Goal: Task Accomplishment & Management: Use online tool/utility

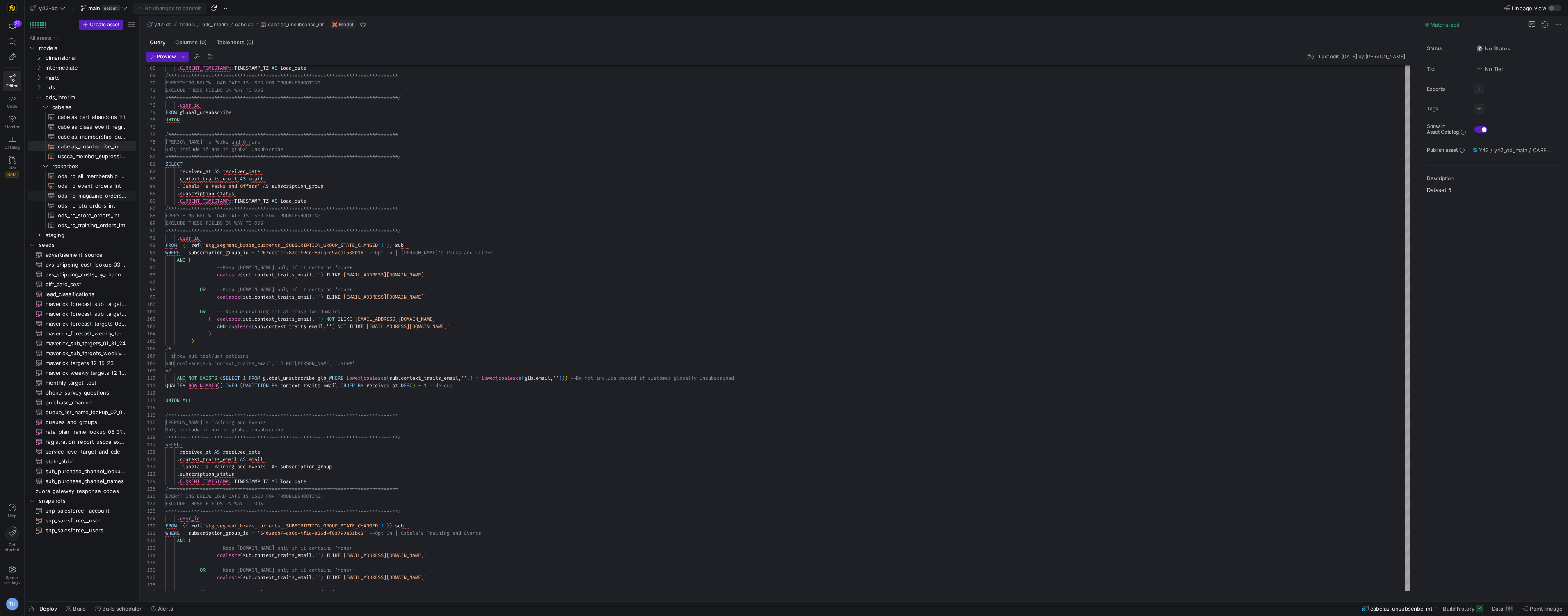
scroll to position [44, 0]
click at [57, 8] on span "y42-dd" at bounding box center [48, 8] width 19 height 7
click at [70, 78] on button "[PERSON_NAME]-prod" at bounding box center [74, 84] width 91 height 13
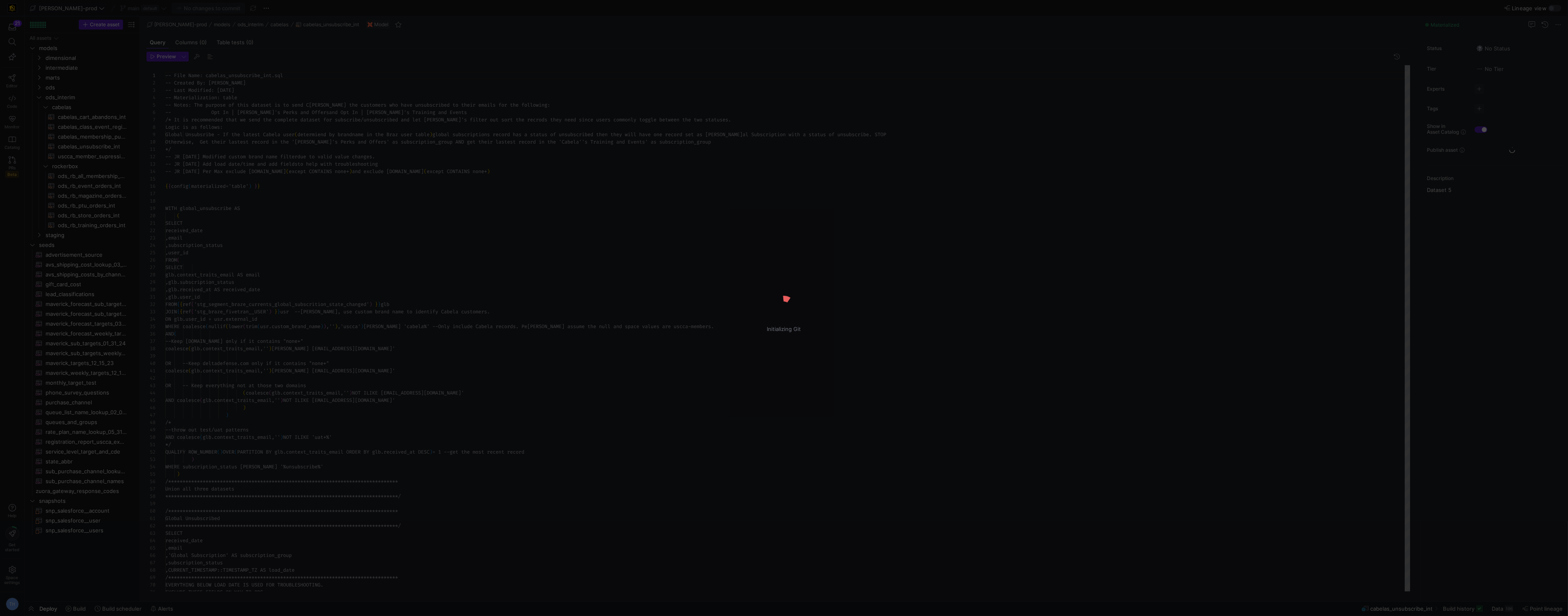
scroll to position [44, 0]
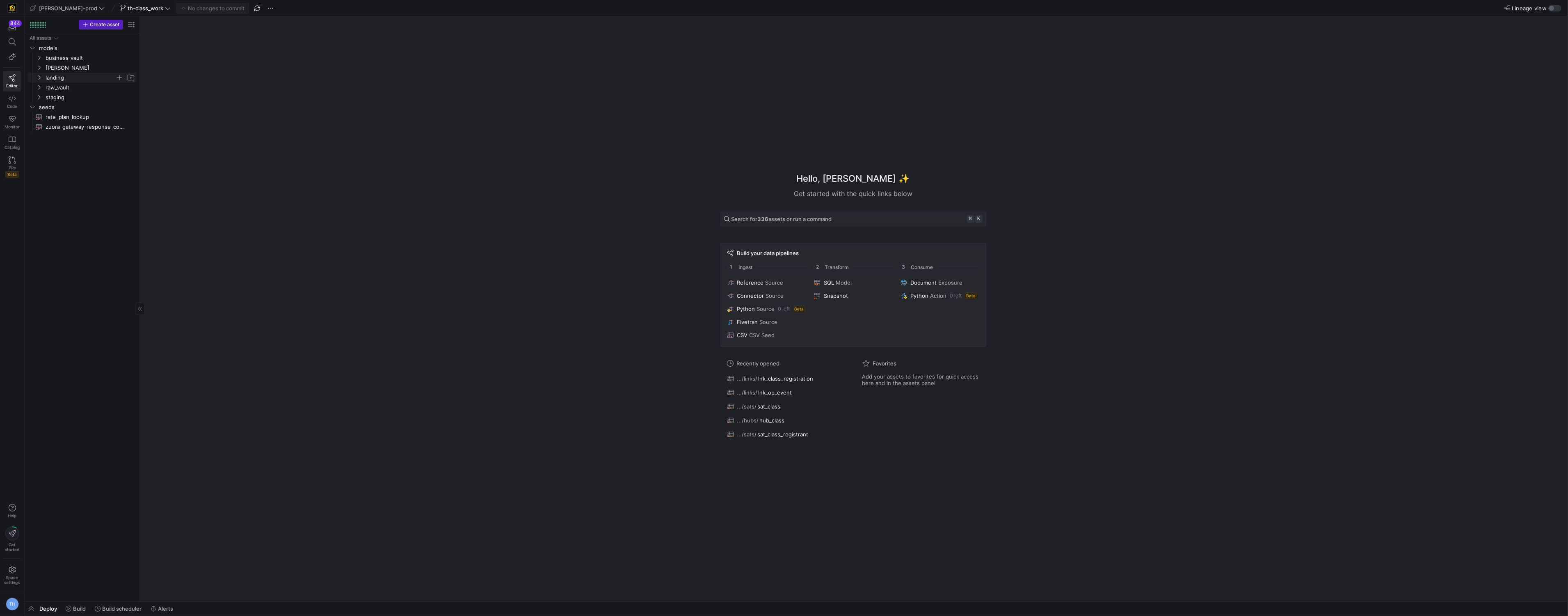
click at [70, 79] on span "landing" at bounding box center [80, 78] width 70 height 10
click at [72, 60] on span "business_vault" at bounding box center [80, 58] width 70 height 10
click at [71, 78] on span "links" at bounding box center [84, 78] width 63 height 10
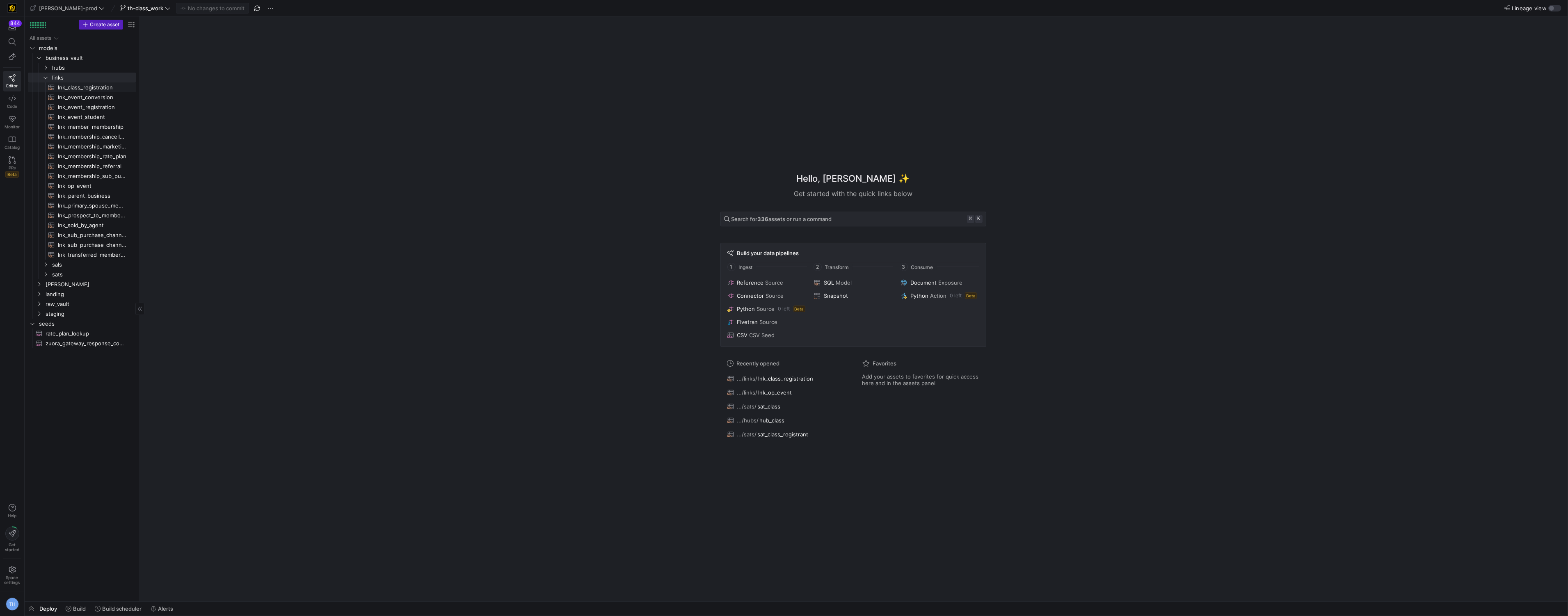
click at [81, 89] on span "lnk_class_registration​​​​​​​​​​" at bounding box center [92, 88] width 69 height 10
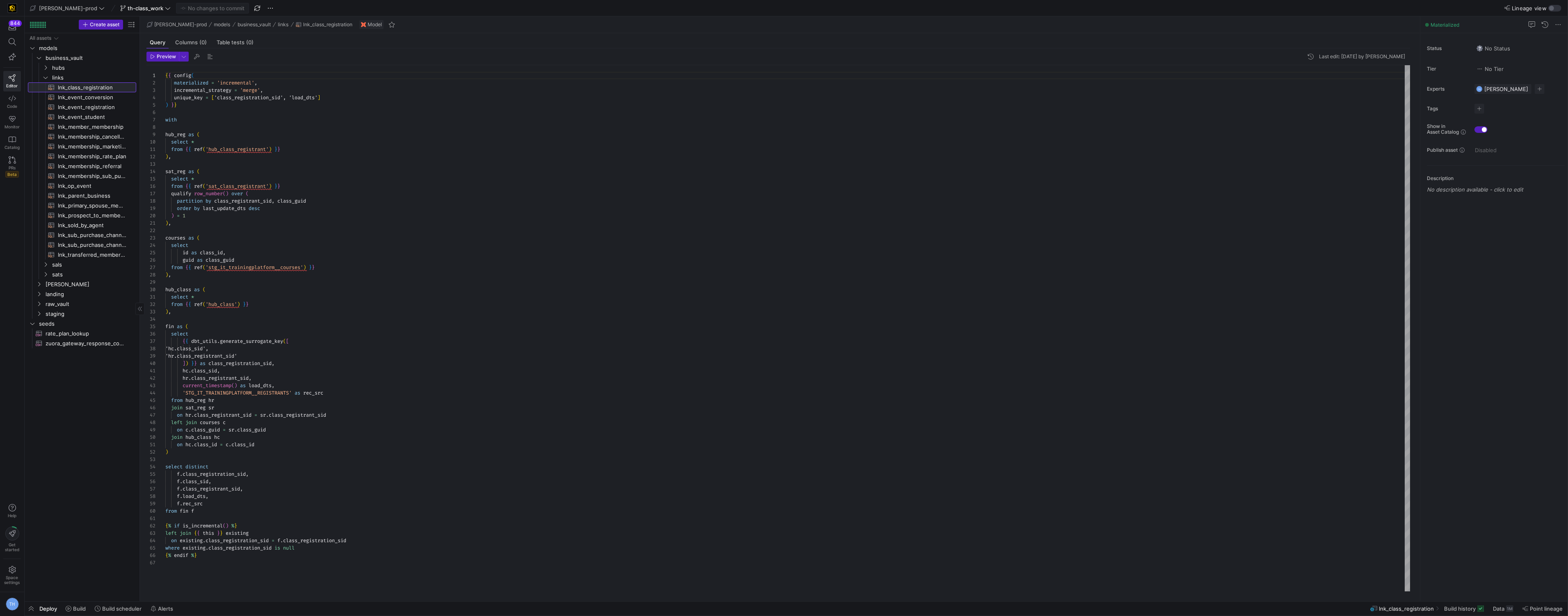
scroll to position [74, 0]
click at [172, 550] on div at bounding box center [784, 308] width 1568 height 616
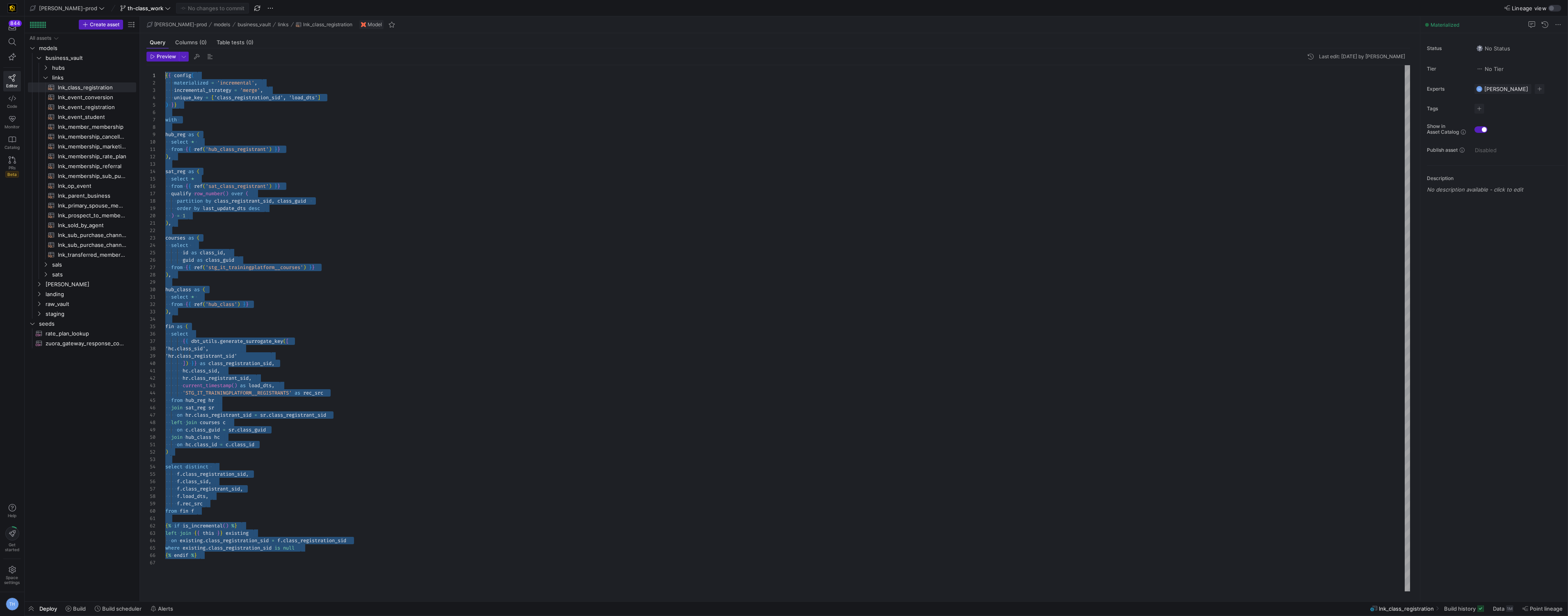
scroll to position [0, 0]
drag, startPoint x: 205, startPoint y: 563, endPoint x: 16, endPoint y: -40, distance: 631.9
click at [166, 65] on div "{ { config ( materialized = 'incremental' , incremental_strategy = 'merge' , un…" at bounding box center [788, 328] width 1245 height 527
type textarea ", f.load_dts , f.rec_src from fin as f {% if is_incremental() %} left join {{ t…"
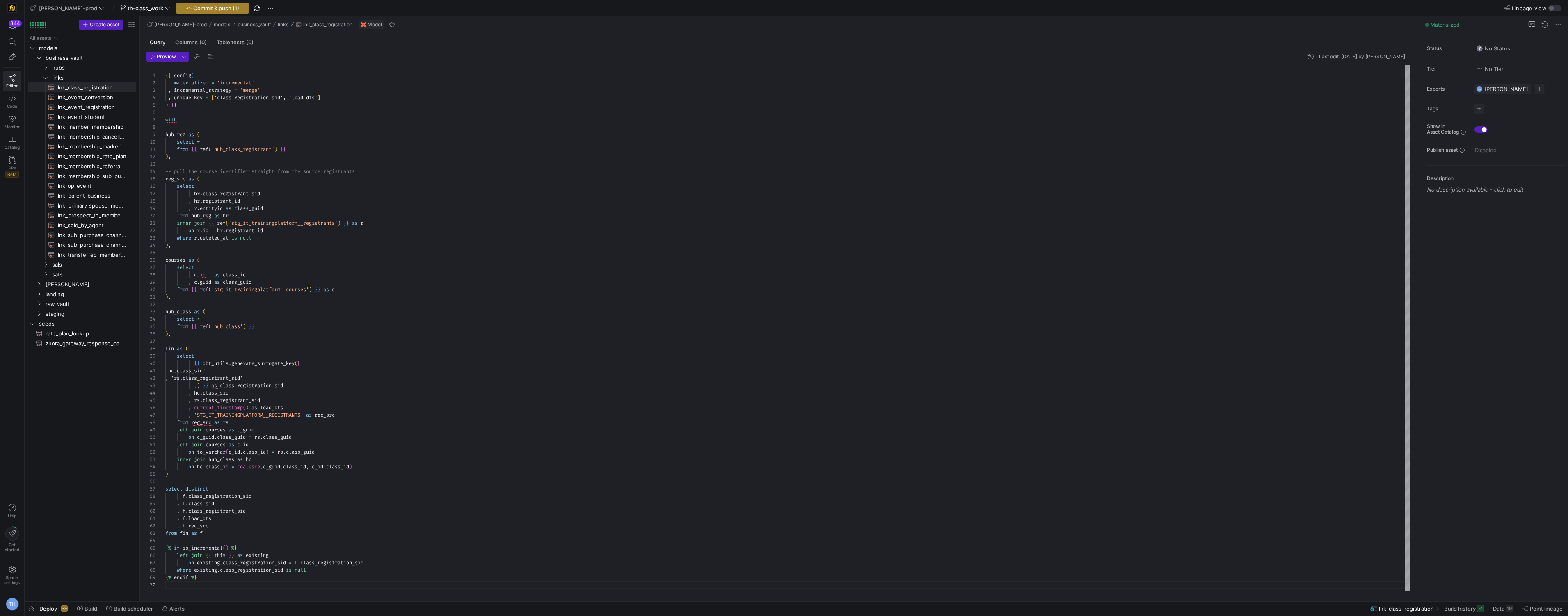
click at [193, 5] on span "Commit & push (1)" at bounding box center [215, 8] width 46 height 7
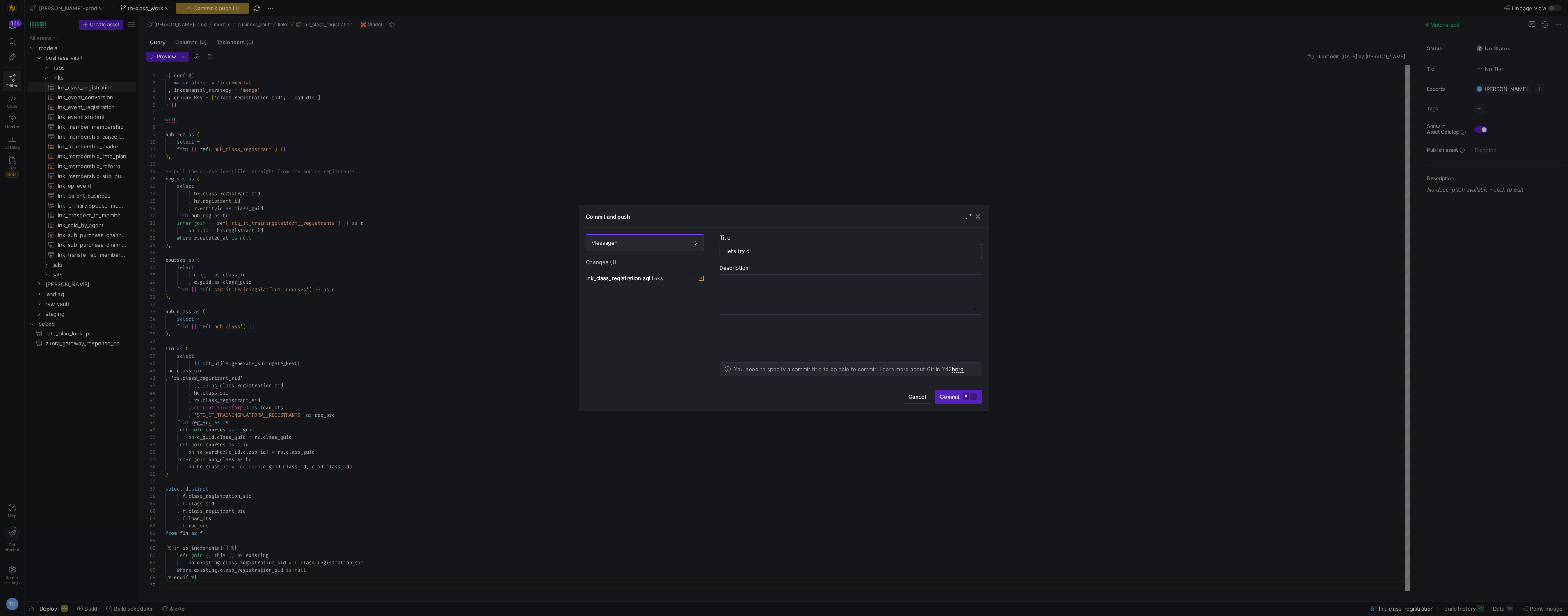
type input "lets try dis"
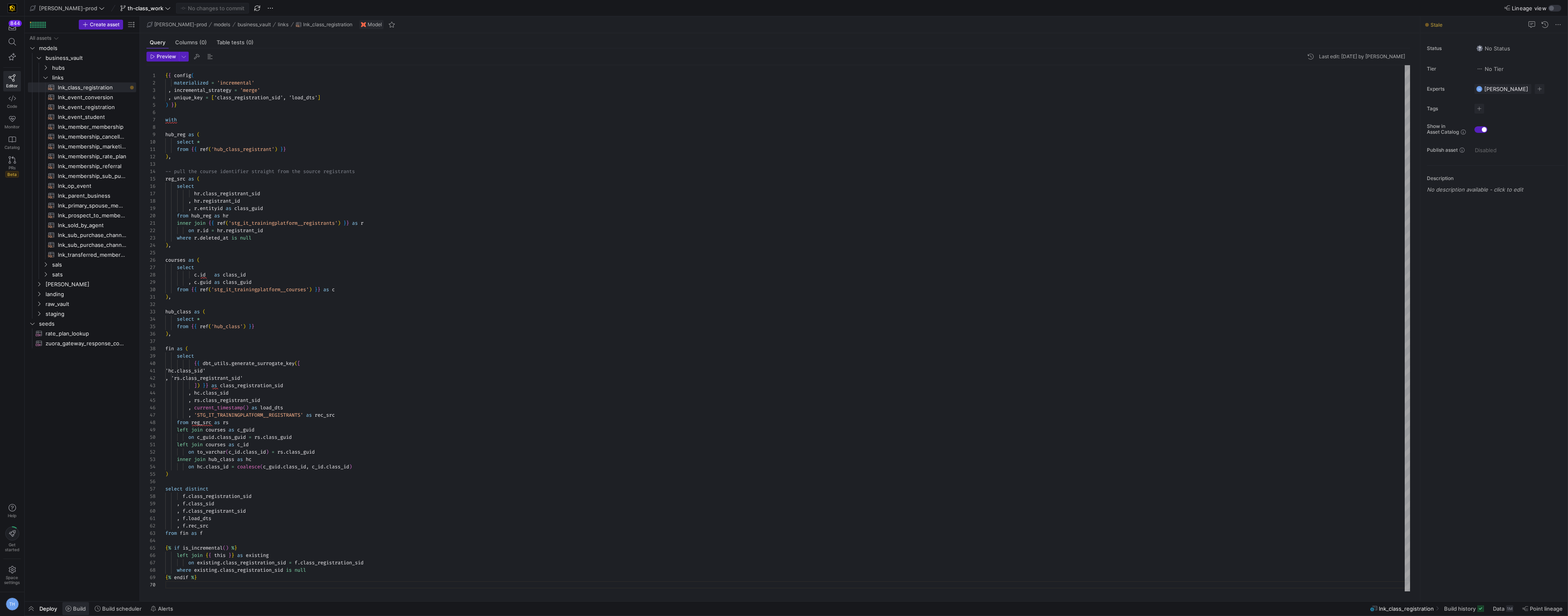
click at [73, 611] on span "Build" at bounding box center [79, 609] width 13 height 7
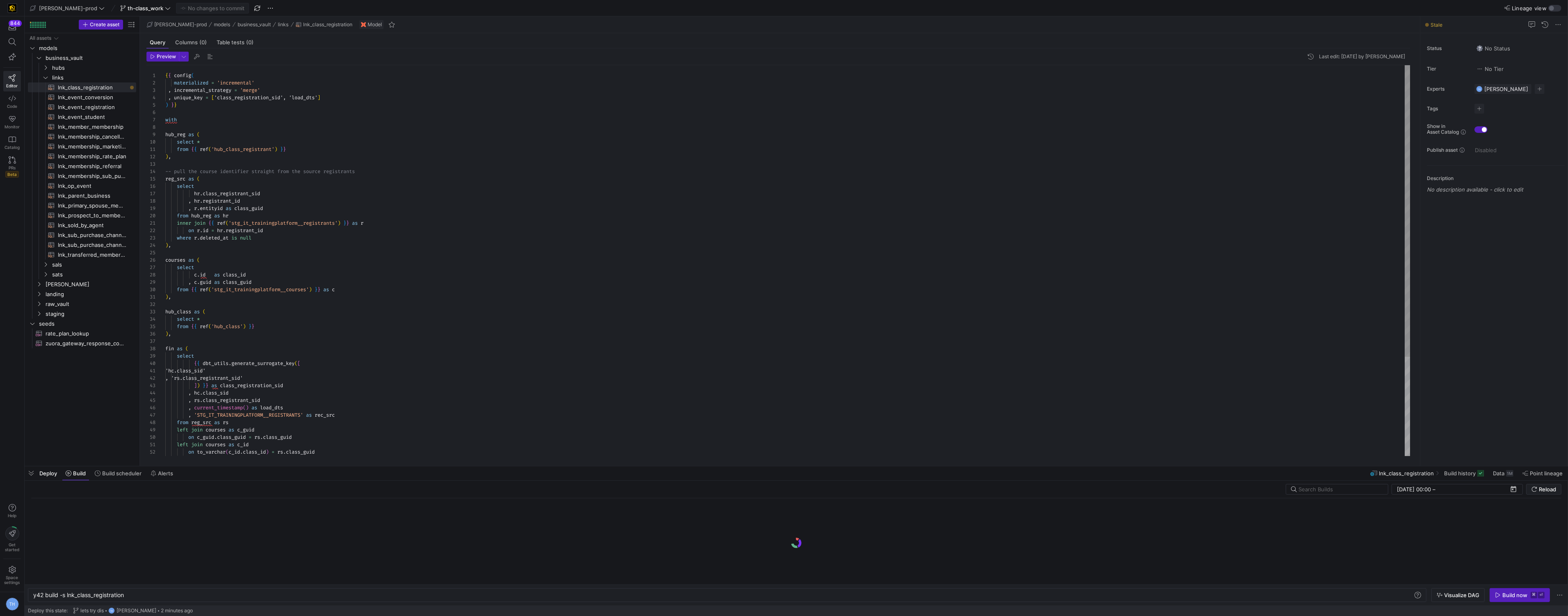
scroll to position [0, 91]
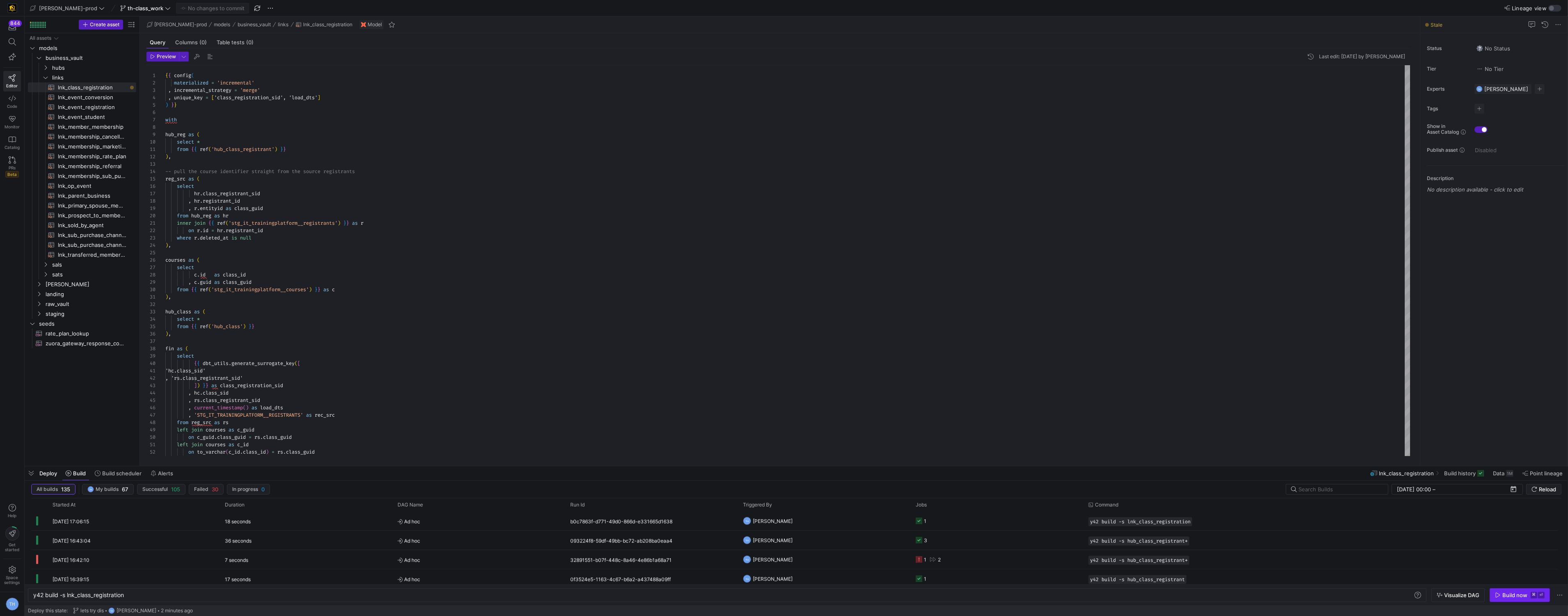
click at [1498, 593] on icon "button" at bounding box center [1497, 595] width 5 height 5
click at [1020, 523] on y42-job-status-cell-renderer "1" at bounding box center [997, 521] width 163 height 18
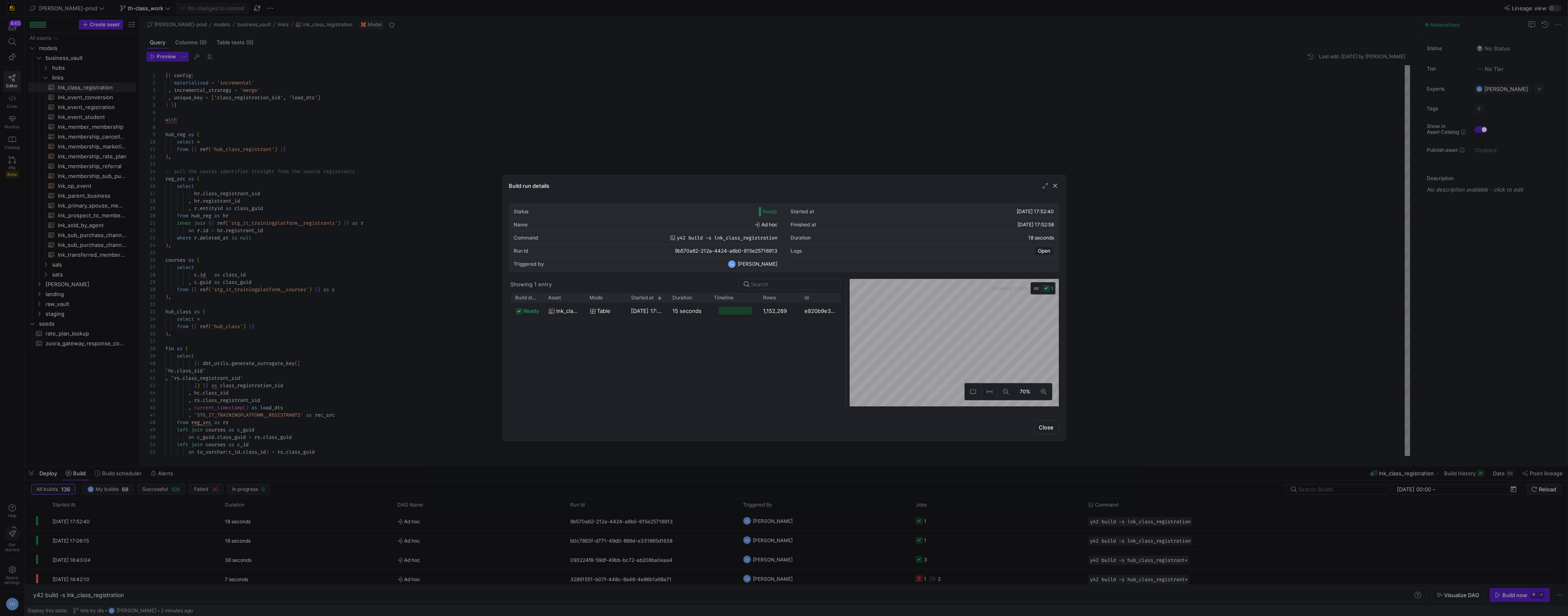
drag, startPoint x: 785, startPoint y: 306, endPoint x: 847, endPoint y: 306, distance: 62.0
click at [847, 306] on div at bounding box center [845, 343] width 3 height 128
click at [786, 159] on div at bounding box center [784, 308] width 1568 height 616
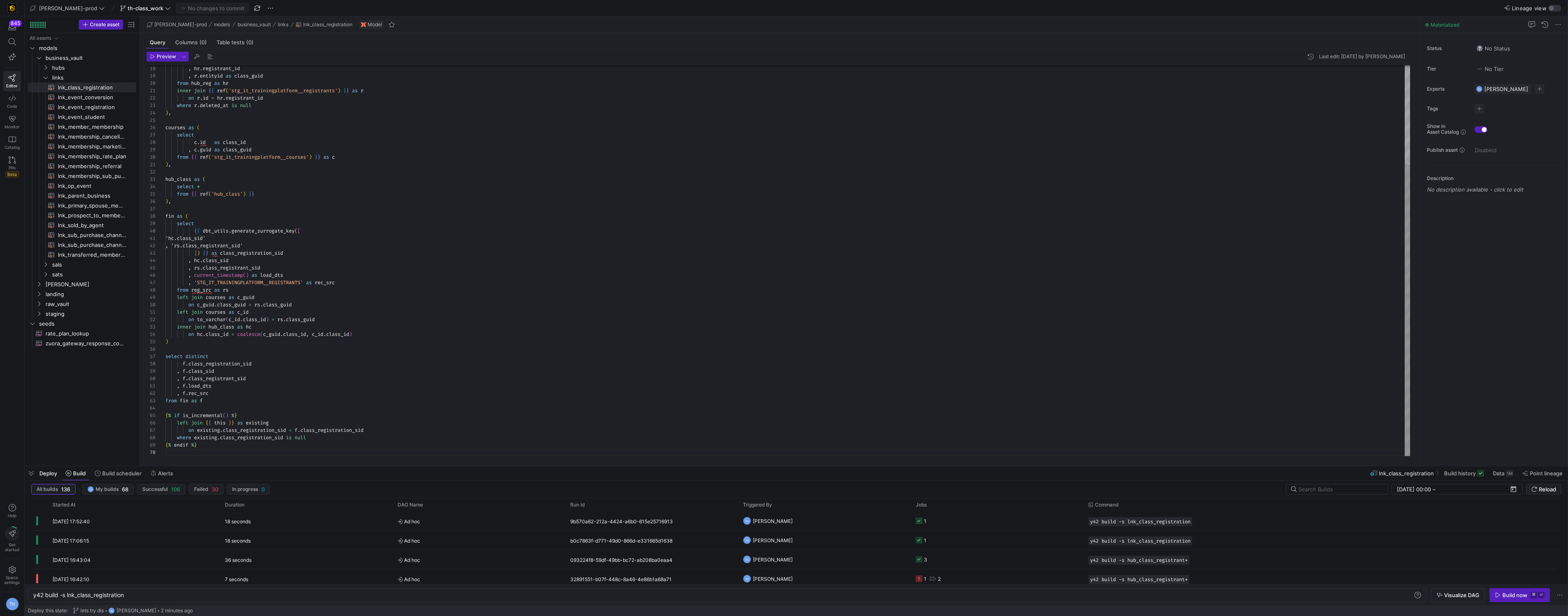
click at [237, 450] on div ", hr . registrant_id , r . entityid as class_guid from hub_reg as hr inner join…" at bounding box center [788, 194] width 1245 height 523
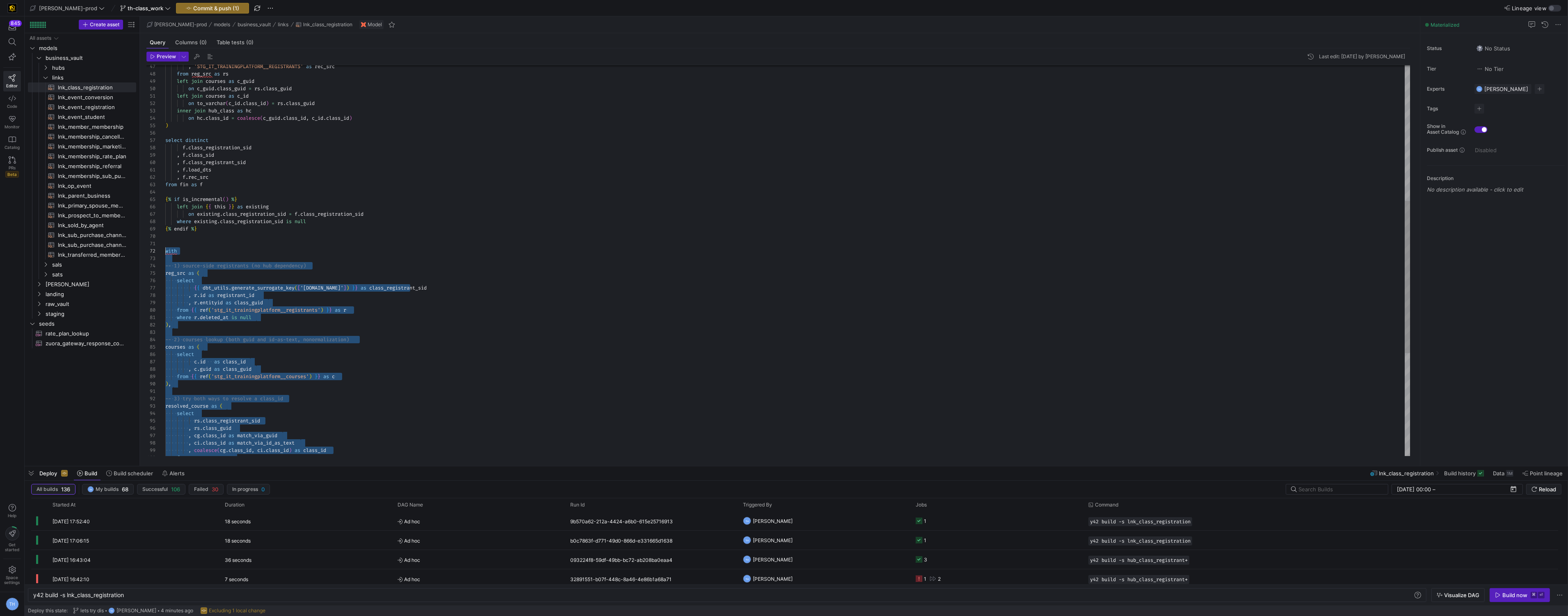
scroll to position [7, 0]
drag, startPoint x: 343, startPoint y: 446, endPoint x: 154, endPoint y: 252, distance: 270.8
type textarea "with -- 1) source-side registrants (no hub dependency) reg_src as ( select {{ d…"
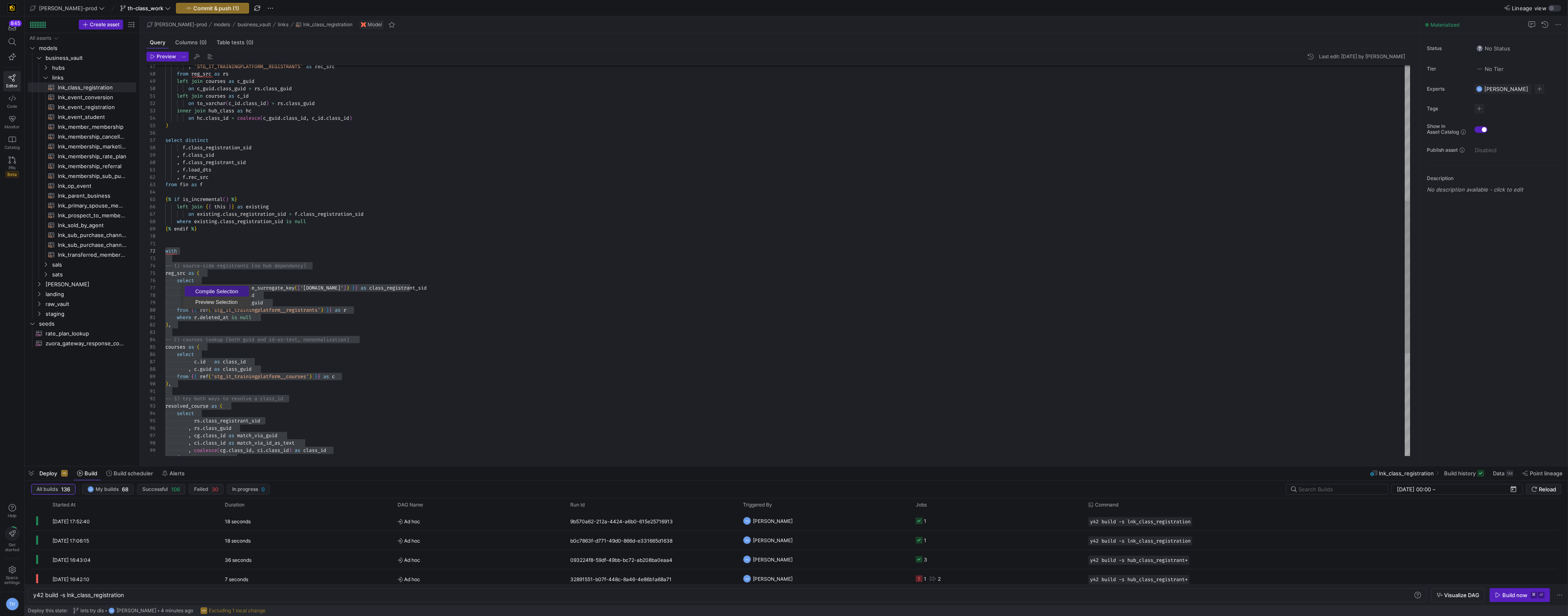
click at [203, 289] on span "Compile Selection" at bounding box center [217, 291] width 65 height 5
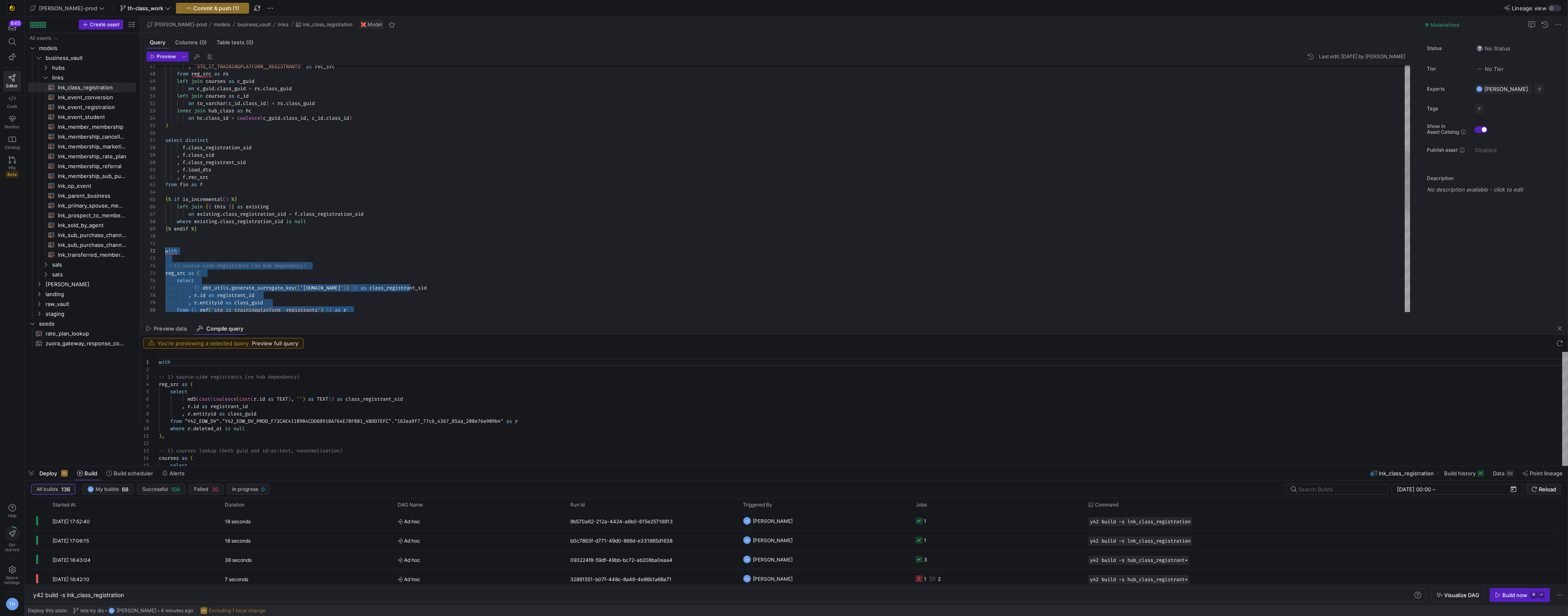
scroll to position [74, 0]
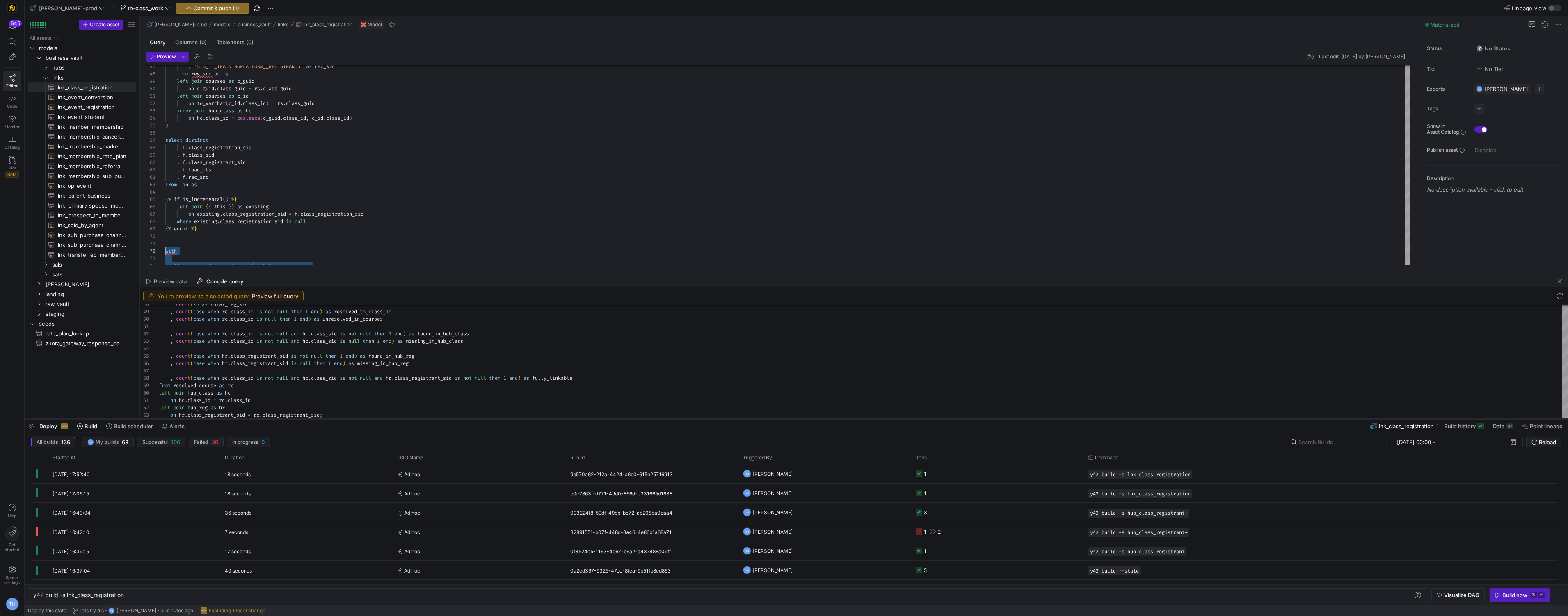
drag, startPoint x: 346, startPoint y: 465, endPoint x: 250, endPoint y: 454, distance: 96.6
click at [250, 421] on div at bounding box center [796, 419] width 1544 height 3
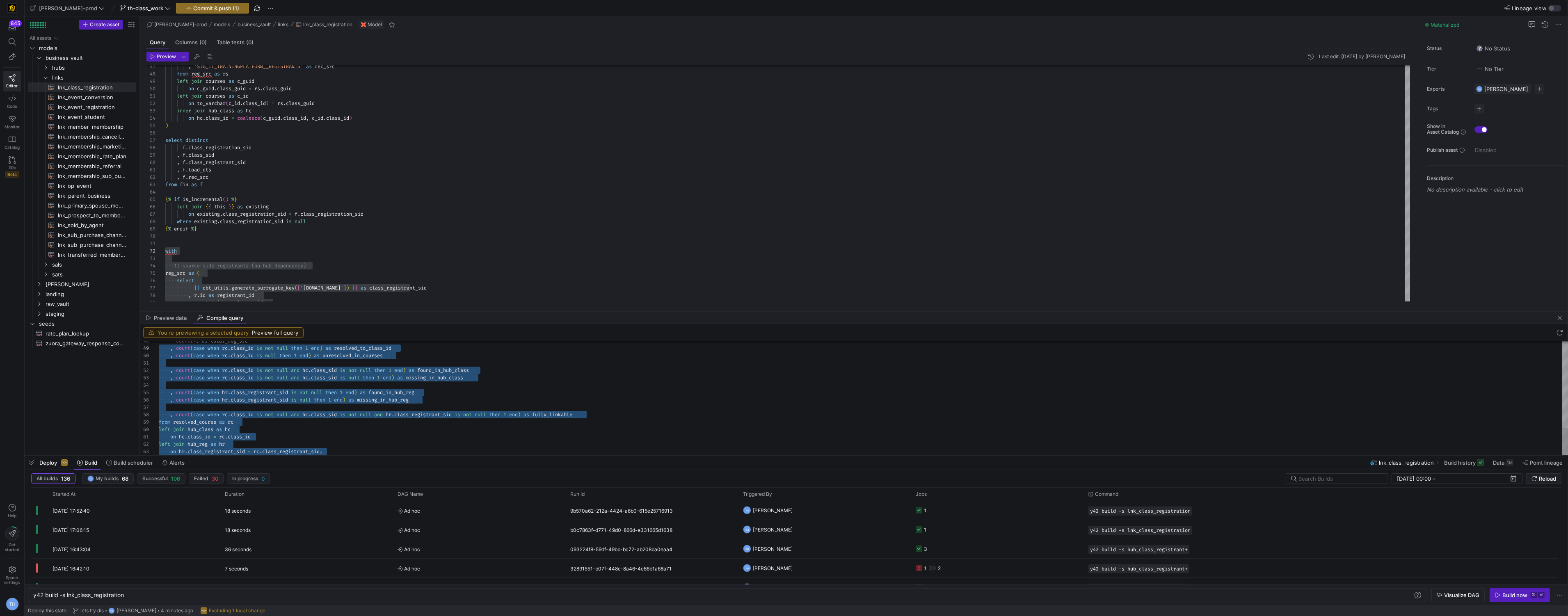
scroll to position [59, 0]
type textarea "with -- 1) source-side registrants (no hub dependency) reg_src as ( select md5(…"
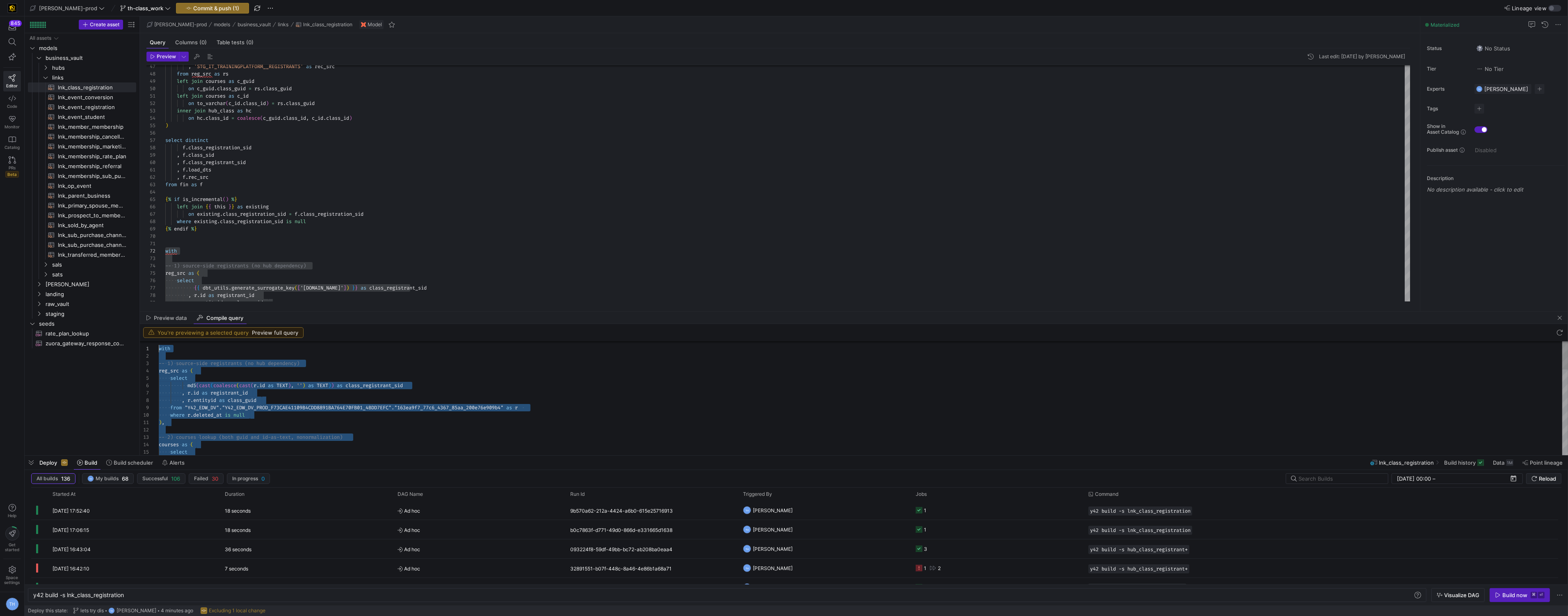
scroll to position [0, 0]
drag, startPoint x: 331, startPoint y: 451, endPoint x: 145, endPoint y: 233, distance: 286.6
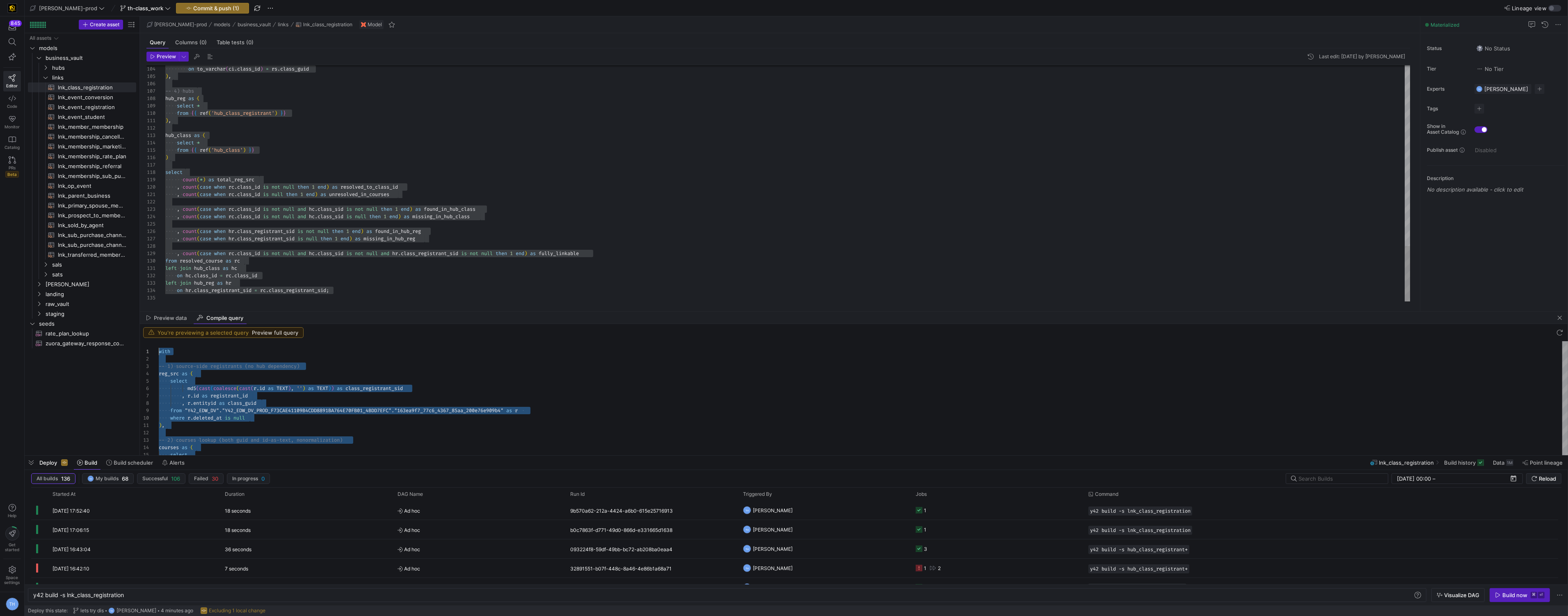
scroll to position [7, 0]
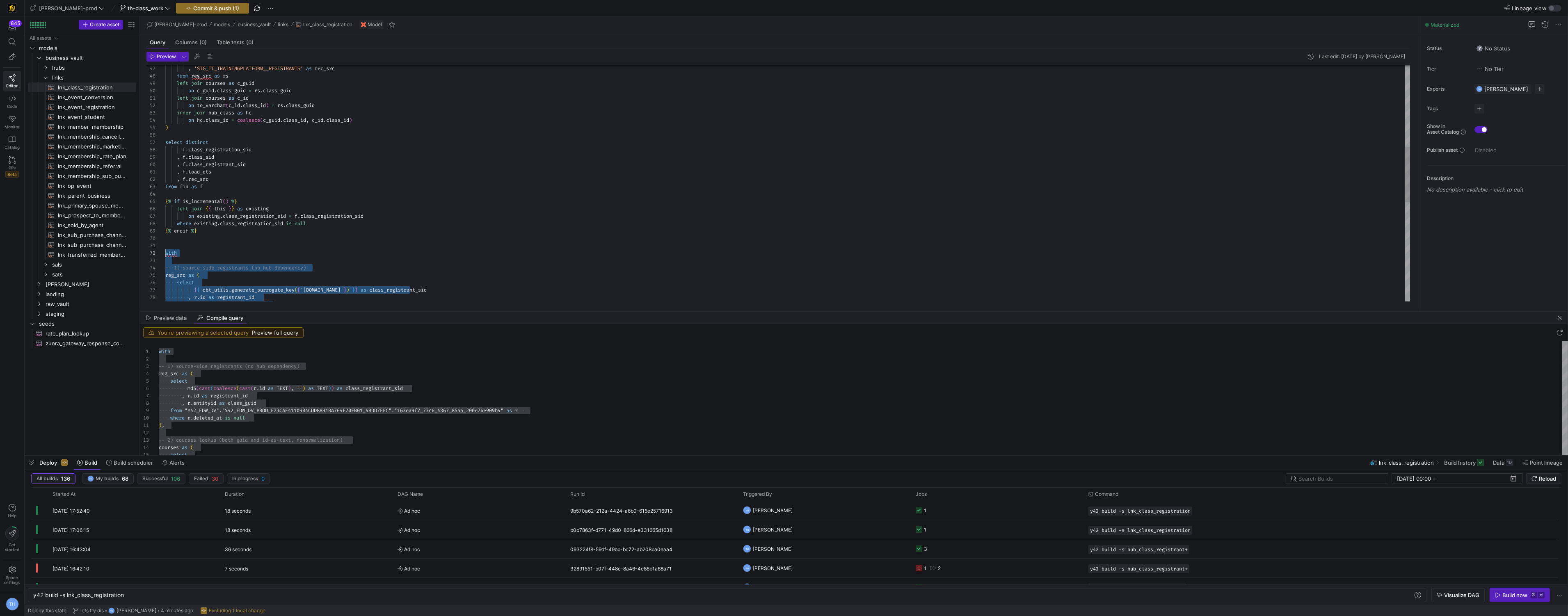
drag, startPoint x: 343, startPoint y: 292, endPoint x: 153, endPoint y: 254, distance: 193.8
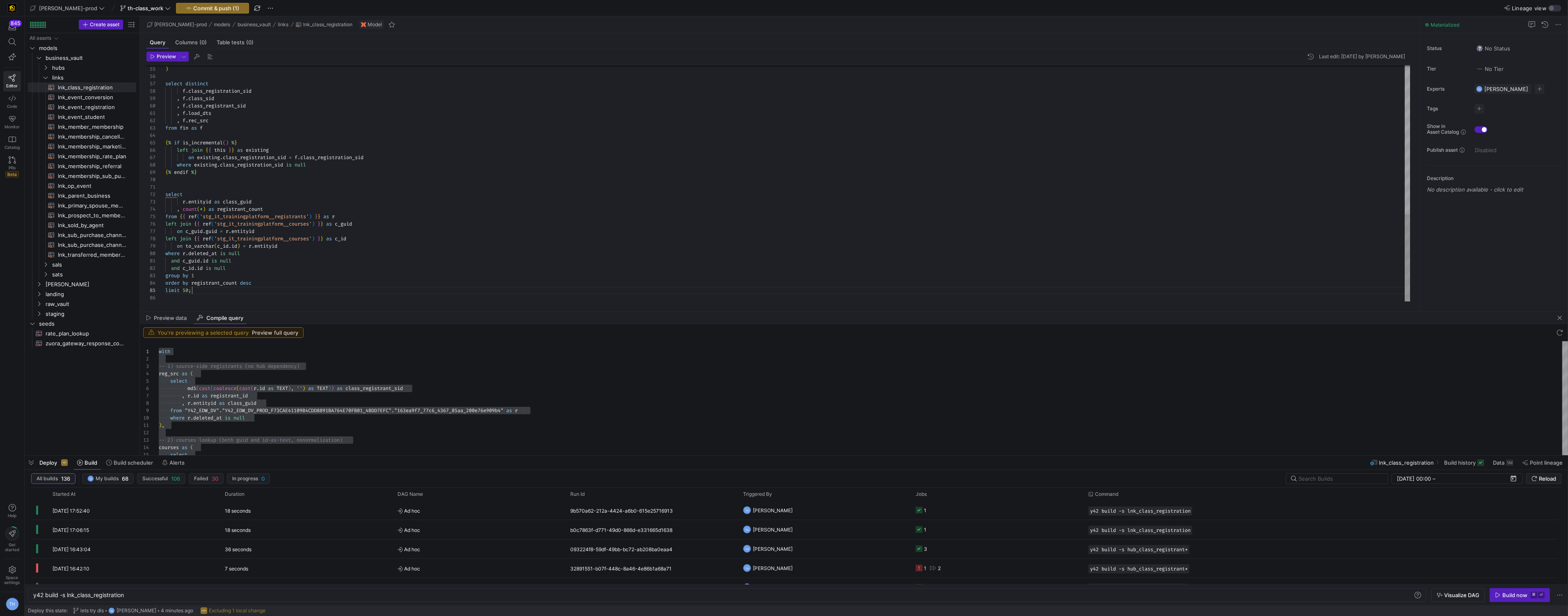
scroll to position [30, 27]
click at [205, 290] on div at bounding box center [784, 308] width 1568 height 616
type textarea "select r.entityid as class_guid , count(*) as registrant_count from {{ ref('stg…"
drag, startPoint x: 202, startPoint y: 290, endPoint x: 165, endPoint y: 192, distance: 104.8
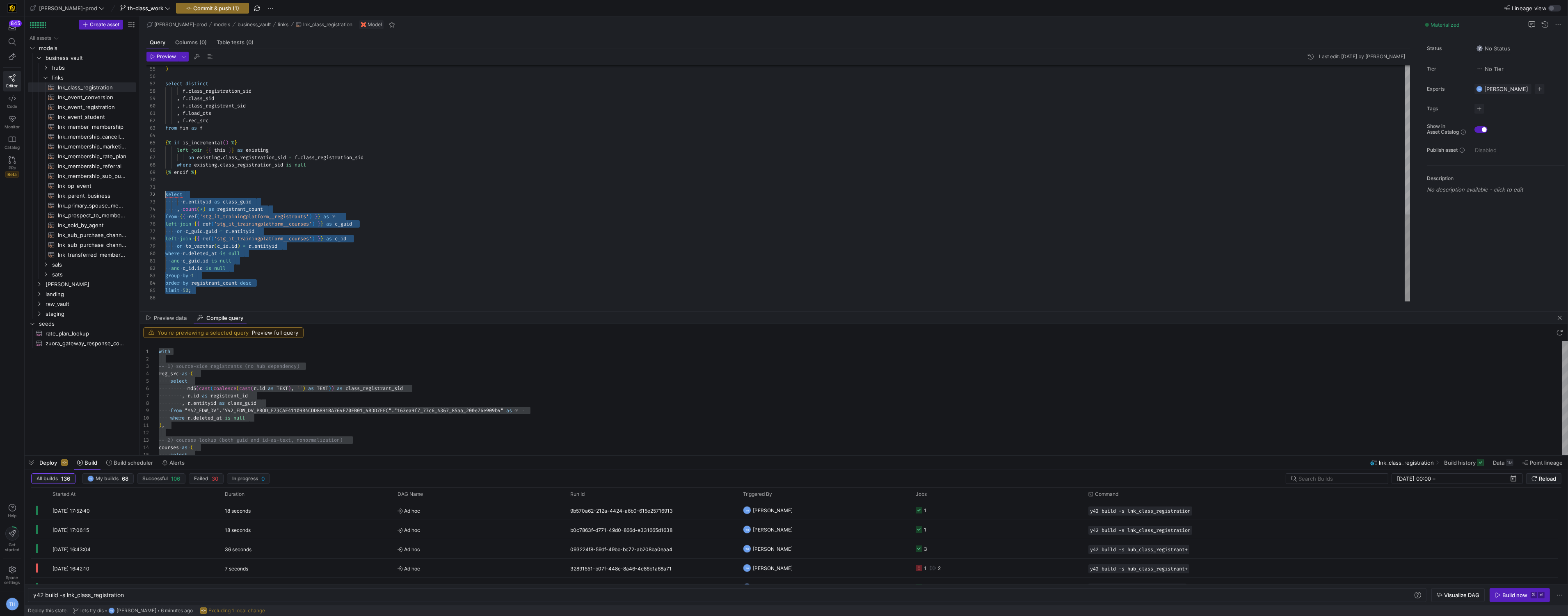
click at [228, 239] on span "Compile Selection" at bounding box center [228, 237] width 65 height 5
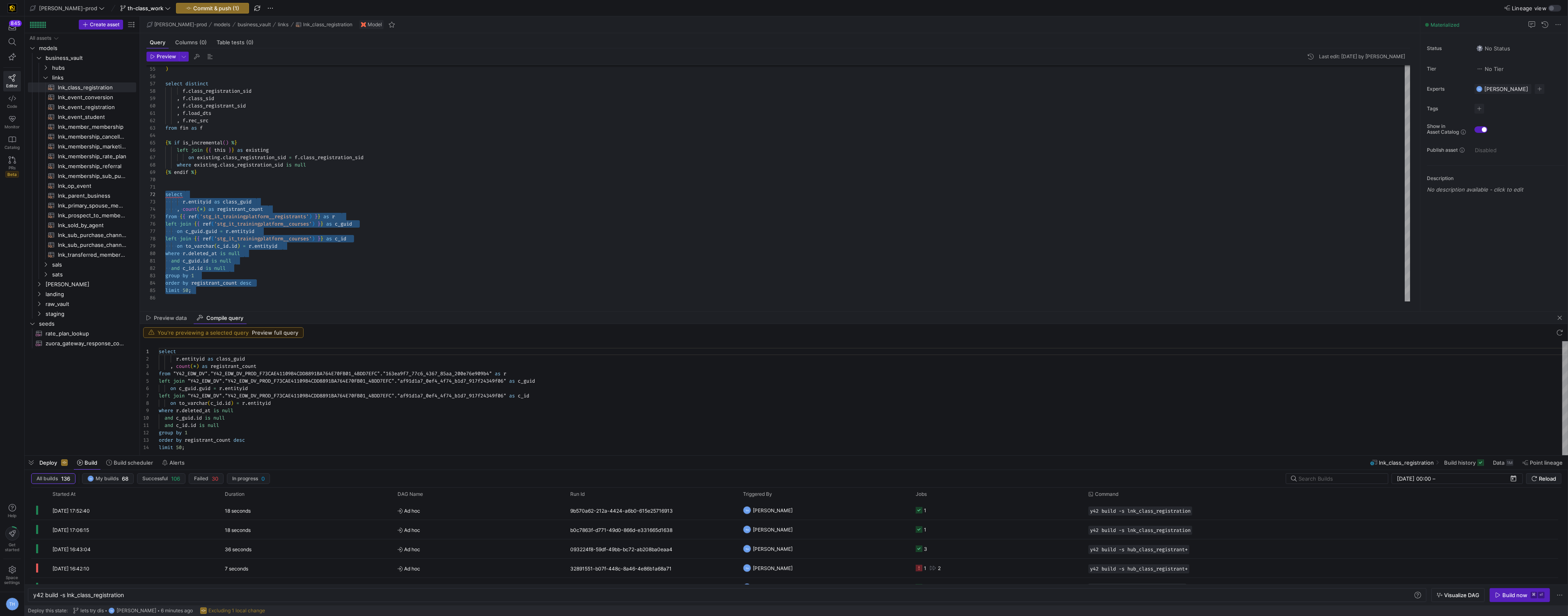
scroll to position [51, 0]
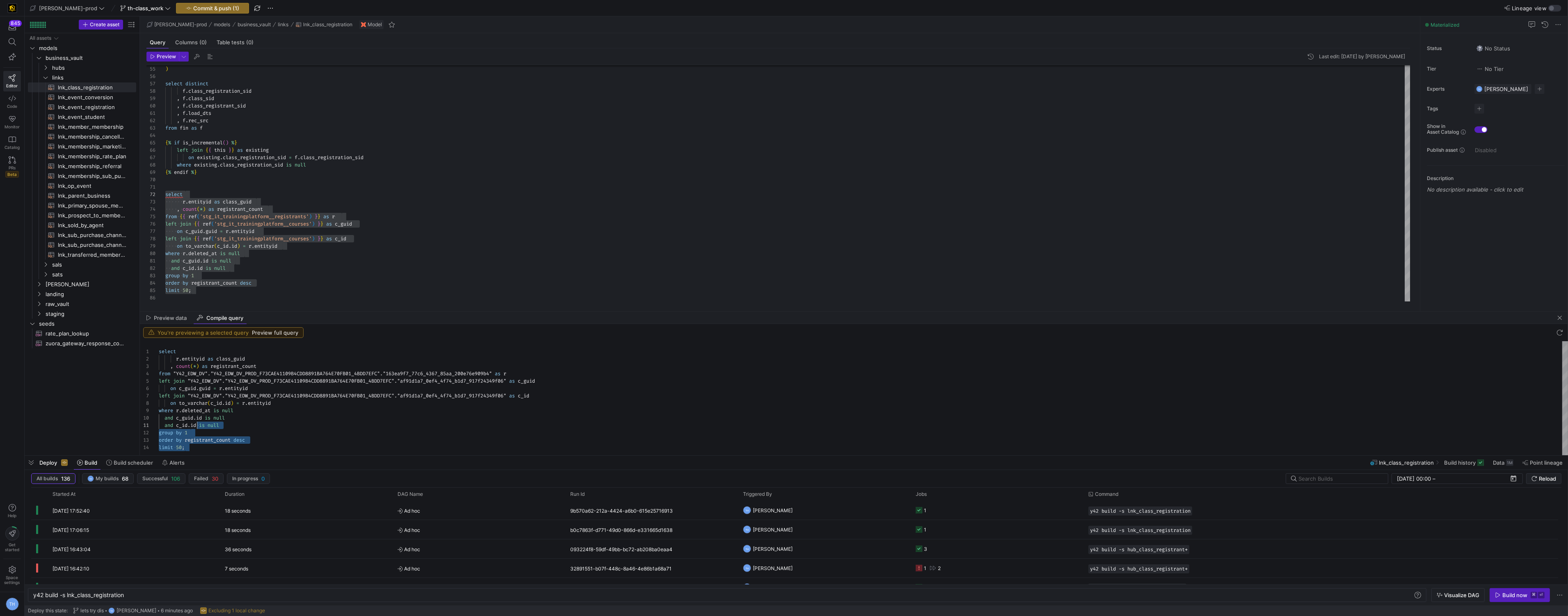
type textarea "select r.entityid as class_guid , count(*) as registrant_count from "Y42_EDW_DV…"
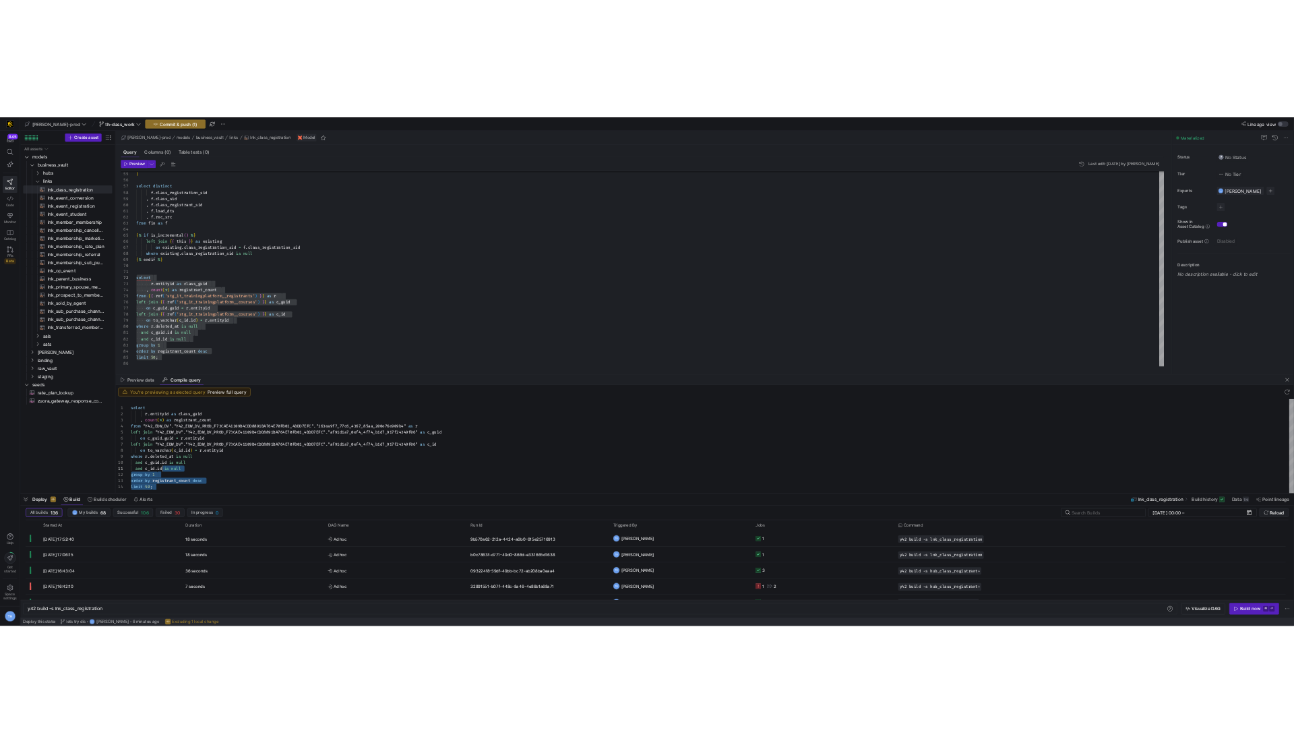
scroll to position [0, 0]
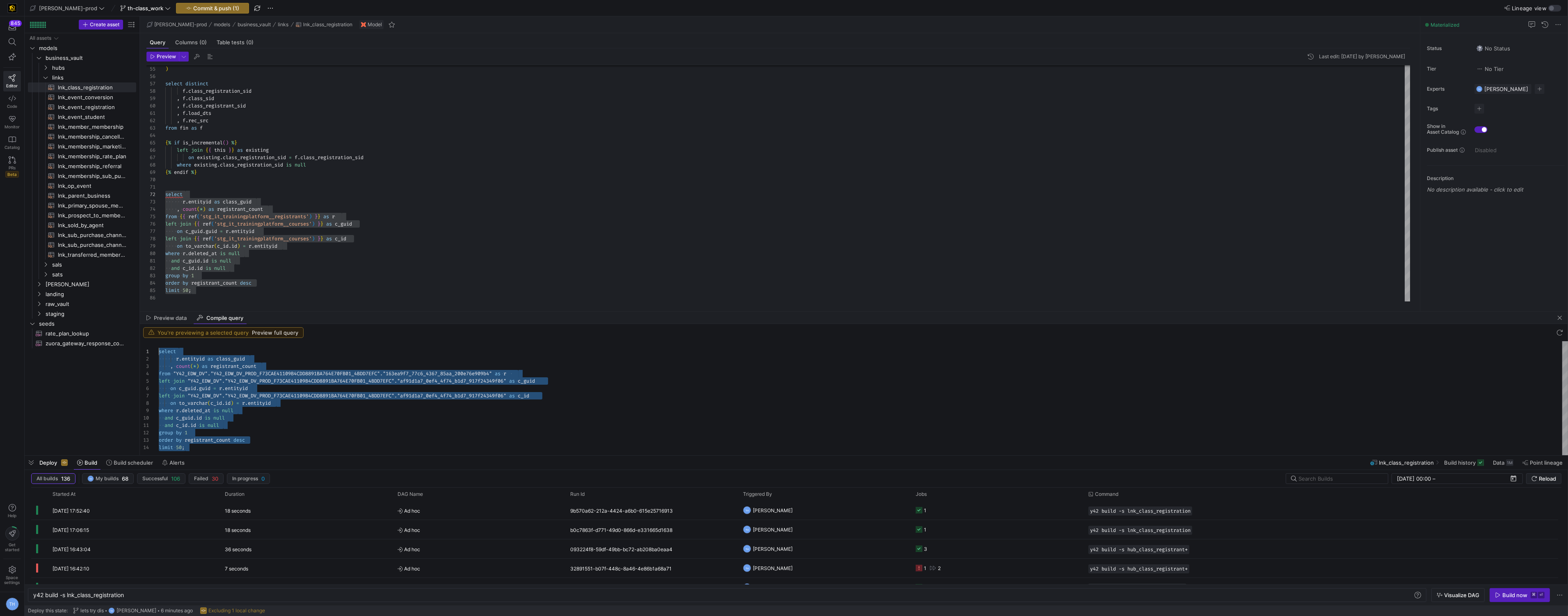
drag, startPoint x: 205, startPoint y: 450, endPoint x: 146, endPoint y: 309, distance: 152.8
click at [159, 341] on div "select r . entityid as class_guid , count ( * ) as registrant_count from "Y42_E…" at bounding box center [863, 398] width 1409 height 114
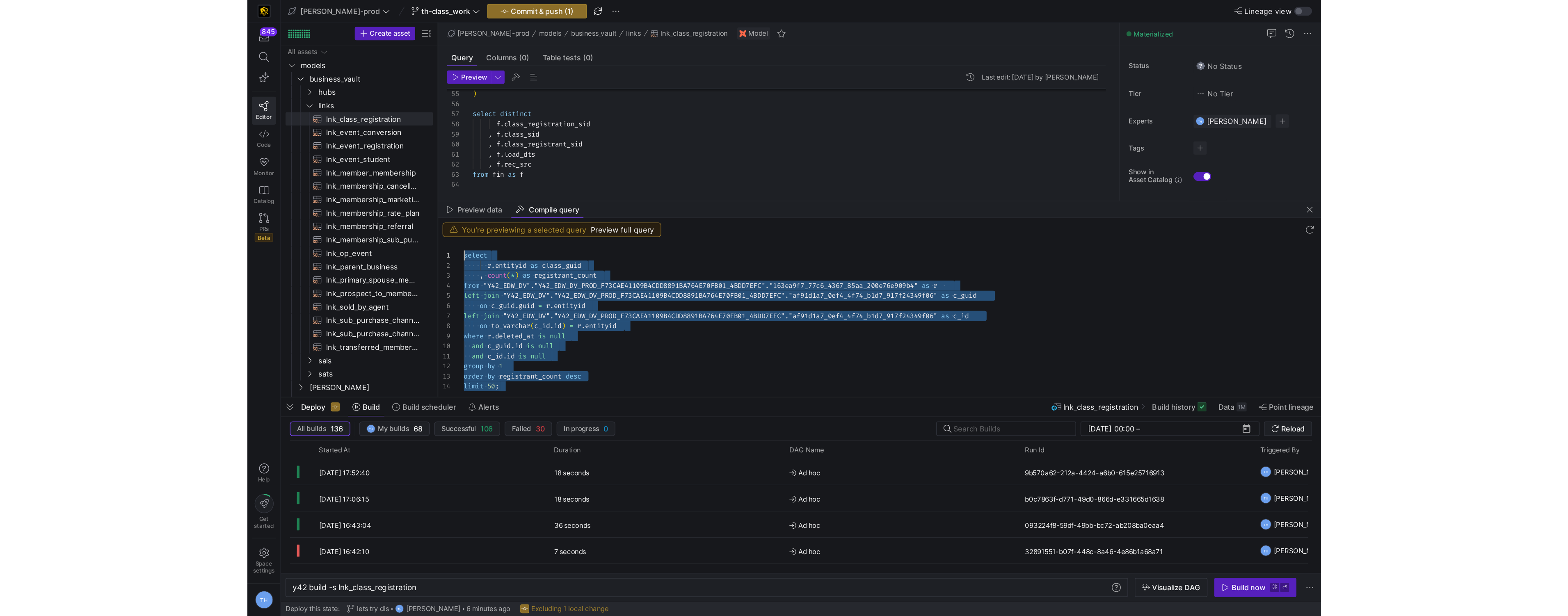
scroll to position [7, 0]
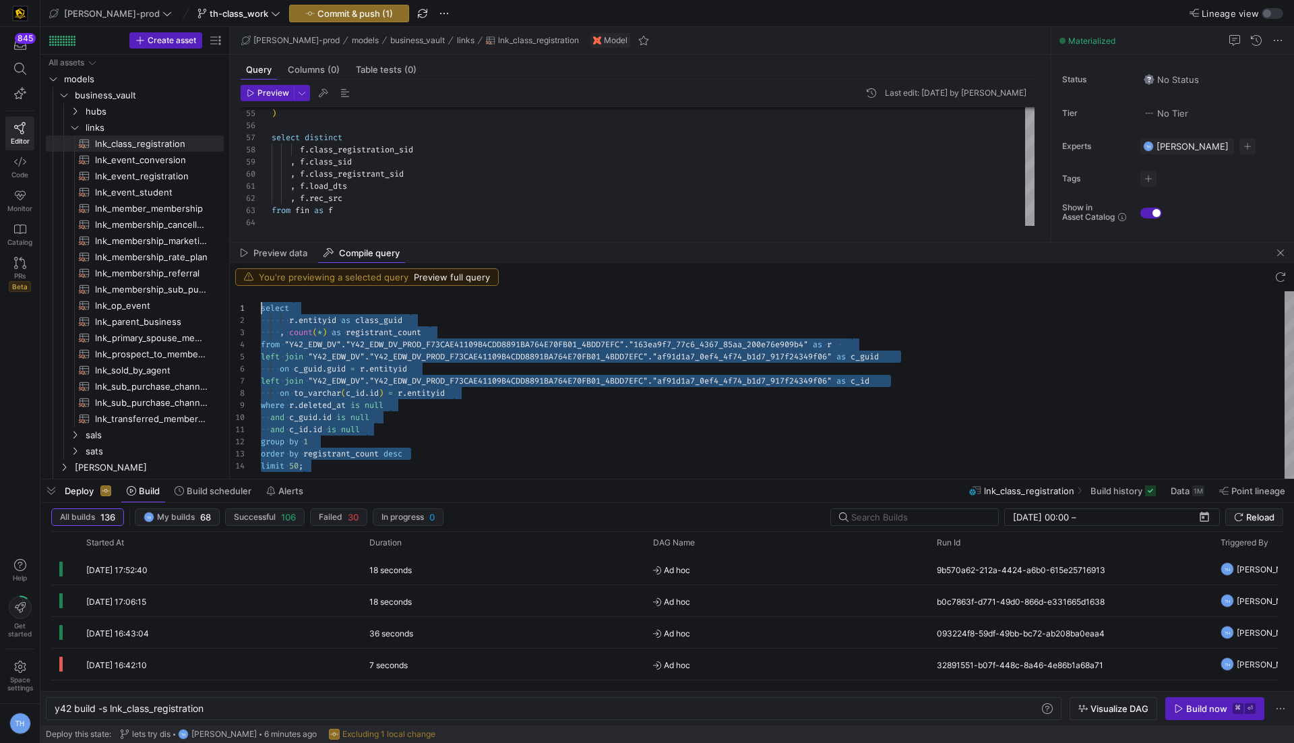
click at [505, 267] on div "You're previewing a selected query Preview full query" at bounding box center [762, 277] width 1064 height 28
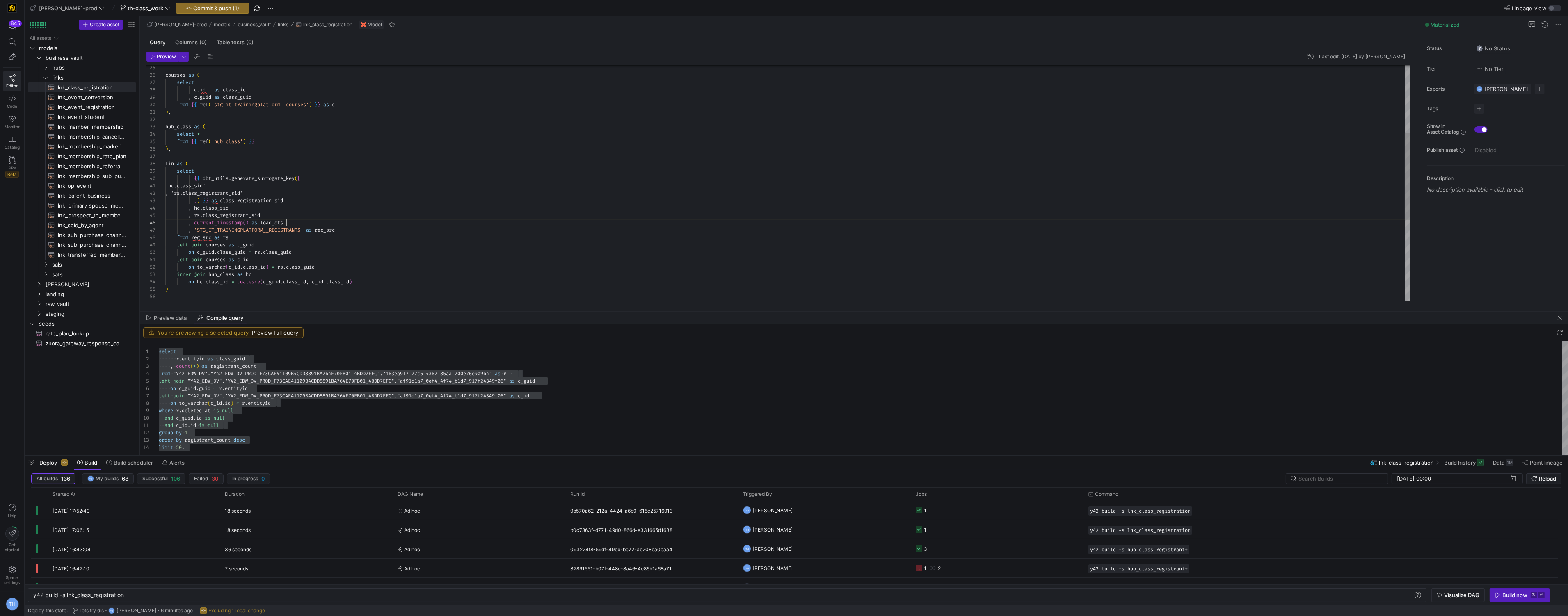
scroll to position [37, 121]
click at [361, 225] on div "courses as ( select c . id as class_id , c . guid as class_guid from { { ref ( …" at bounding box center [788, 201] width 1245 height 642
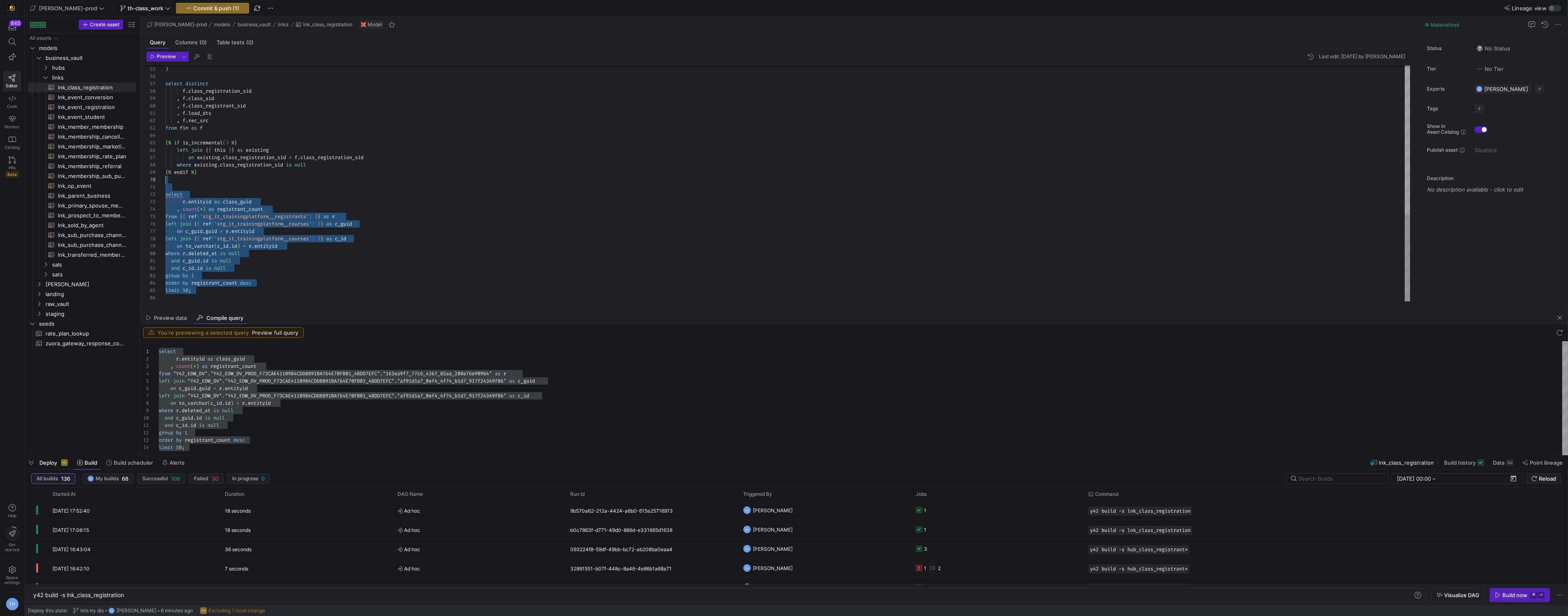
scroll to position [66, 0]
drag, startPoint x: 246, startPoint y: 292, endPoint x: 161, endPoint y: 182, distance: 139.0
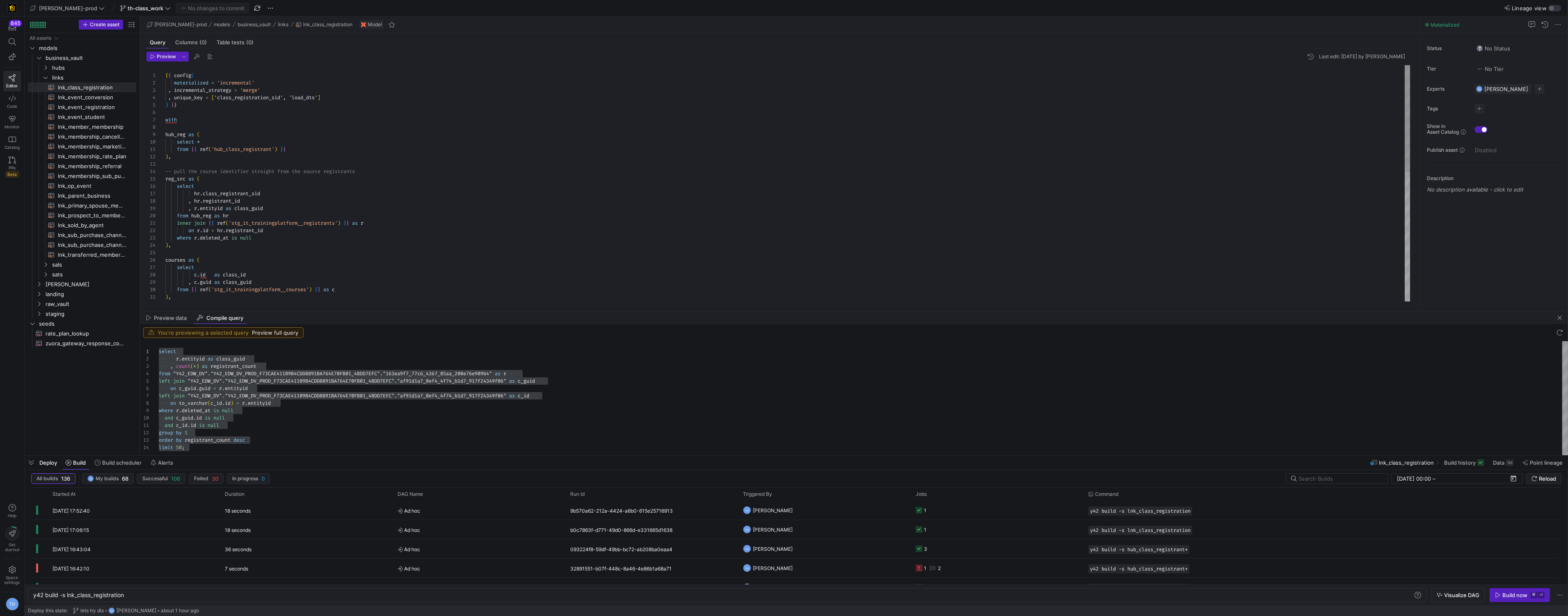
scroll to position [15, 88]
click at [313, 239] on div "select c . id as class_id , c . guid as class_guid from { { ref ( 'stg_it_train…" at bounding box center [788, 327] width 1245 height 523
drag, startPoint x: 373, startPoint y: 172, endPoint x: 139, endPoint y: 173, distance: 234.0
click at [166, 173] on div "select c . id as class_id , c . guid as class_guid from { { ref ( 'stg_it_train…" at bounding box center [788, 327] width 1245 height 523
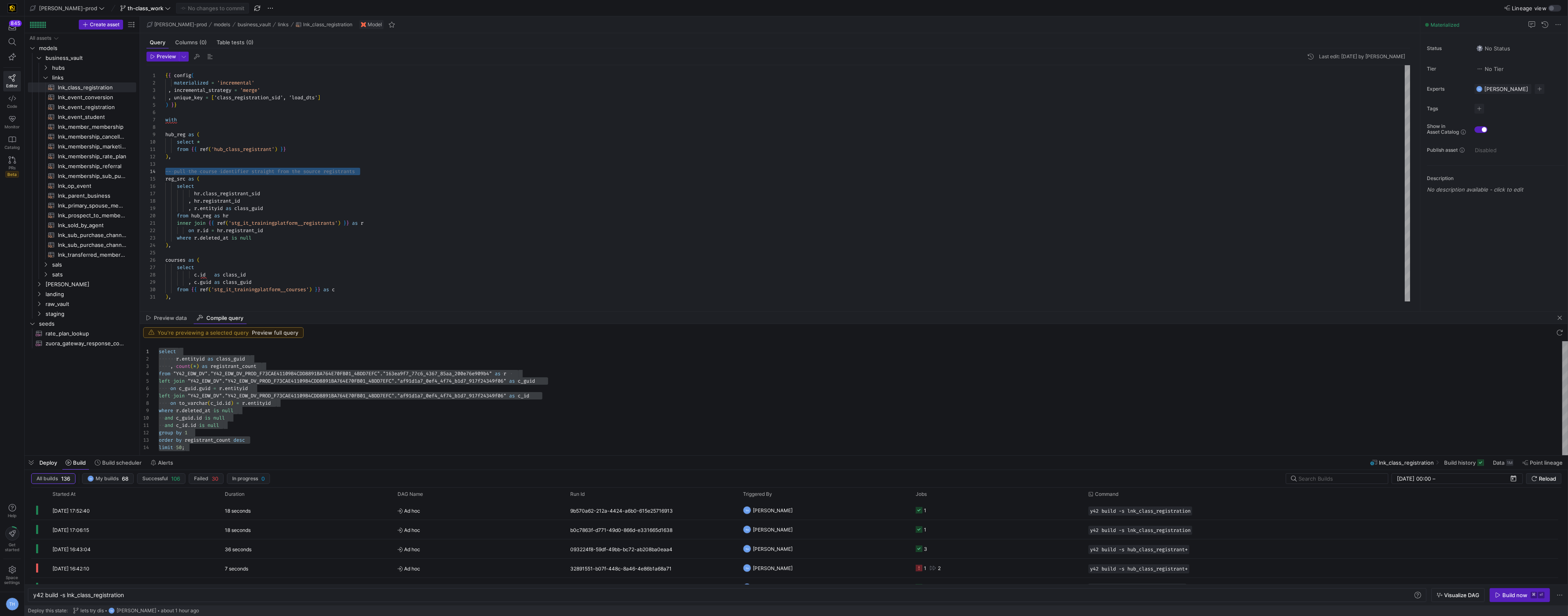
type textarea "from {{ ref('hub_class_registrant') }} ), reg_src as ( select hr.class_registra…"
click at [284, 205] on div "select c . id as class_id , c . guid as class_guid from { { ref ( 'stg_it_train…" at bounding box center [788, 323] width 1245 height 516
click at [204, 9] on span "Commit & push (1)" at bounding box center [215, 8] width 46 height 7
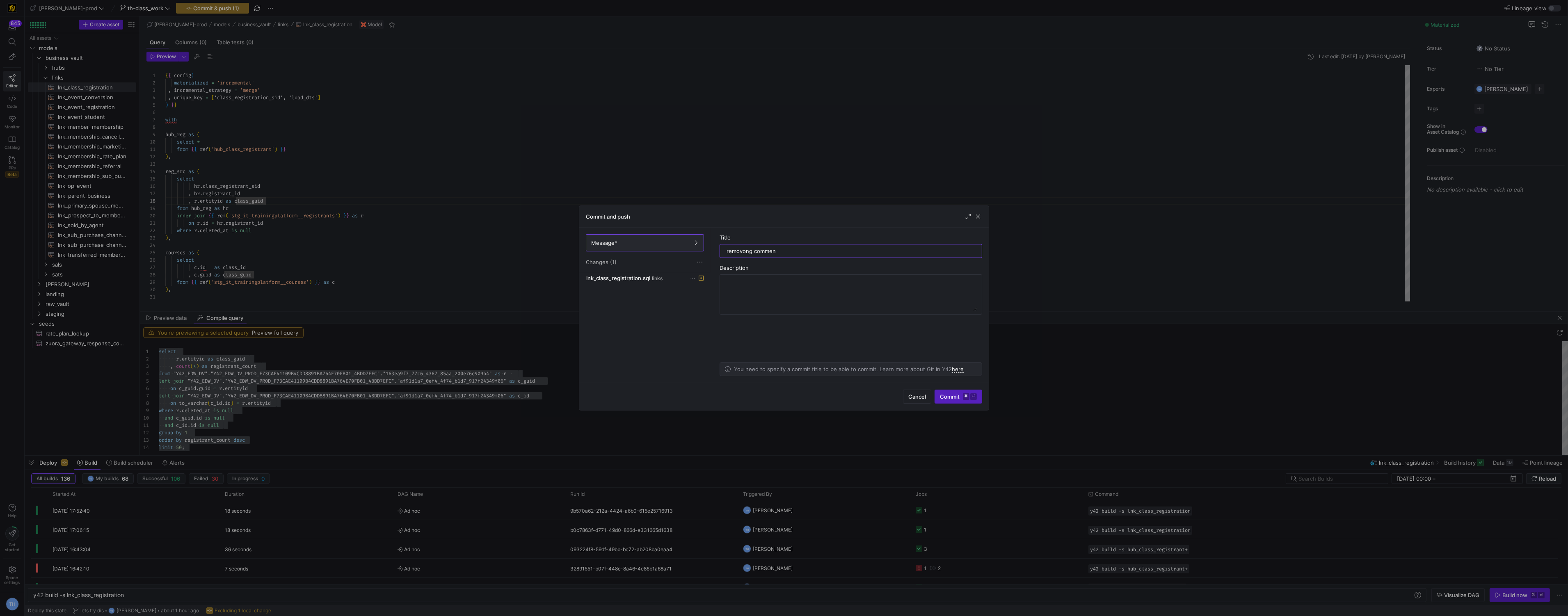
type input "removong comment"
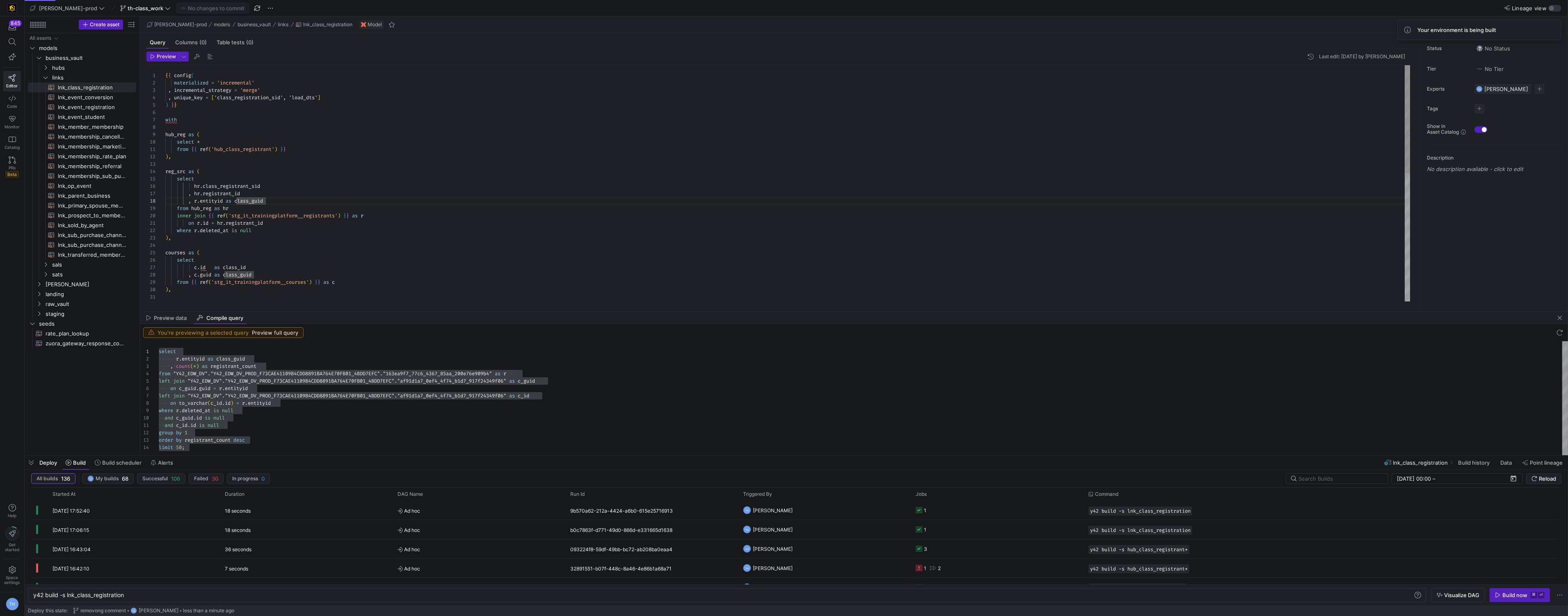
type textarea "on [DOMAIN_NAME] = [DOMAIN_NAME]_id where r.deleted_at is null ), courses as ( …"
click at [494, 270] on div "select c . id as class_id , c . guid as class_guid from { { ref ( 'stg_it_train…" at bounding box center [788, 323] width 1245 height 516
click at [369, 324] on div "You're previewing a selected query Preview full query" at bounding box center [854, 332] width 1428 height 17
click at [69, 73] on span "links" at bounding box center [84, 78] width 63 height 10
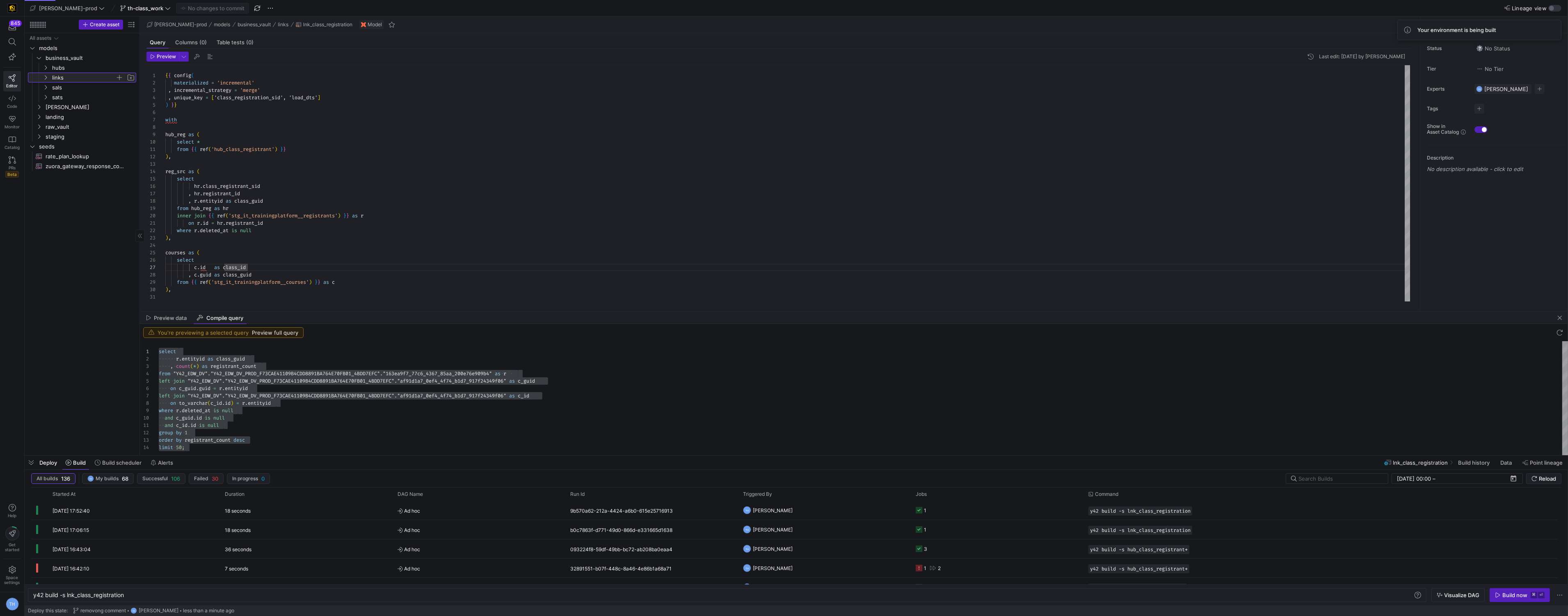
click at [68, 75] on span "links" at bounding box center [84, 78] width 63 height 10
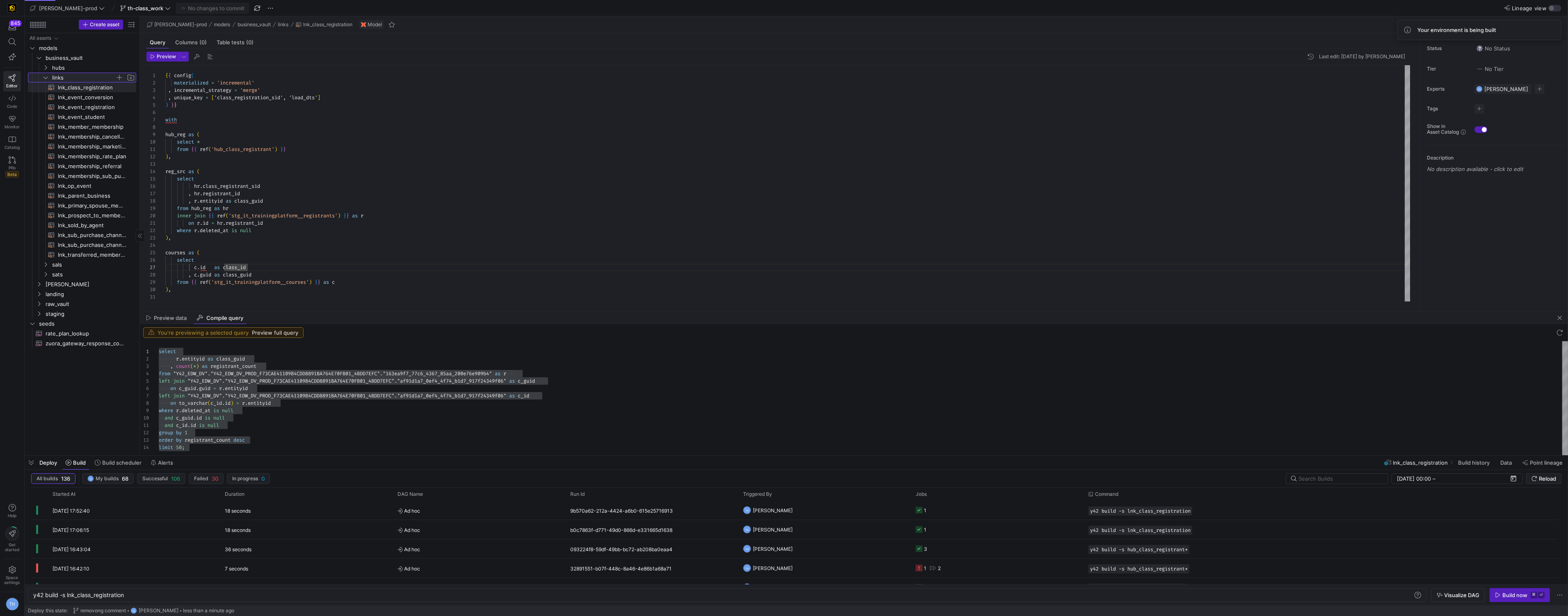
click at [68, 75] on span "links" at bounding box center [84, 78] width 63 height 10
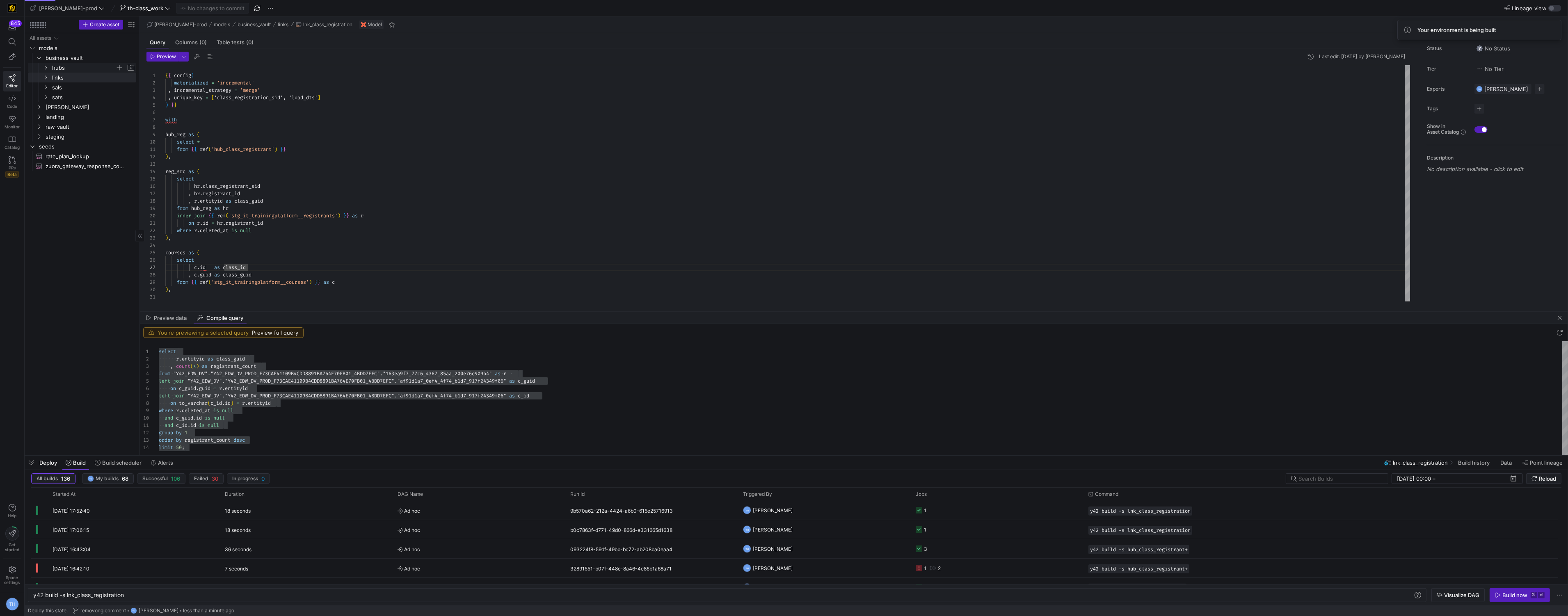
click at [69, 68] on span "hubs" at bounding box center [84, 68] width 63 height 10
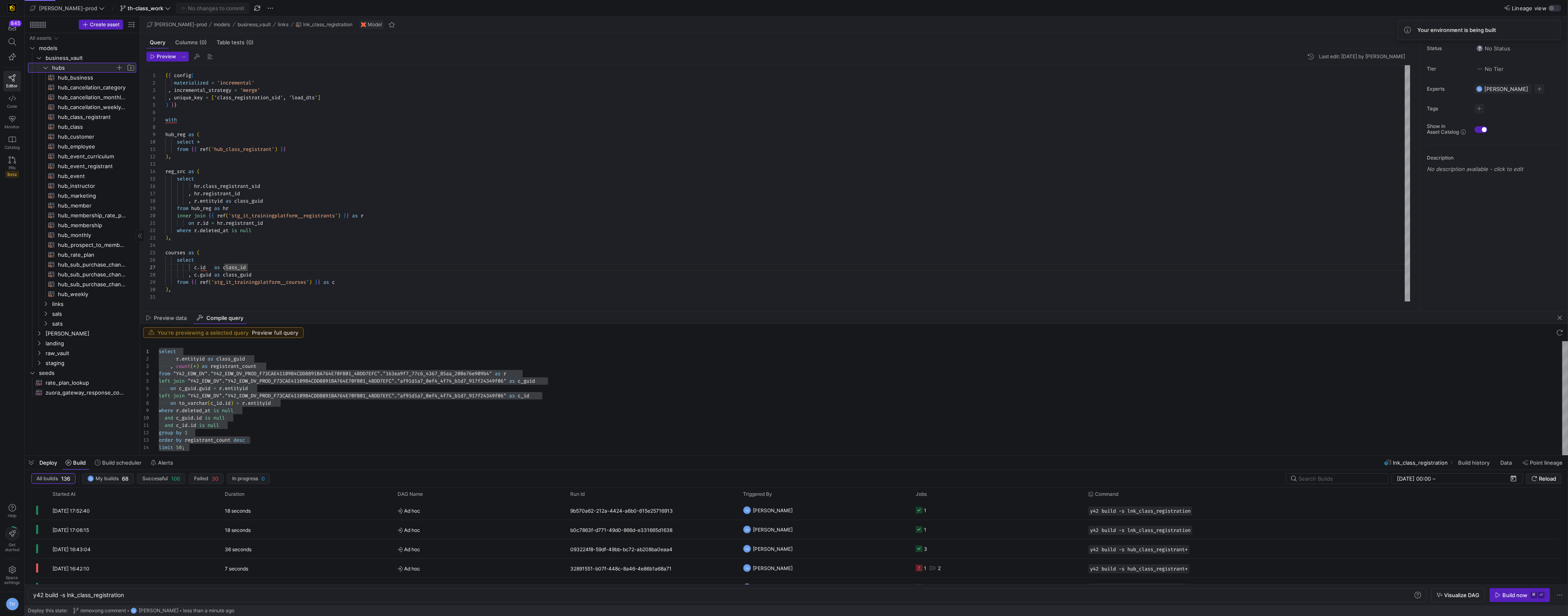
click at [119, 68] on span "button" at bounding box center [119, 67] width 8 height 8
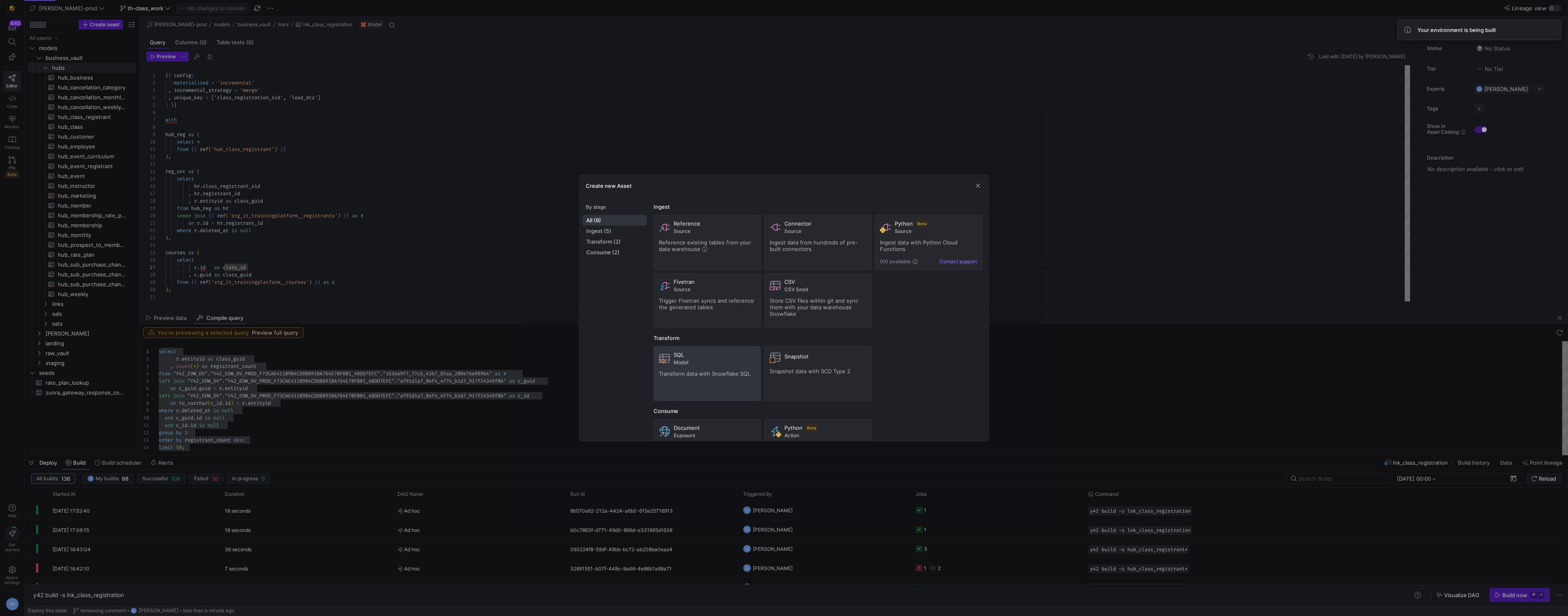
click at [732, 358] on div "SQL" at bounding box center [715, 355] width 82 height 7
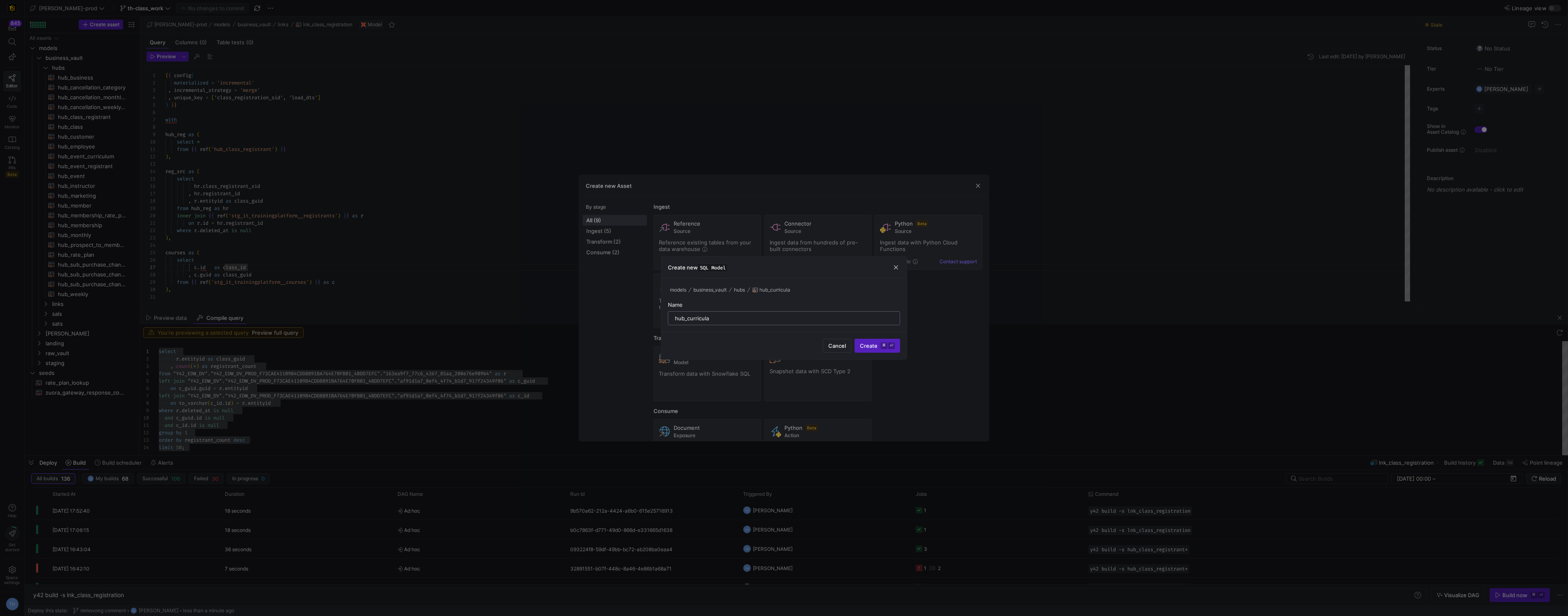
drag, startPoint x: 738, startPoint y: 317, endPoint x: 688, endPoint y: 318, distance: 50.0
click at [688, 318] on input "hub_curricula" at bounding box center [784, 318] width 219 height 7
paste input "select * from [DOMAIN_NAME]_traingplatform."
drag, startPoint x: 778, startPoint y: 320, endPoint x: 688, endPoint y: 320, distance: 90.0
click at [688, 320] on input "hub_select * from [DOMAIN_NAME]_[DOMAIN_NAME]" at bounding box center [784, 318] width 219 height 7
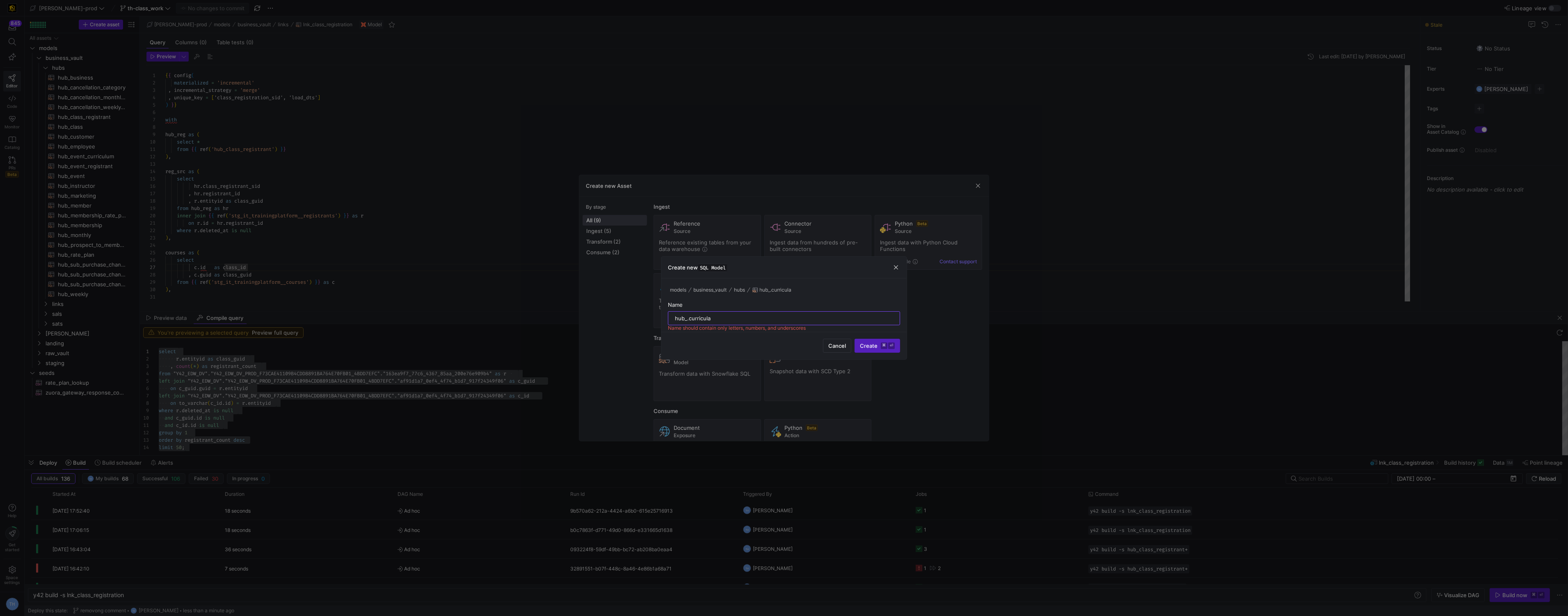
type input "hub_curricula"
click at [872, 341] on span "submit" at bounding box center [877, 346] width 44 height 13
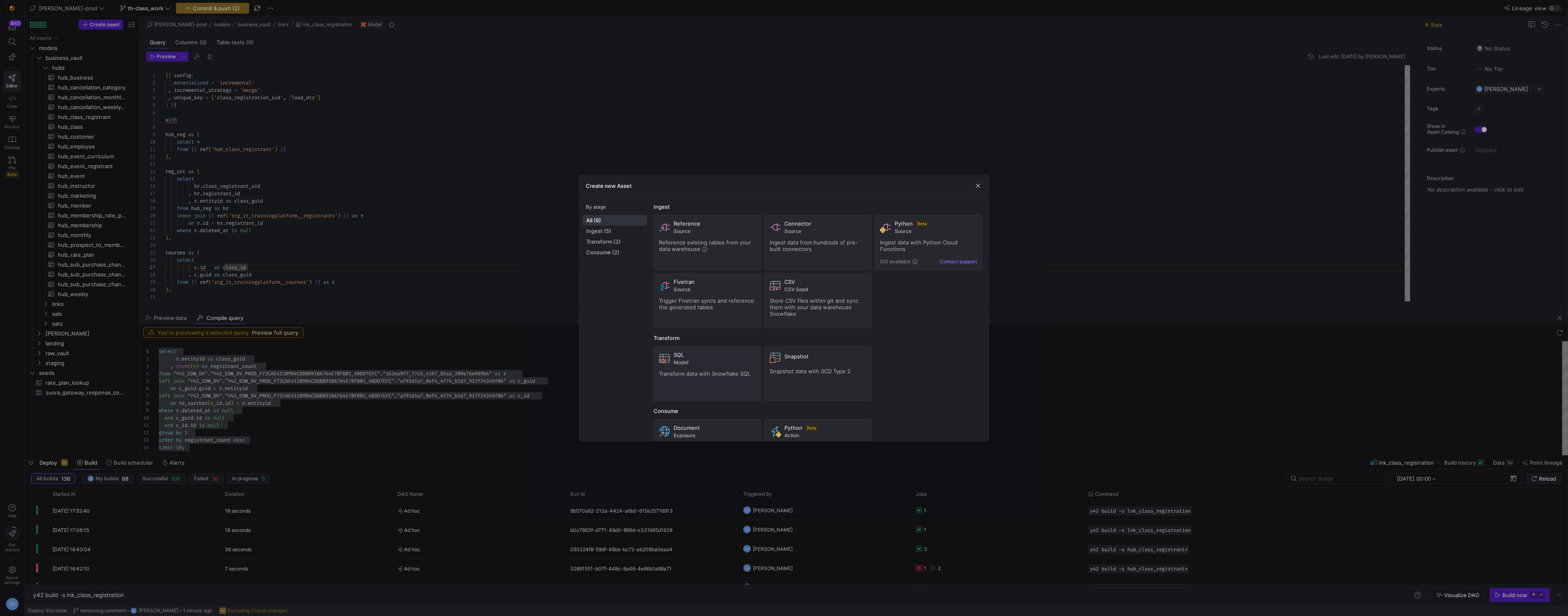
type textarea "y42 build -s hub_curricula"
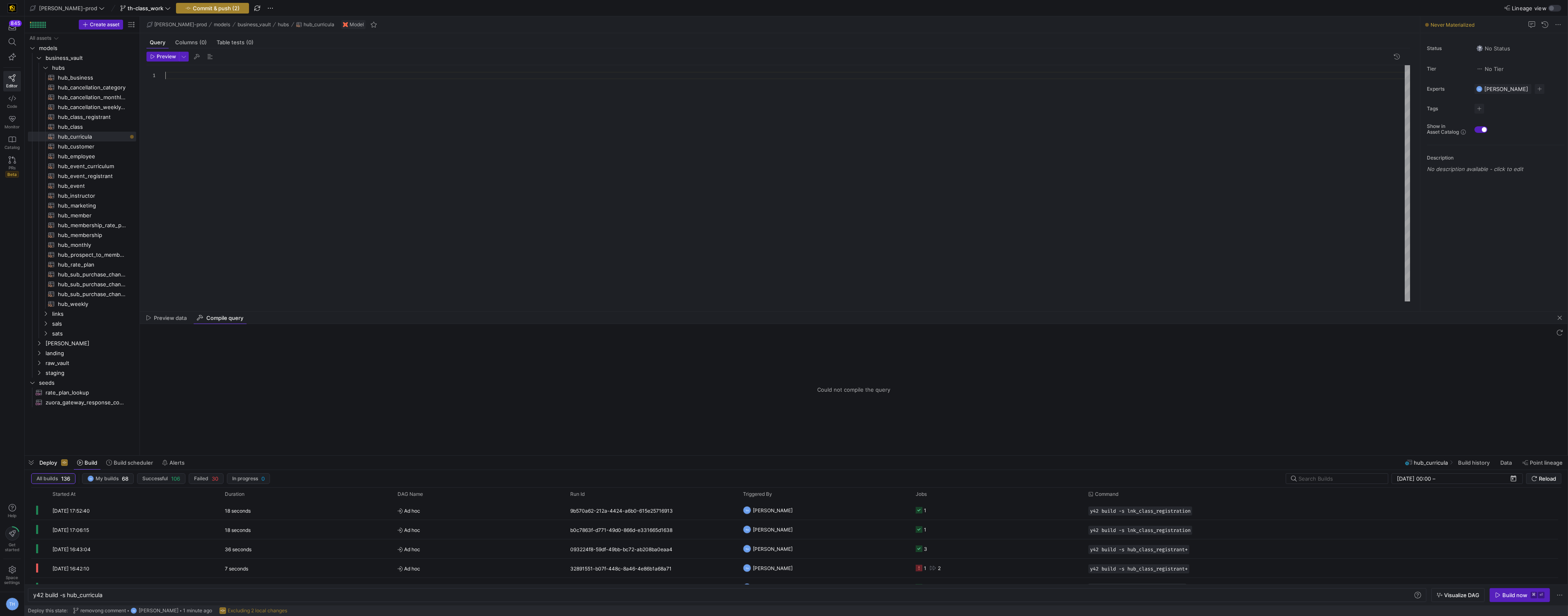
click at [193, 7] on span "Commit & push (2)" at bounding box center [216, 8] width 47 height 7
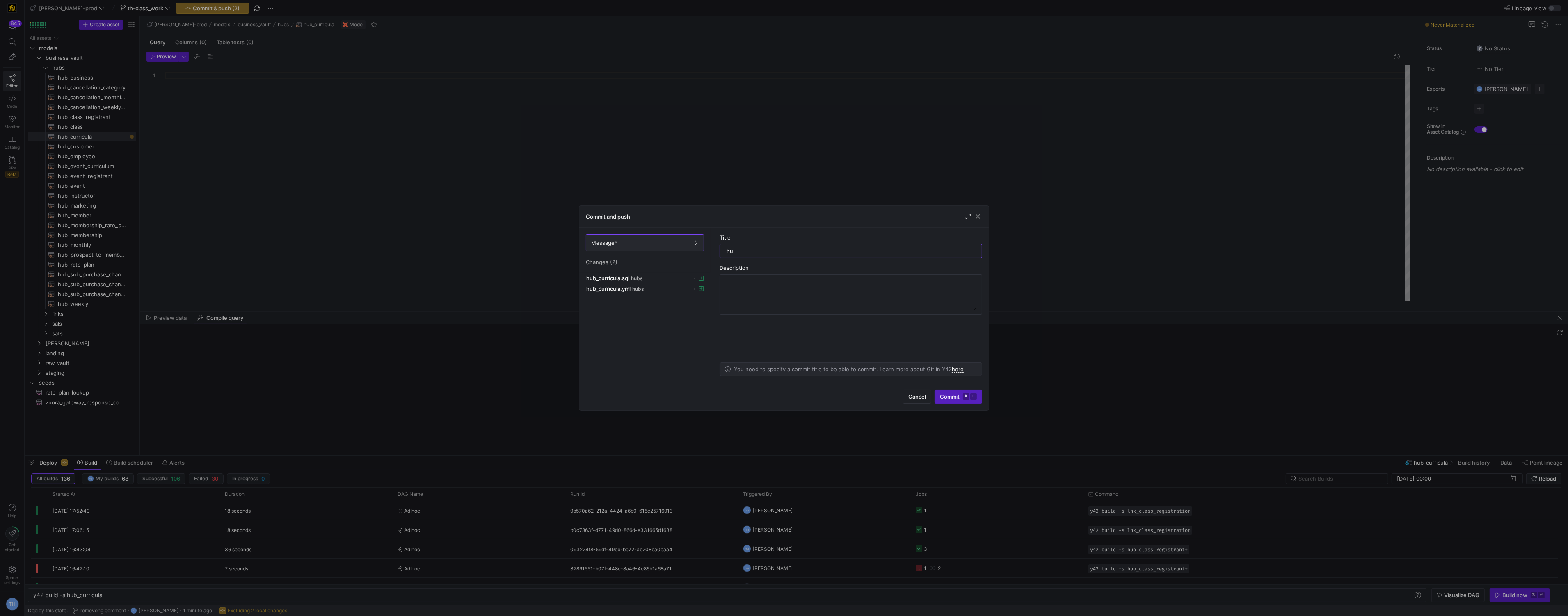
type input "h"
type input "commit of hub"
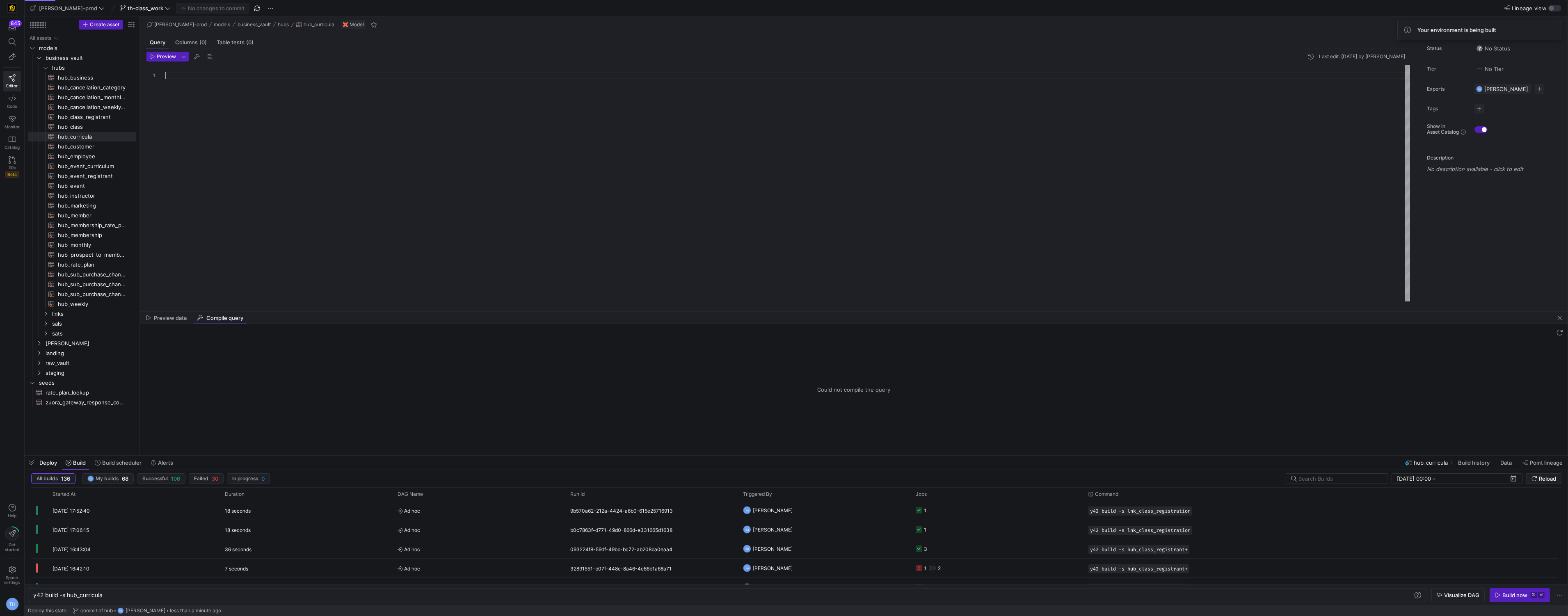
click at [253, 72] on div at bounding box center [788, 183] width 1245 height 236
click at [76, 127] on span "hub_class​​​​​​​​​​" at bounding box center [92, 127] width 69 height 10
type textarea "{{ config( materialized='incremental', incremental_strategy='merge', unique_key…"
type textarea "y42 build -s hub_class"
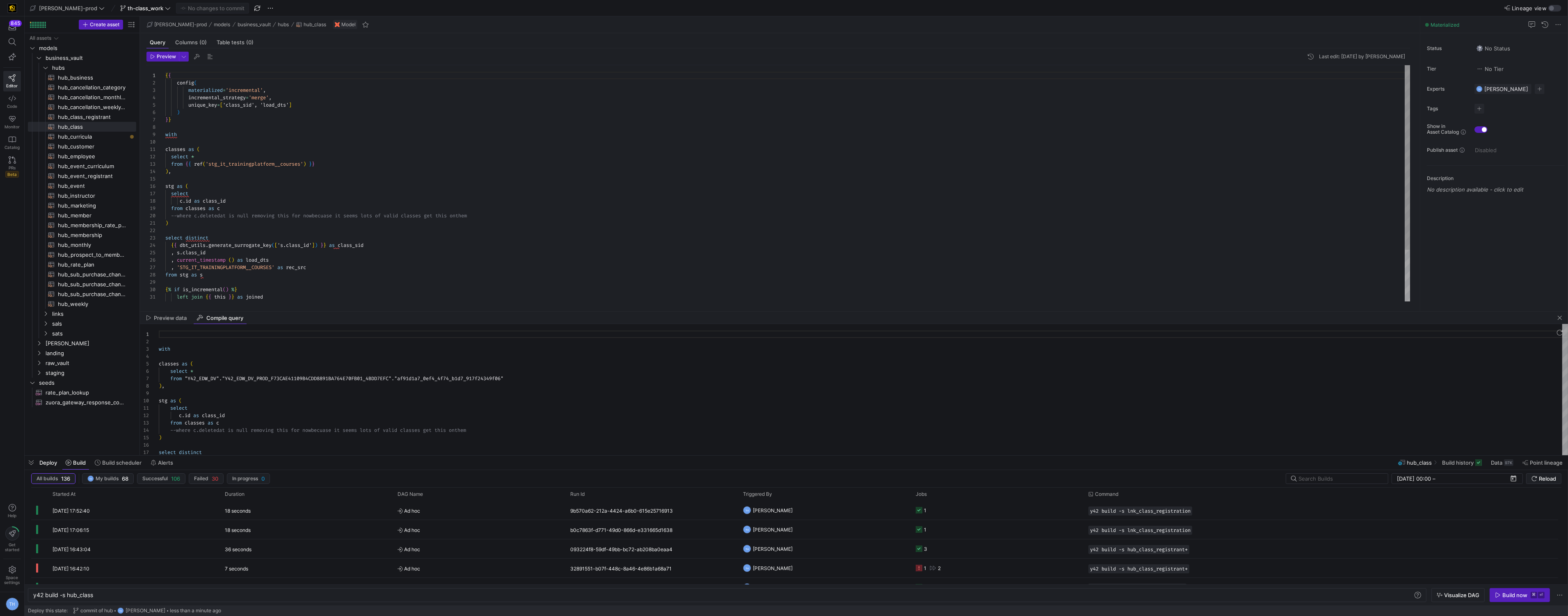
scroll to position [37, 15]
click at [320, 114] on div "with classes as ( select * from { { ref ( 'stg_it_trainingplatform__courses' ) …" at bounding box center [788, 216] width 1245 height 302
click at [229, 212] on div "with classes as ( select * from { { ref ( 'stg_it_trainingplatform__courses' ) …" at bounding box center [788, 168] width 1245 height 302
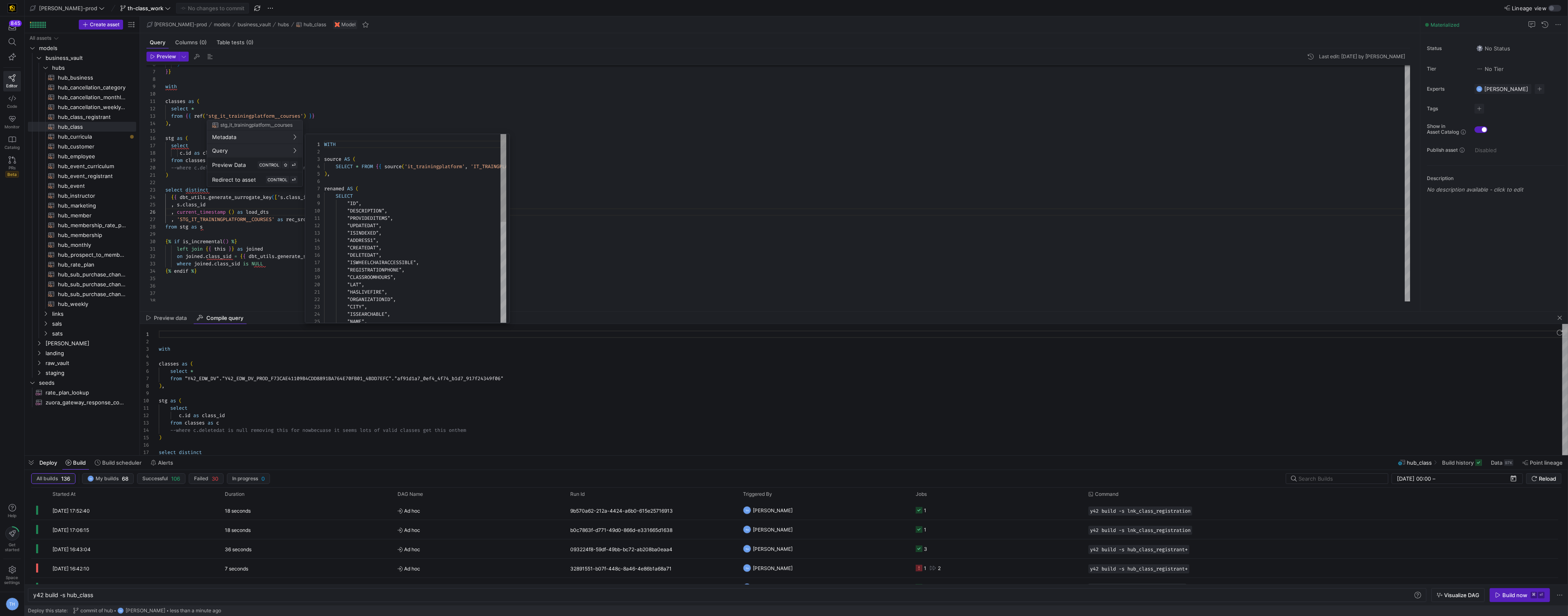
scroll to position [74, 0]
click at [386, 80] on div at bounding box center [784, 308] width 1568 height 616
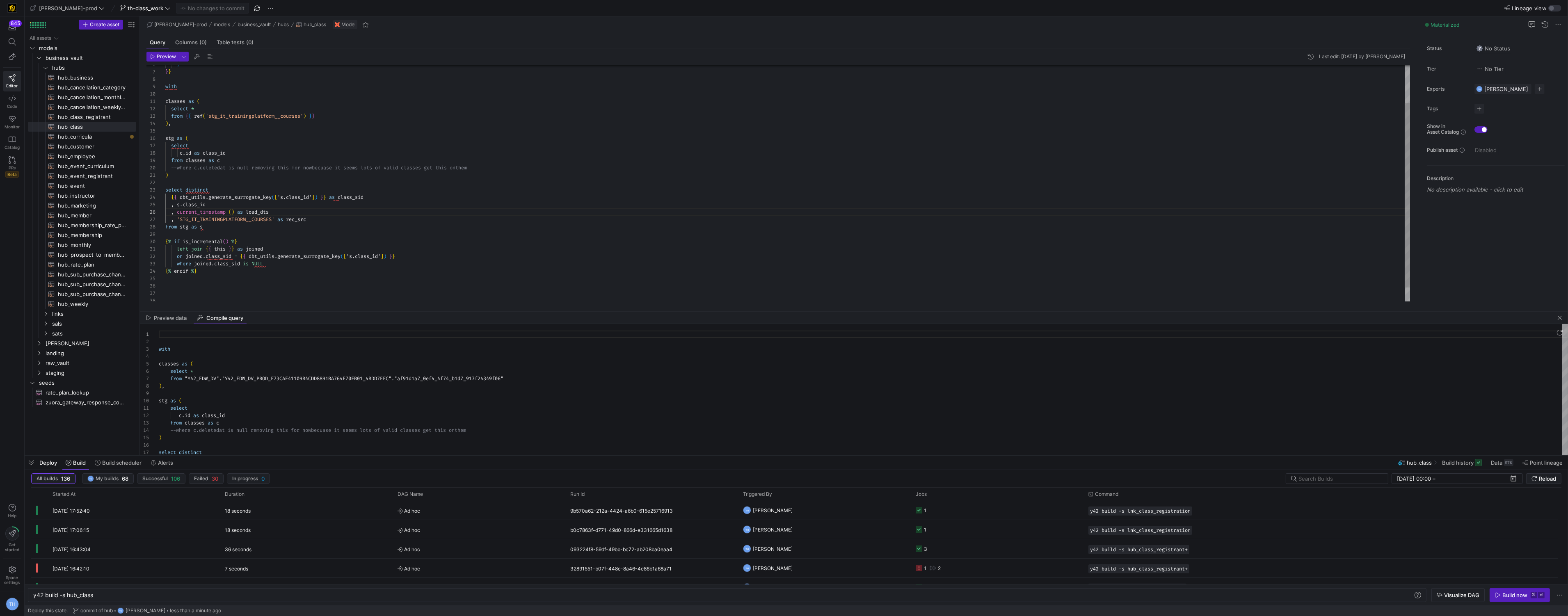
click at [313, 197] on div "with classes as ( select * from { { ref ( 'stg_it_trainingplatform__courses' ) …" at bounding box center [788, 168] width 1245 height 302
click at [257, 203] on div "with classes as ( select * from { { ref ( 'stg_it_trainingplatform__courses' ) …" at bounding box center [788, 168] width 1245 height 302
click at [197, 206] on div "with classes as ( select * from { { ref ( 'stg_it_trainingplatform__courses' ) …" at bounding box center [788, 168] width 1245 height 302
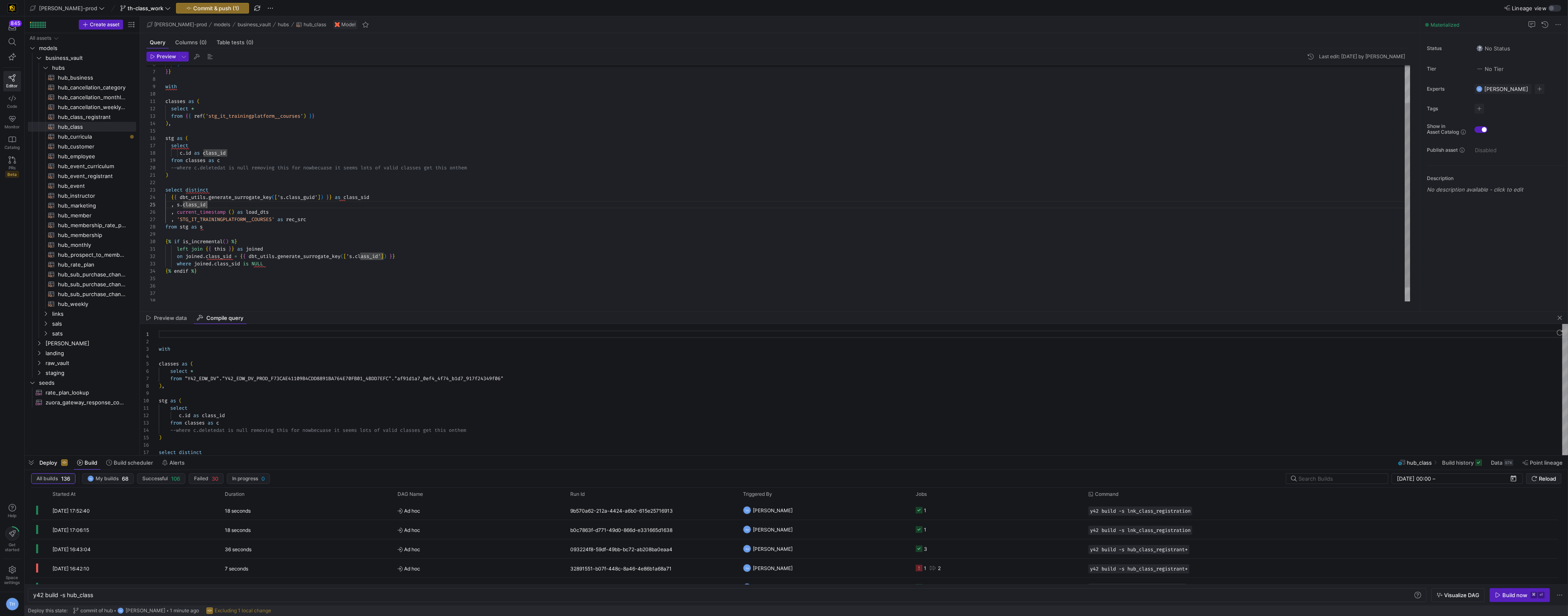
scroll to position [30, 41]
click at [192, 150] on div "with classes as ( select * from { { ref ( 'stg_it_trainingplatform__courses' ) …" at bounding box center [788, 168] width 1245 height 302
click at [226, 131] on div "with classes as ( select * from { { ref ( 'stg_it_trainingplatform__courses' ) …" at bounding box center [788, 168] width 1245 height 302
click at [224, 152] on div "with classes as ( select * from { { ref ( 'stg_it_trainingplatform__courses' ) …" at bounding box center [788, 168] width 1245 height 302
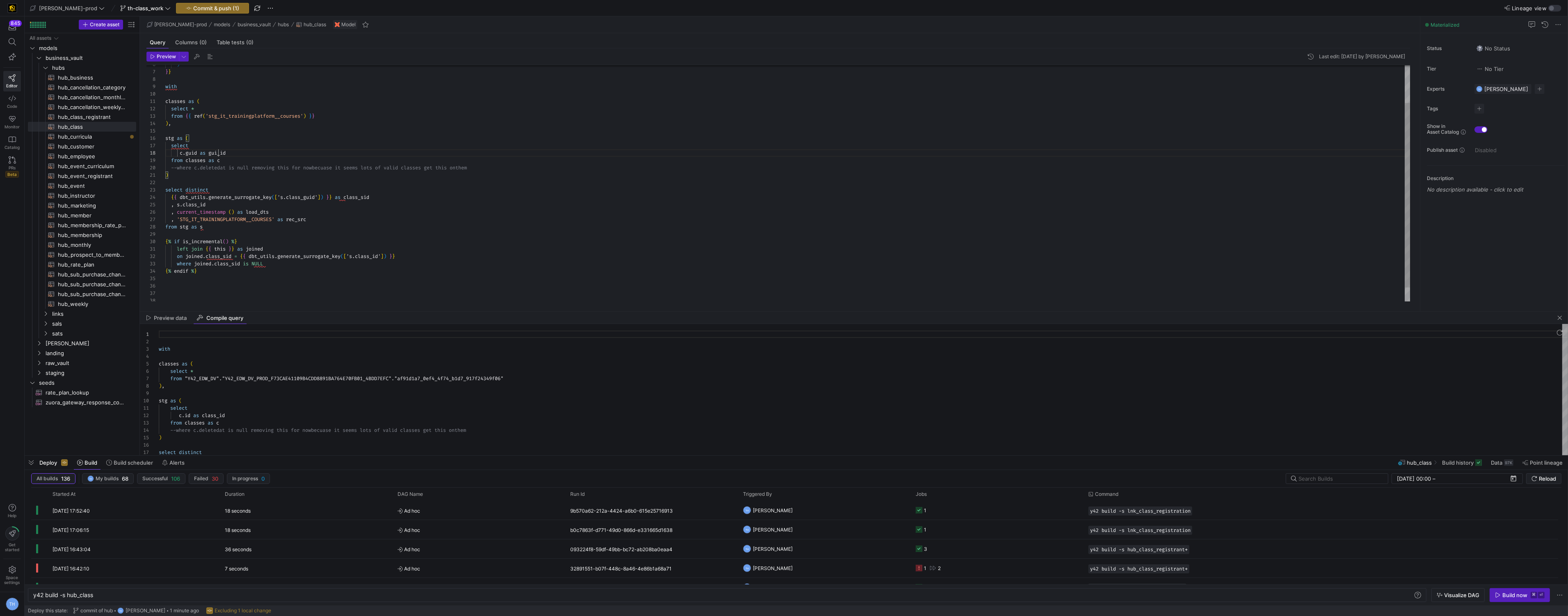
scroll to position [51, 56]
click at [197, 204] on div "with classes as ( select * from { { ref ( 'stg_it_trainingplatform__courses' ) …" at bounding box center [788, 168] width 1245 height 302
click at [308, 248] on div "with classes as ( select * from { { ref ( 'stg_it_trainingplatform__courses' ) …" at bounding box center [788, 168] width 1245 height 302
click at [220, 258] on div "with classes as ( select * from { { ref ( 'stg_it_trainingplatform__courses' ) …" at bounding box center [788, 168] width 1245 height 302
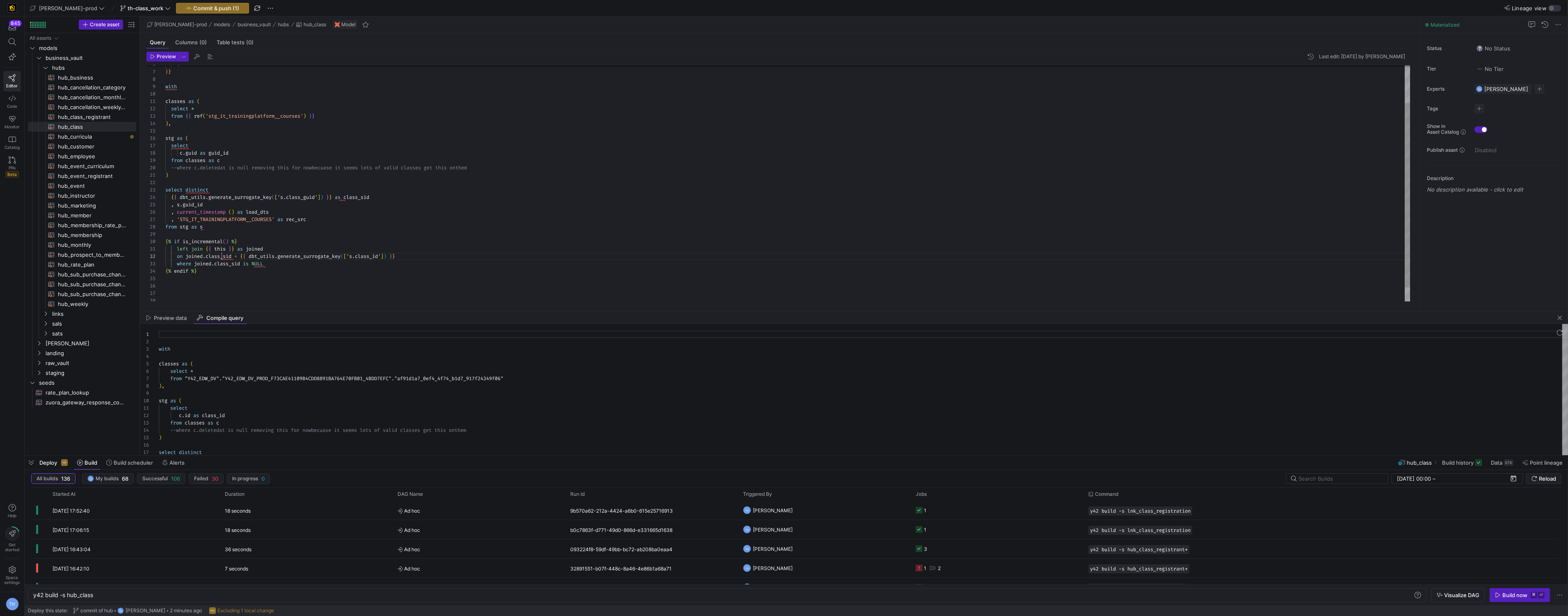
scroll to position [66, 74]
click at [338, 242] on div "with classes as ( select * from { { ref ( 'stg_it_trainingplatform__courses' ) …" at bounding box center [788, 168] width 1245 height 302
click at [344, 272] on div "with classes as ( select * from { { ref ( 'stg_it_trainingplatform__courses' ) …" at bounding box center [788, 168] width 1245 height 302
click at [376, 257] on div "with classes as ( select * from { { ref ( 'stg_it_trainingplatform__courses' ) …" at bounding box center [788, 168] width 1245 height 302
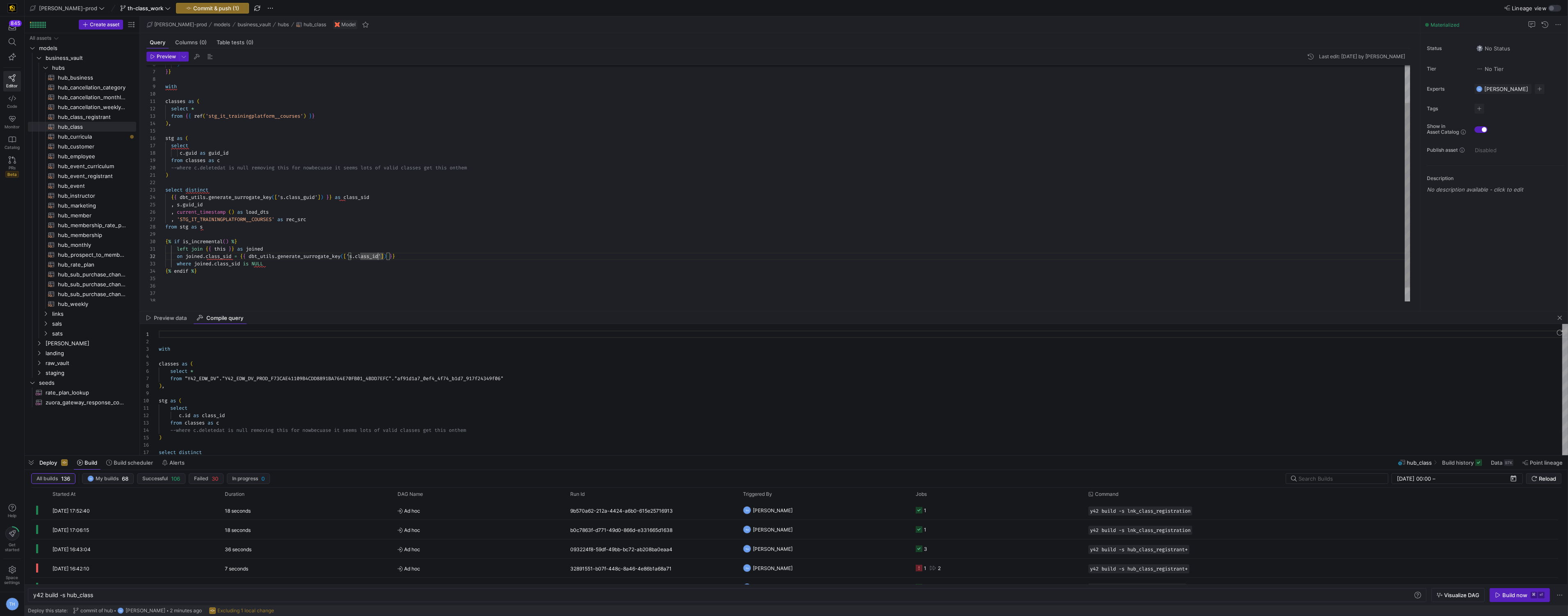
click at [379, 257] on div "with classes as ( select * from { { ref ( 'stg_it_trainingplatform__courses' ) …" at bounding box center [788, 168] width 1245 height 302
click at [408, 292] on div "with classes as ( select * from { { ref ( 'stg_it_trainingplatform__courses' ) …" at bounding box center [788, 168] width 1245 height 302
type textarea "left join {{ this }} as joined on joined.class_sid = {{ dbt_utils.generate_surr…"
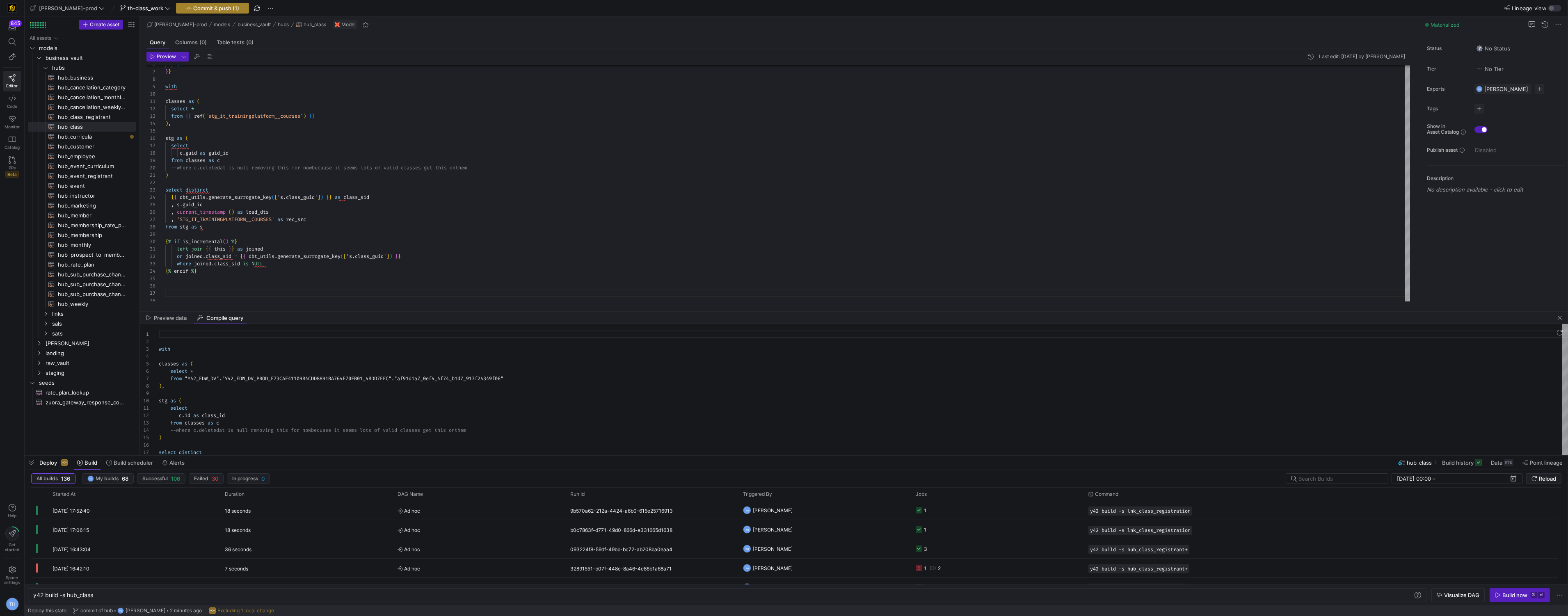
click at [197, 3] on span "button" at bounding box center [212, 8] width 72 height 10
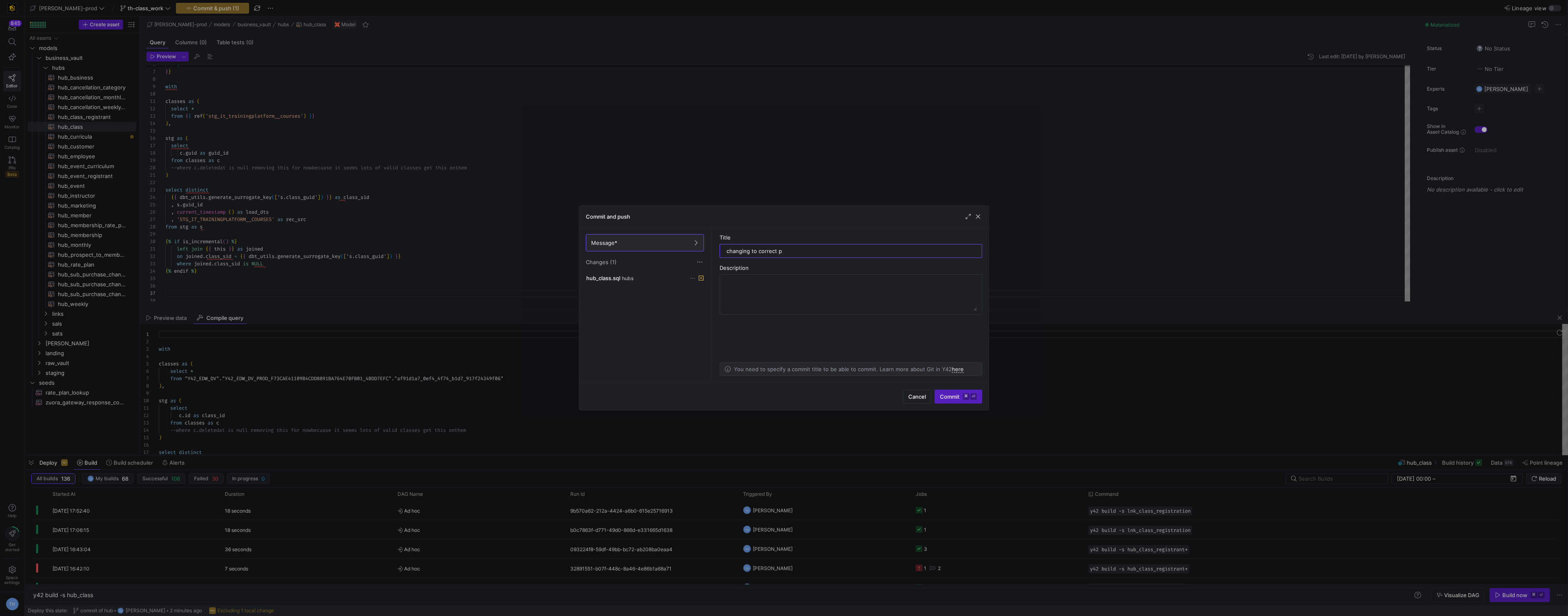
type input "changing to correct pk"
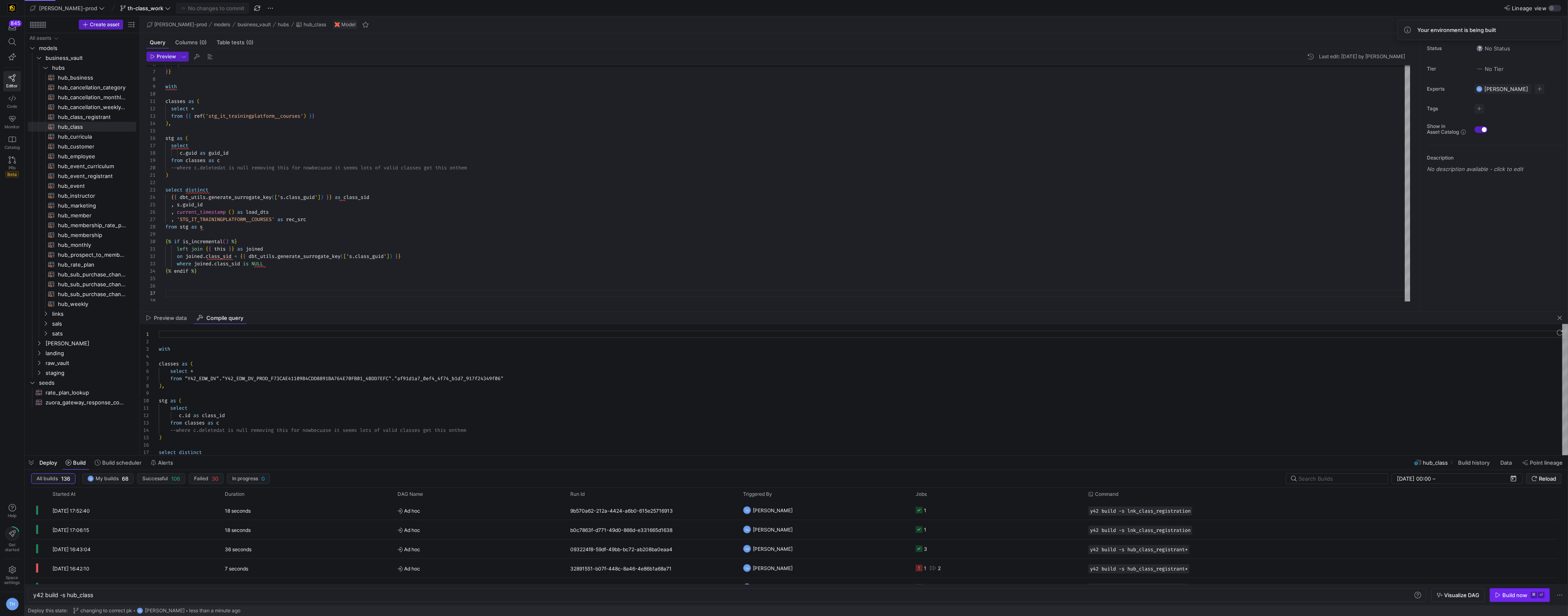
click at [1512, 592] on div "Build now" at bounding box center [1514, 595] width 25 height 7
click at [1559, 315] on span "button" at bounding box center [1559, 318] width 10 height 10
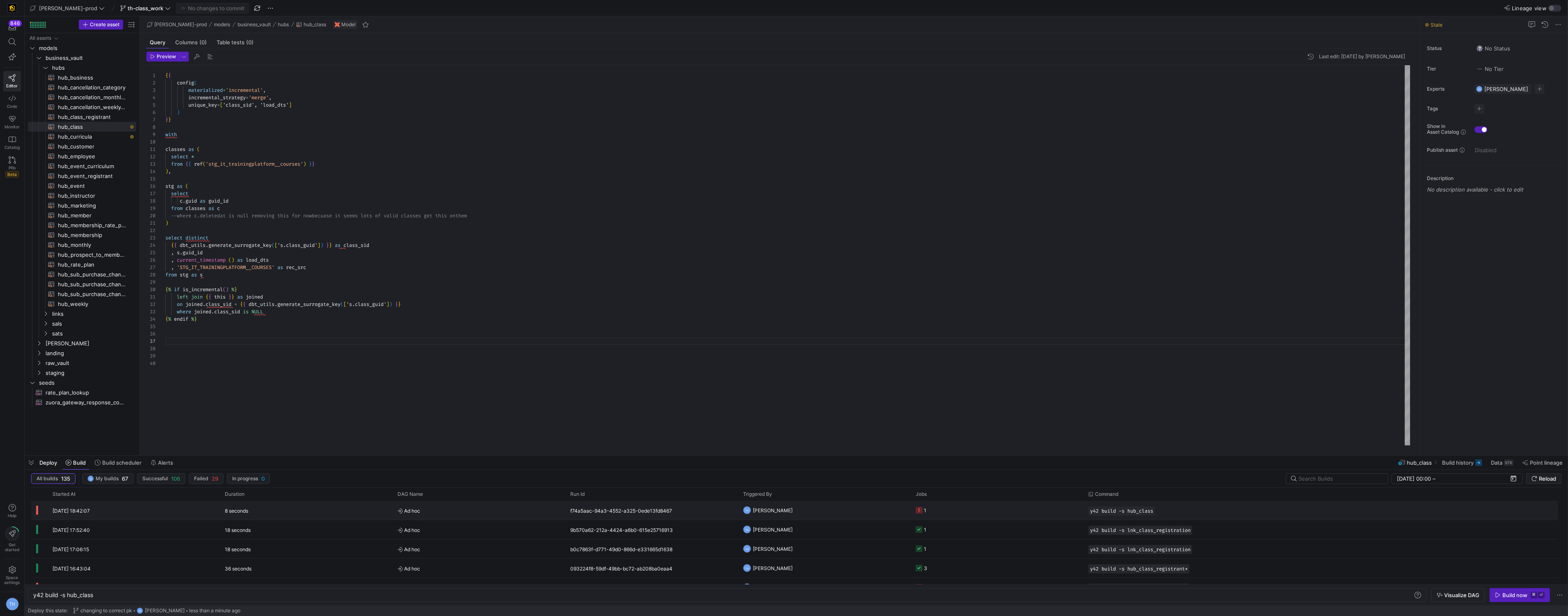
click at [338, 517] on div "8 seconds" at bounding box center [306, 510] width 173 height 19
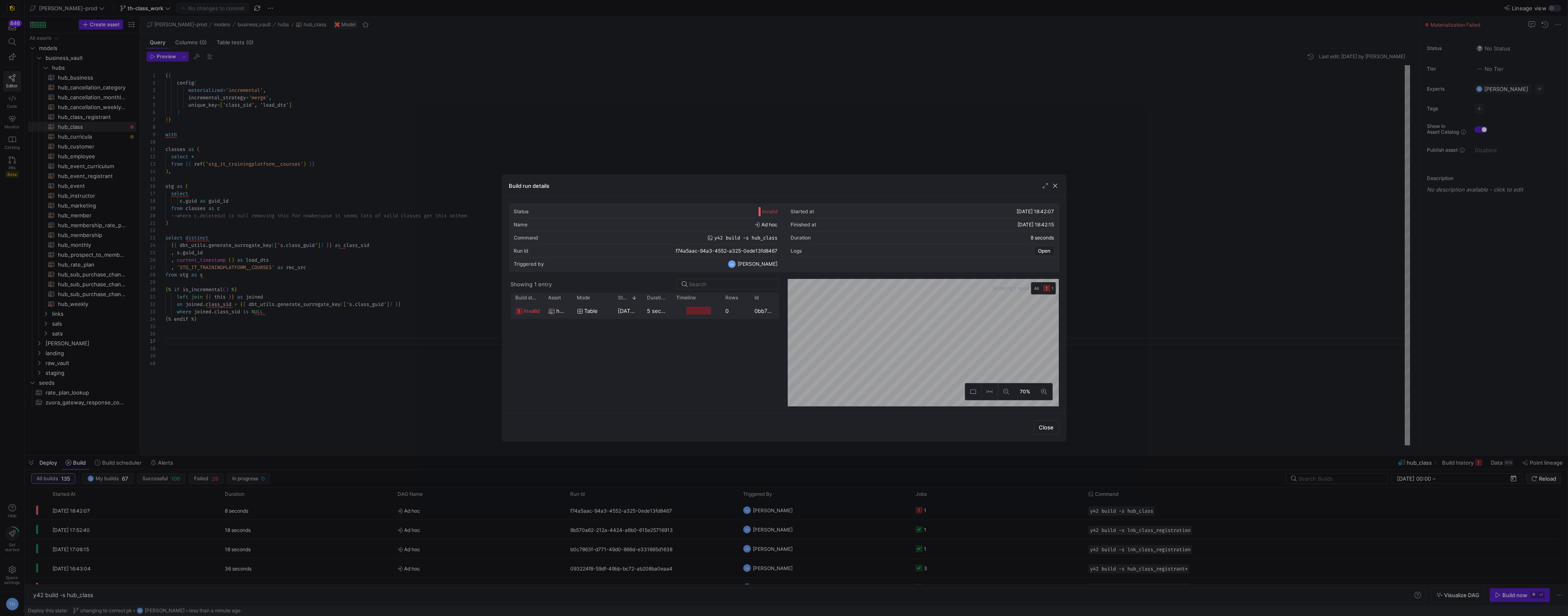
click at [687, 314] on div at bounding box center [699, 310] width 24 height 8
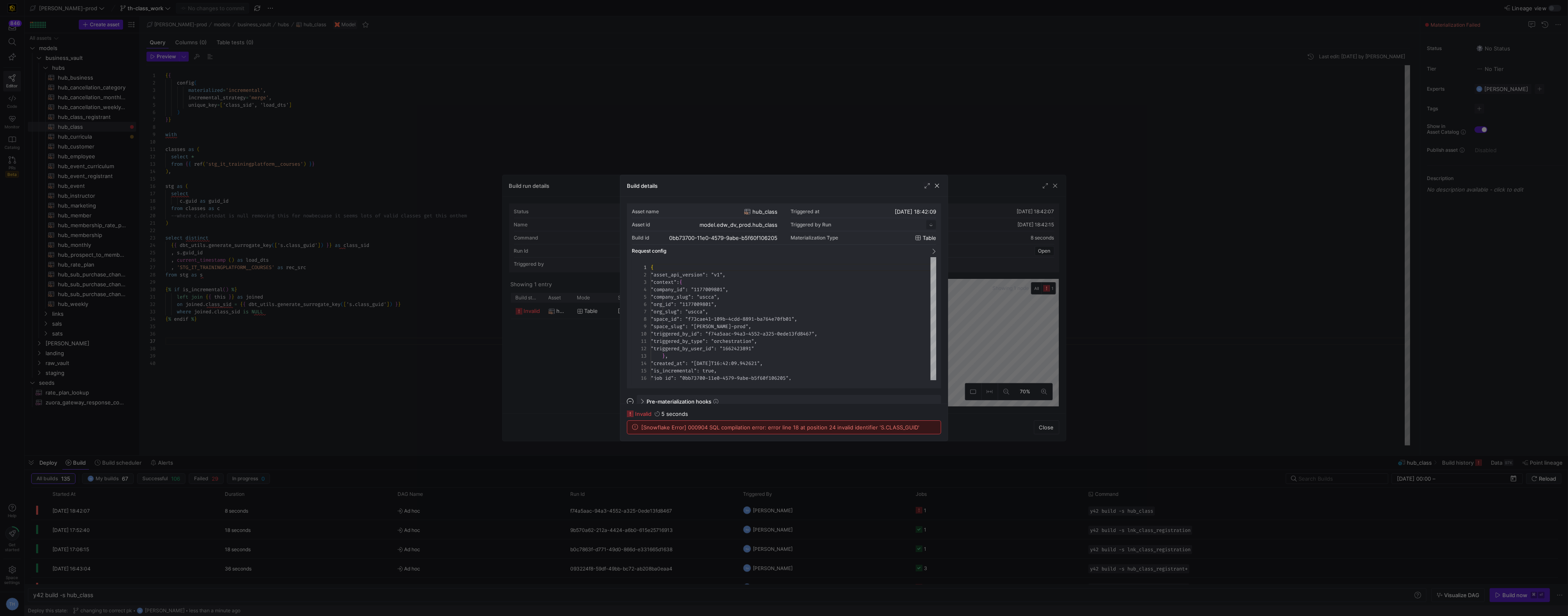
scroll to position [74, 0]
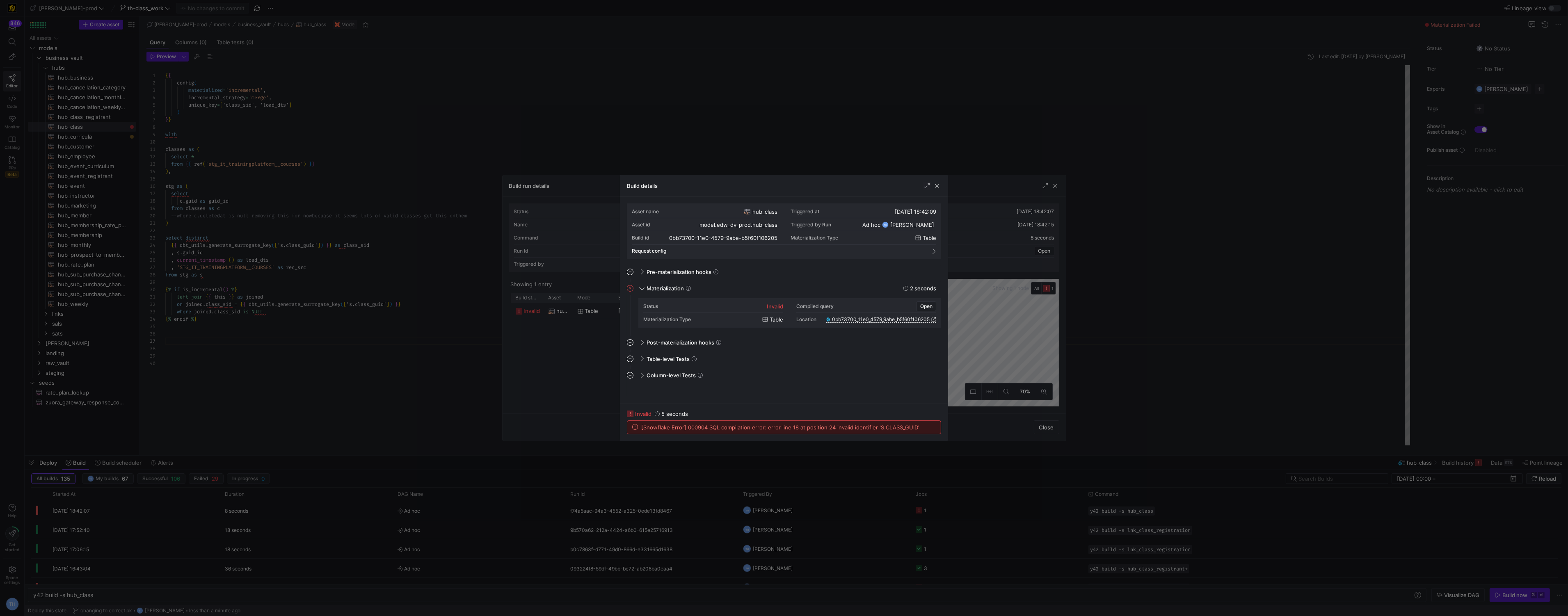
click at [684, 162] on div at bounding box center [784, 308] width 1568 height 616
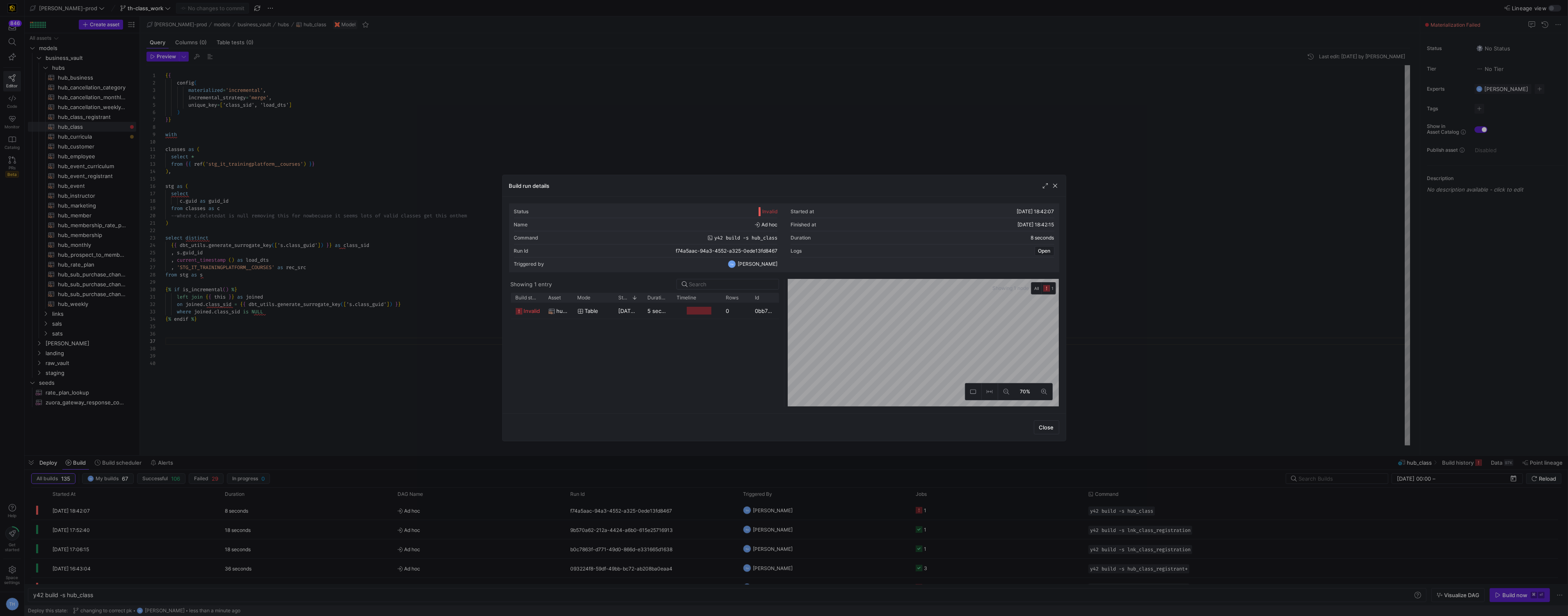
click at [684, 162] on div at bounding box center [784, 308] width 1568 height 616
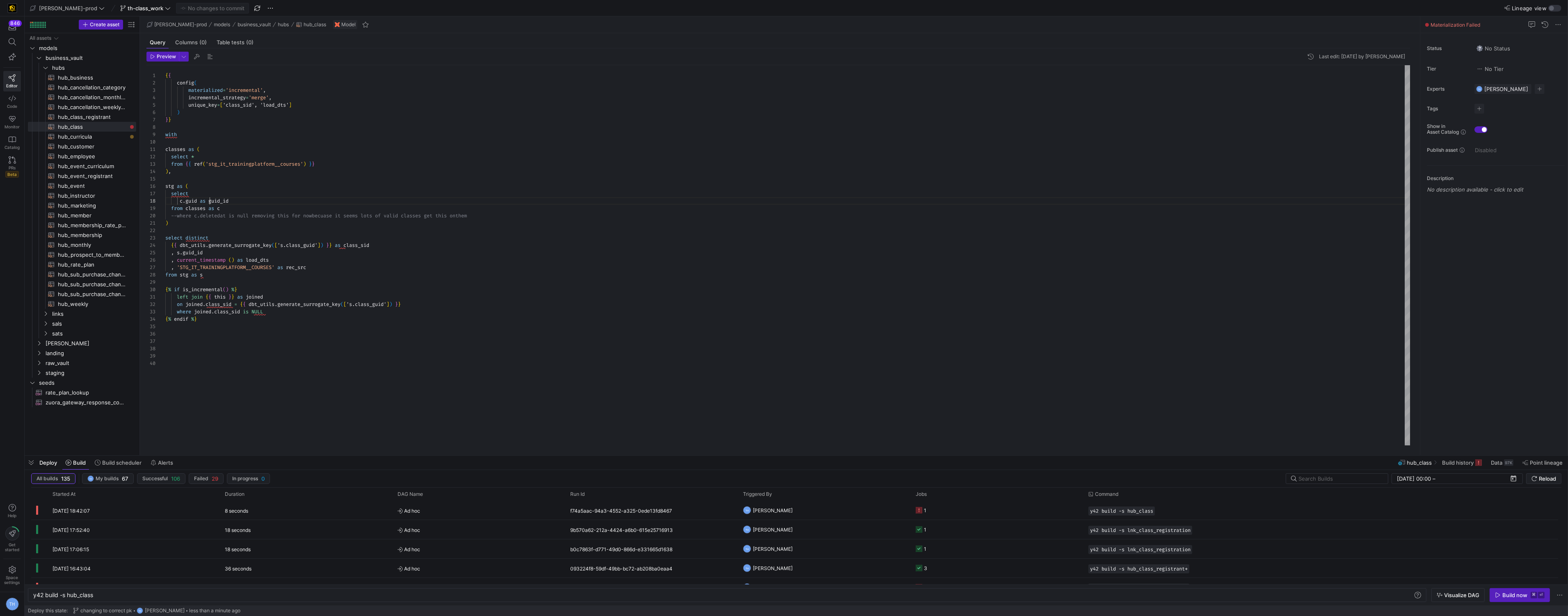
scroll to position [51, 44]
click at [211, 201] on div "with classes as ( select * from { { ref ( 'stg_it_trainingplatform__courses' ) …" at bounding box center [788, 255] width 1245 height 380
click at [222, 198] on div "with classes as ( select * from { { ref ( 'stg_it_trainingplatform__courses' ) …" at bounding box center [788, 255] width 1245 height 380
click at [209, 200] on div "with classes as ( select * from { { ref ( 'stg_it_trainingplatform__courses' ) …" at bounding box center [788, 255] width 1245 height 380
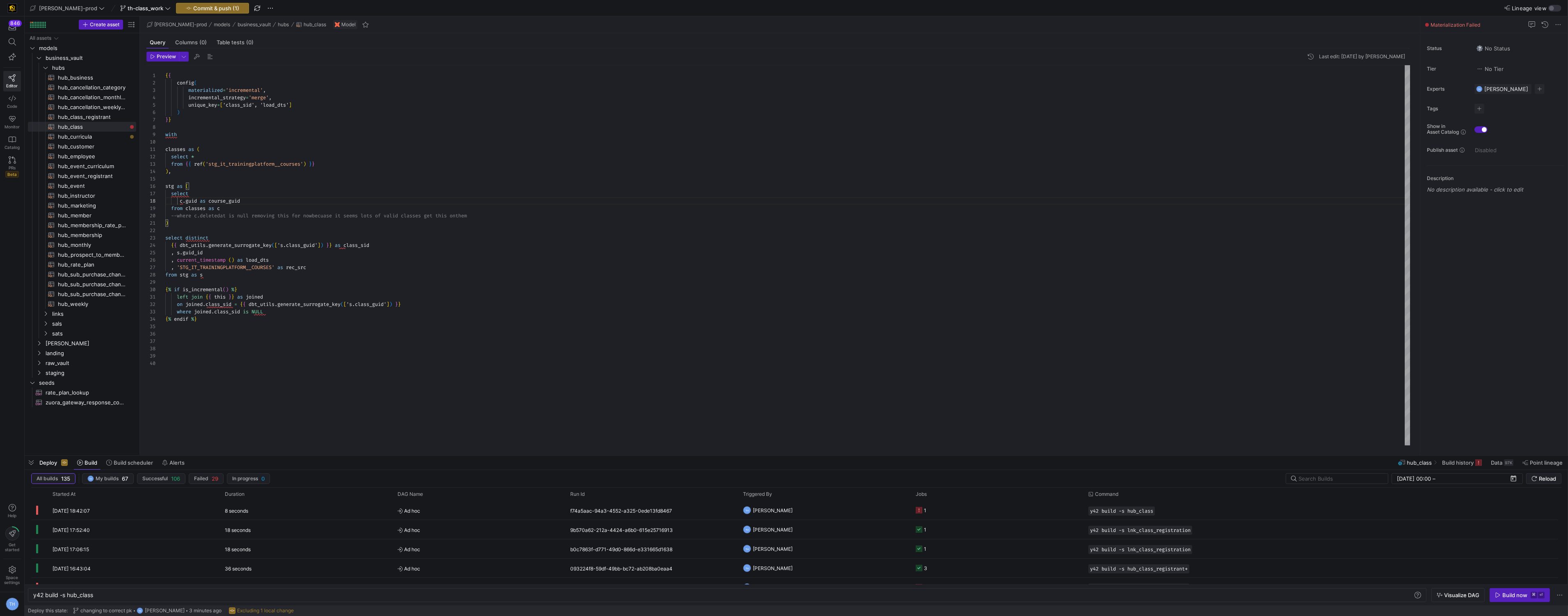
scroll to position [44, 27]
click at [292, 193] on div "with classes as ( select * from { { ref ( 'stg_it_trainingplatform__courses' ) …" at bounding box center [788, 255] width 1245 height 380
click at [206, 253] on div "with classes as ( select * from { { ref ( 'stg_it_trainingplatform__courses' ) …" at bounding box center [788, 255] width 1245 height 380
click at [183, 254] on div "with classes as ( select * from { { ref ( 'stg_it_trainingplatform__courses' ) …" at bounding box center [788, 255] width 1245 height 380
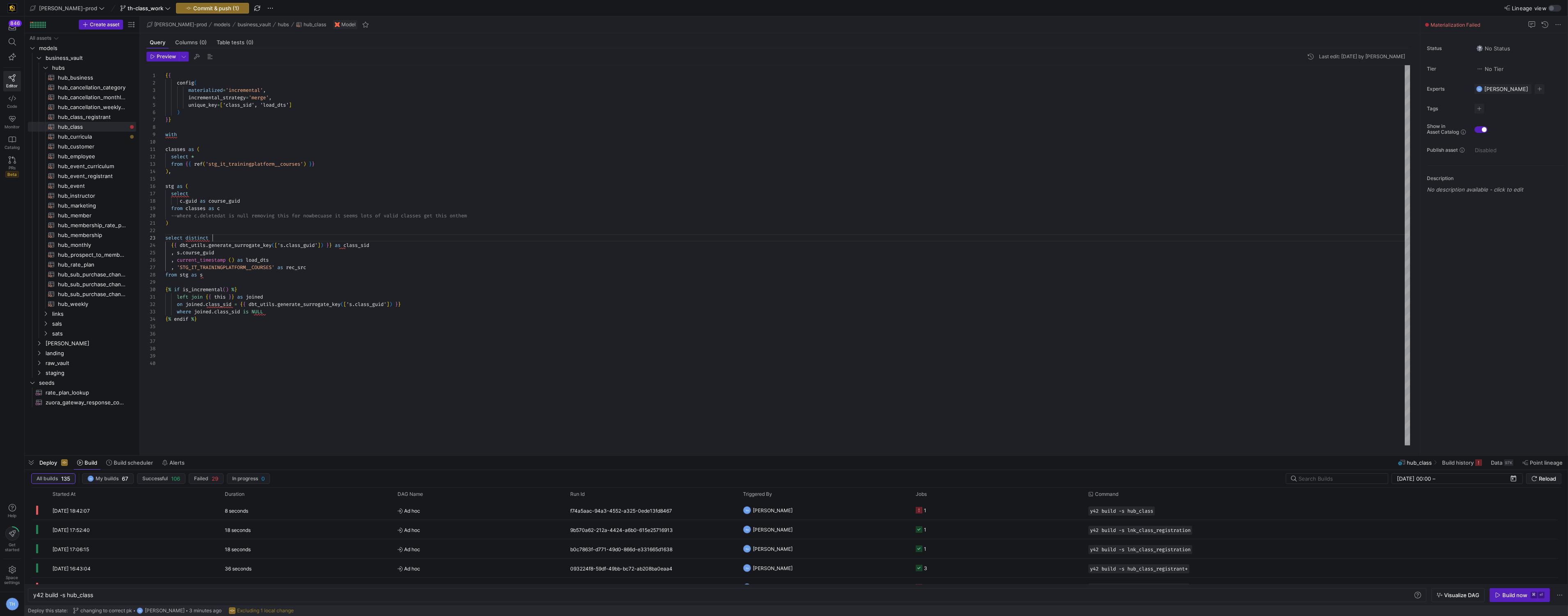
click at [227, 240] on div "with classes as ( select * from { { ref ( 'stg_it_trainingplatform__courses' ) …" at bounding box center [788, 255] width 1245 height 380
click at [303, 245] on div "with classes as ( select * from { { ref ( 'stg_it_trainingplatform__courses' ) …" at bounding box center [788, 255] width 1245 height 380
click at [381, 271] on div "with classes as ( select * from { { ref ( 'stg_it_trainingplatform__courses' ) …" at bounding box center [788, 255] width 1245 height 380
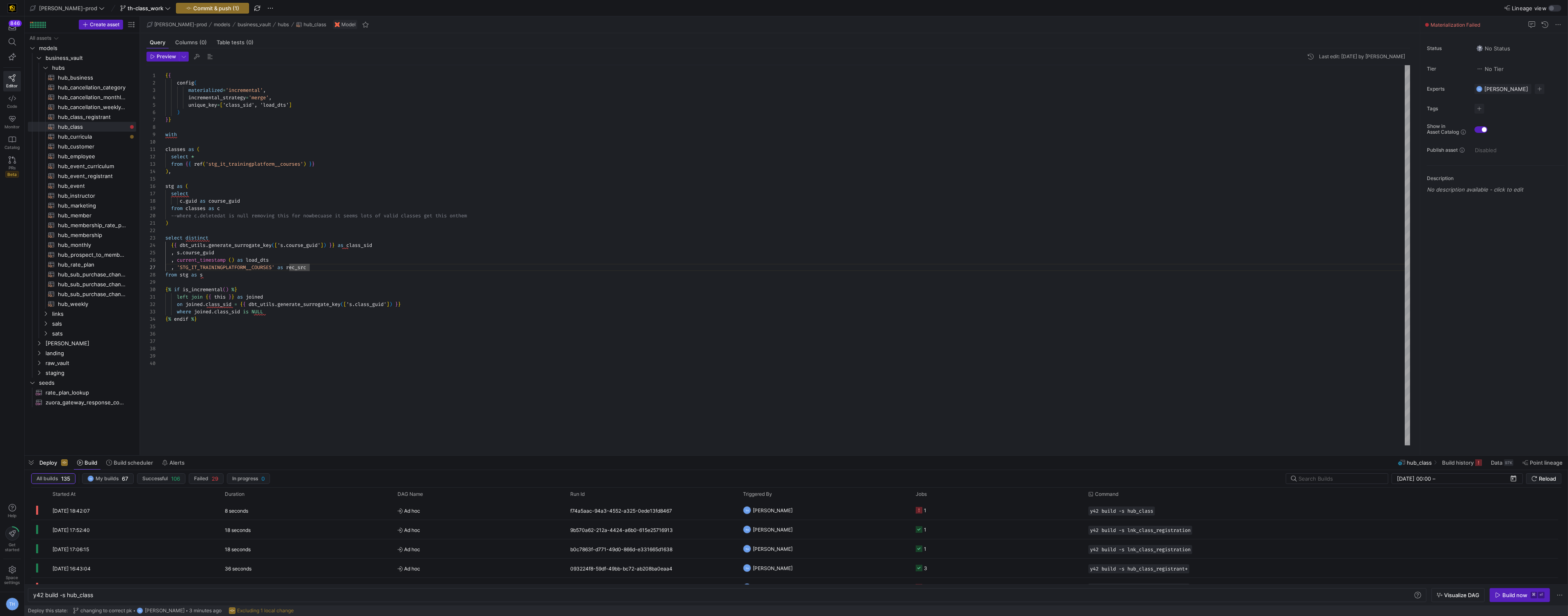
click at [365, 245] on div "with classes as ( select * from { { ref ( 'stg_it_trainingplatform__courses' ) …" at bounding box center [788, 255] width 1245 height 380
click at [367, 259] on div "with classes as ( select * from { { ref ( 'stg_it_trainingplatform__courses' ) …" at bounding box center [788, 255] width 1245 height 380
drag, startPoint x: 290, startPoint y: 247, endPoint x: 322, endPoint y: 246, distance: 32.0
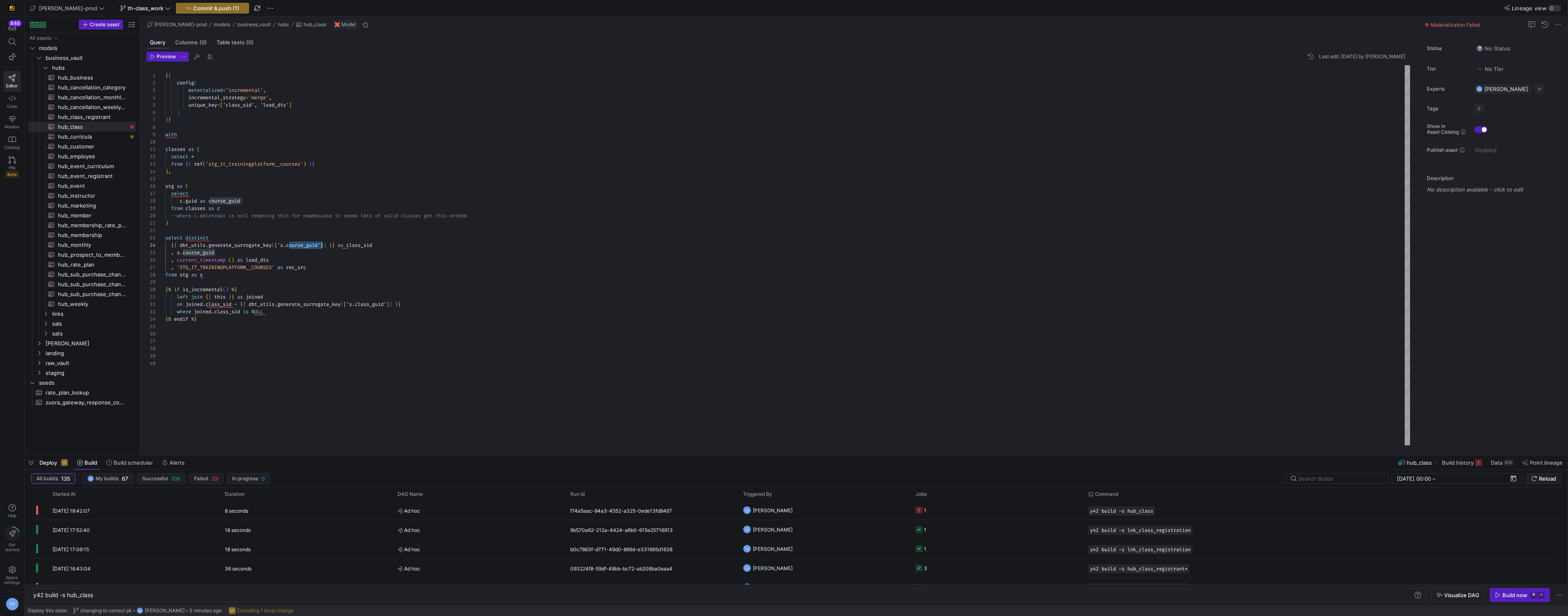
click at [322, 246] on div "with classes as ( select * from { { ref ( 'stg_it_trainingplatform__courses' ) …" at bounding box center [788, 255] width 1245 height 380
drag, startPoint x: 362, startPoint y: 305, endPoint x: 390, endPoint y: 305, distance: 28.0
click at [390, 305] on div "with classes as ( select * from { { ref ( 'stg_it_trainingplatform__courses' ) …" at bounding box center [788, 255] width 1245 height 380
click at [405, 319] on div "with classes as ( select * from { { ref ( 'stg_it_trainingplatform__courses' ) …" at bounding box center [788, 255] width 1245 height 380
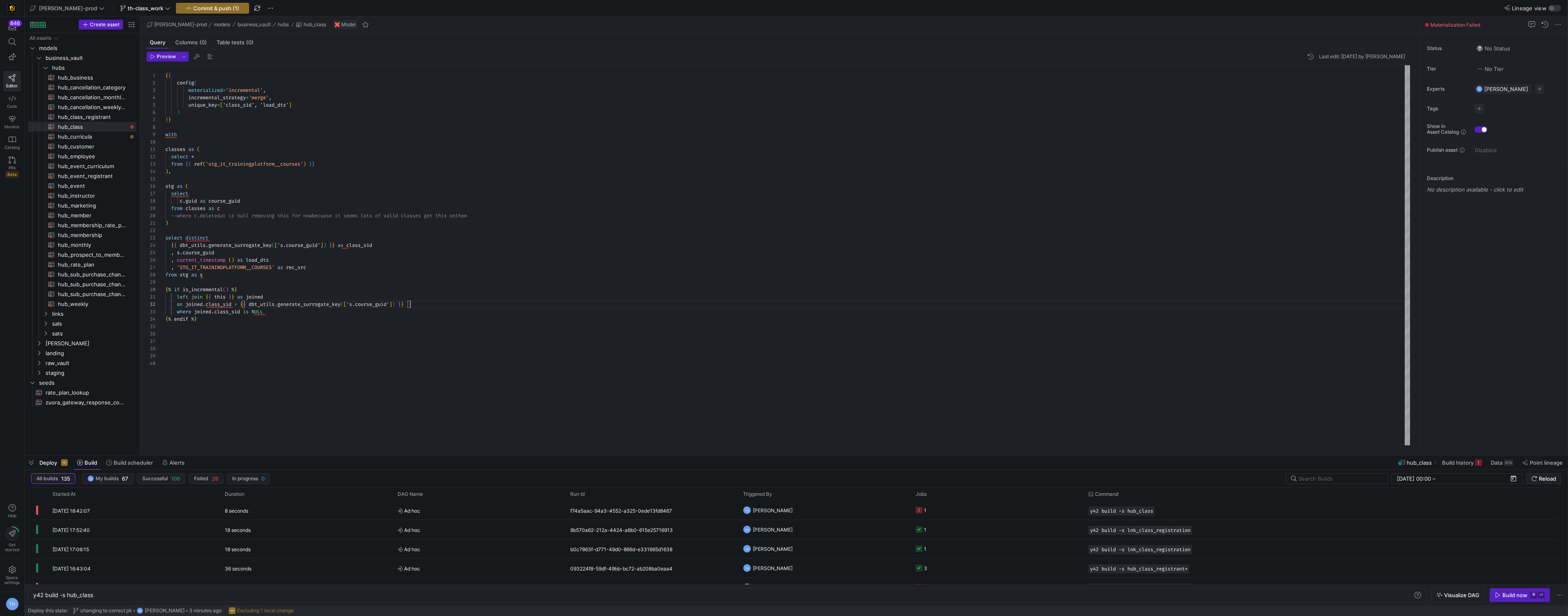
scroll to position [7, 244]
click at [424, 305] on div "with classes as ( select * from { { ref ( 'stg_it_trainingplatform__courses' ) …" at bounding box center [788, 255] width 1245 height 380
type textarea "left join {{ this }} as joined on joined.class_sid = {{ dbt_utils.generate_surr…"
click at [194, 5] on span "Commit & push (1)" at bounding box center [215, 8] width 46 height 7
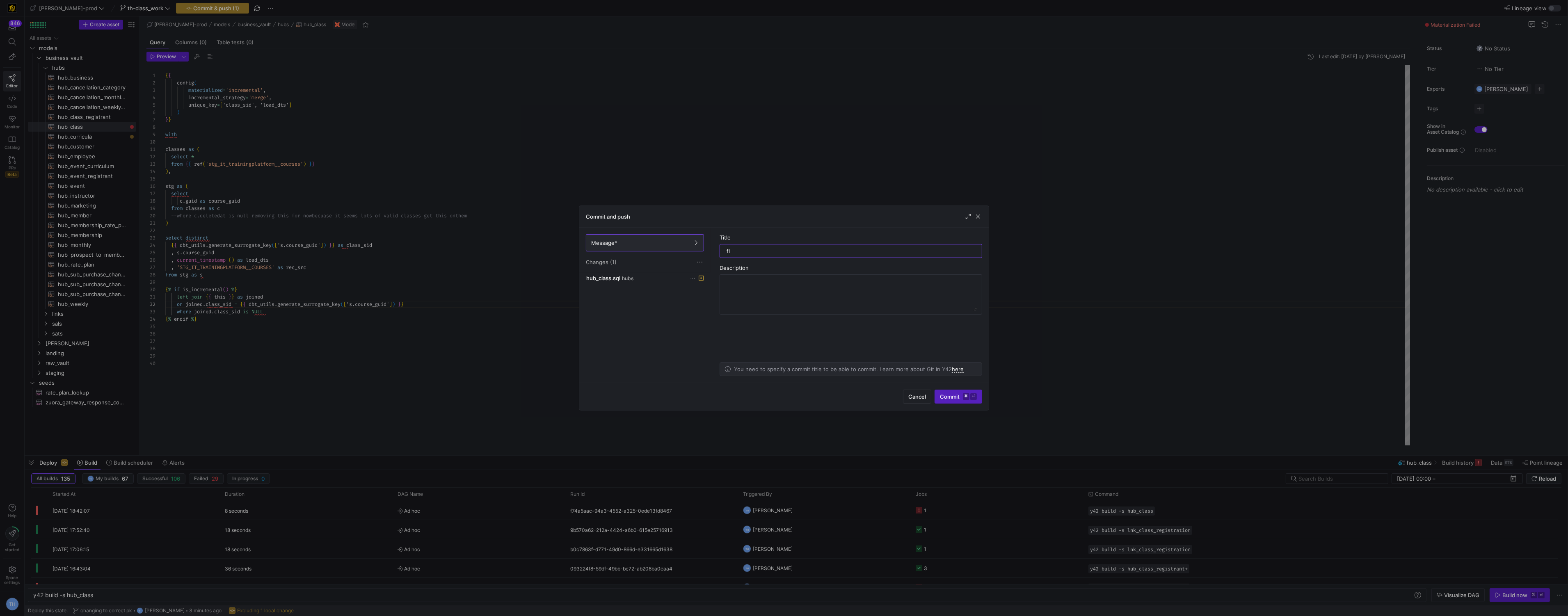
type input "fix"
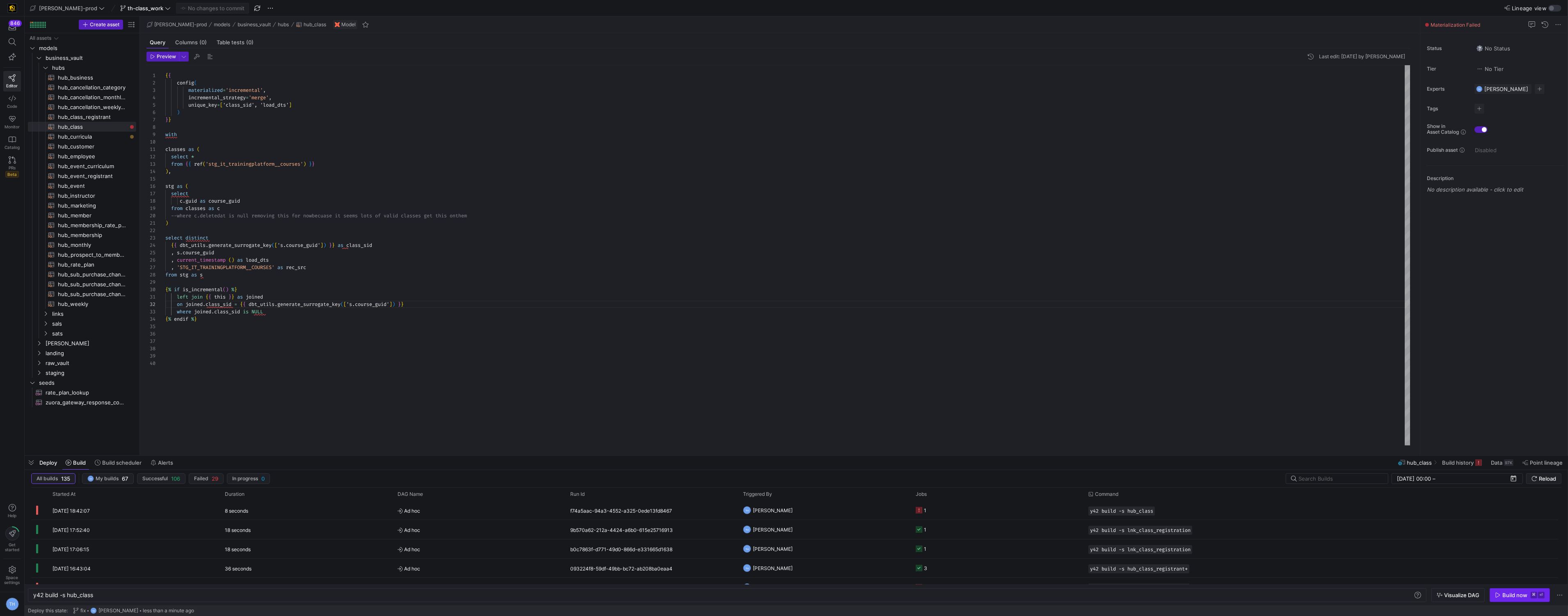
click at [1526, 593] on div "Build now" at bounding box center [1514, 595] width 25 height 7
click at [949, 511] on y42-job-status-cell-renderer "1" at bounding box center [997, 511] width 163 height 18
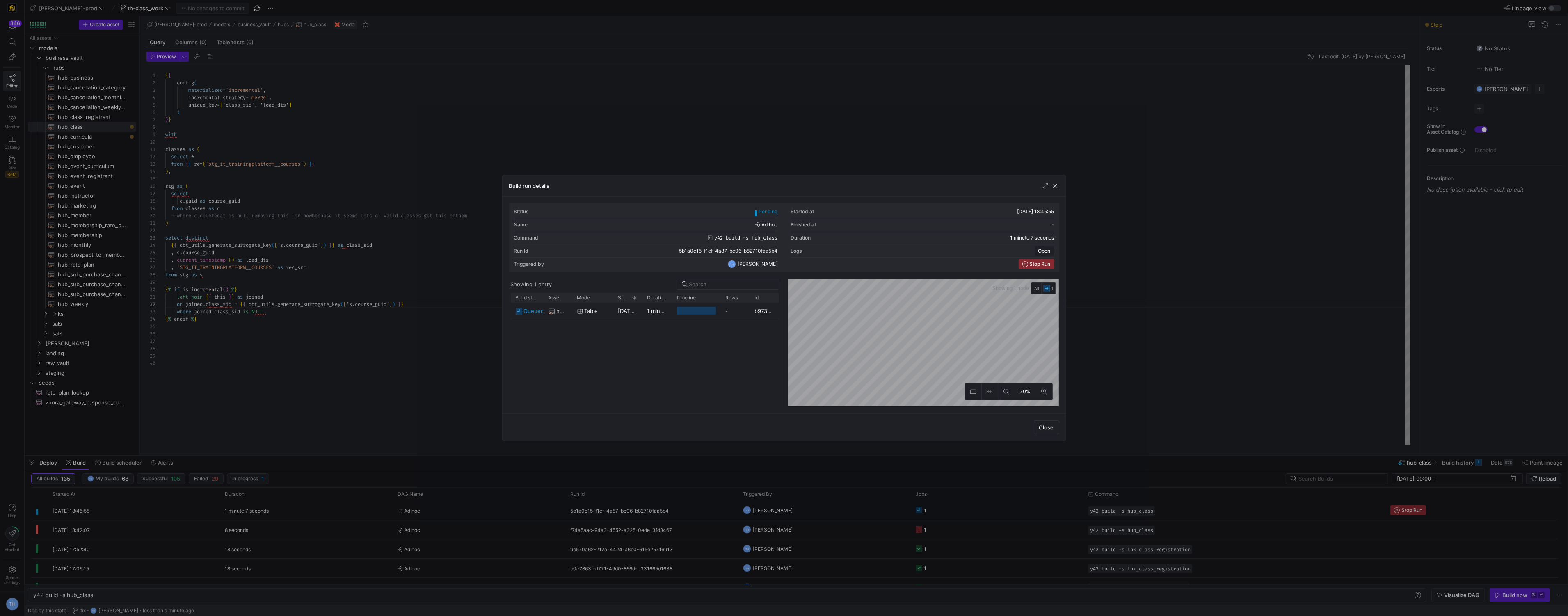
click at [744, 164] on div at bounding box center [784, 308] width 1568 height 616
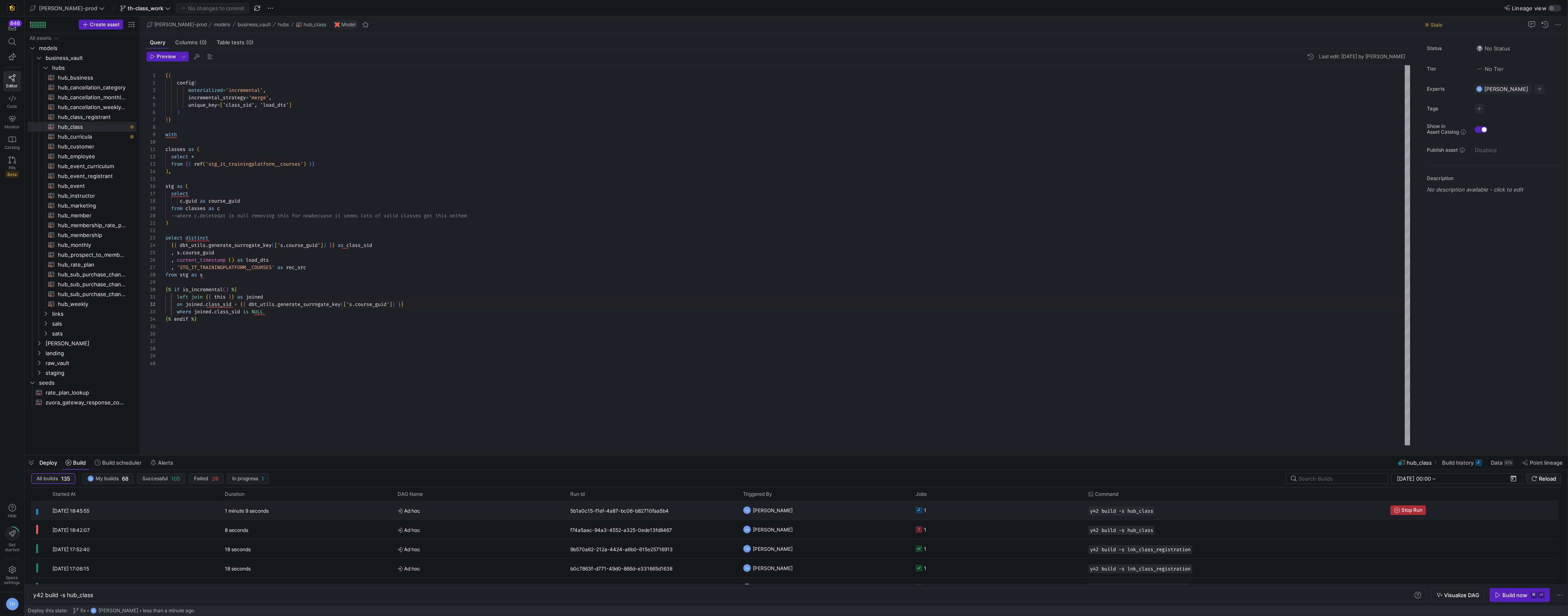
click at [1413, 510] on span "Stop Run" at bounding box center [1412, 510] width 21 height 5
click at [1519, 597] on div "Build now" at bounding box center [1514, 595] width 25 height 7
click at [964, 513] on y42-job-status-cell-renderer "1" at bounding box center [997, 511] width 163 height 18
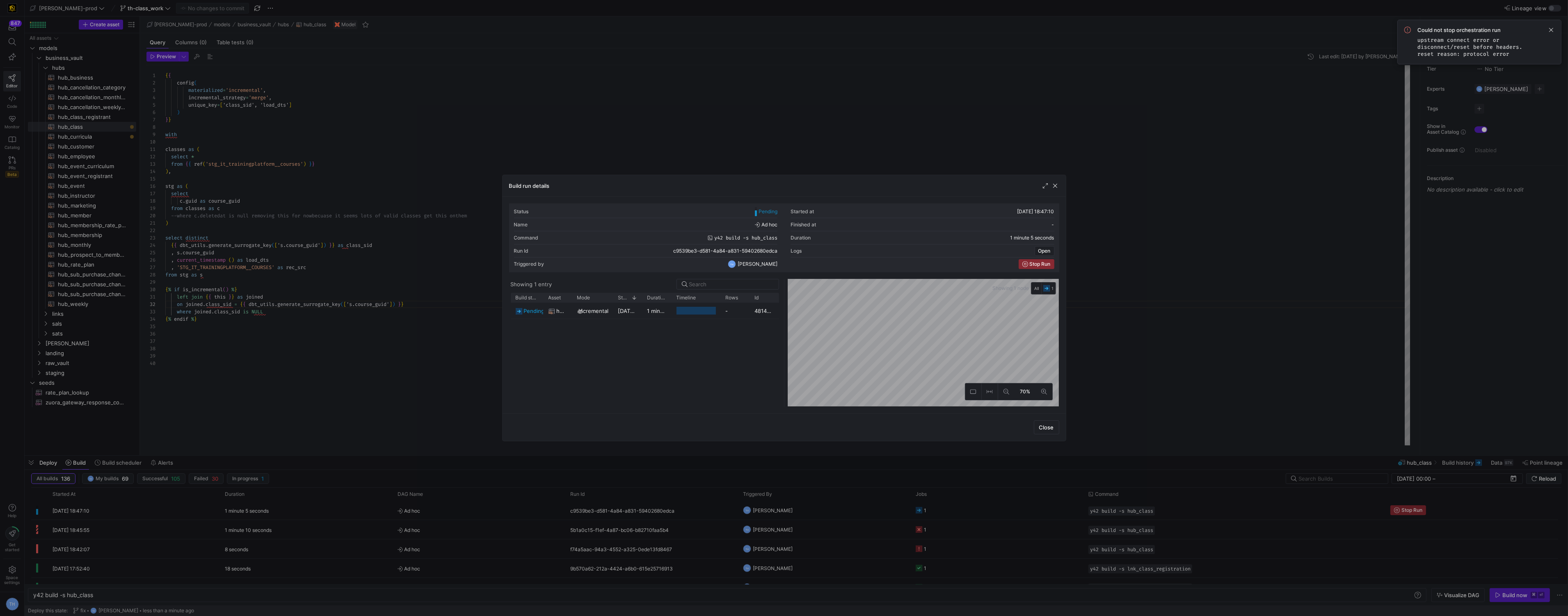
click at [816, 133] on div at bounding box center [784, 308] width 1568 height 616
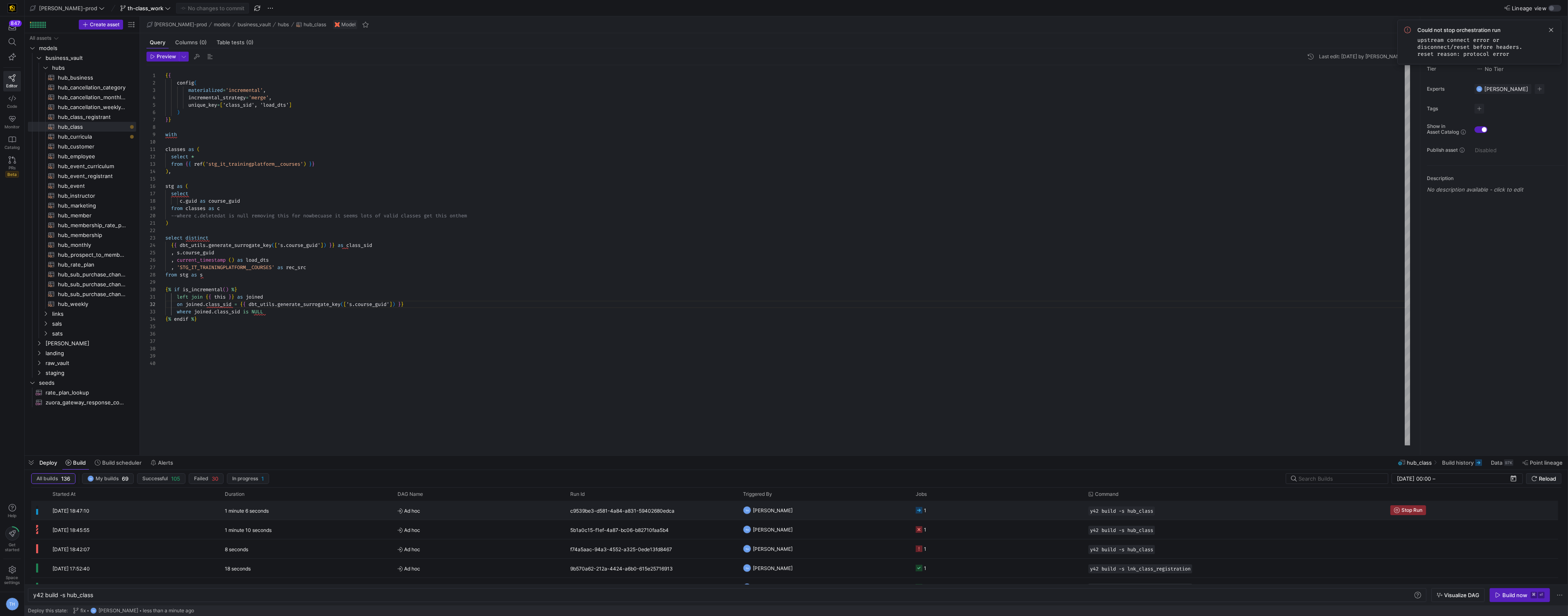
click at [967, 505] on y42-job-status-cell-renderer "1" at bounding box center [997, 511] width 163 height 18
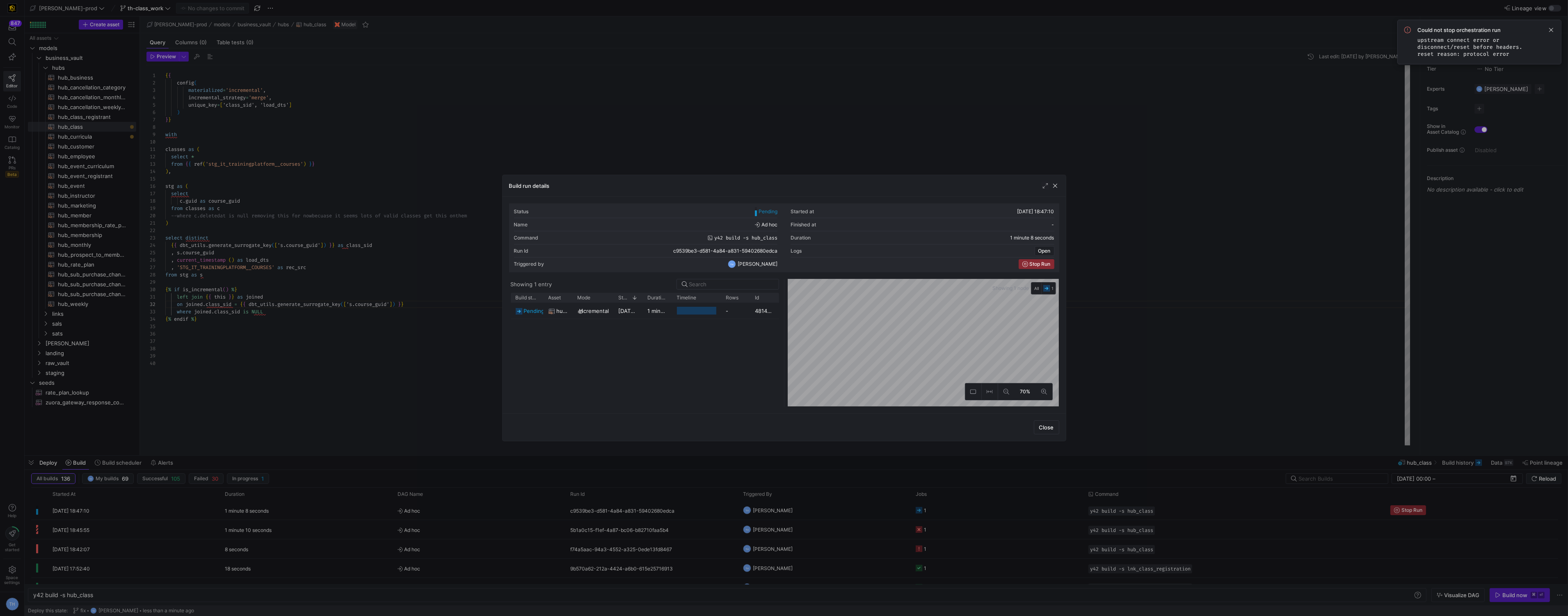
click at [901, 169] on div at bounding box center [784, 308] width 1568 height 616
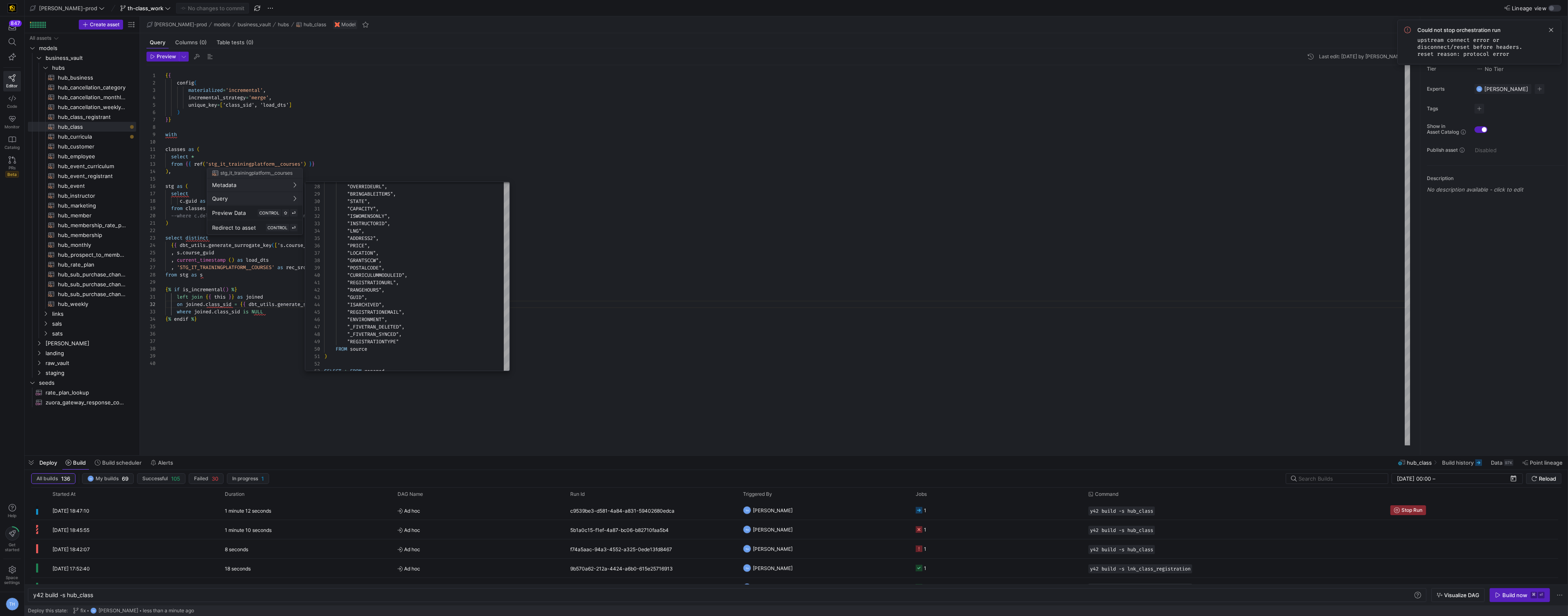
click at [390, 135] on div at bounding box center [784, 308] width 1568 height 616
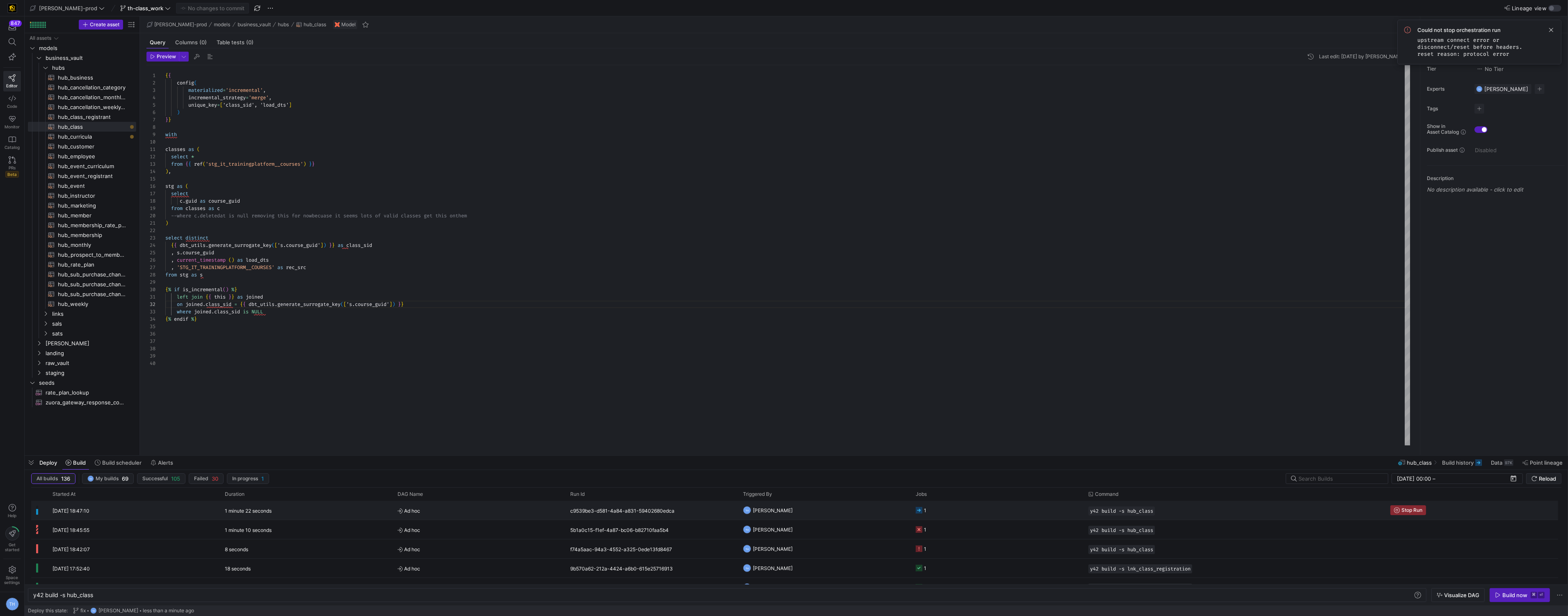
click at [839, 511] on y42-orchestration-triggered-by "TH [PERSON_NAME]" at bounding box center [825, 511] width 163 height 18
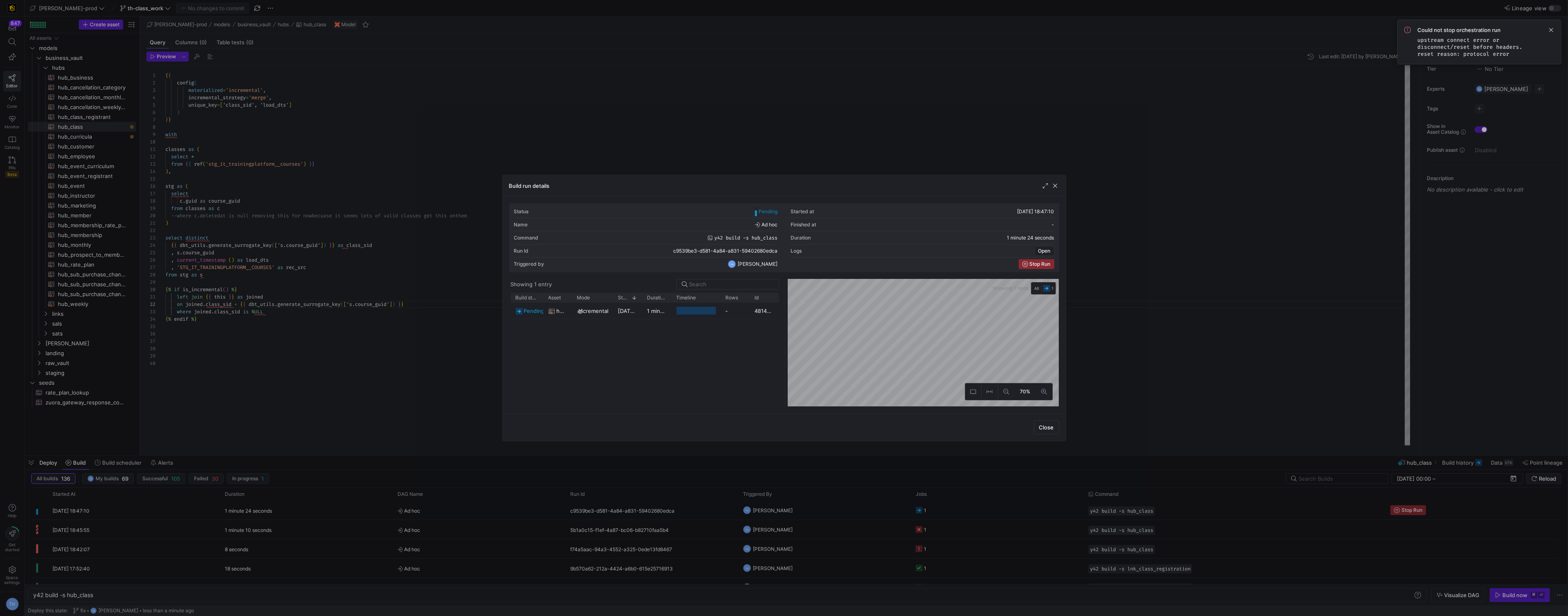
click at [805, 144] on div at bounding box center [784, 308] width 1568 height 616
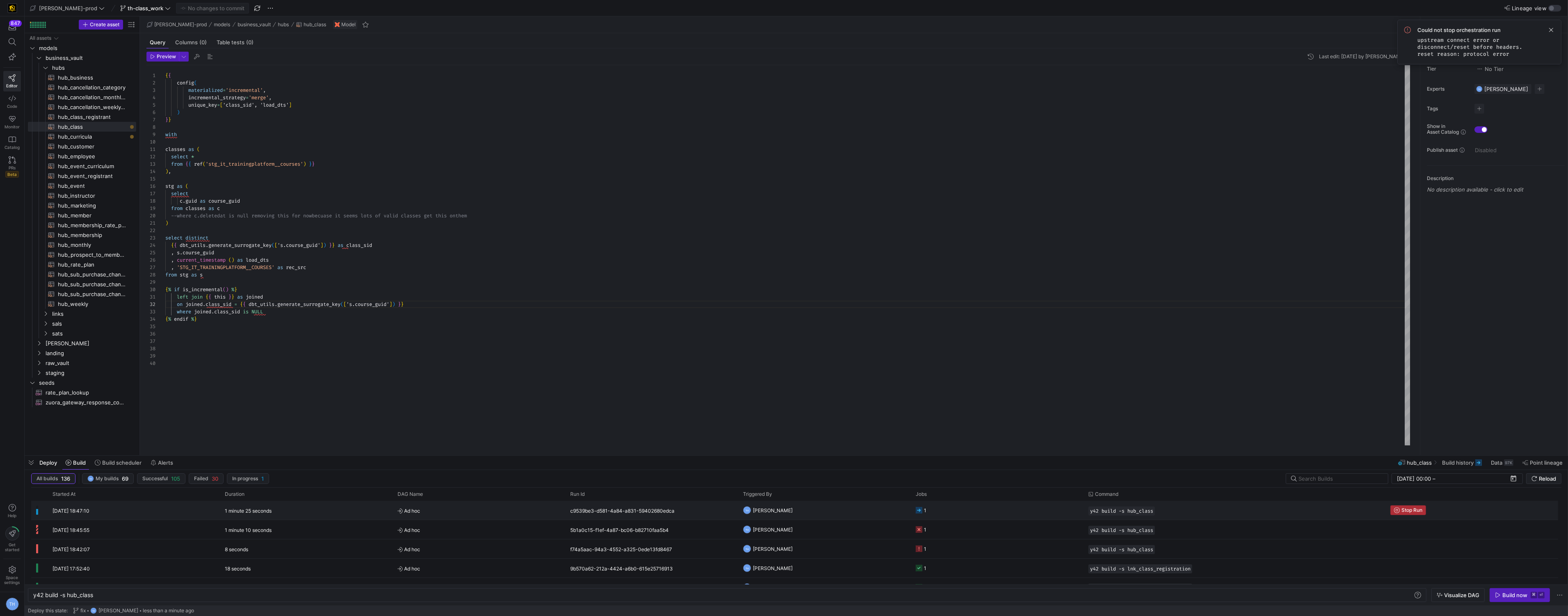
click at [1405, 509] on span "Stop Run" at bounding box center [1412, 510] width 21 height 5
click at [300, 328] on div "with classes as ( select * from { { ref ( 'stg_it_trainingplatform__courses' ) …" at bounding box center [788, 255] width 1245 height 380
click at [243, 206] on div "with classes as ( select * from { { ref ( 'stg_it_trainingplatform__courses' ) …" at bounding box center [788, 255] width 1245 height 380
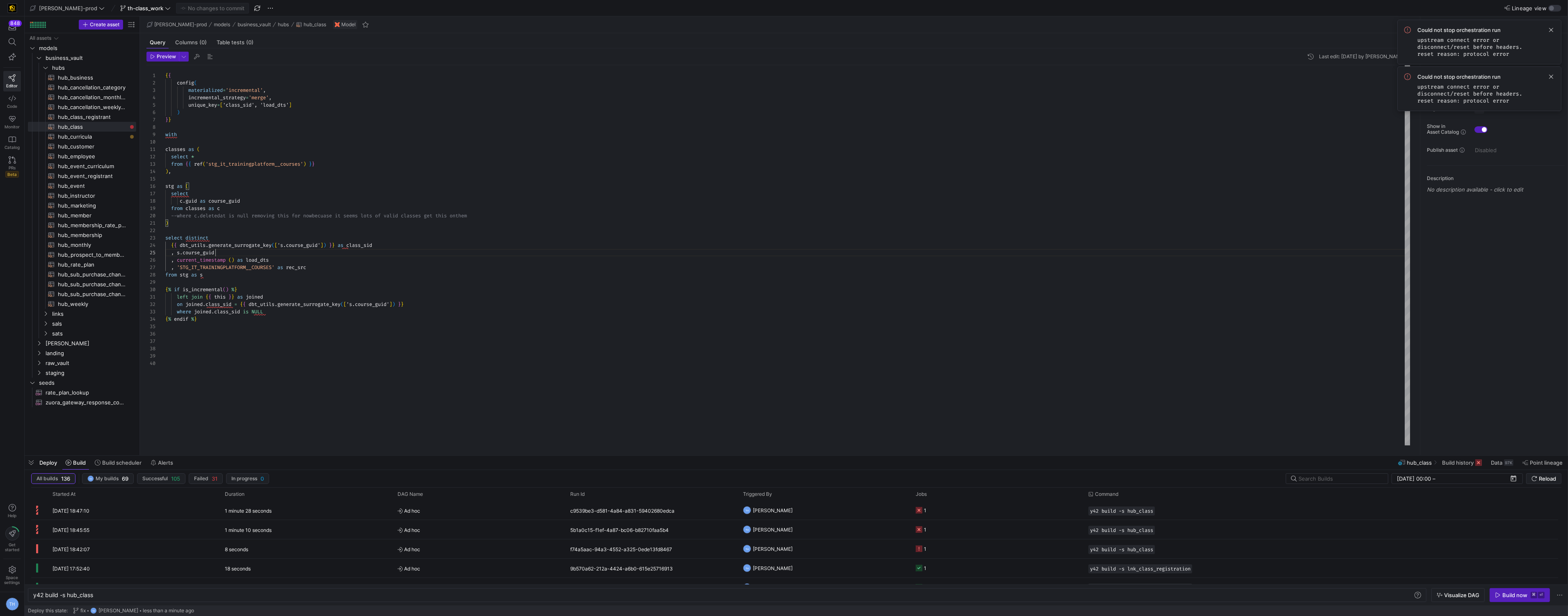
click at [239, 251] on div "with classes as ( select * from { { ref ( 'stg_it_trainingplatform__courses' ) …" at bounding box center [788, 255] width 1245 height 380
type textarea "left join {{ this }} as joined on joined.class_sid = {{ dbt_utils.generate_surr…"
click at [309, 313] on div "with classes as ( select * from { { ref ( 'stg_it_trainingplatform__courses' ) …" at bounding box center [788, 255] width 1245 height 380
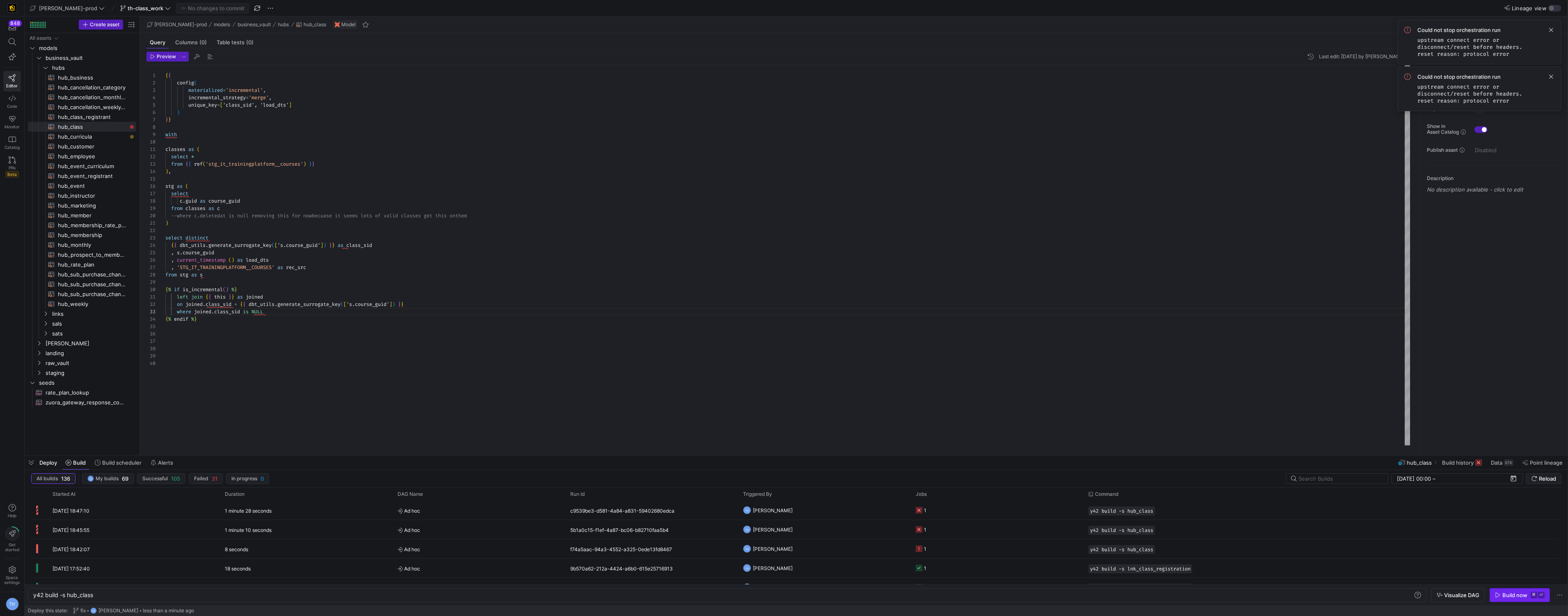
click at [1503, 591] on span "button" at bounding box center [1520, 595] width 60 height 13
click at [840, 512] on y42-orchestration-triggered-by "TH [PERSON_NAME]" at bounding box center [825, 511] width 163 height 18
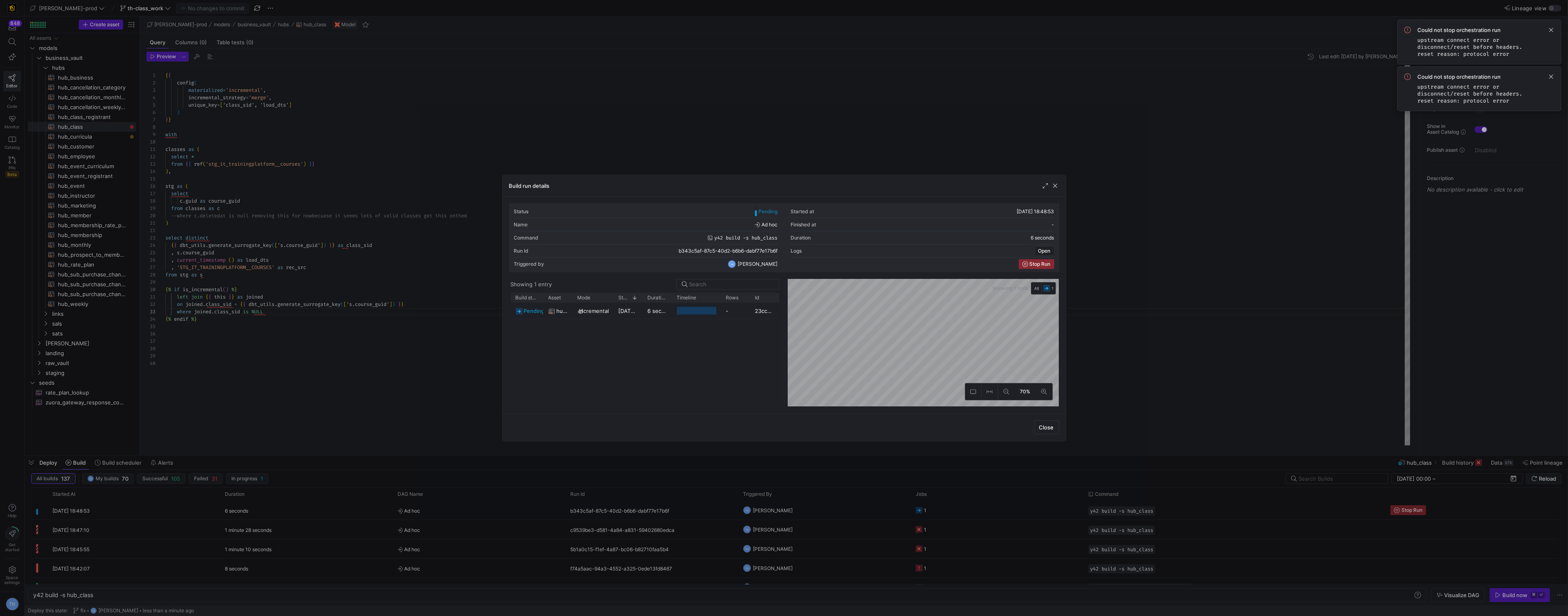
click at [835, 111] on div at bounding box center [784, 308] width 1568 height 616
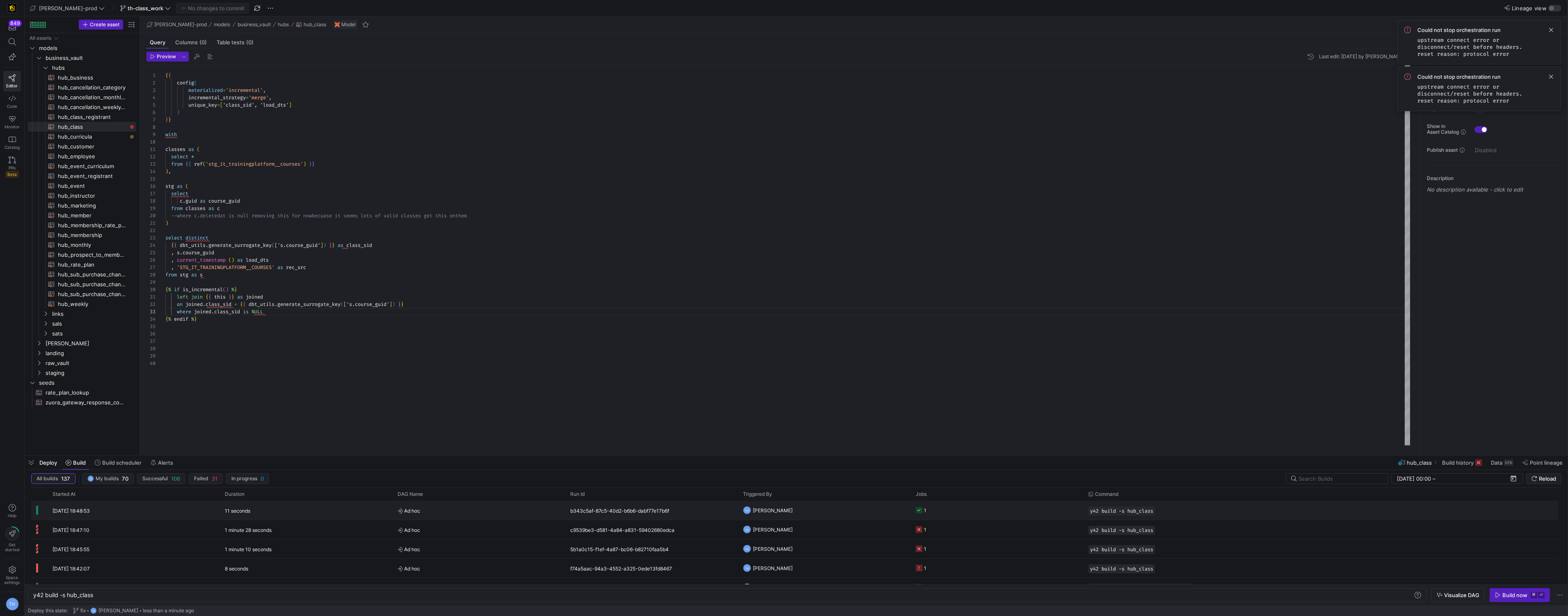
click at [831, 509] on y42-orchestration-triggered-by "TH [PERSON_NAME]" at bounding box center [825, 511] width 163 height 18
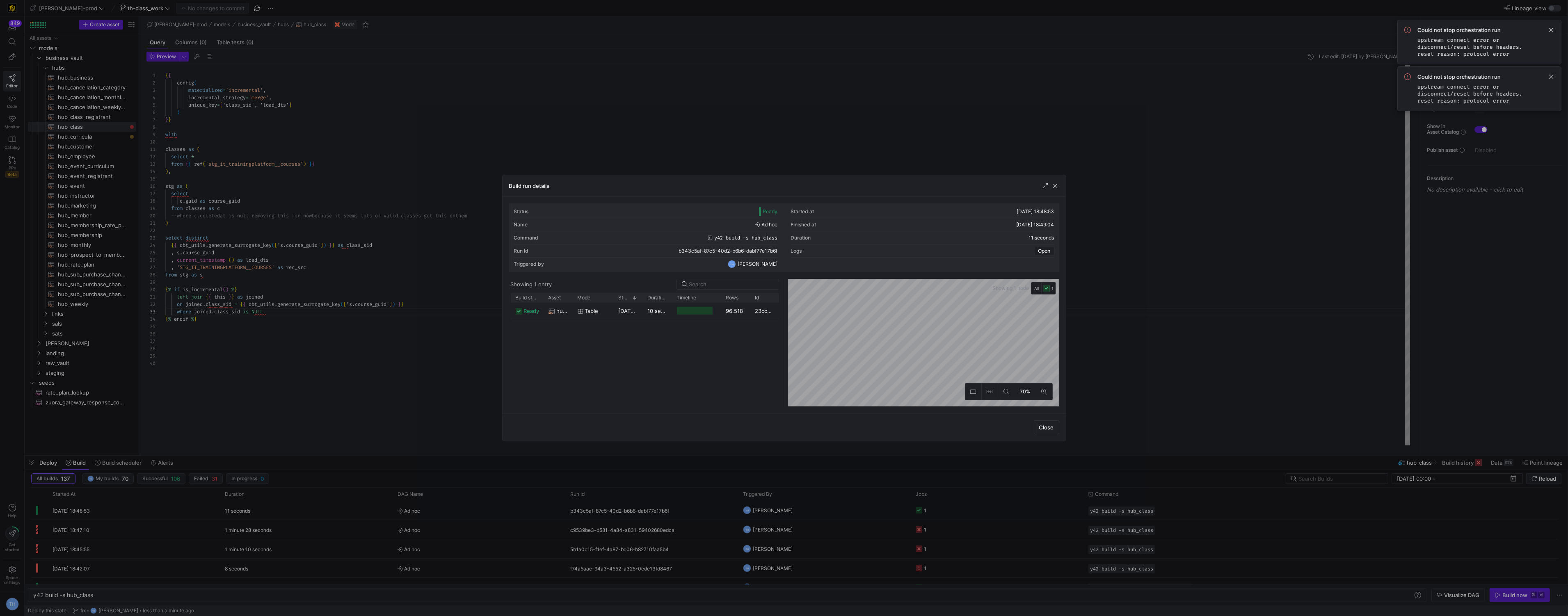
click at [708, 131] on div at bounding box center [784, 308] width 1568 height 616
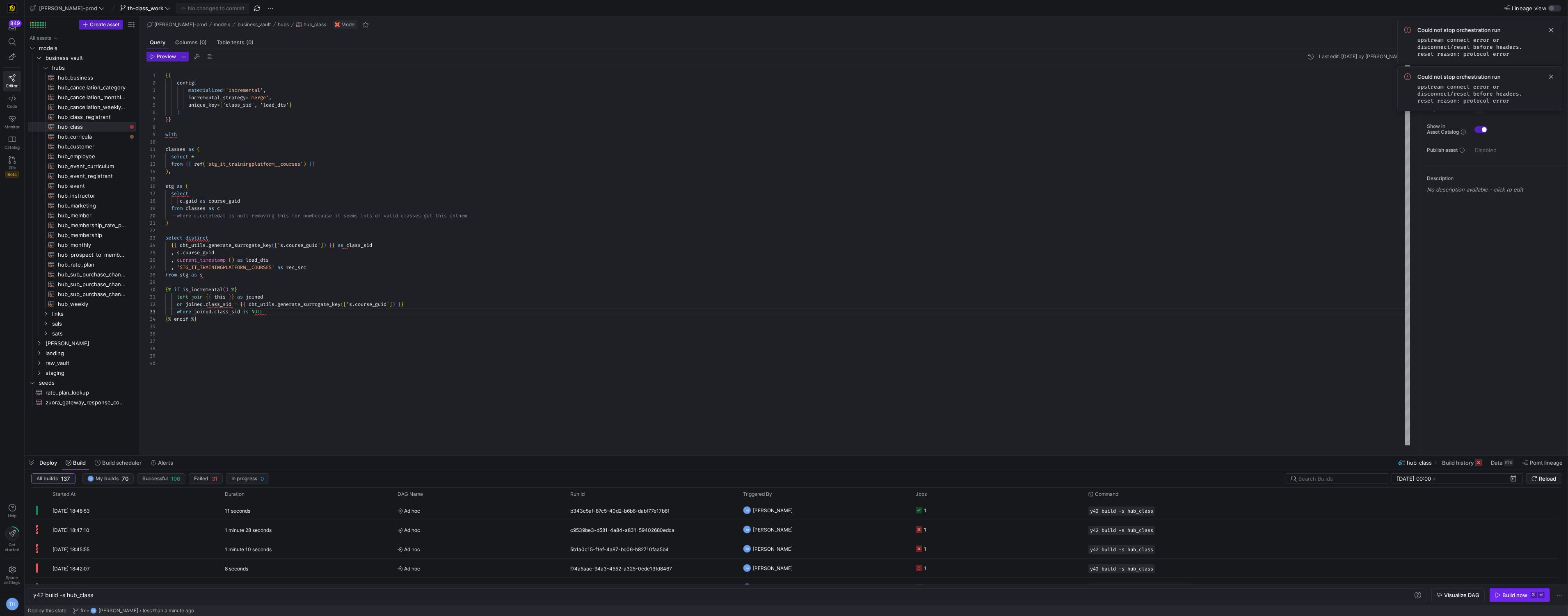
click at [1524, 597] on div "Build now" at bounding box center [1514, 595] width 25 height 7
click at [99, 135] on span "hub_curricula​​​​​​​​​​" at bounding box center [92, 137] width 69 height 10
type textarea "y42 build -s hub_curricula"
click at [101, 128] on span "hub_class​​​​​​​​​​" at bounding box center [92, 127] width 69 height 10
type textarea "{{ config( materialized='incremental', incremental_strategy='merge', unique_key…"
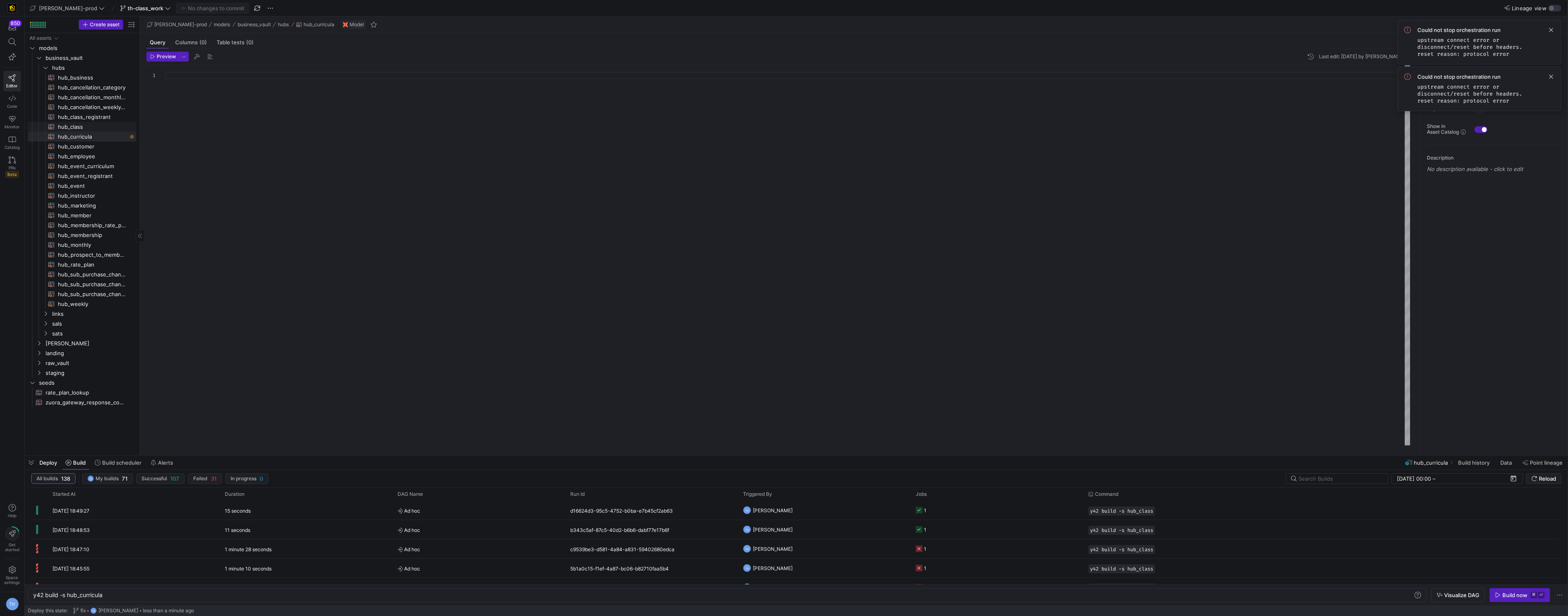
type textarea "y42 build -s hub_class"
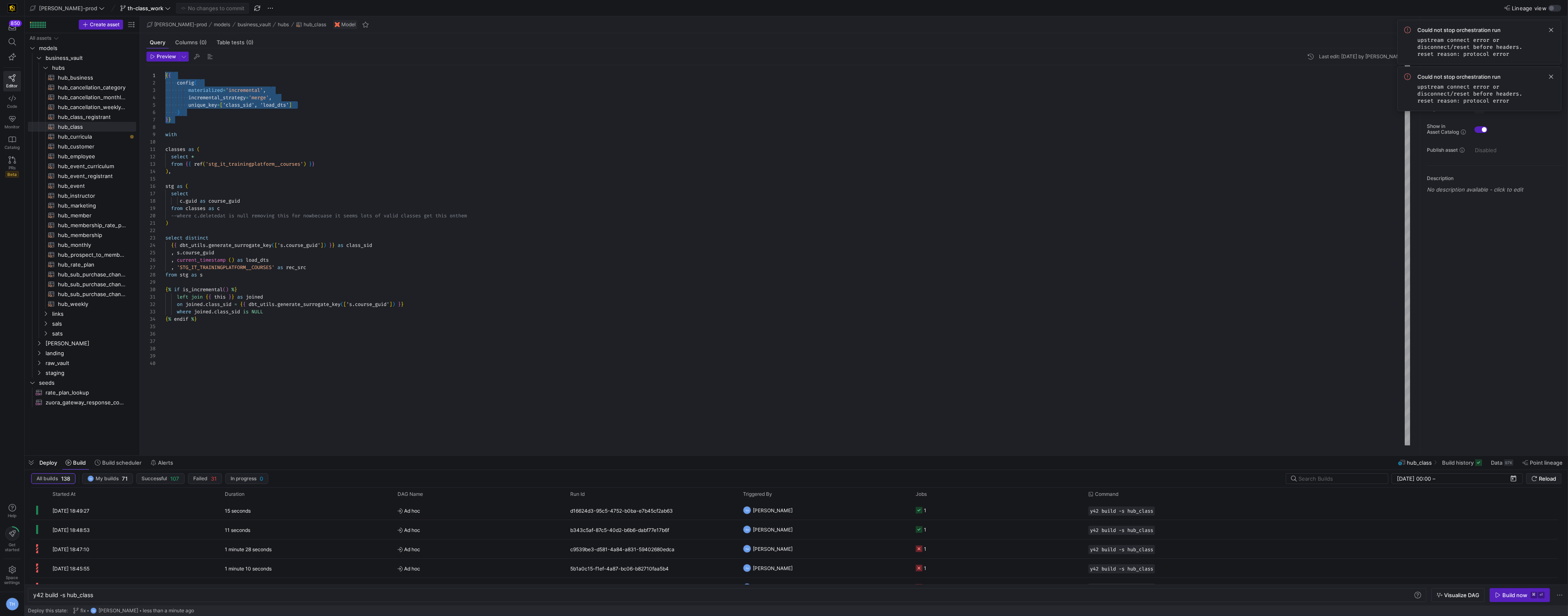
drag, startPoint x: 217, startPoint y: 122, endPoint x: 113, endPoint y: 29, distance: 139.5
click at [166, 65] on div "{ { config ( materialized = 'incremental' , incremental_strategy = 'merge' , un…" at bounding box center [788, 255] width 1245 height 380
click at [265, 179] on div "{ { config ( materialized = 'incremental' , incremental_strategy = 'merge' , un…" at bounding box center [788, 255] width 1245 height 380
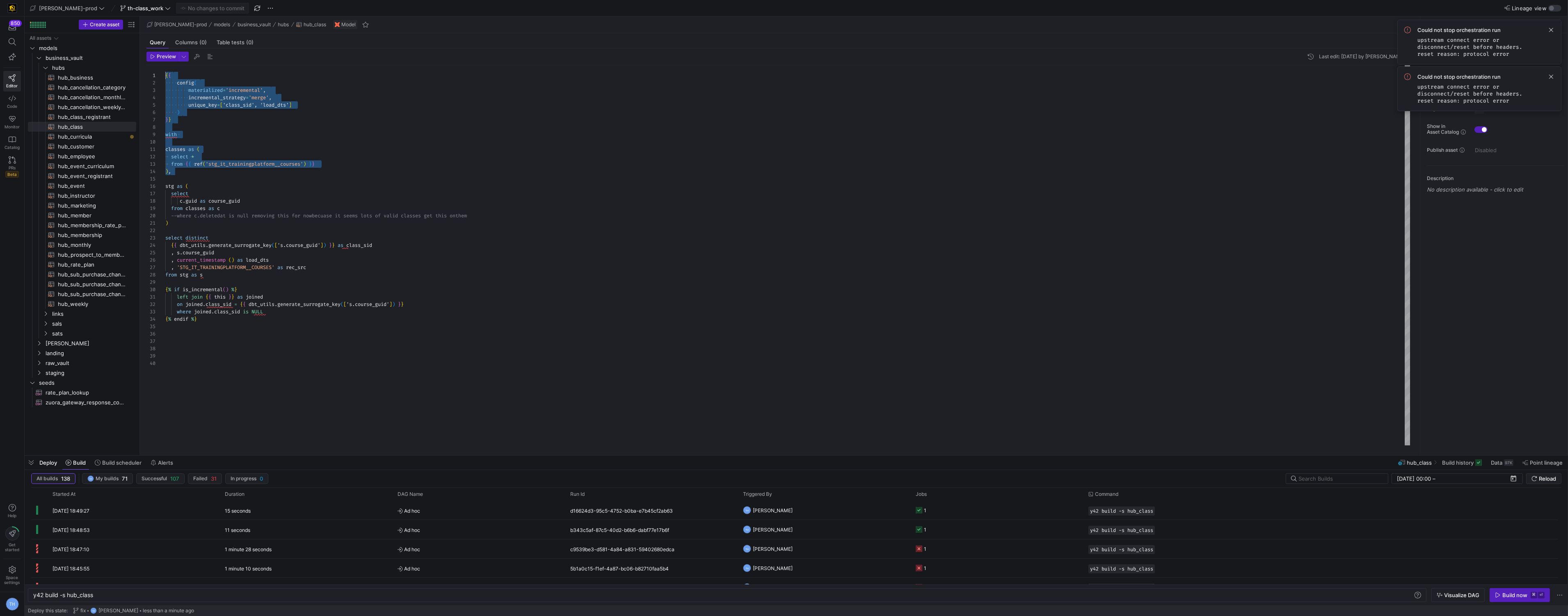
drag, startPoint x: 216, startPoint y: 173, endPoint x: 153, endPoint y: 19, distance: 166.4
click at [153, 19] on as-split-area "[PERSON_NAME]-prod models business_vault hubs hub_class Model Query Columns (0)…" at bounding box center [780, 236] width 1280 height 439
click at [117, 142] on span "hub_customer​​​​​​​​​​" at bounding box center [92, 147] width 69 height 10
type textarea "{{ config( materialized='incremental', incremental_strategy='merge', unique_key…"
type textarea "y42 build -s hub_customer"
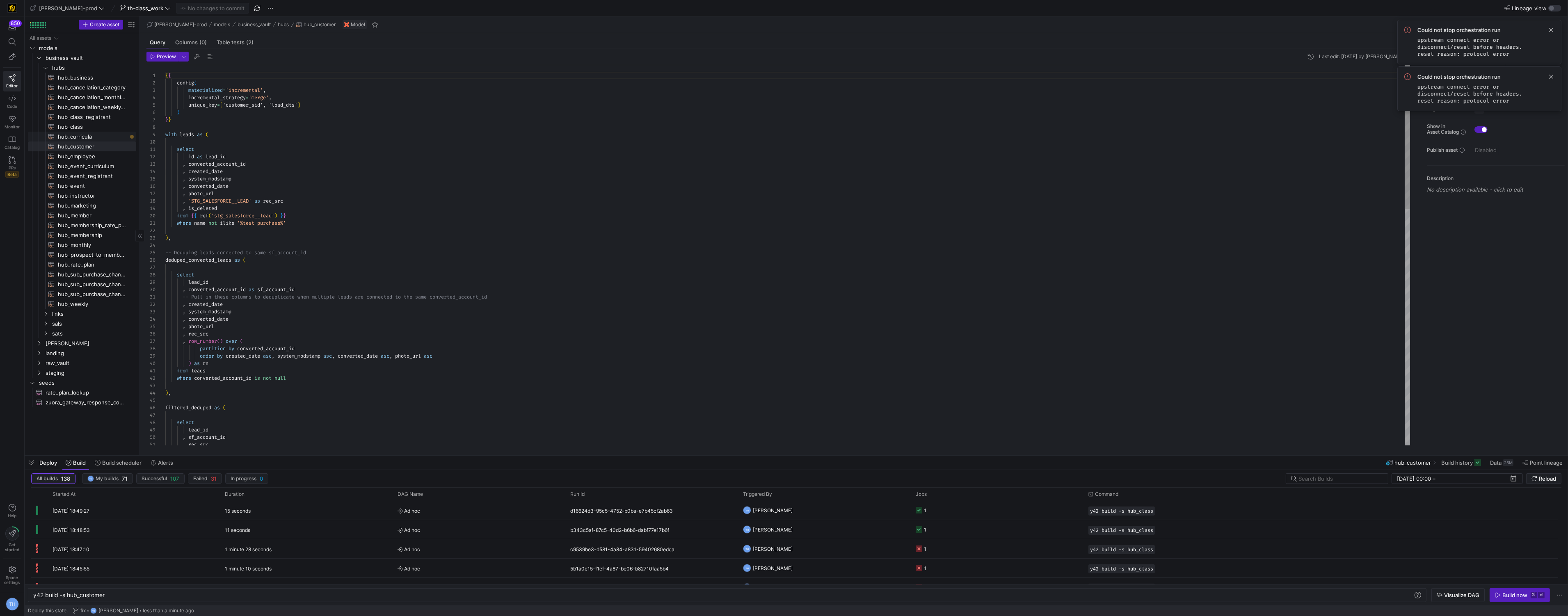
click at [116, 134] on span "hub_curricula​​​​​​​​​​" at bounding box center [92, 137] width 69 height 10
type textarea "y42 build -s hub_curricula"
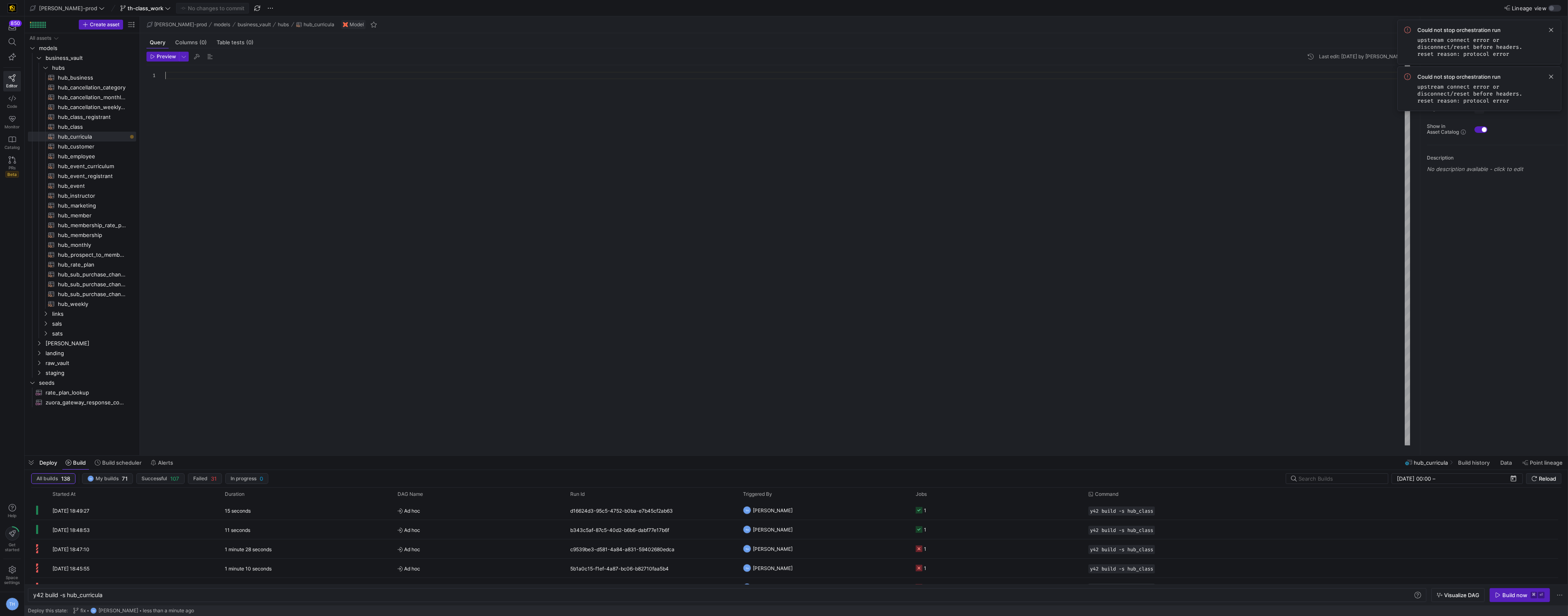
click at [194, 108] on div at bounding box center [788, 255] width 1245 height 380
click at [184, 148] on div "{ { config ( materialized = 'incremental' , incremental_strategy = 'merge' , un…" at bounding box center [788, 255] width 1245 height 380
drag, startPoint x: 187, startPoint y: 149, endPoint x: 133, endPoint y: 149, distance: 54.0
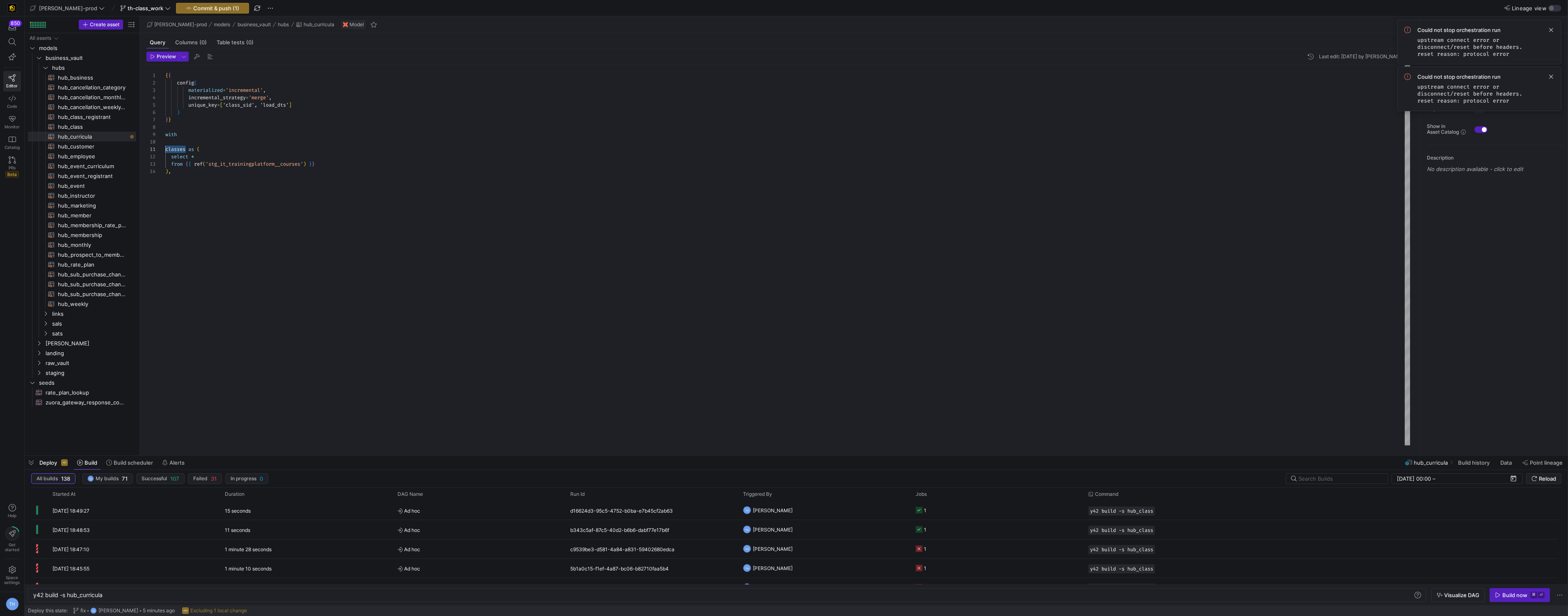
click at [166, 149] on div "{ { config ( materialized = 'incremental' , incremental_strategy = 'merge' , un…" at bounding box center [788, 255] width 1245 height 380
click at [306, 167] on div "{ { config ( materialized = 'incremental' , incremental_strategy = 'merge' , un…" at bounding box center [788, 255] width 1245 height 380
click at [305, 167] on div "{ { config ( materialized = 'incremental' , incremental_strategy = 'merge' , un…" at bounding box center [788, 255] width 1245 height 380
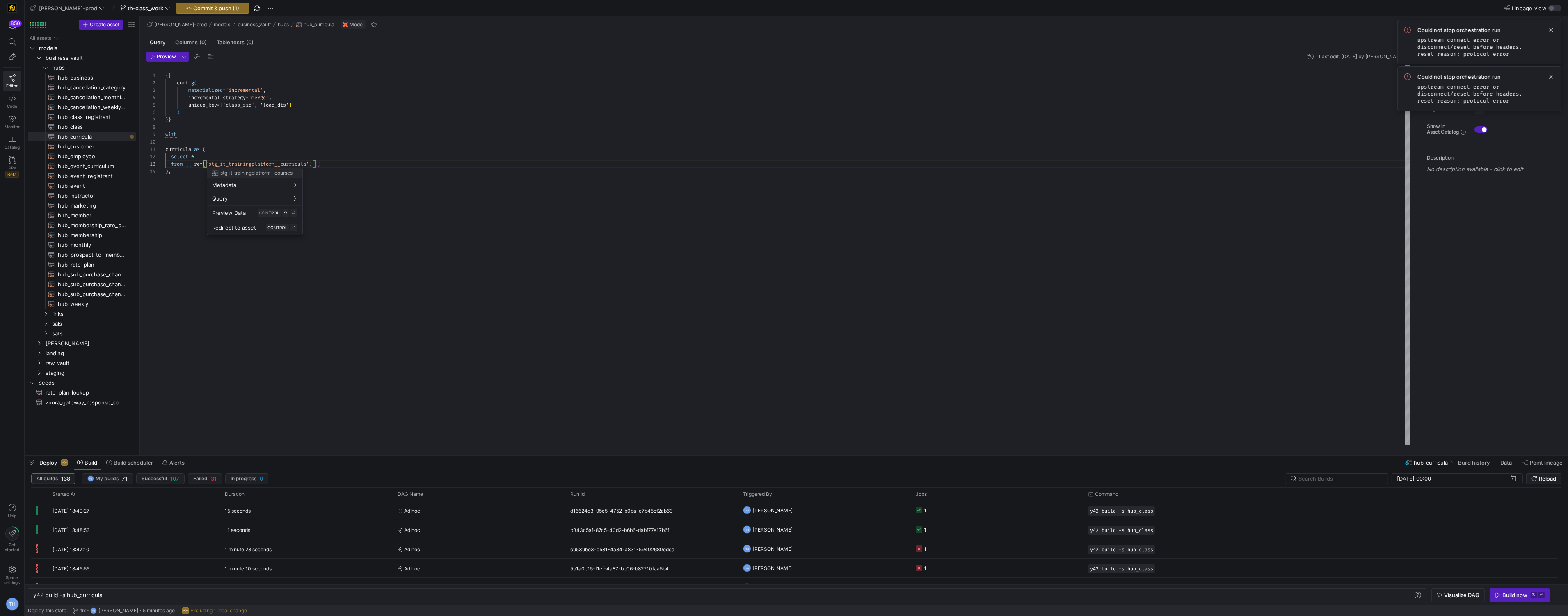
click at [443, 231] on div at bounding box center [784, 308] width 1568 height 616
click at [38, 58] on icon "Press SPACE to select this row." at bounding box center [38, 58] width 5 height 5
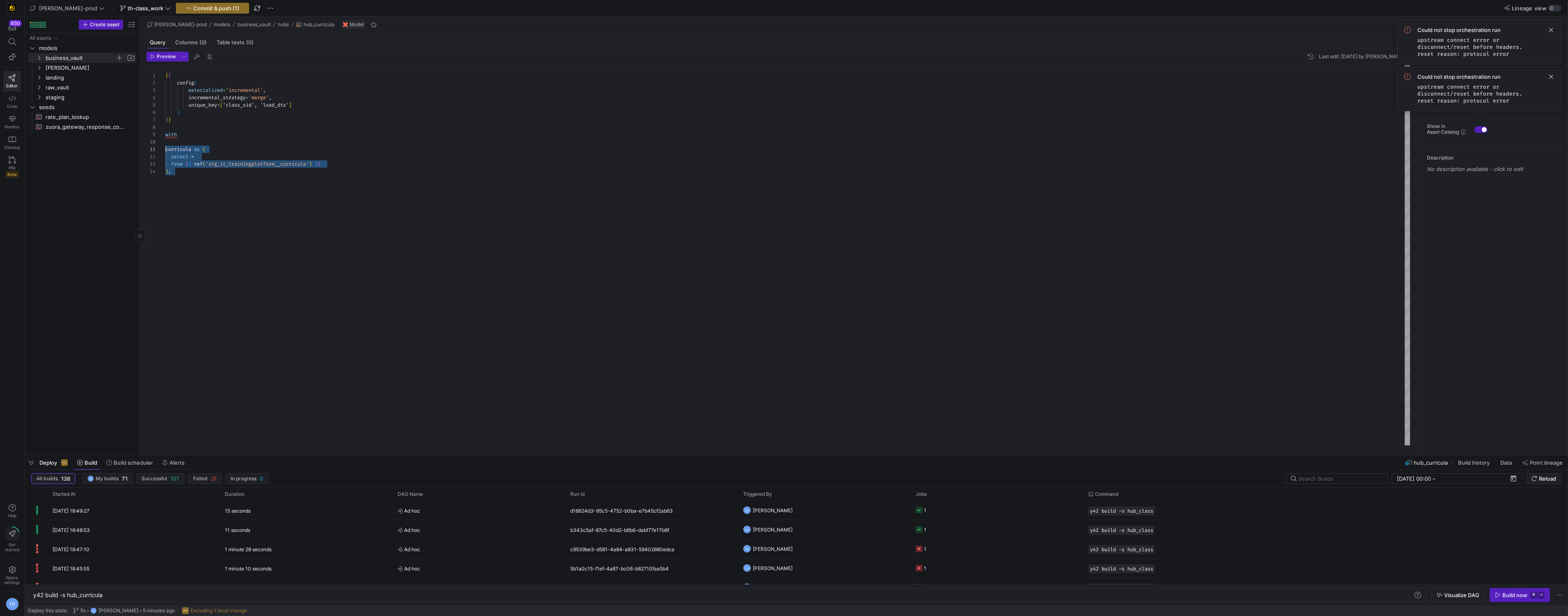
scroll to position [0, 0]
drag, startPoint x: 209, startPoint y: 182, endPoint x: 161, endPoint y: 150, distance: 57.7
click at [166, 150] on div "{ { config ( materialized = 'incremental' , incremental_strategy = 'merge' , un…" at bounding box center [788, 255] width 1245 height 380
click at [242, 173] on div "{ { config ( materialized = 'incremental' , incremental_strategy = 'merge' , un…" at bounding box center [788, 255] width 1245 height 380
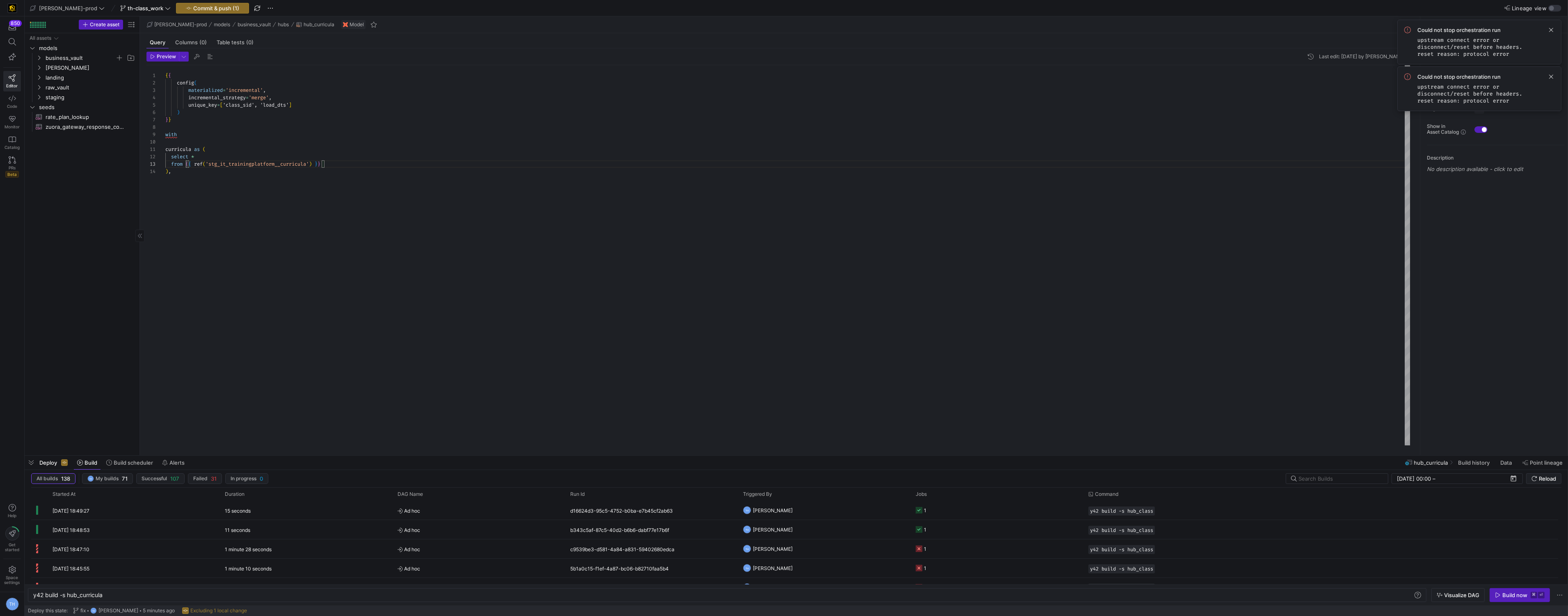
click at [187, 164] on div "{ { config ( materialized = 'incremental' , incremental_strategy = 'merge' , un…" at bounding box center [788, 255] width 1245 height 380
drag, startPoint x: 328, startPoint y: 166, endPoint x: 186, endPoint y: 165, distance: 142.0
click at [186, 165] on div "{ { config ( materialized = 'incremental' , incremental_strategy = 'merge' , un…" at bounding box center [788, 255] width 1245 height 380
type textarea "curricula as ( select * from ),"
click at [72, 79] on span "landing" at bounding box center [80, 78] width 70 height 10
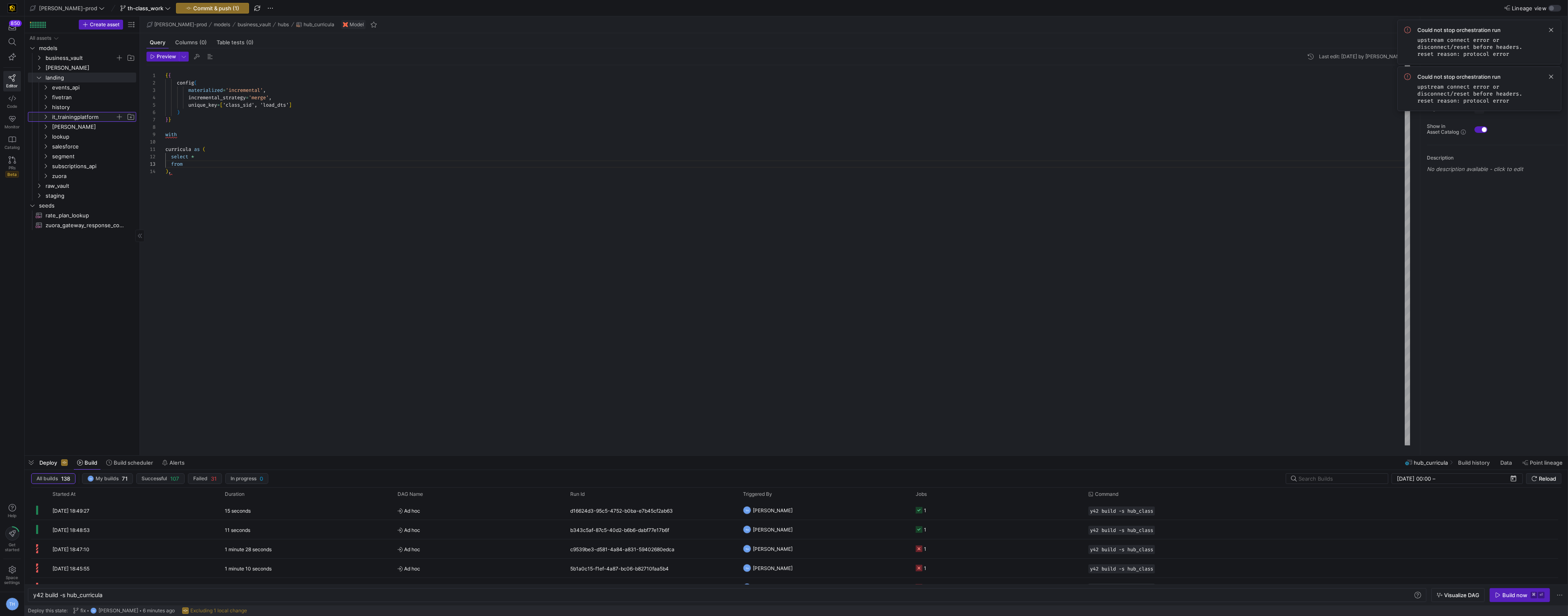
click at [77, 117] on span "it_trainingplatform" at bounding box center [84, 117] width 63 height 10
click at [66, 128] on span "it_trainingplatform​​​​​​​​" at bounding box center [96, 127] width 76 height 10
type textarea "y42 build"
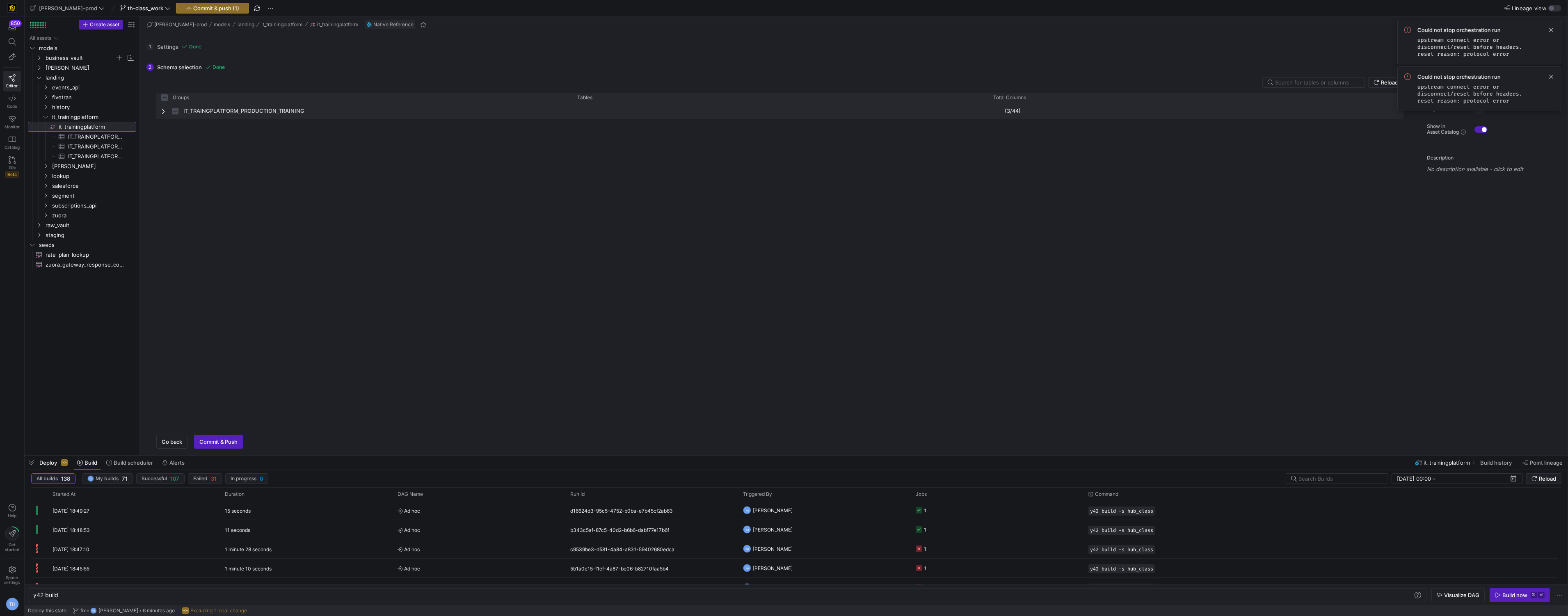
checkbox input "false"
click at [173, 109] on input "Press Space to toggle row selection (indeterminate)" at bounding box center [175, 111] width 7 height 7
checkbox input "true"
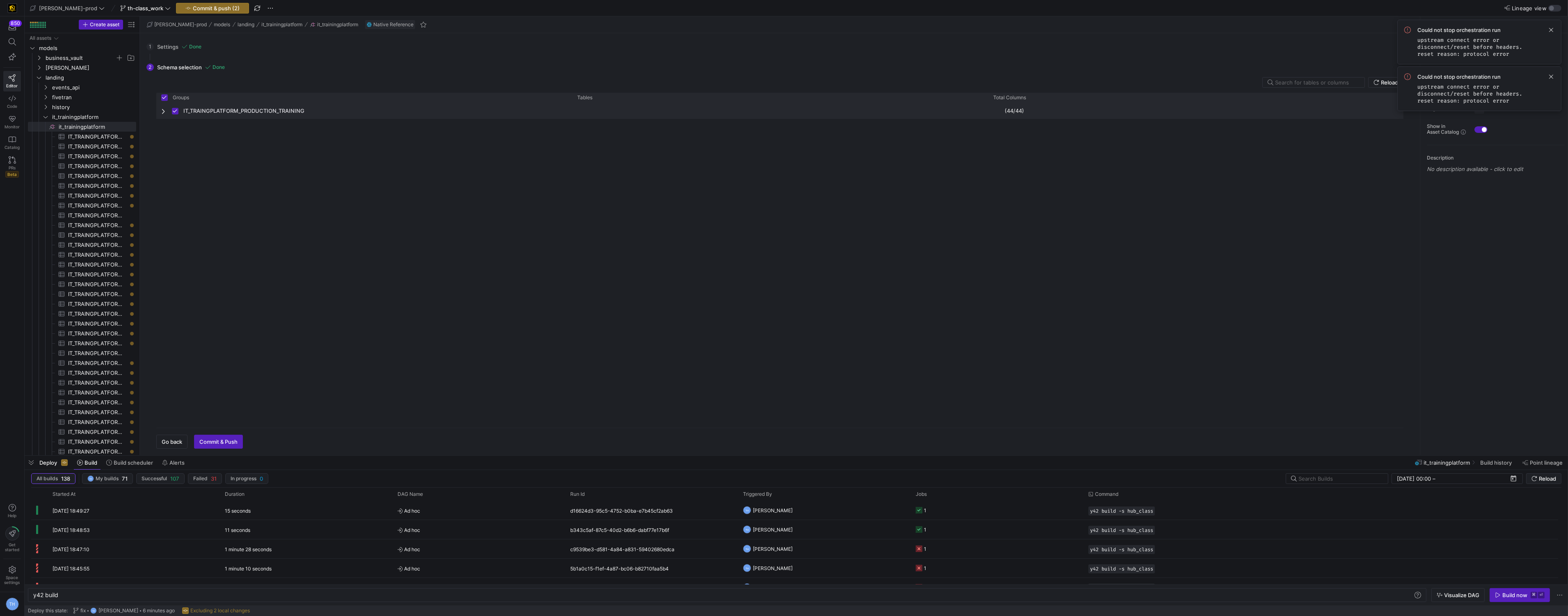
click at [180, 111] on span "Press SPACE to deselect this row." at bounding box center [177, 111] width 12 height 16
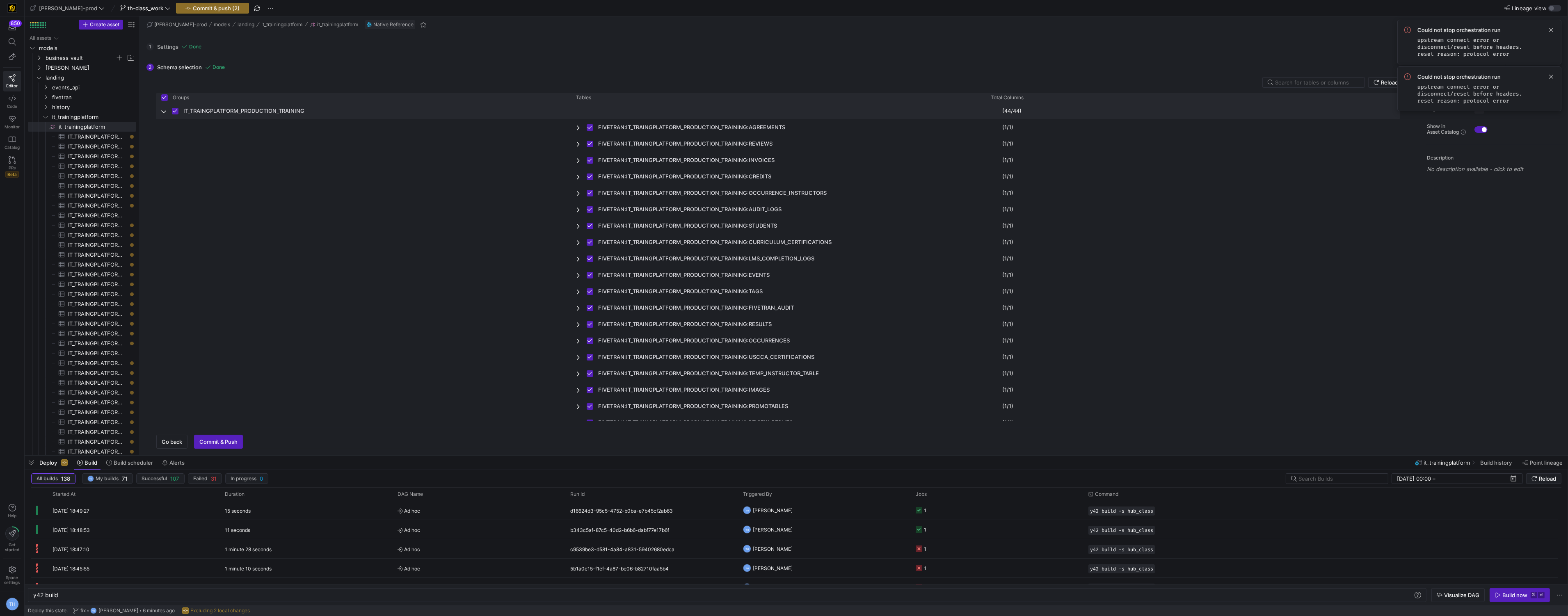
click at [175, 115] on span "Press SPACE to deselect this row." at bounding box center [177, 111] width 12 height 16
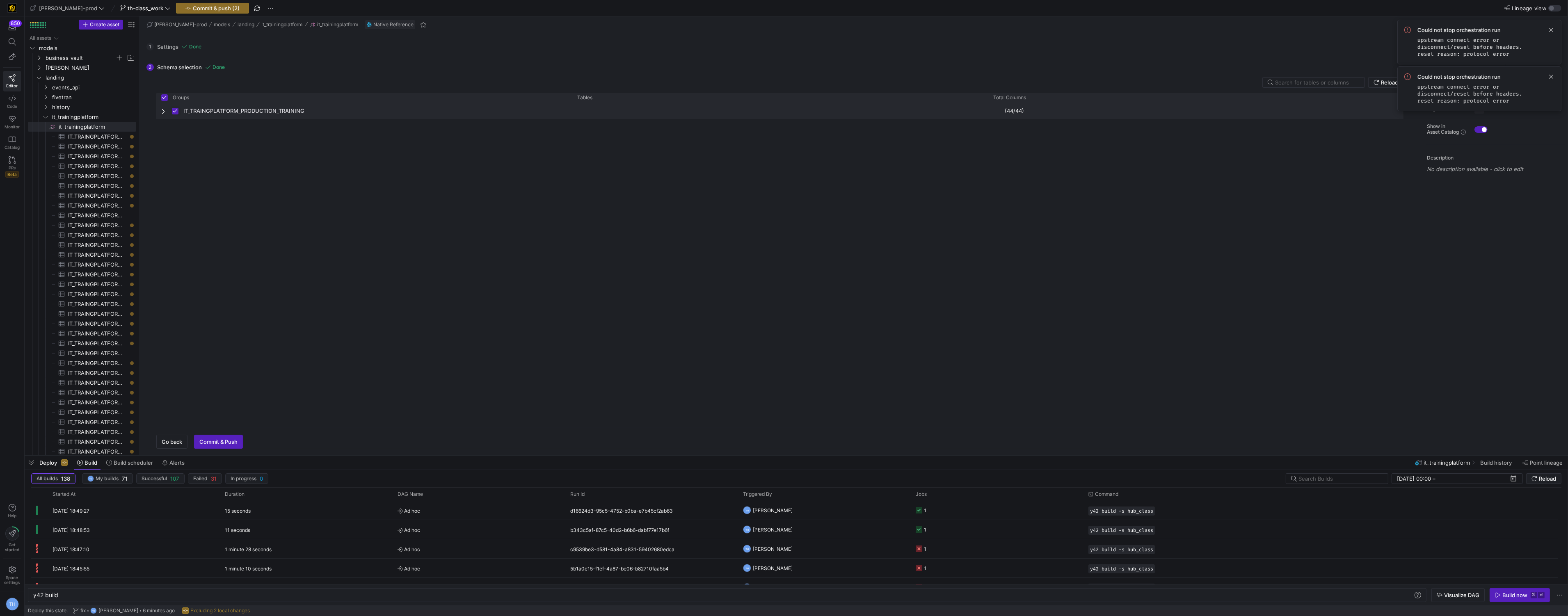
click at [175, 113] on input "Press Space to toggle row selection (checked)" at bounding box center [175, 111] width 7 height 7
checkbox input "false"
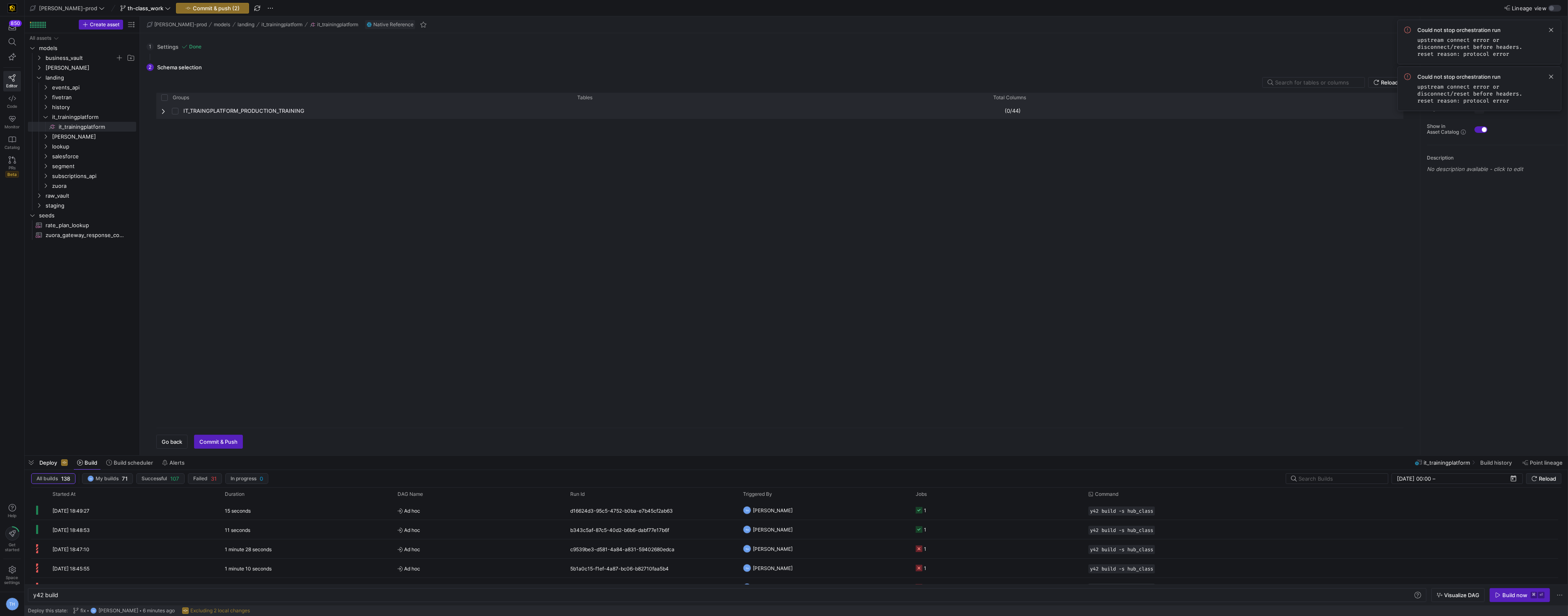
click at [163, 111] on span "Press SPACE to select this row." at bounding box center [164, 111] width 5 height 7
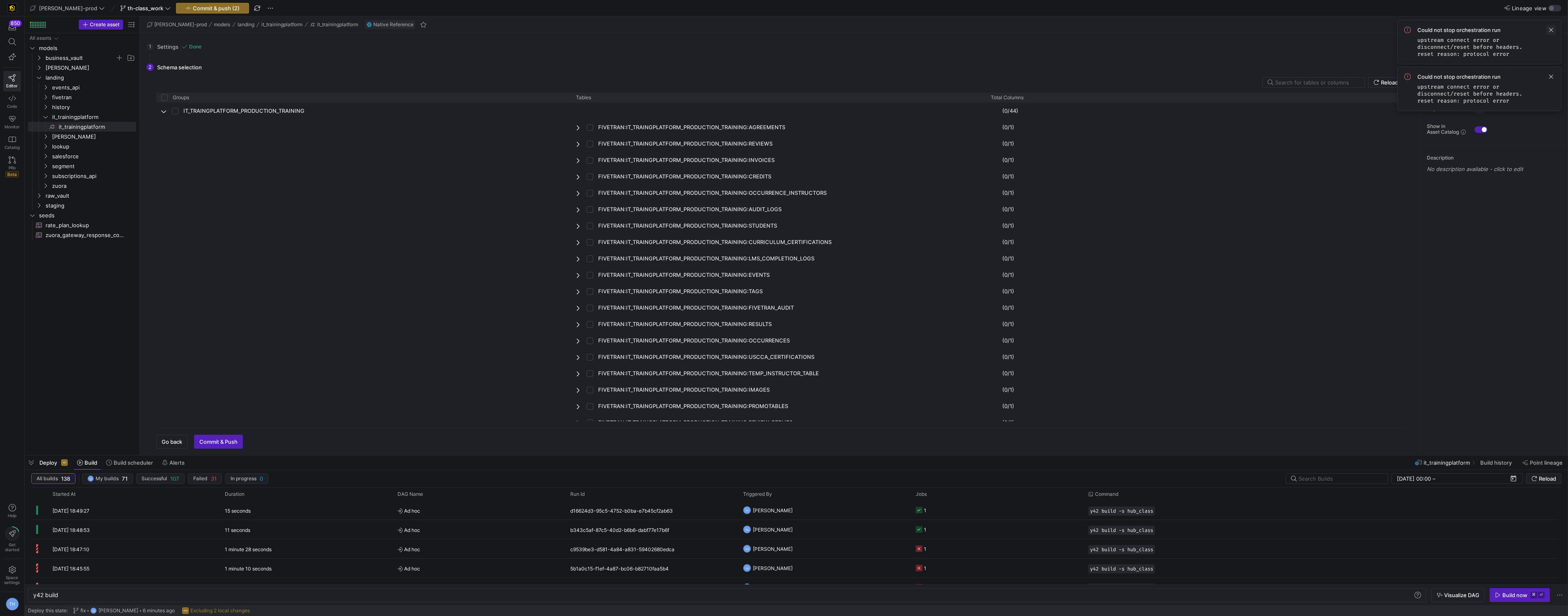
click at [1549, 28] on span at bounding box center [1551, 30] width 10 height 10
click at [1551, 32] on span at bounding box center [1551, 30] width 10 height 10
click at [1317, 83] on input "text" at bounding box center [1317, 82] width 83 height 7
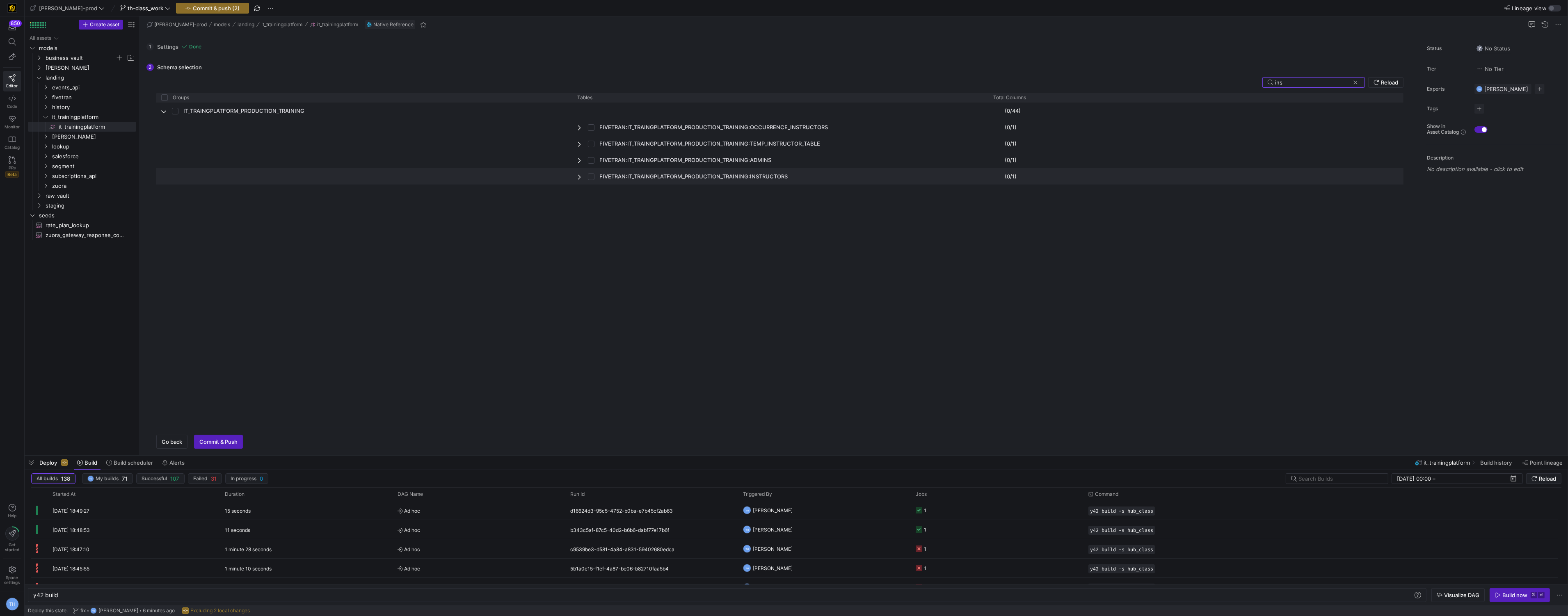
type input "ins"
click at [590, 177] on input "Press Space to toggle row selection (unchecked)" at bounding box center [591, 177] width 7 height 7
checkbox input "true"
checkbox input "false"
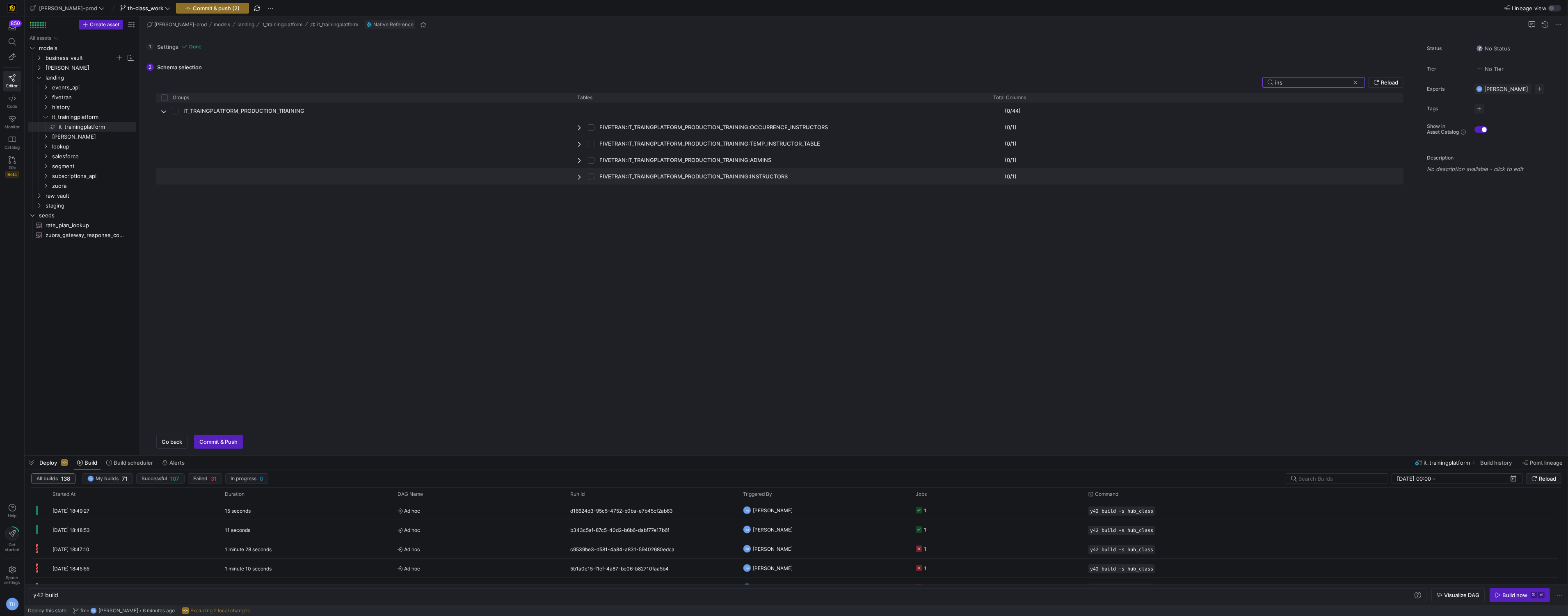
checkbox input "false"
checkbox input "true"
click at [1329, 82] on input "ins" at bounding box center [1312, 82] width 75 height 7
checkbox input "false"
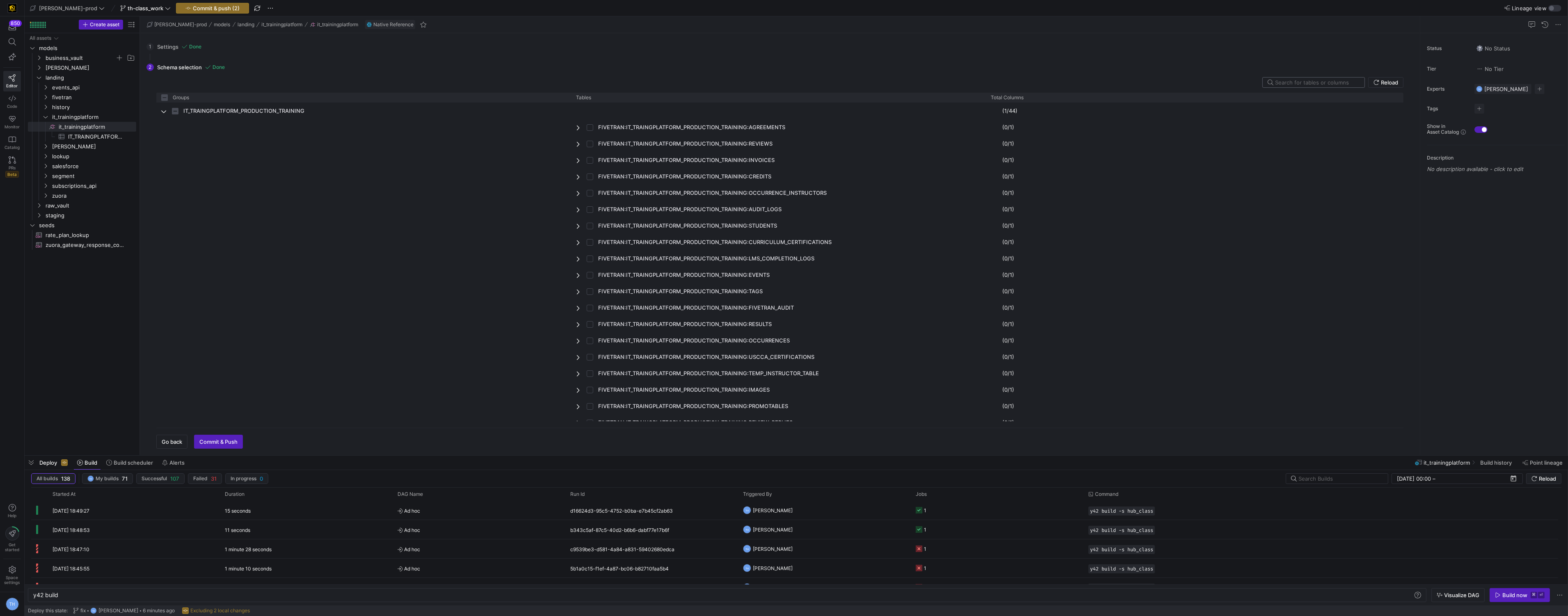
type input "r"
checkbox input "false"
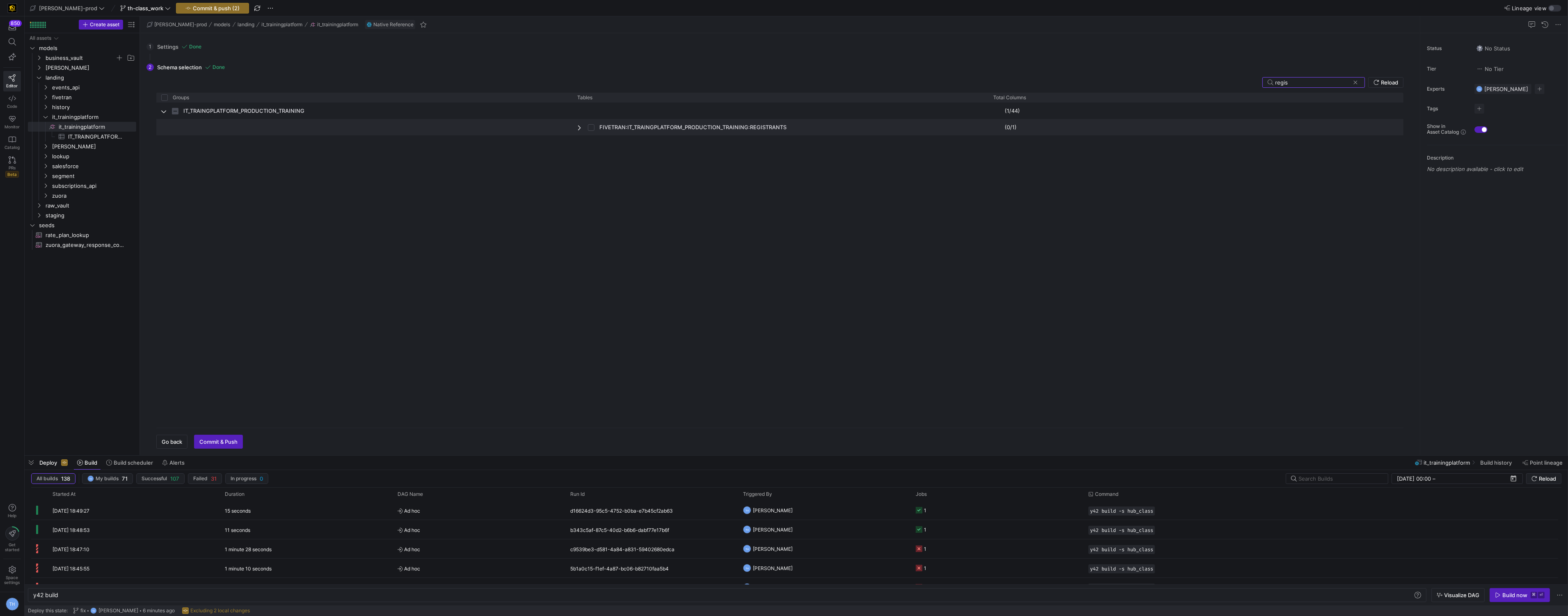
type input "regis"
click at [591, 128] on input "Press Space to toggle row selection (unchecked)" at bounding box center [591, 127] width 7 height 7
checkbox input "true"
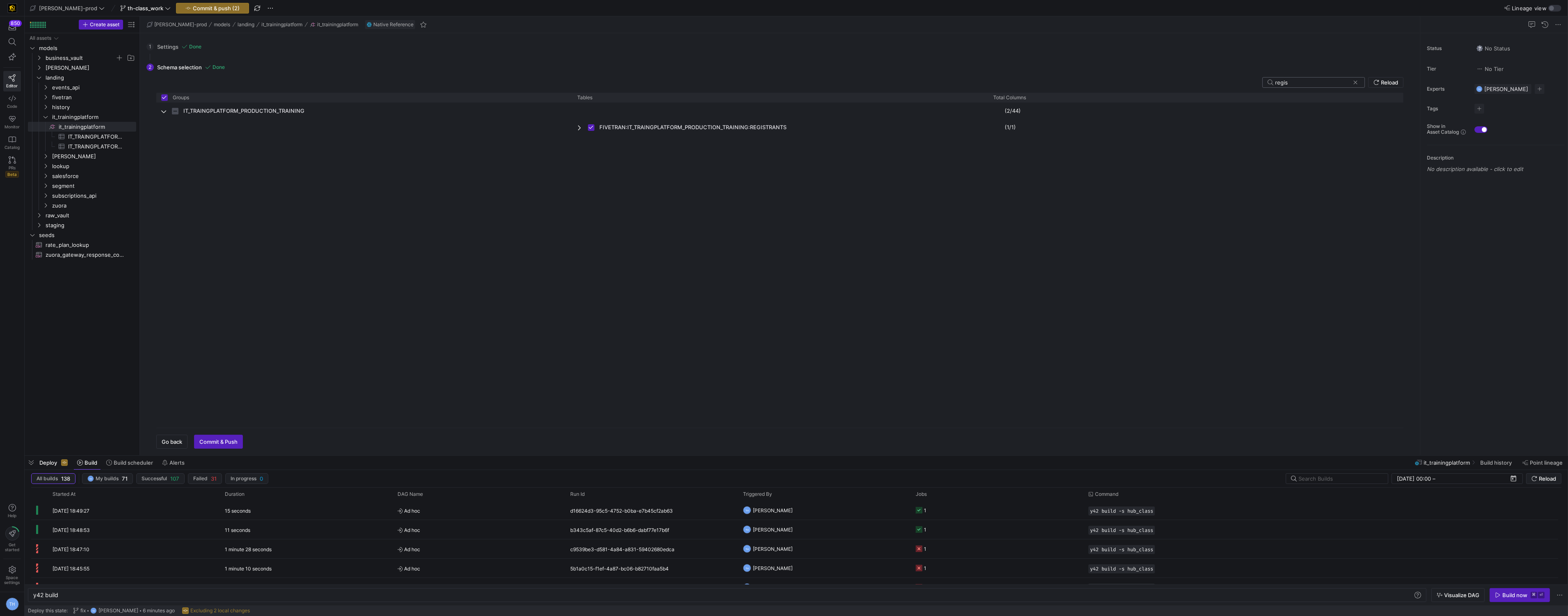
click at [1321, 79] on input "regis" at bounding box center [1312, 82] width 75 height 7
checkbox input "false"
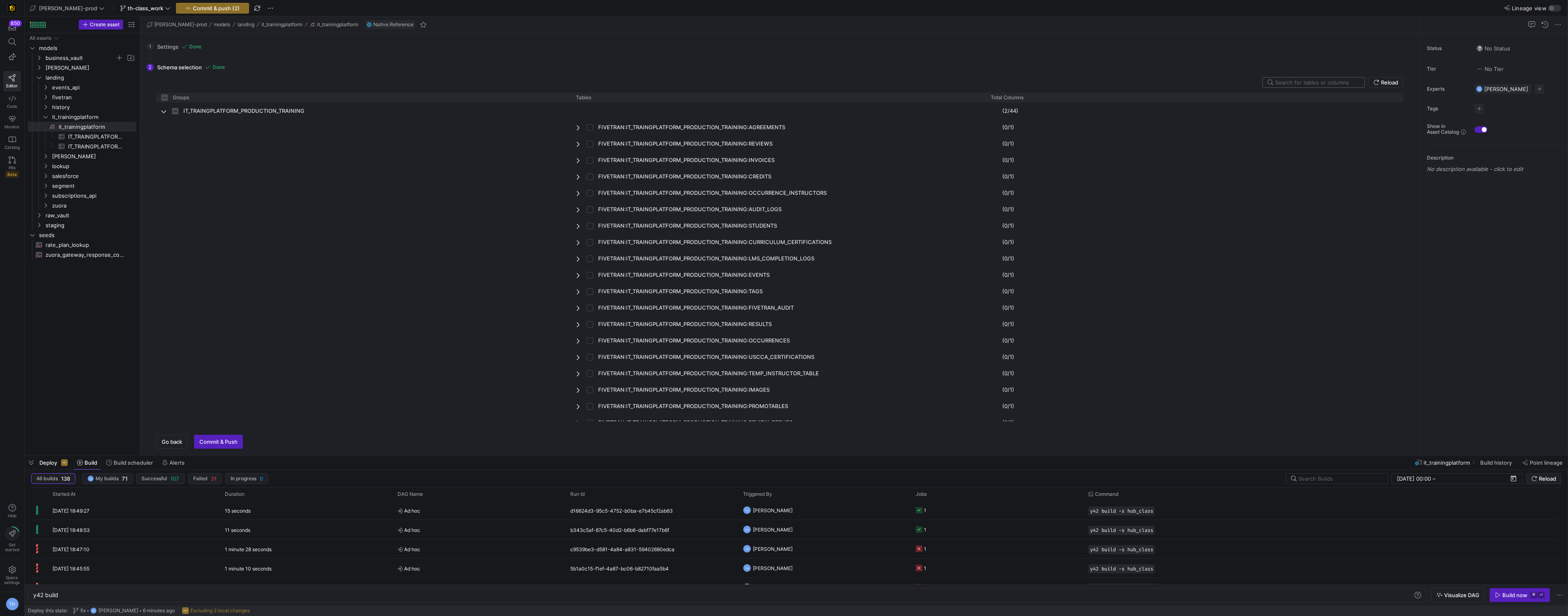
type input "c"
checkbox input "false"
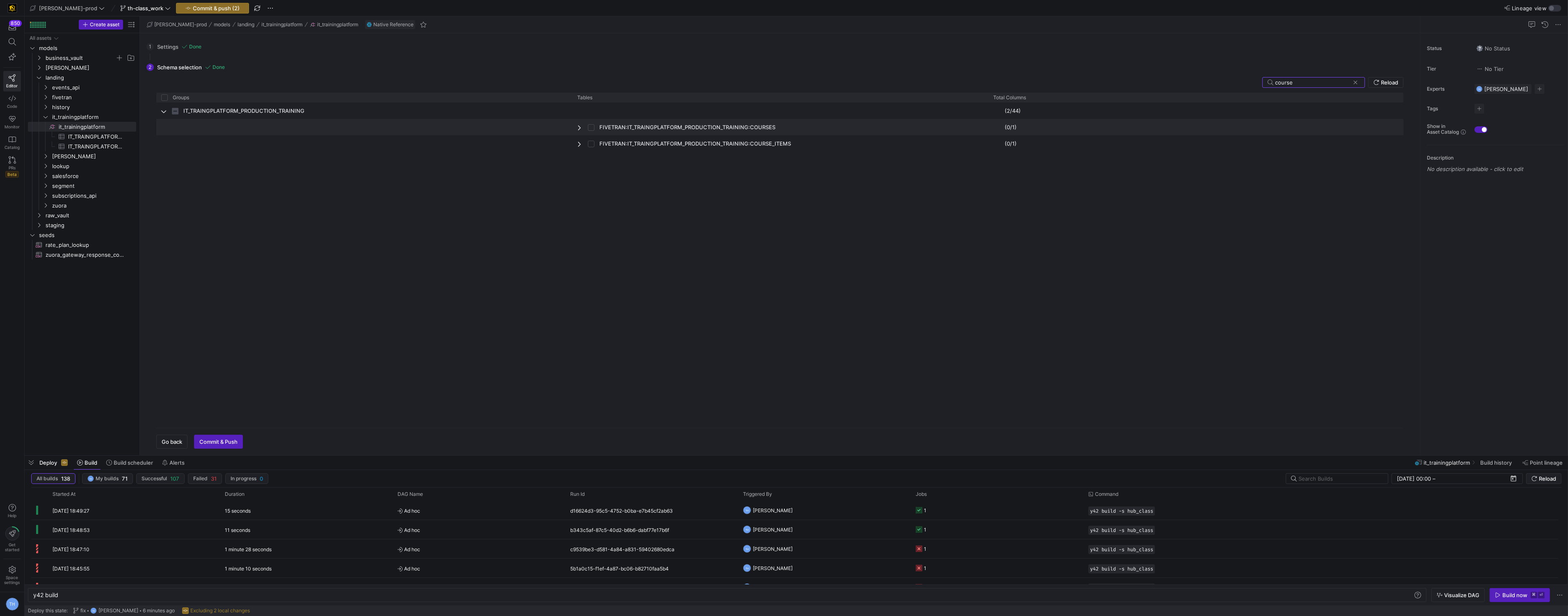
type input "course"
click at [592, 127] on input "Press Space to toggle row selection (unchecked)" at bounding box center [591, 127] width 7 height 7
checkbox input "true"
checkbox input "false"
checkbox input "true"
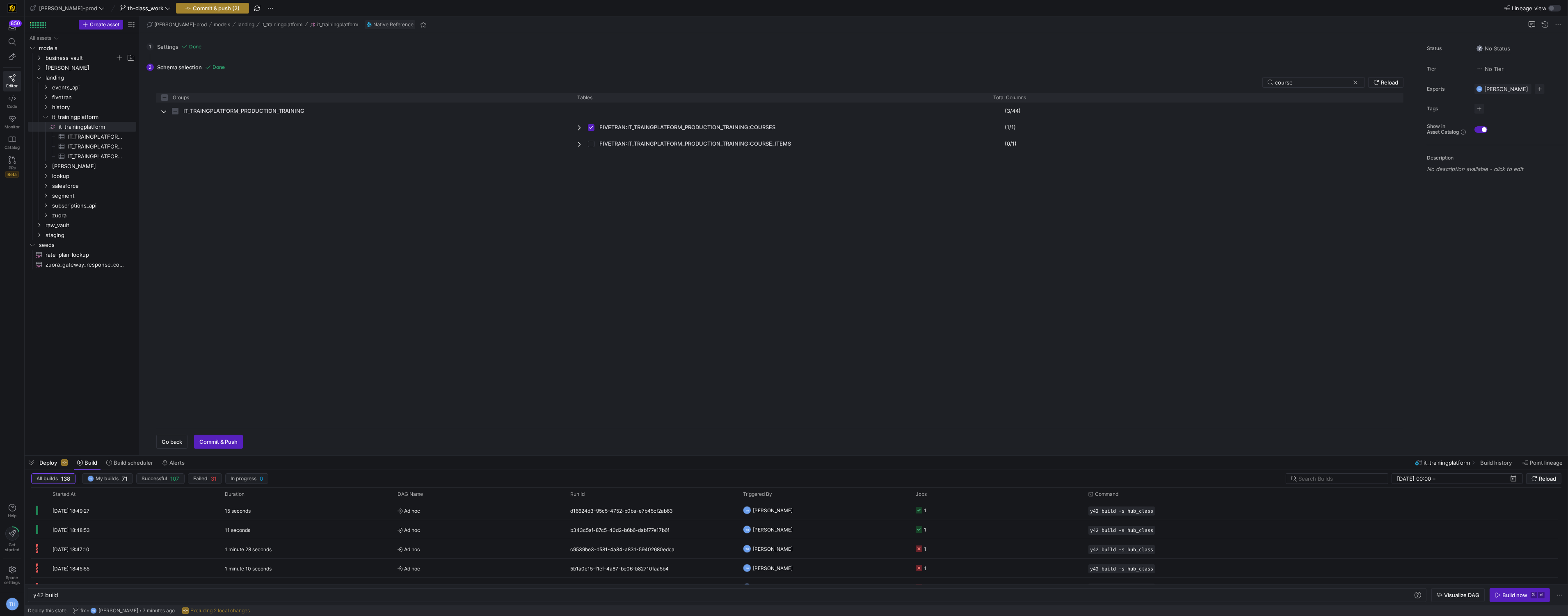
click at [180, 3] on span "button" at bounding box center [212, 8] width 72 height 10
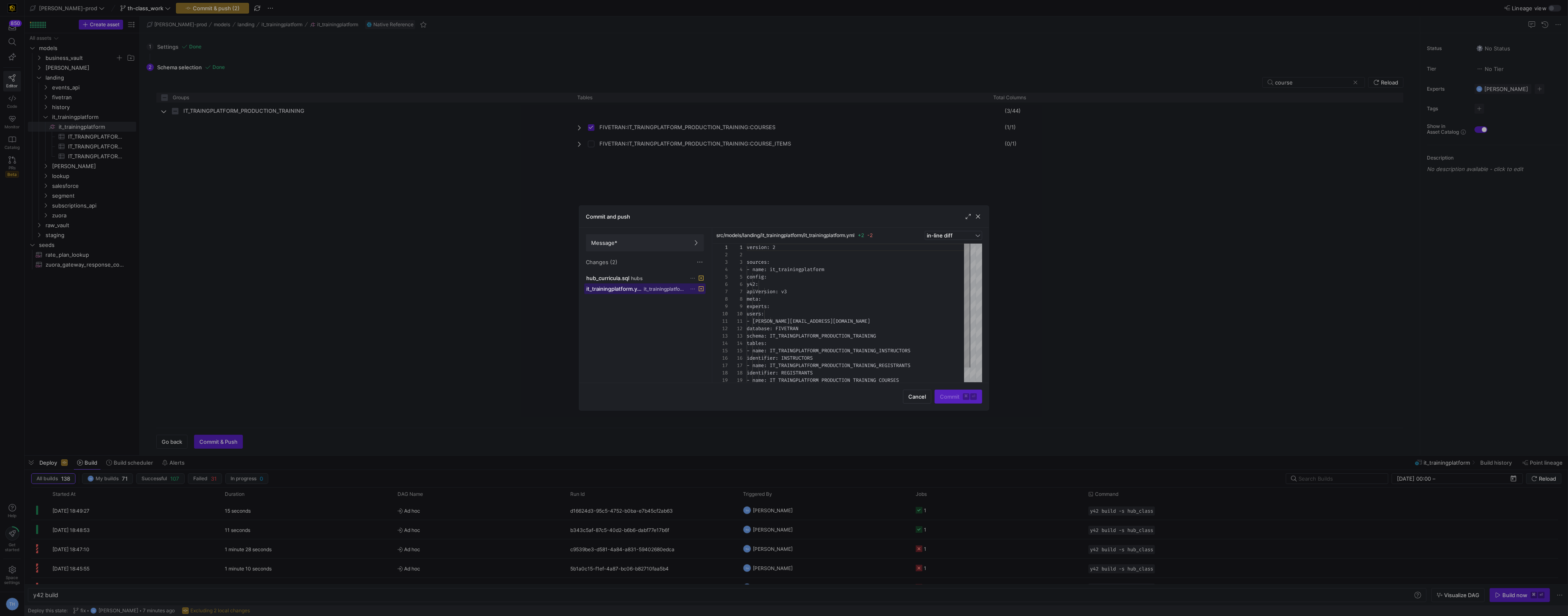
click at [684, 291] on span "it_trainingplatform" at bounding box center [664, 289] width 42 height 5
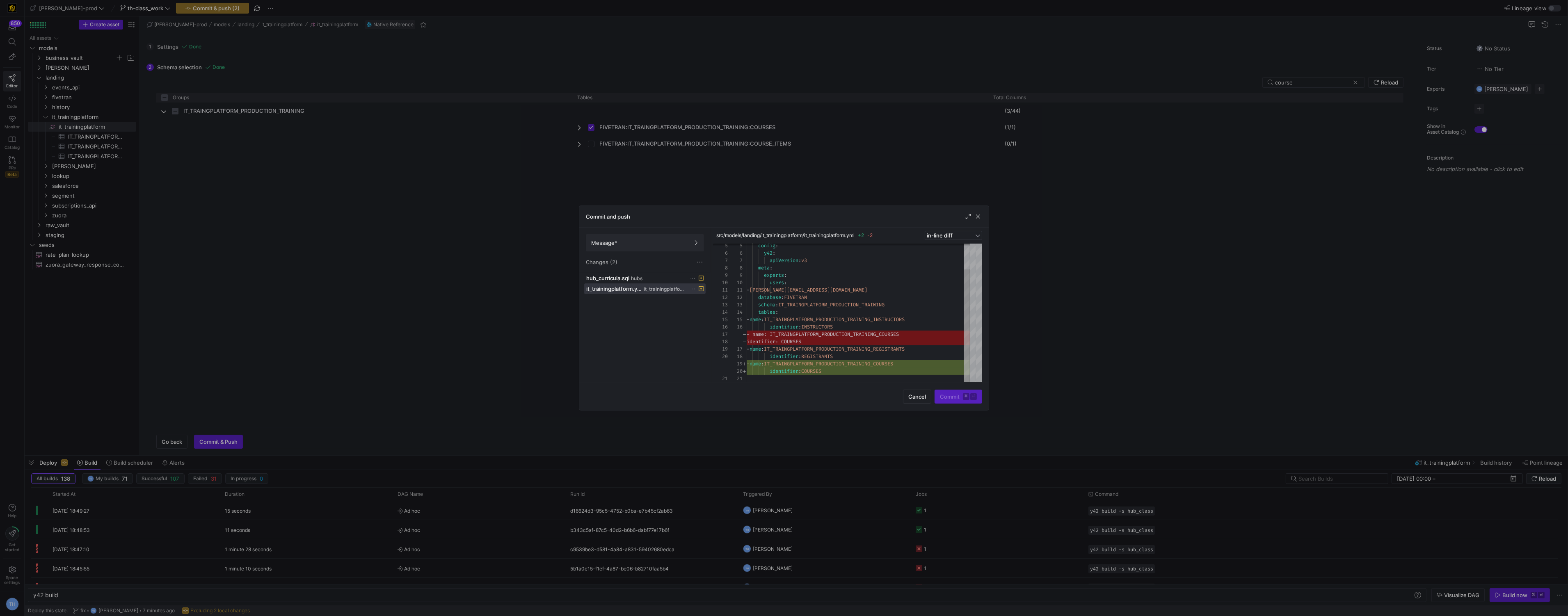
click at [859, 151] on div at bounding box center [784, 308] width 1568 height 616
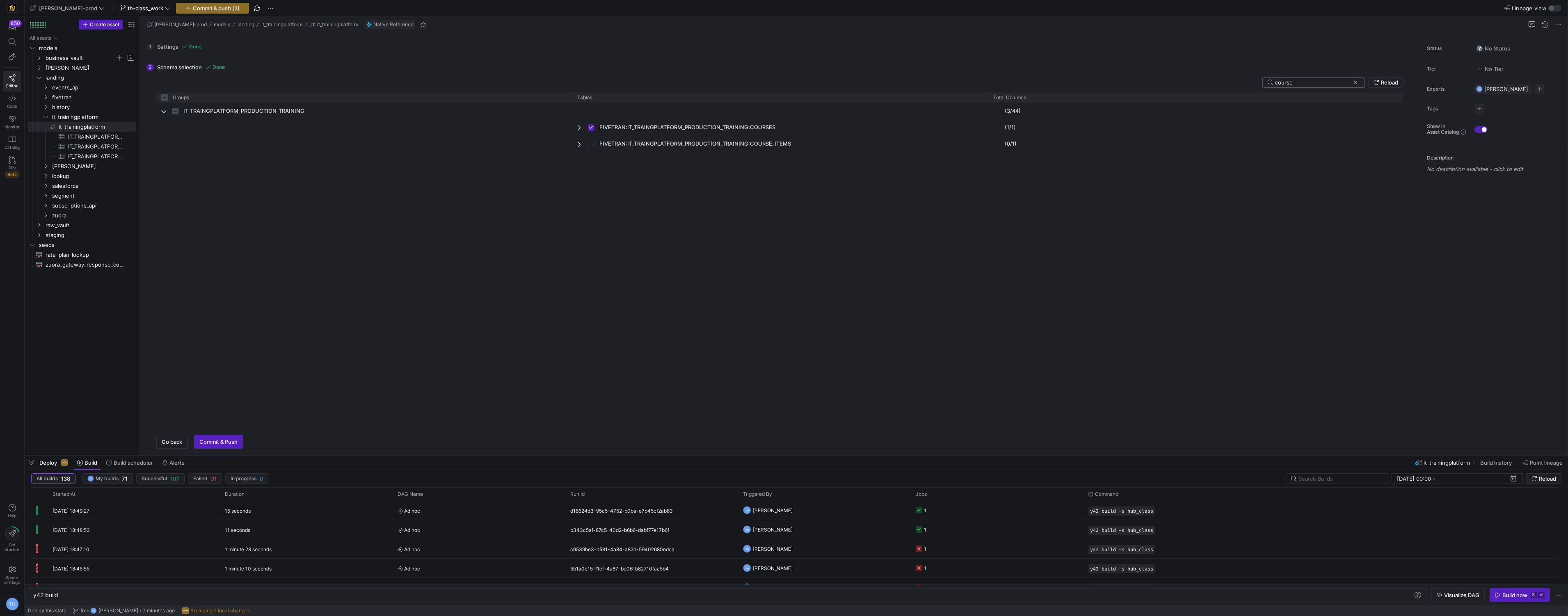
click at [1318, 79] on input "course" at bounding box center [1312, 82] width 75 height 7
click at [1307, 82] on input "course" at bounding box center [1312, 82] width 75 height 7
type input "cours"
checkbox input "false"
type input "cour"
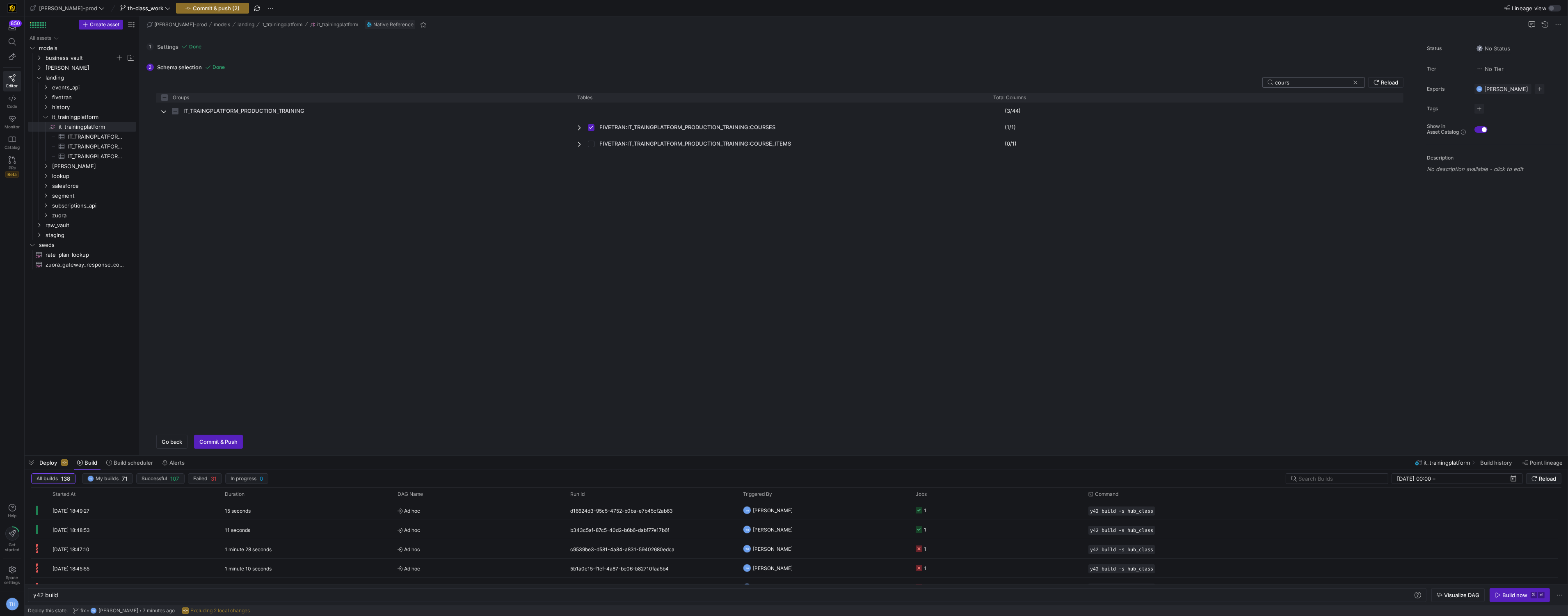
checkbox input "false"
type input "cou"
checkbox input "false"
type input "co"
checkbox input "false"
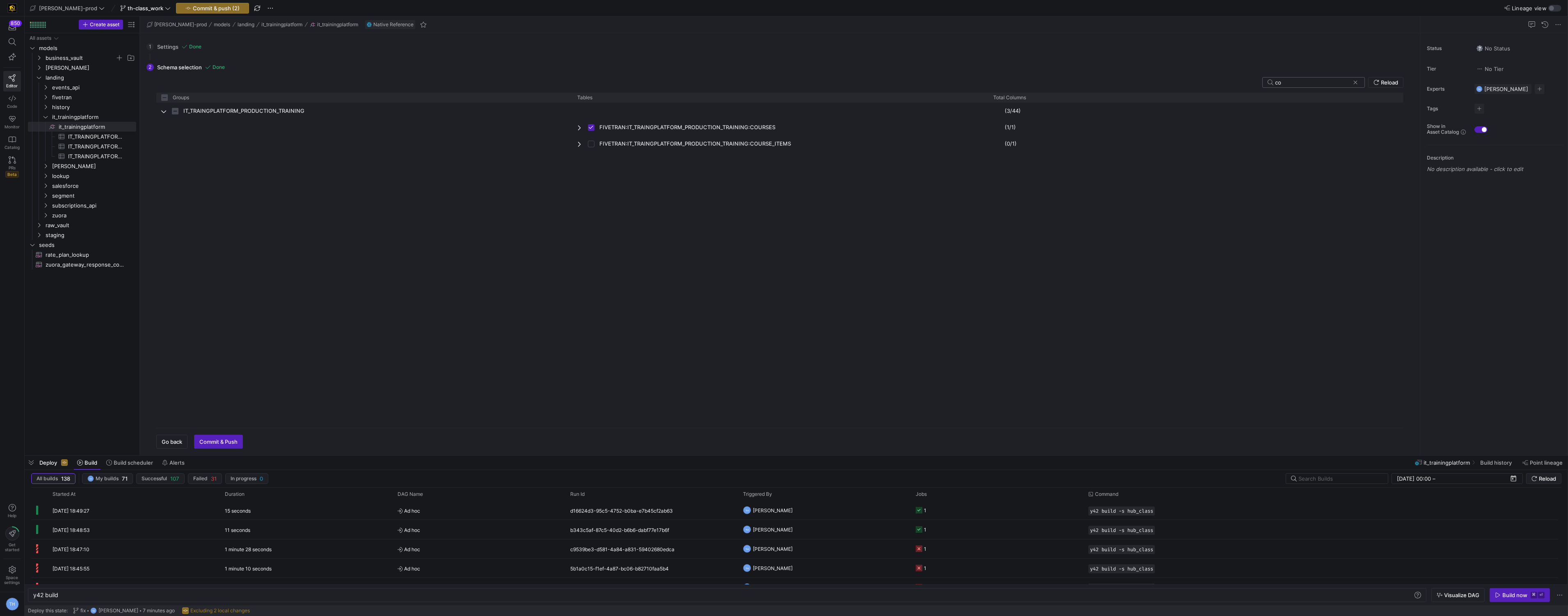
type input "c"
checkbox input "false"
type input "curri"
click at [590, 176] on input "Press Space to toggle row selection (unchecked)" at bounding box center [591, 177] width 7 height 7
checkbox input "true"
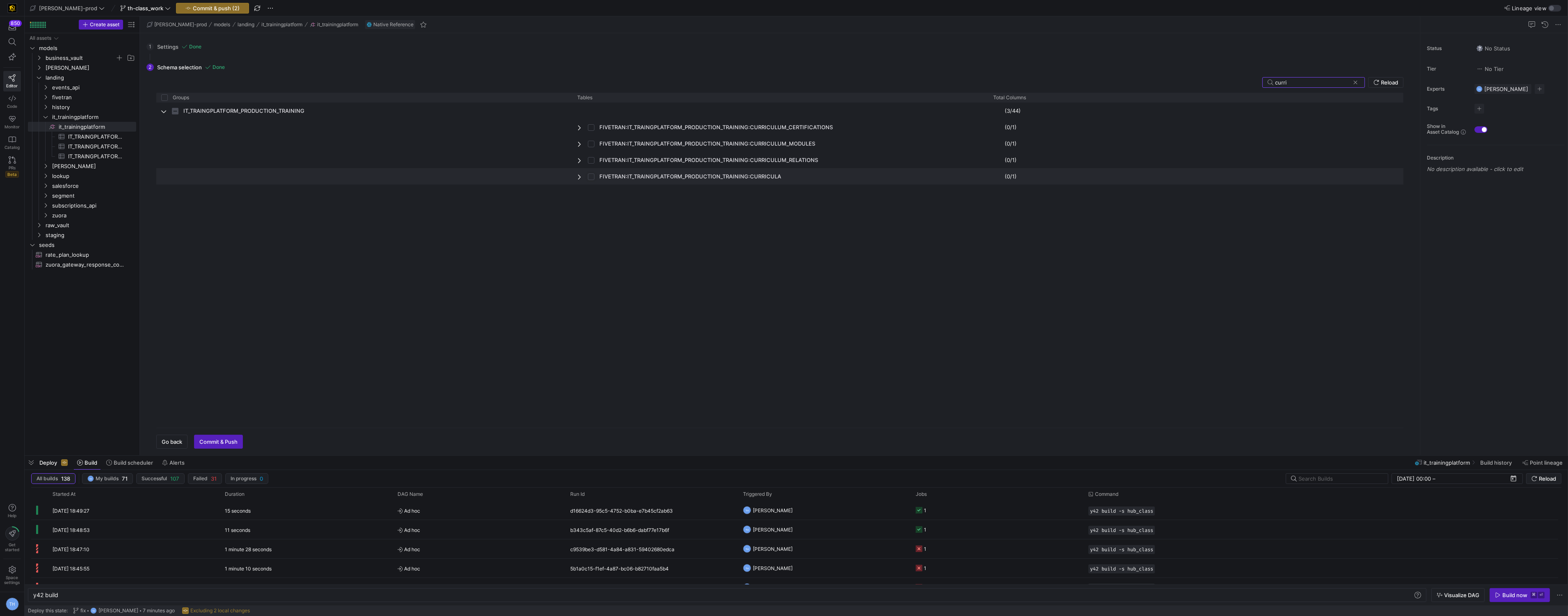
checkbox input "false"
checkbox input "true"
click at [208, 9] on span "Commit & push (2)" at bounding box center [216, 8] width 47 height 7
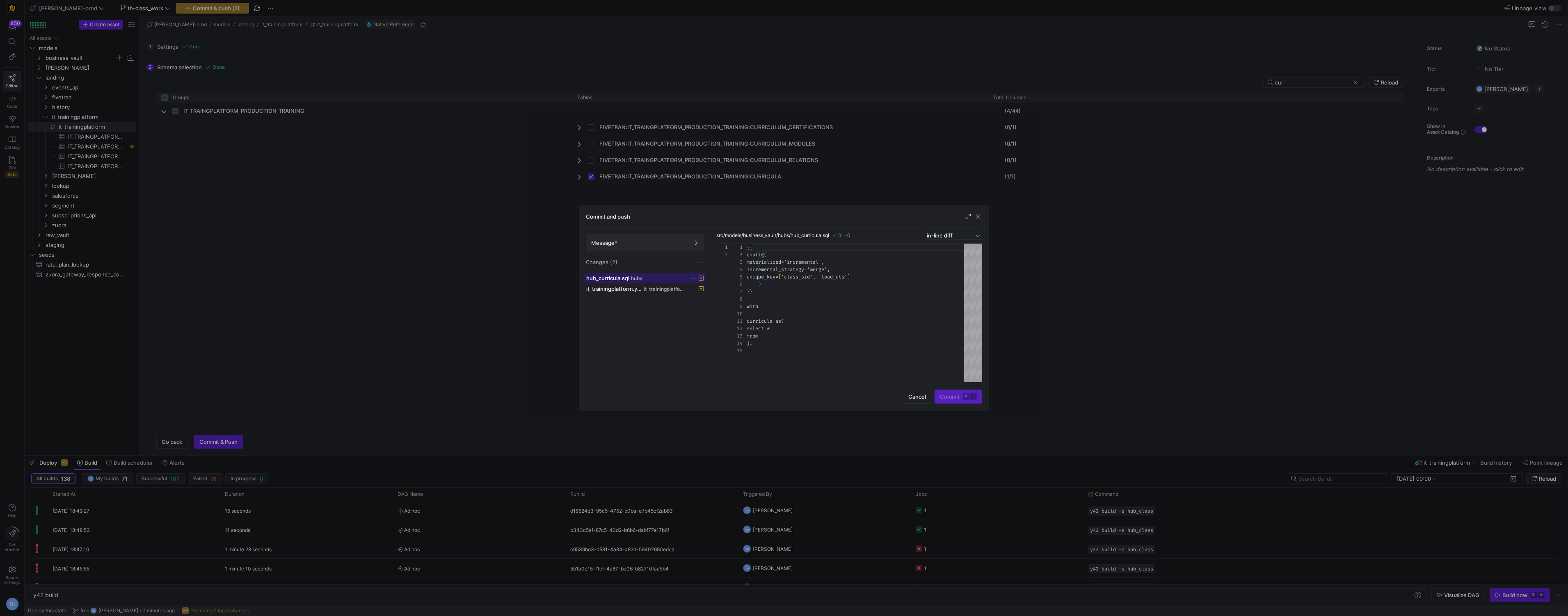
click at [664, 276] on div "hub_curricula.sql hubs" at bounding box center [635, 278] width 99 height 7
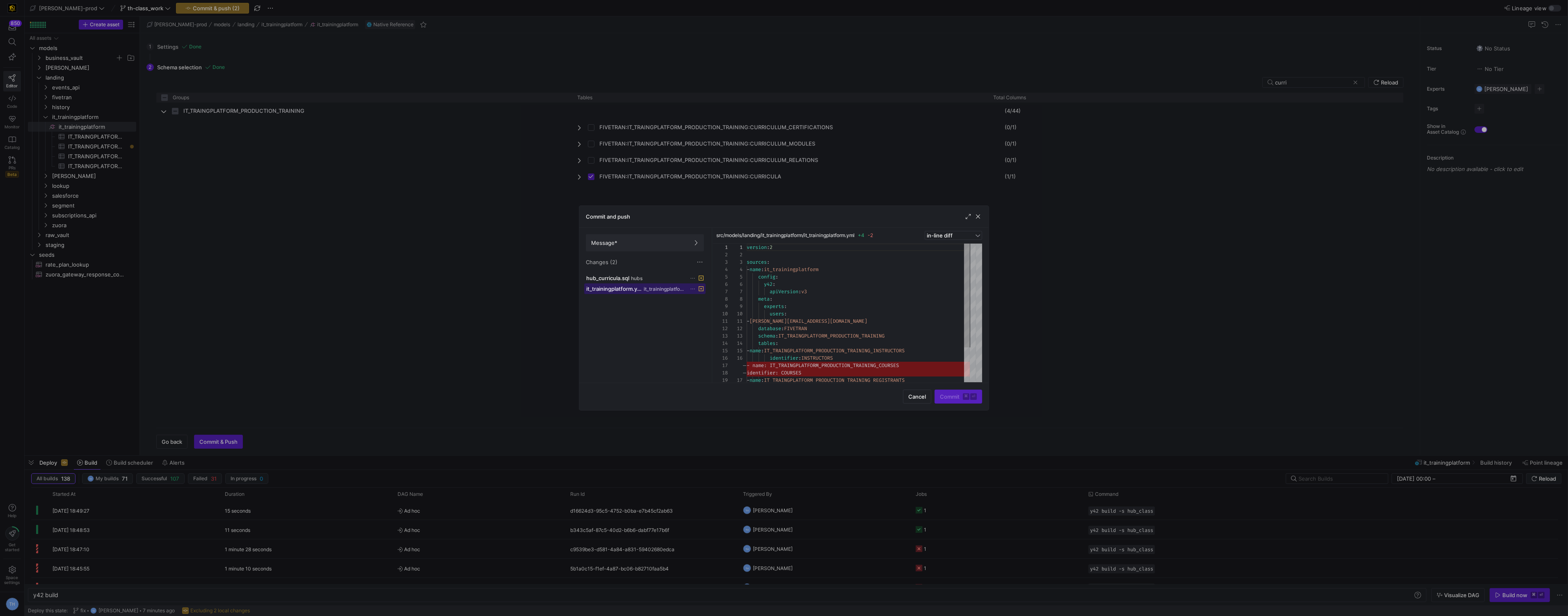
click at [665, 289] on span "it_trainingplatform" at bounding box center [664, 289] width 42 height 5
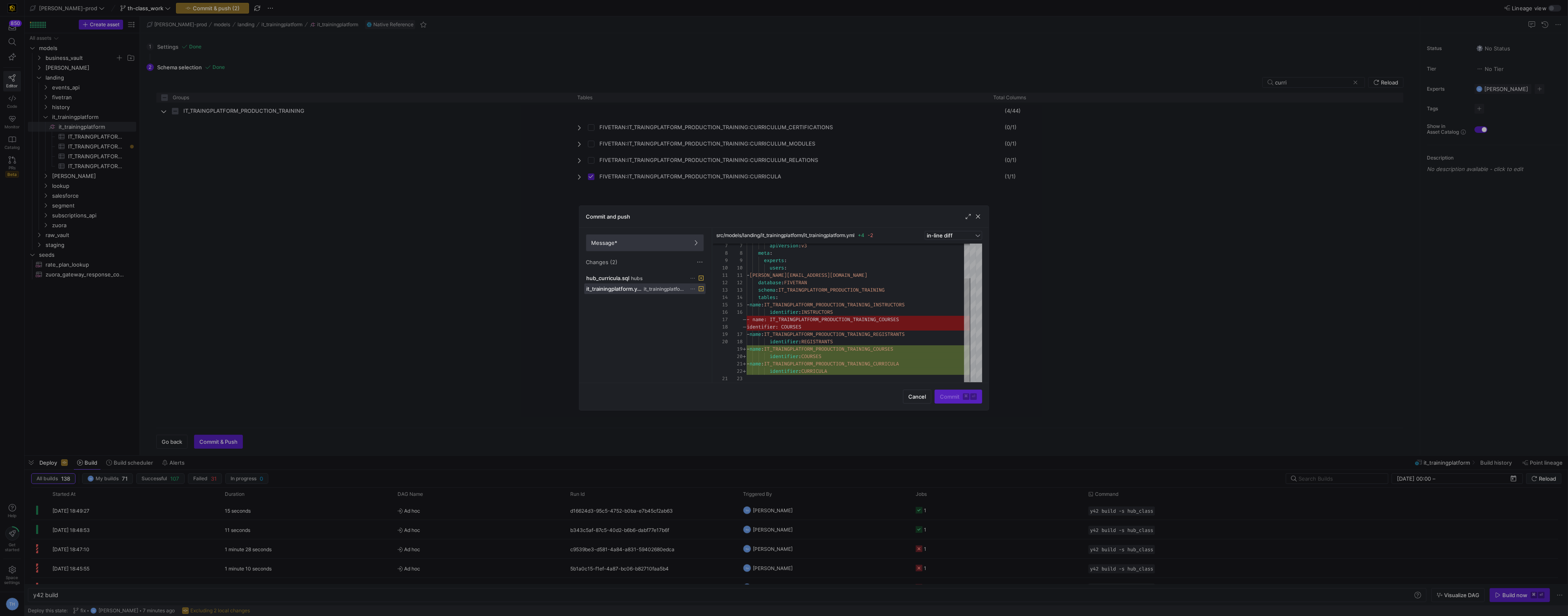
click at [679, 243] on span "Message*" at bounding box center [645, 243] width 108 height 7
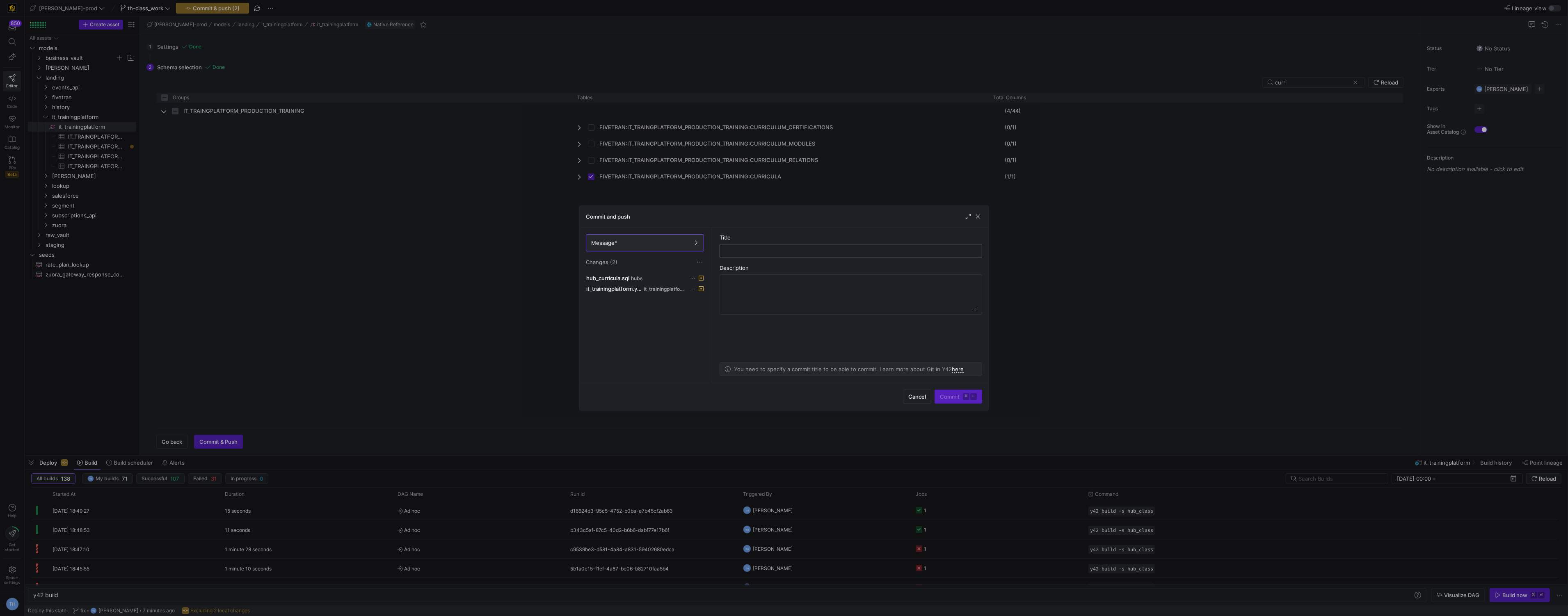
click at [816, 255] on div at bounding box center [851, 251] width 248 height 13
click at [815, 253] on input "text" at bounding box center [851, 251] width 248 height 7
type input "adding curricula"
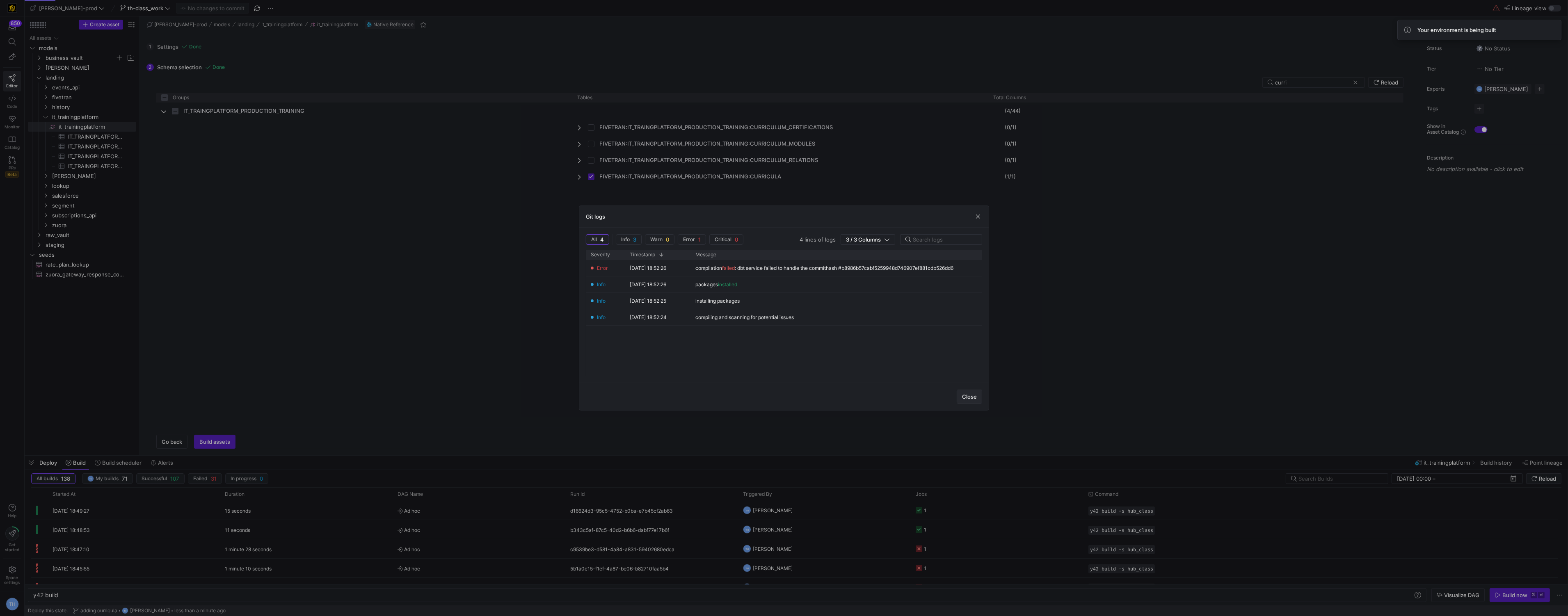
click at [966, 392] on span "button" at bounding box center [969, 397] width 24 height 13
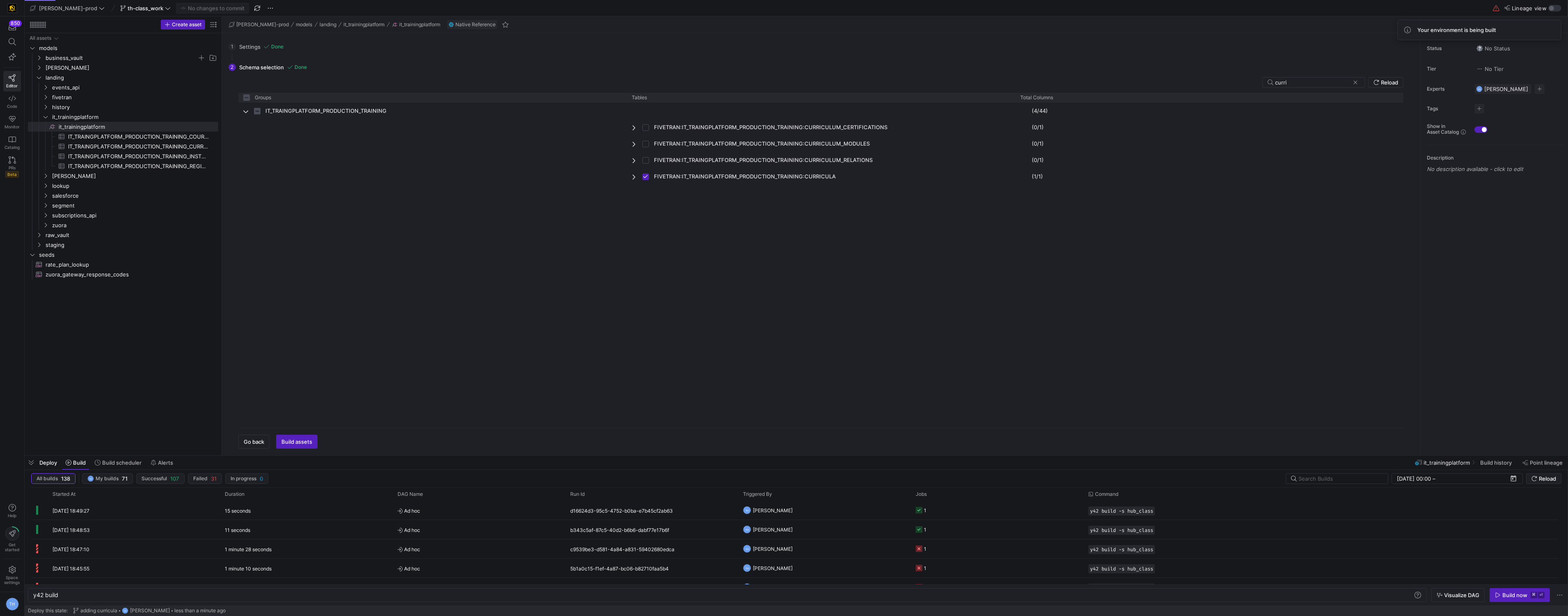
drag, startPoint x: 139, startPoint y: 145, endPoint x: 238, endPoint y: 145, distance: 99.0
click at [325, 198] on div "IT_TRAINGPLATFORM_PRODUCTION_TRAINING (4/44) FIVETRAN:IT_TRAINGPLATFORM_PRODUCT…" at bounding box center [821, 262] width 1165 height 319
click at [293, 226] on div "IT_TRAINGPLATFORM_PRODUCTION_TRAINING (4/44) FIVETRAN:IT_TRAINGPLATFORM_PRODUCT…" at bounding box center [821, 262] width 1165 height 319
click at [109, 86] on span "events_api" at bounding box center [125, 88] width 145 height 10
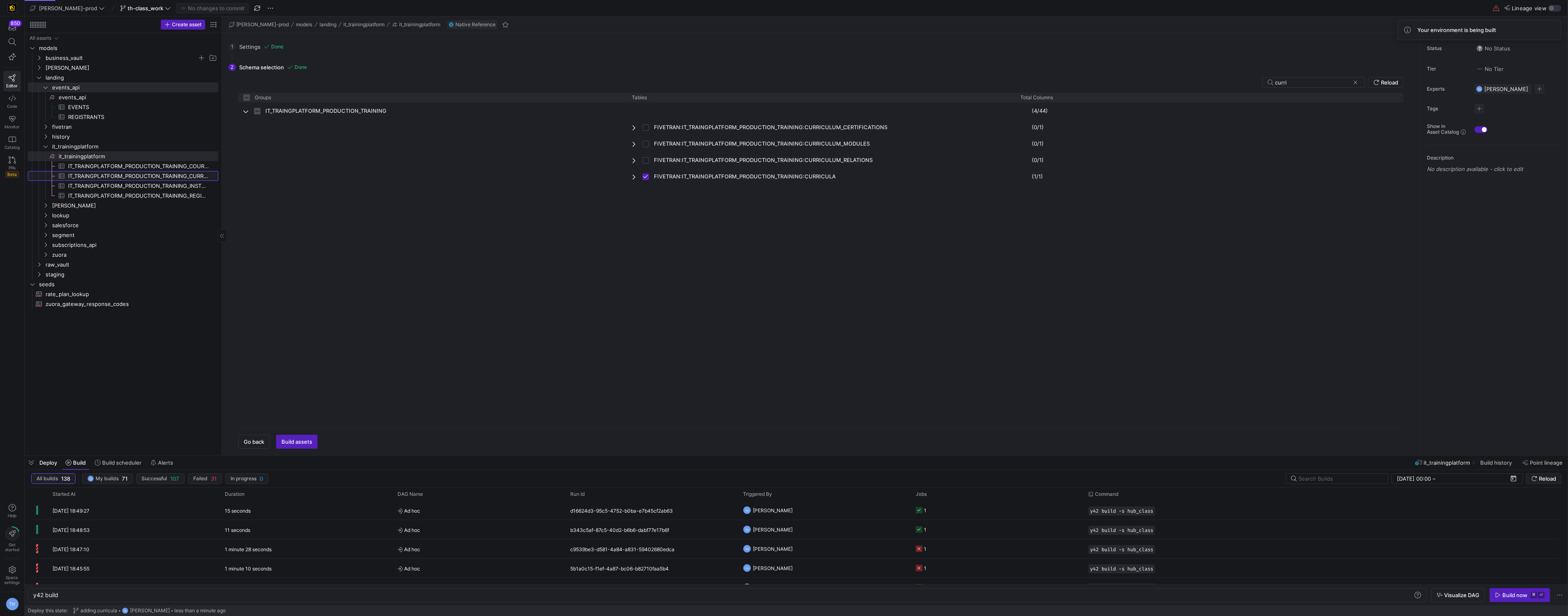
click at [117, 174] on span "IT_TRAINGPLATFORM_PRODUCTION_TRAINING_CURRICULA​​​​​​​​​" at bounding box center [138, 177] width 141 height 10
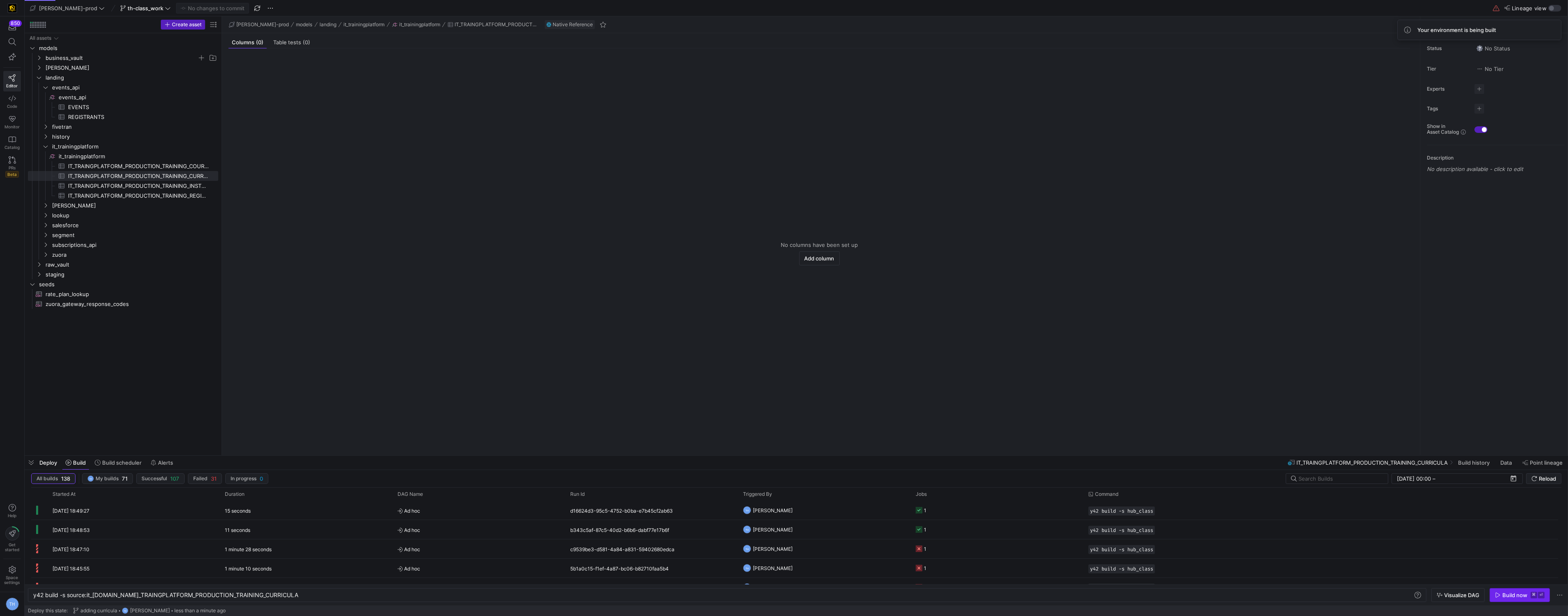
click at [1520, 596] on div "Build now" at bounding box center [1514, 595] width 25 height 7
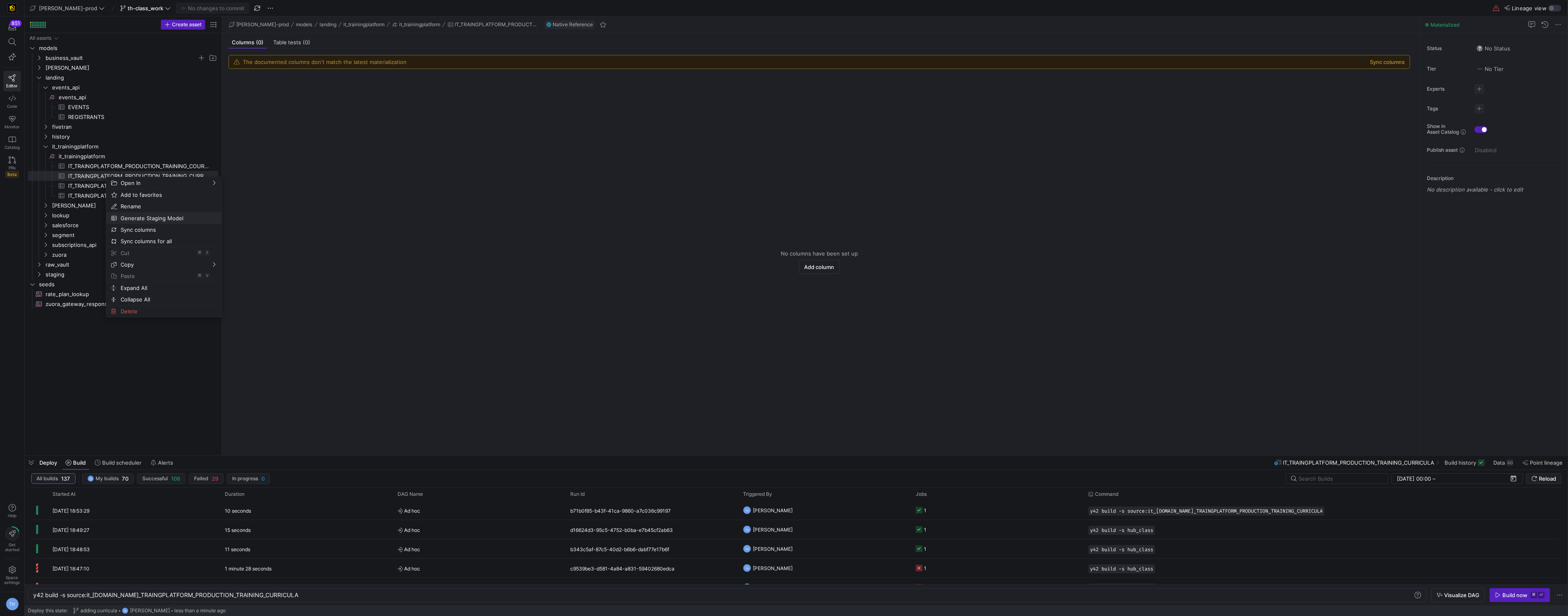
click at [169, 219] on span "Generate Staging Model" at bounding box center [157, 218] width 79 height 12
click at [105, 274] on span "staging" at bounding box center [121, 275] width 152 height 10
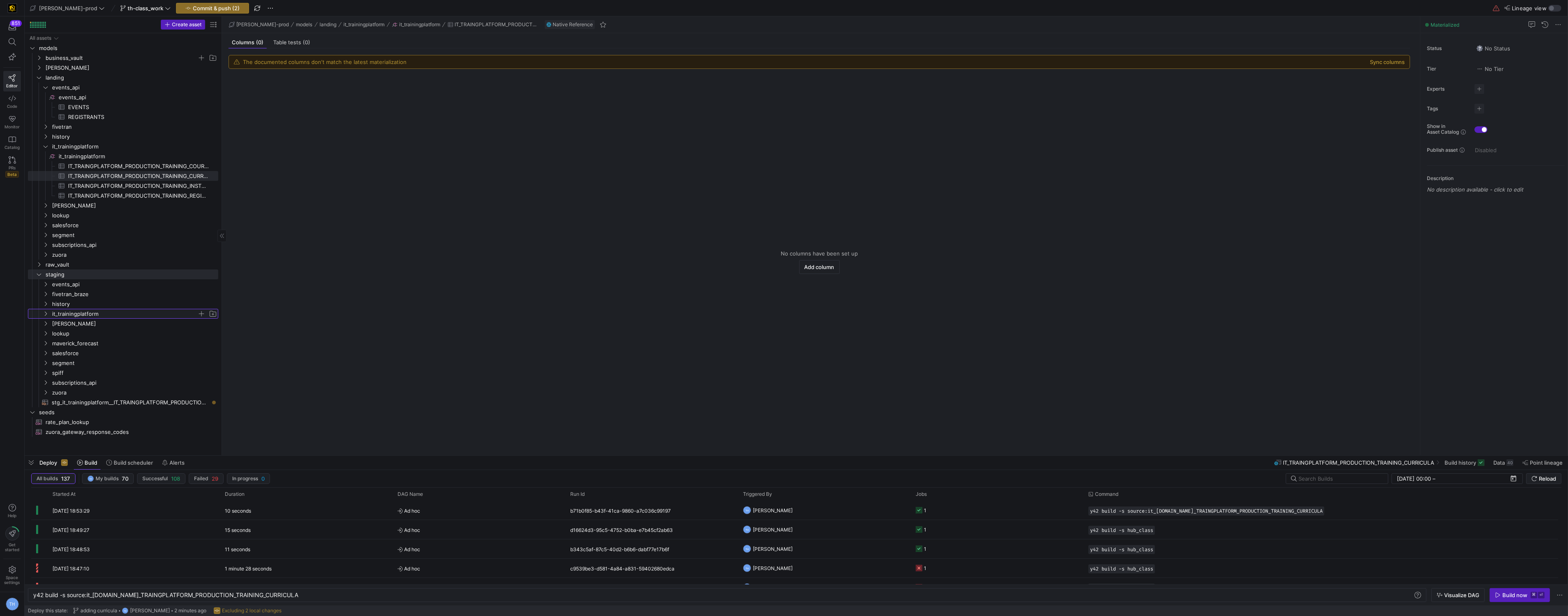
click at [80, 316] on span "it_trainingplatform" at bounding box center [125, 314] width 145 height 10
drag, startPoint x: 122, startPoint y: 433, endPoint x: 125, endPoint y: 324, distance: 109.0
click at [150, 344] on span "stg_it_trainingplatform__IT_TRAINGPLATFORM_PRODUCTION_TRAINING_CURRICULA​​​​​​​…" at bounding box center [133, 344] width 150 height 10
type textarea "y42 build -s stg_it_trainingplatform__IT_TRAINGPLATFORM_PRODUCTION_TRAINING_CUR…"
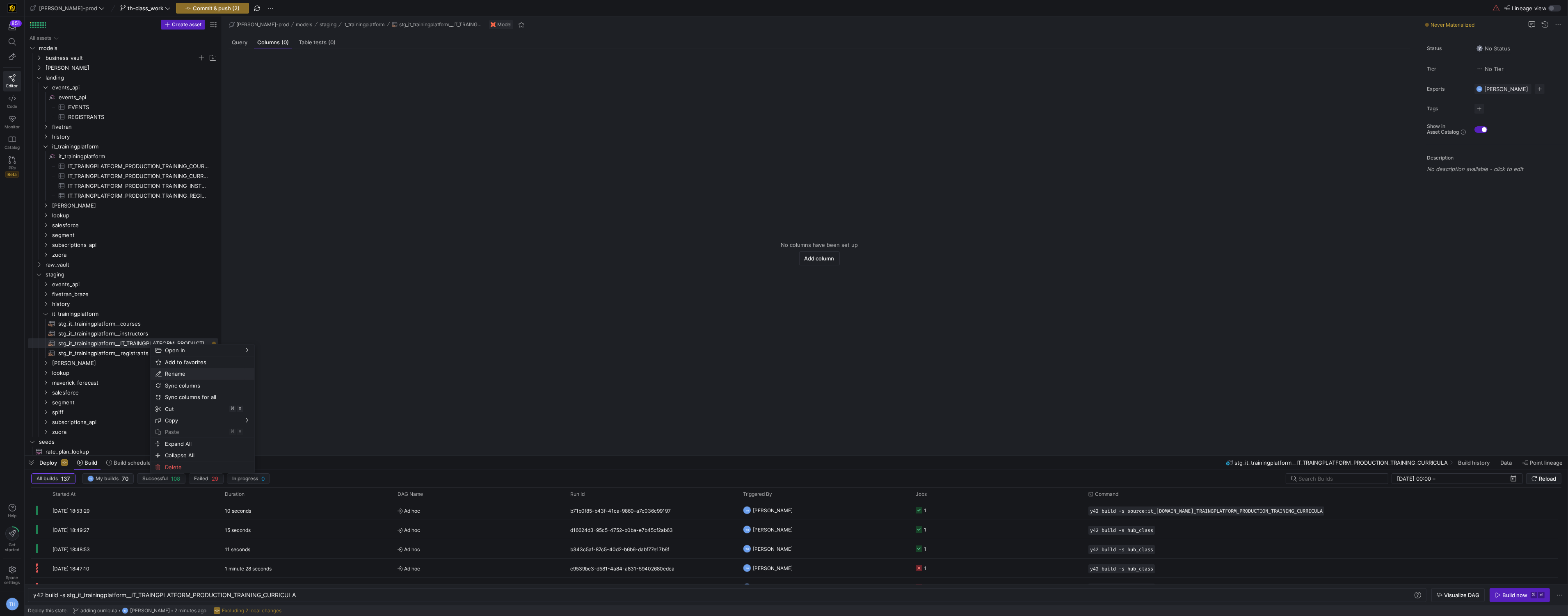
click at [188, 374] on span "Rename" at bounding box center [195, 374] width 68 height 12
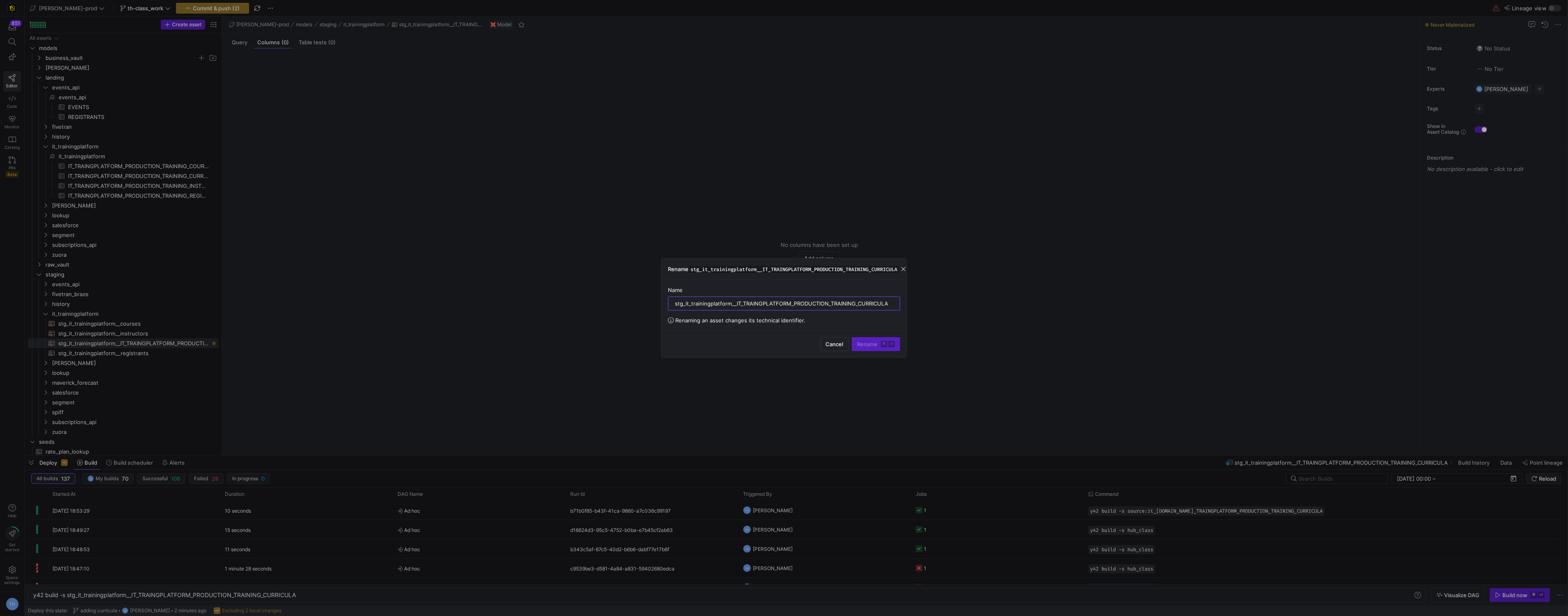
drag, startPoint x: 737, startPoint y: 306, endPoint x: 904, endPoint y: 305, distance: 167.0
click at [905, 304] on div "Name stg_it_trainingplatform__IT_TRAINGPLATFORM_PRODUCTION_TRAINING_CURRICULA R…" at bounding box center [783, 305] width 245 height 50
drag, startPoint x: 891, startPoint y: 306, endPoint x: 735, endPoint y: 305, distance: 156.0
click at [735, 305] on input "stg_it_trainingplatform__IT_TRAINGPLATFORM_PRODUCTION_TRAINING_CURRICULA" at bounding box center [784, 303] width 219 height 7
type input "stg_it_trainingplatform__curricula"
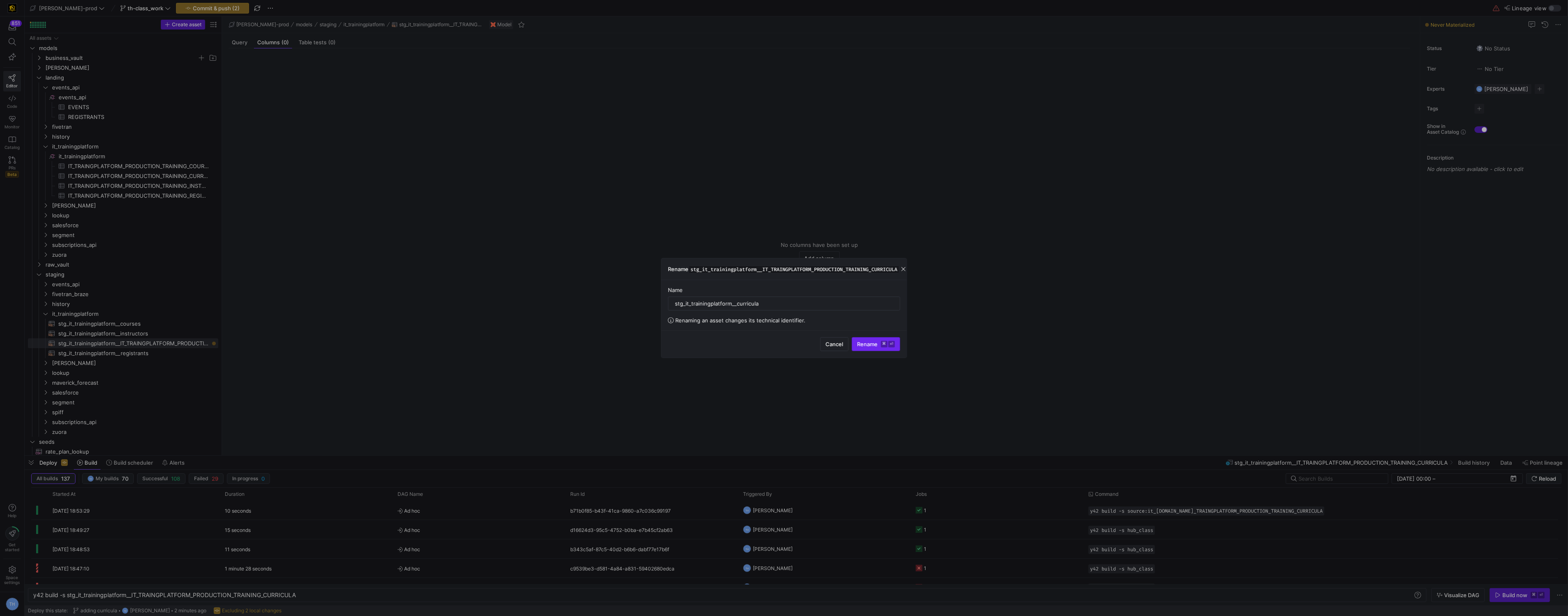
click at [881, 347] on kbd "⌘" at bounding box center [884, 344] width 7 height 7
type textarea "y42 build"
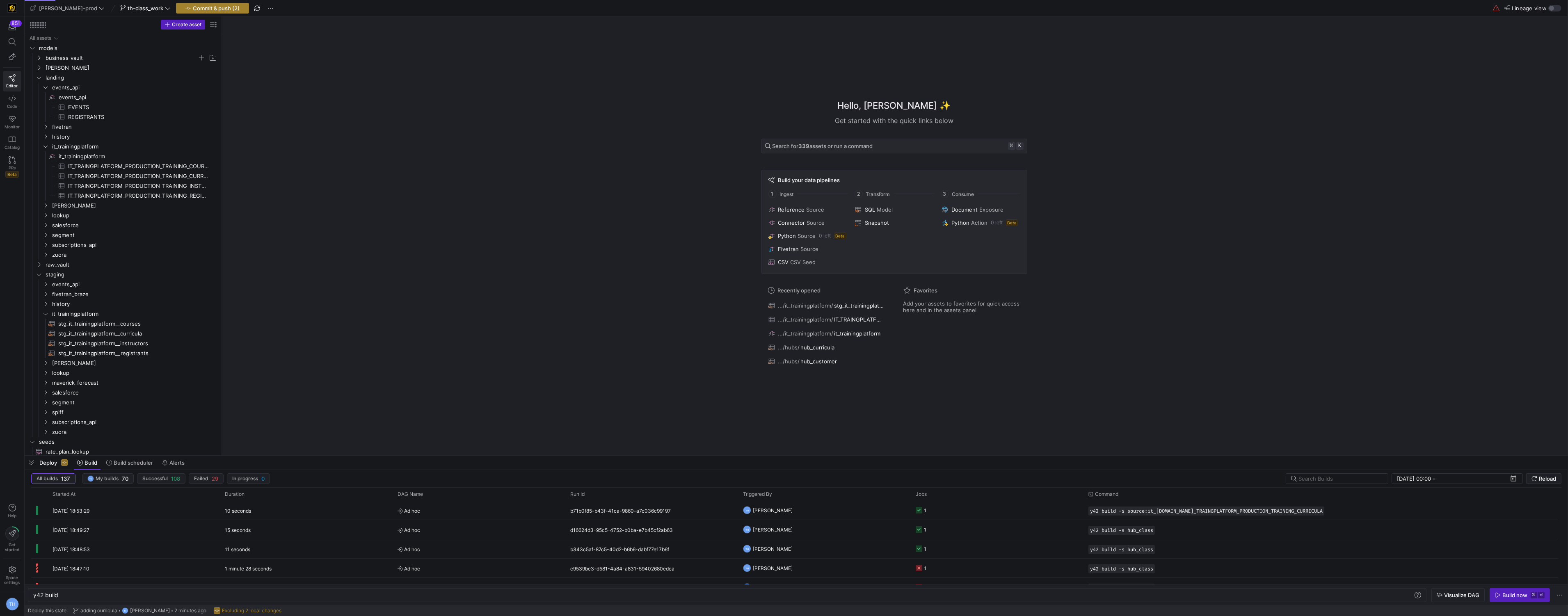
click at [195, 3] on span "button" at bounding box center [212, 8] width 72 height 10
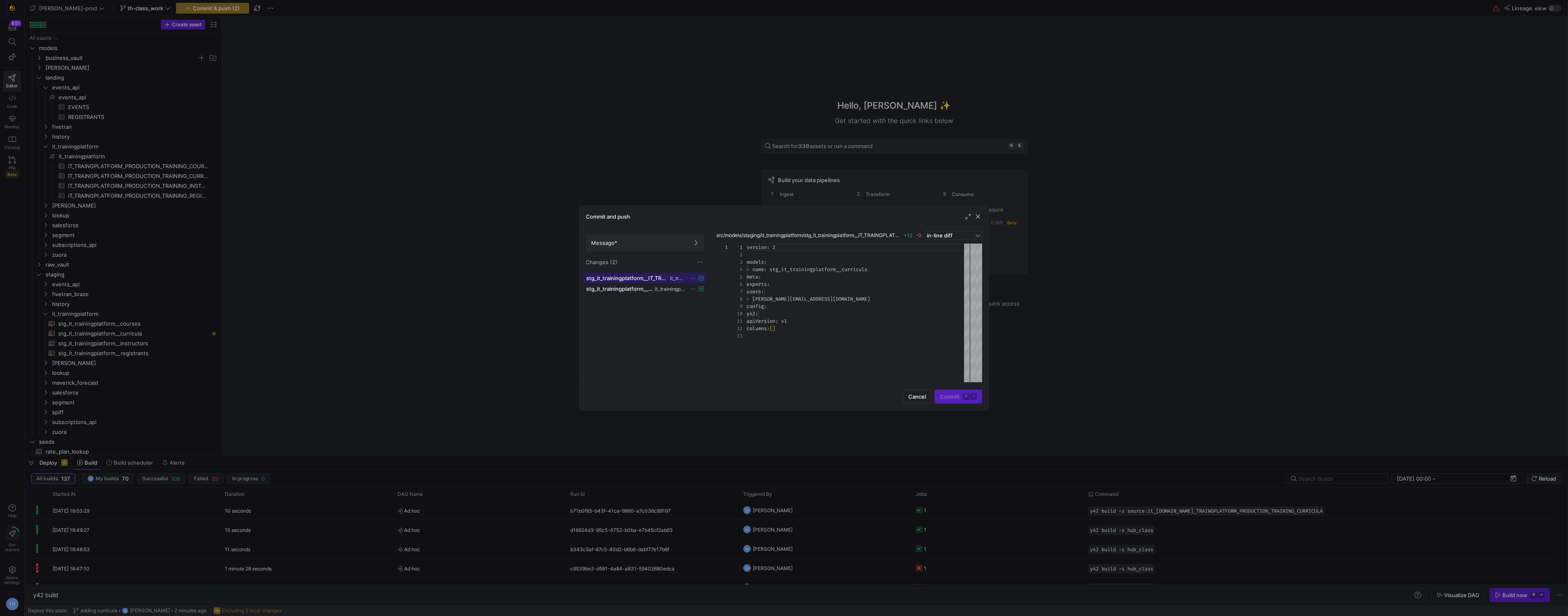
click at [668, 278] on span "stg_it_trainingplatform__IT_TRAINGPLATFORM_PRODUCTION_TRAINING_CURRICULA.yml" at bounding box center [627, 278] width 82 height 7
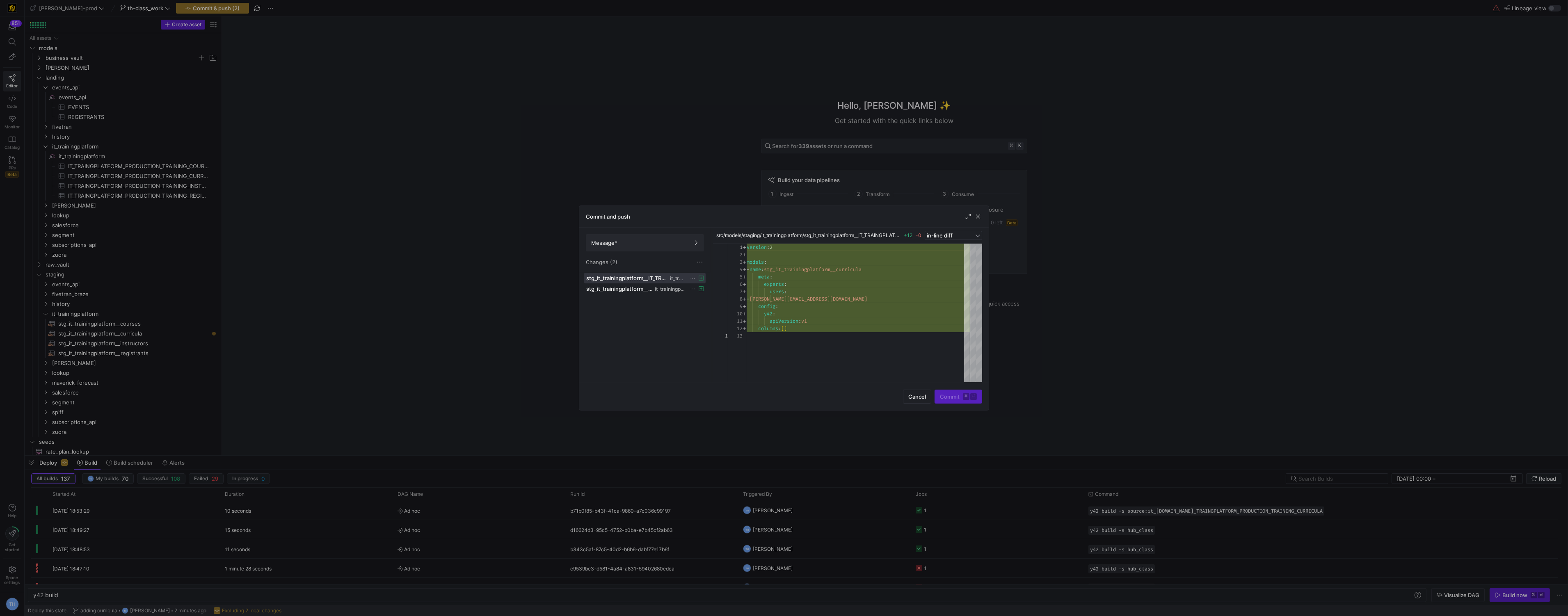
click at [662, 295] on div "stg_it_trainingplatform__IT_TRAINGPLATFORM_PRODUCTION_TRAINING_CURRICULA.yml it…" at bounding box center [645, 326] width 122 height 107
click at [661, 281] on span "stg_it_trainingplatform__IT_TRAINGPLATFORM_PRODUCTION_TRAINING_CURRICULA.yml" at bounding box center [627, 278] width 82 height 7
click at [662, 276] on span "stg_it_trainingplatform__IT_TRAINGPLATFORM_PRODUCTION_TRAINING_CURRICULA.yml" at bounding box center [627, 278] width 82 height 7
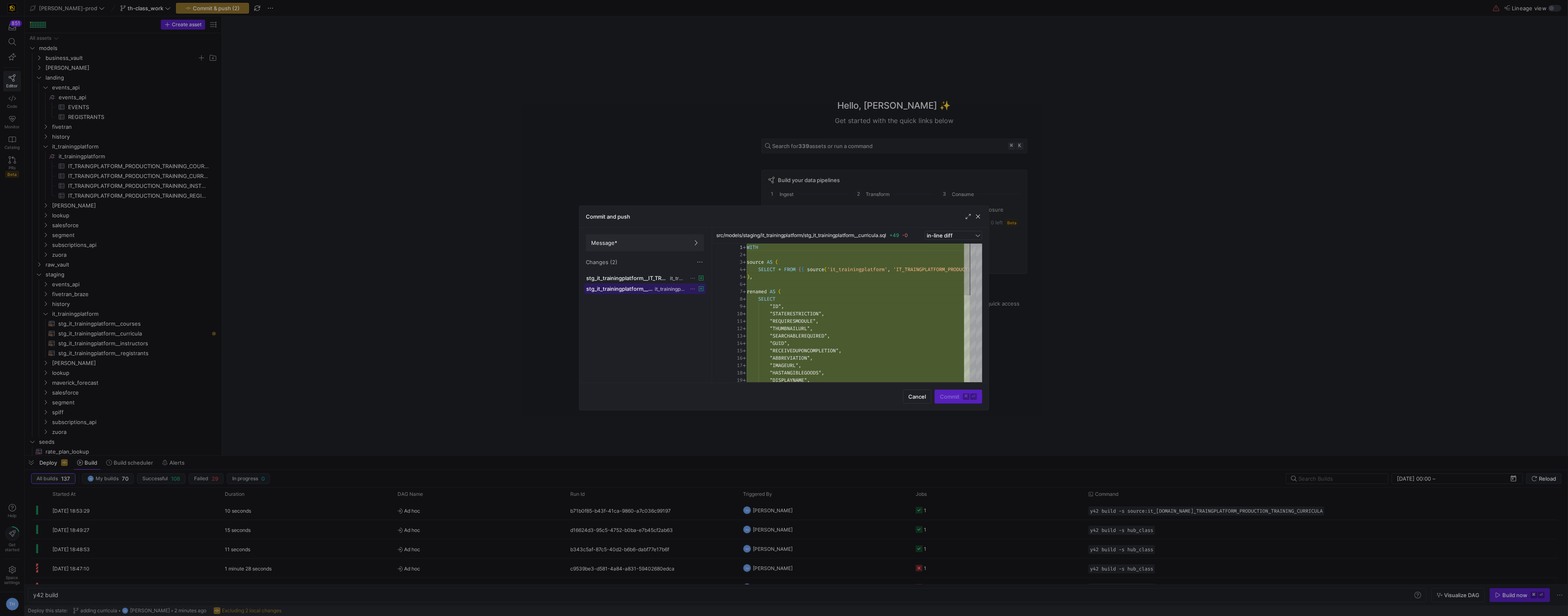
click at [662, 286] on div "stg_it_trainingplatform__curricula.sql it_trainingplatform" at bounding box center [635, 289] width 99 height 7
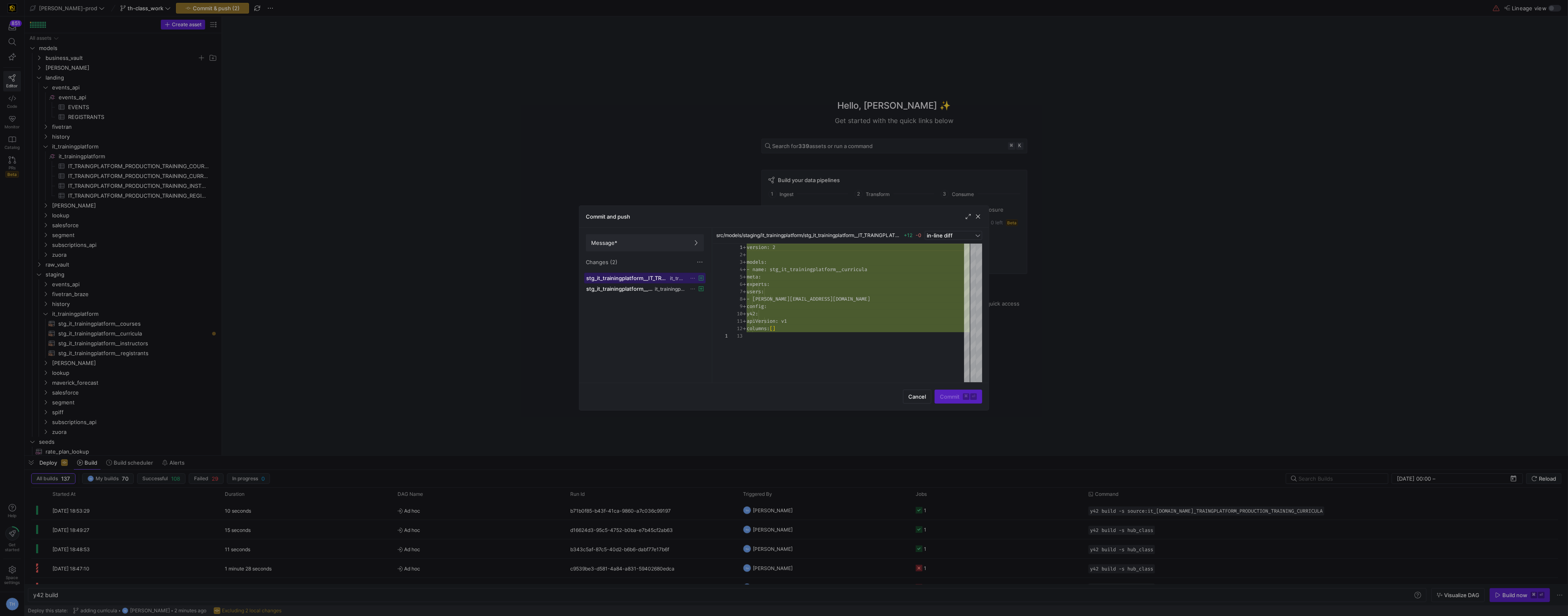
click at [635, 278] on span "stg_it_trainingplatform__IT_TRAINGPLATFORM_PRODUCTION_TRAINING_CURRICULA.yml" at bounding box center [627, 278] width 82 height 7
click at [636, 342] on div "stg_it_trainingplatform__IT_TRAINGPLATFORM_PRODUCTION_TRAINING_CURRICULA.yml it…" at bounding box center [645, 326] width 122 height 107
click at [640, 246] on span "Message*" at bounding box center [645, 243] width 108 height 7
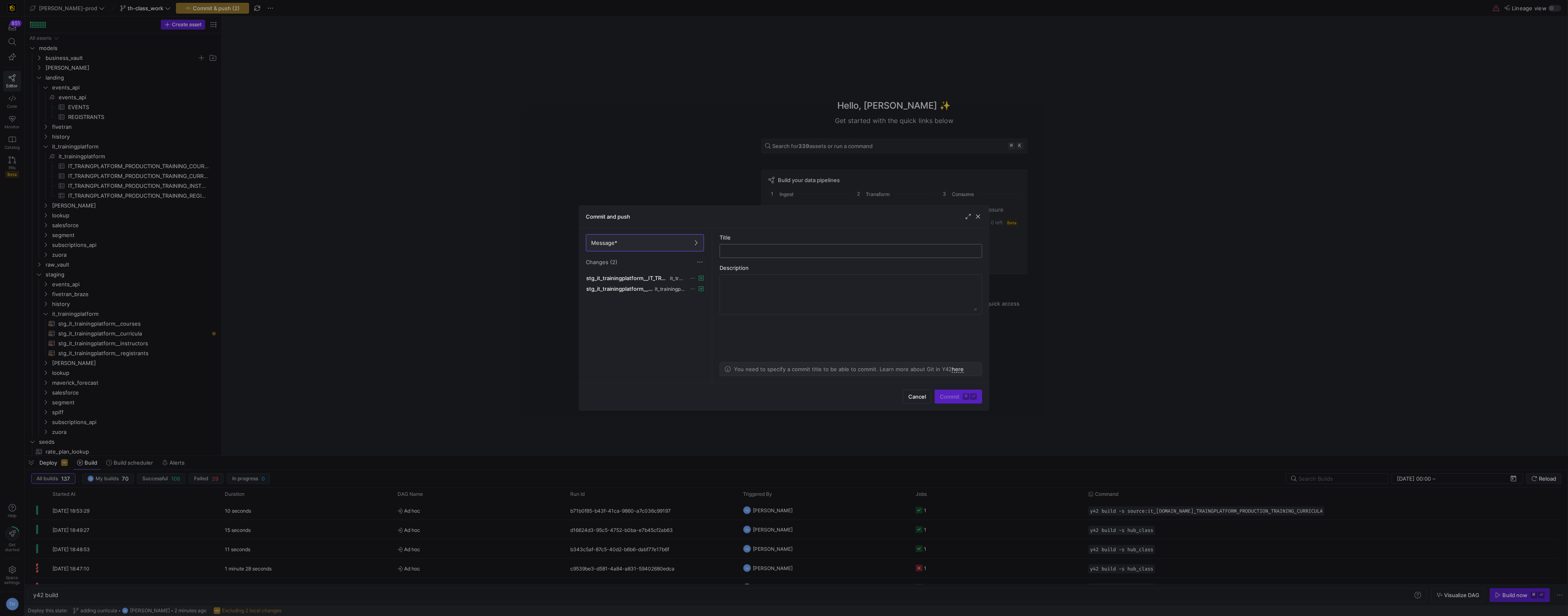
click at [830, 253] on input "text" at bounding box center [851, 251] width 248 height 7
type input "adding stg table"
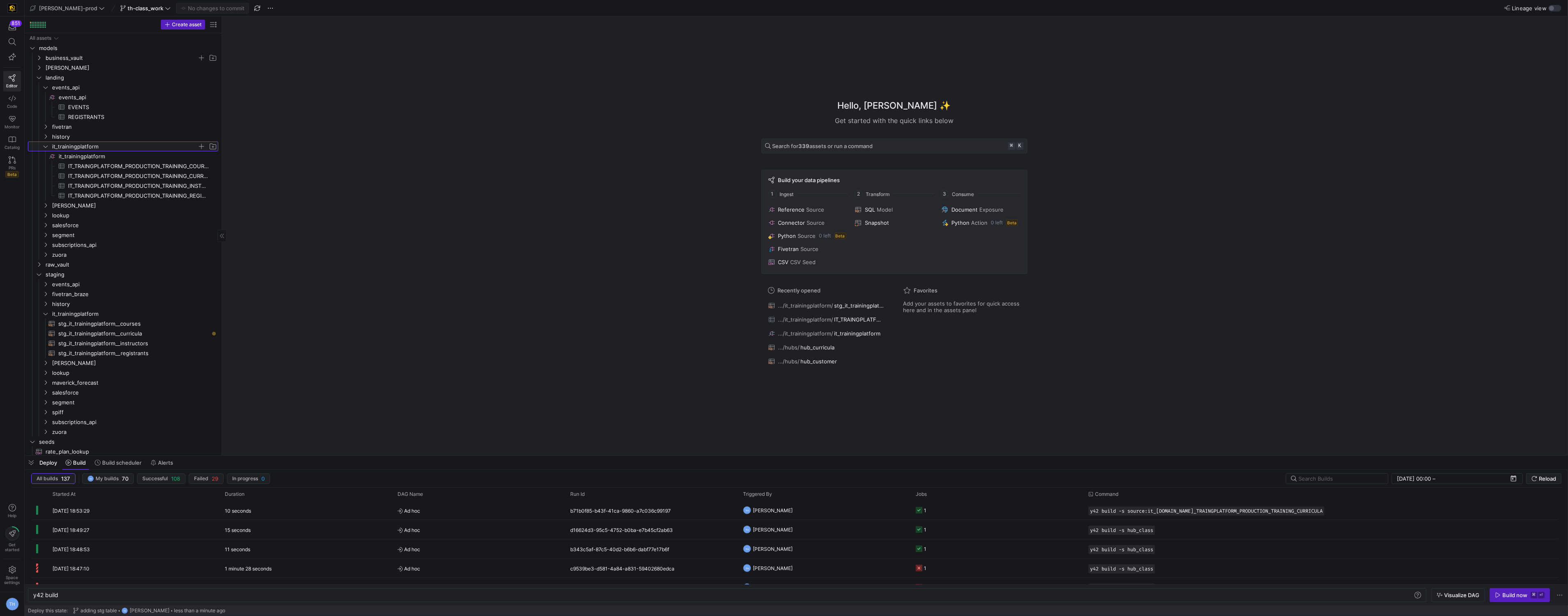
click at [45, 145] on icon "Press SPACE to select this row." at bounding box center [45, 147] width 5 height 5
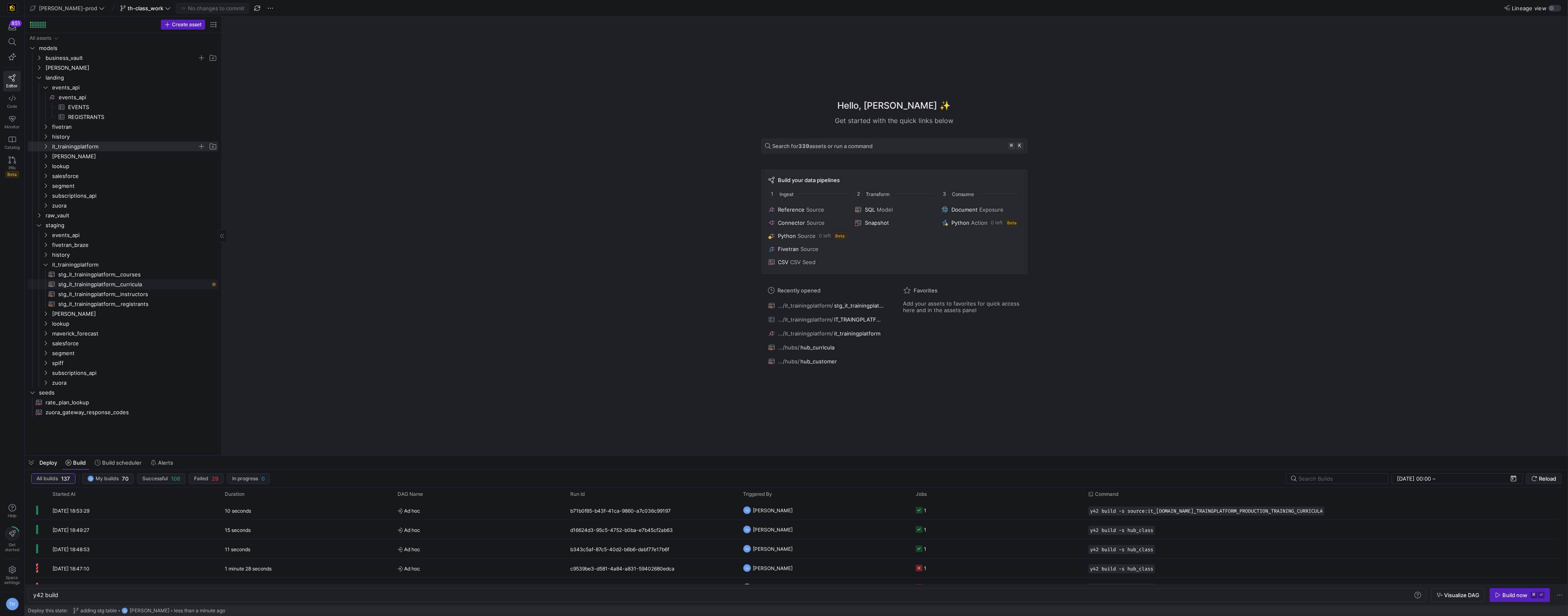
click at [154, 282] on span "stg_it_trainingplatform__curricula​​​​​​​​​​" at bounding box center [133, 285] width 150 height 10
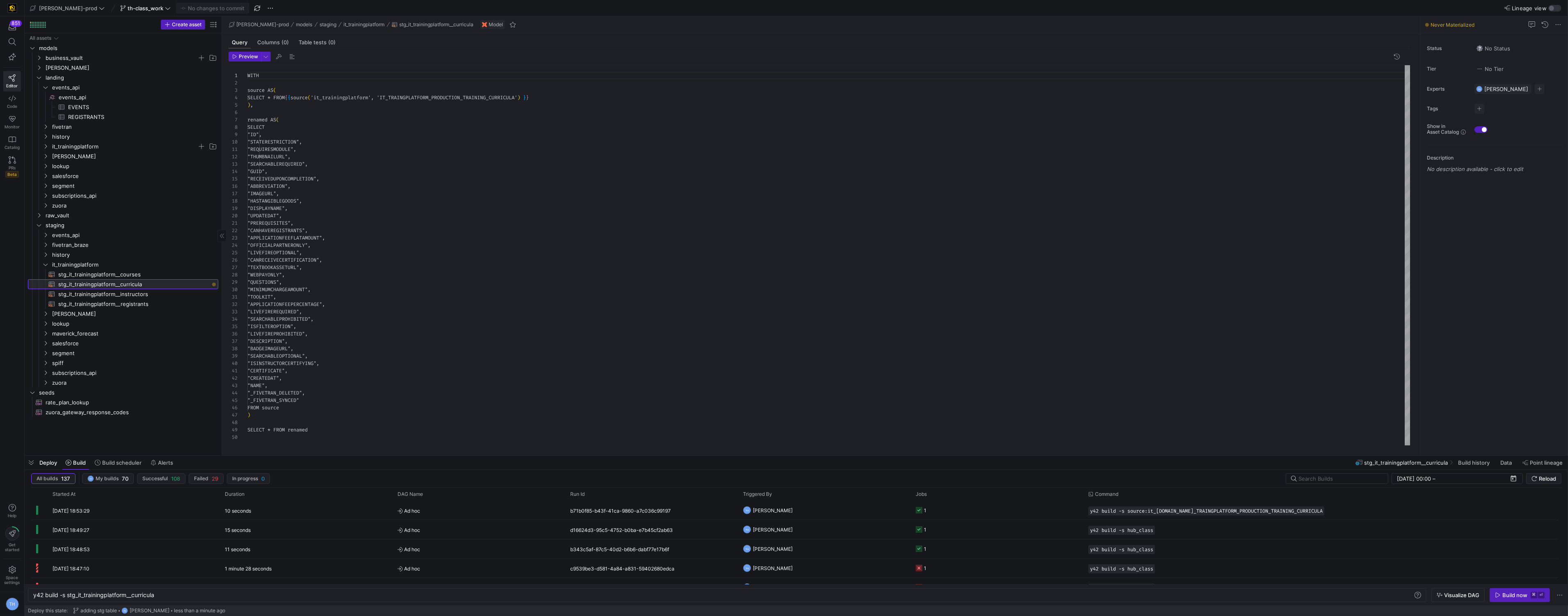
scroll to position [74, 0]
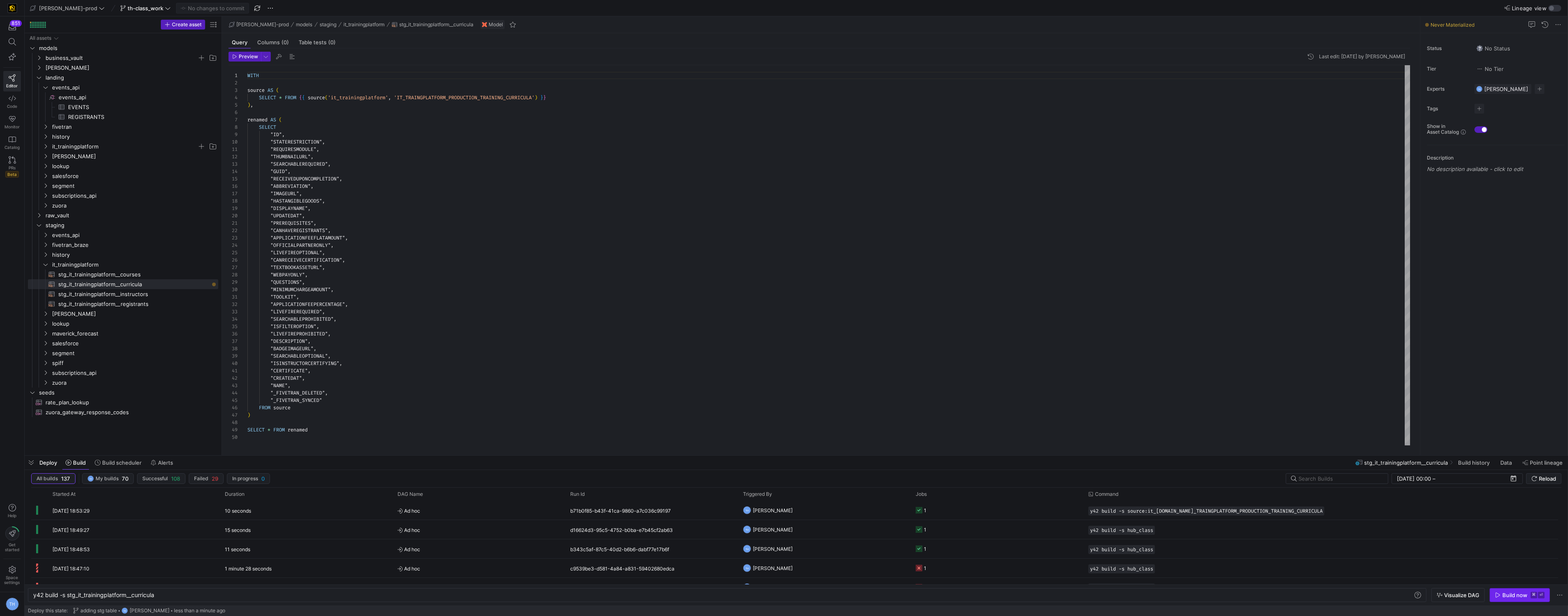
click at [1521, 592] on div "Build now" at bounding box center [1514, 595] width 25 height 7
click at [40, 78] on icon "Press SPACE to select this row." at bounding box center [38, 77] width 5 height 5
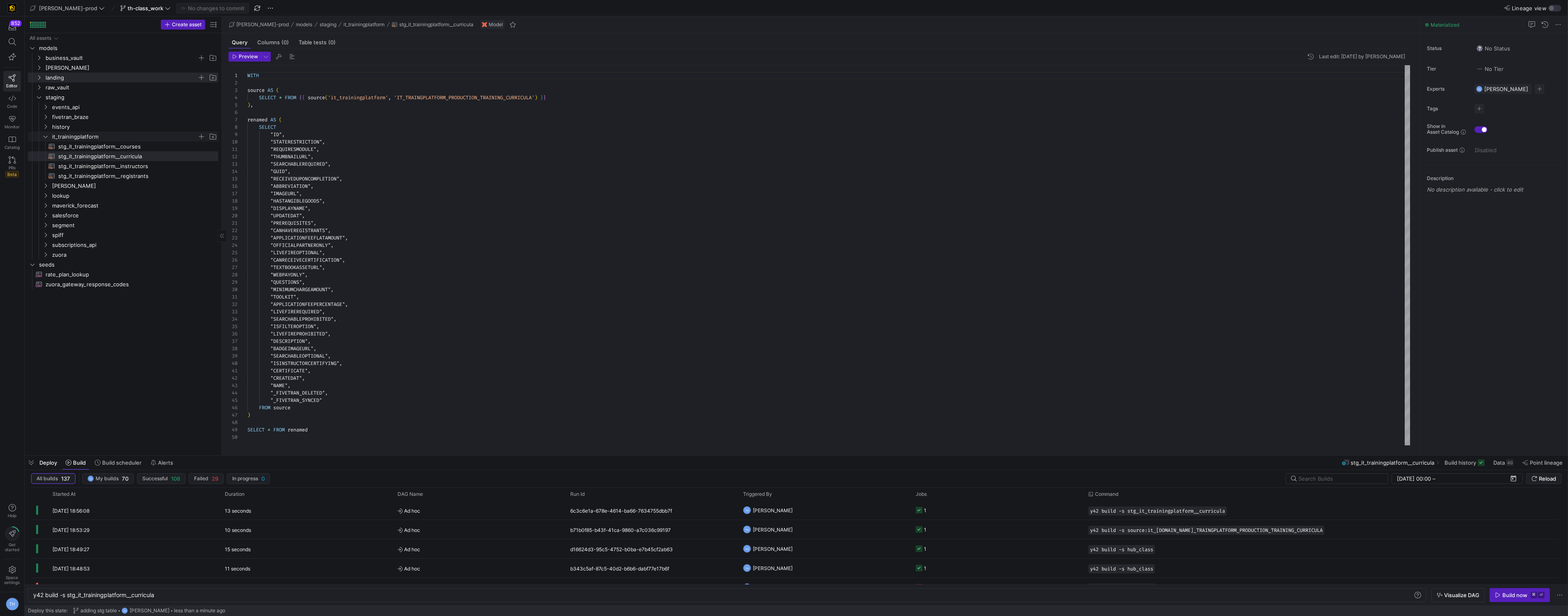
click at [44, 136] on icon "Press SPACE to select this row." at bounding box center [45, 136] width 4 height 2
click at [72, 54] on span "business_vault" at bounding box center [121, 58] width 152 height 10
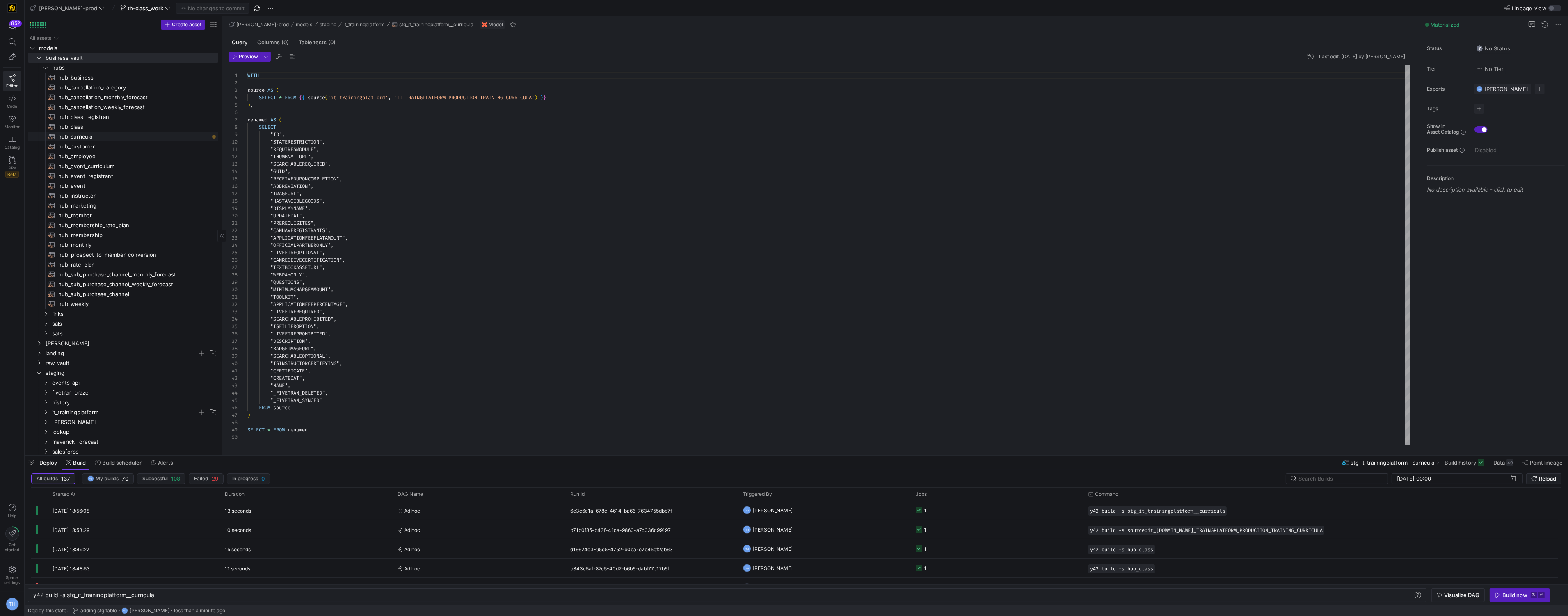
click at [83, 139] on span "hub_curricula​​​​​​​​​​" at bounding box center [133, 137] width 150 height 10
type textarea "y42 build -s hub_curricula"
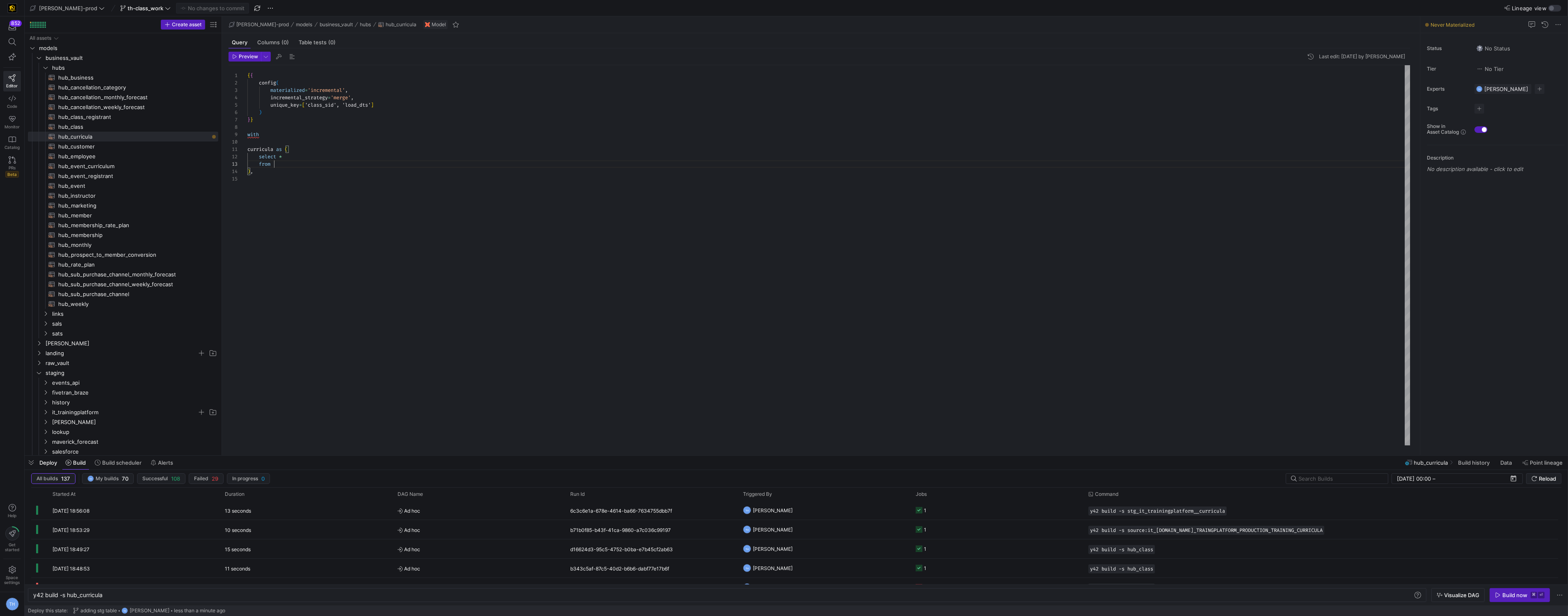
click at [309, 166] on div "{ { config ( materialized = 'incremental' , incremental_strategy = 'merge' , un…" at bounding box center [828, 255] width 1163 height 380
click at [329, 175] on div "{ { config ( materialized = 'incremental' , incremental_strategy = 'merge' , un…" at bounding box center [828, 255] width 1163 height 380
click at [321, 173] on div "{ { config ( materialized = 'incremental' , incremental_strategy = 'merge' , un…" at bounding box center [828, 255] width 1163 height 380
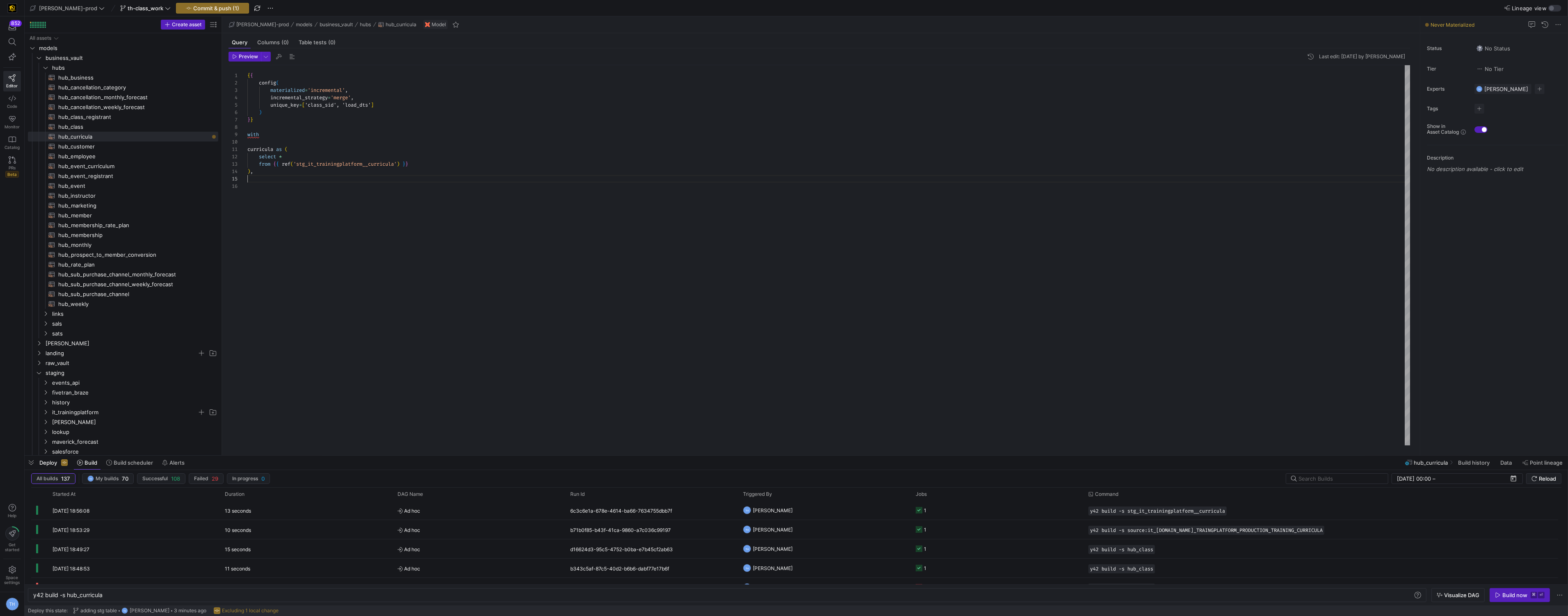
type textarea "curricula as ( select * from {{ ref('stg_it_trainingplatform__curricula') }} ),"
click at [161, 125] on span "hub_class​​​​​​​​​​" at bounding box center [133, 127] width 150 height 10
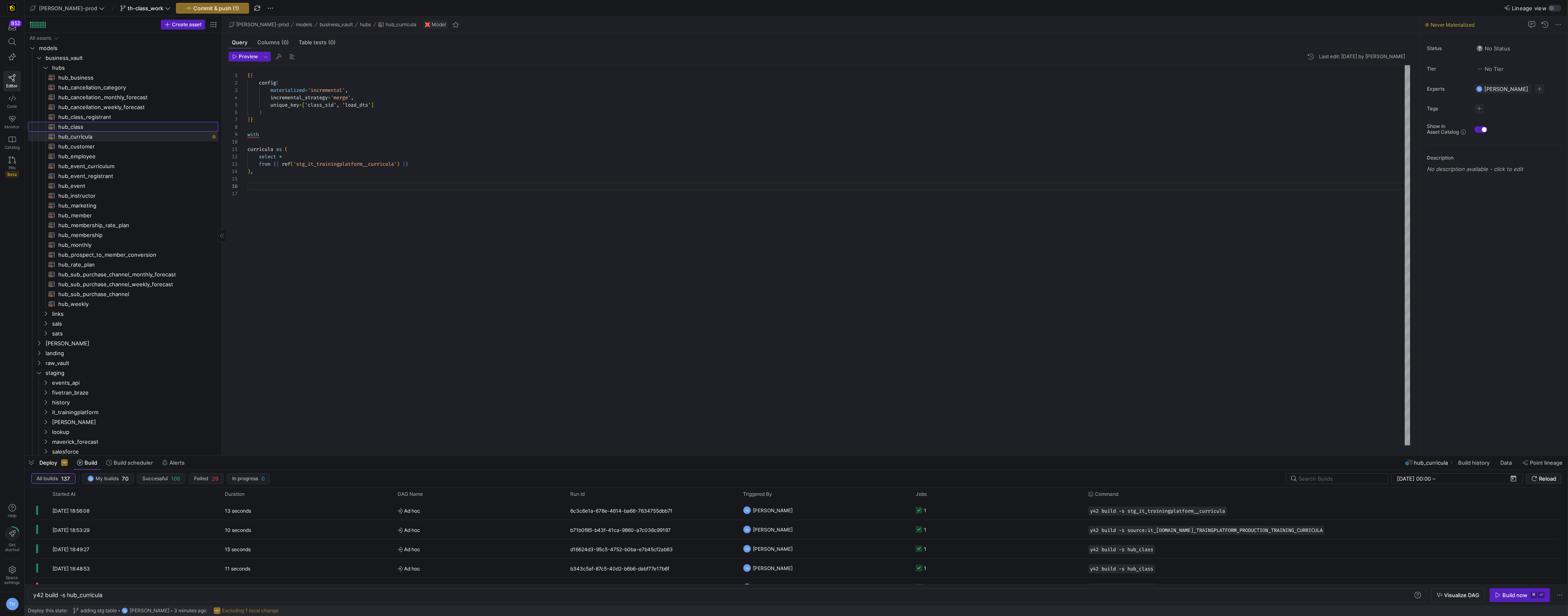
type textarea "y42 build -s hub_class"
type textarea "{{ config( materialized='incremental', incremental_strategy='merge', unique_key…"
click at [161, 136] on span "hub_curricula​​​​​​​​​​" at bounding box center [133, 137] width 150 height 10
click at [163, 123] on span "hub_class​​​​​​​​​​" at bounding box center [133, 127] width 150 height 10
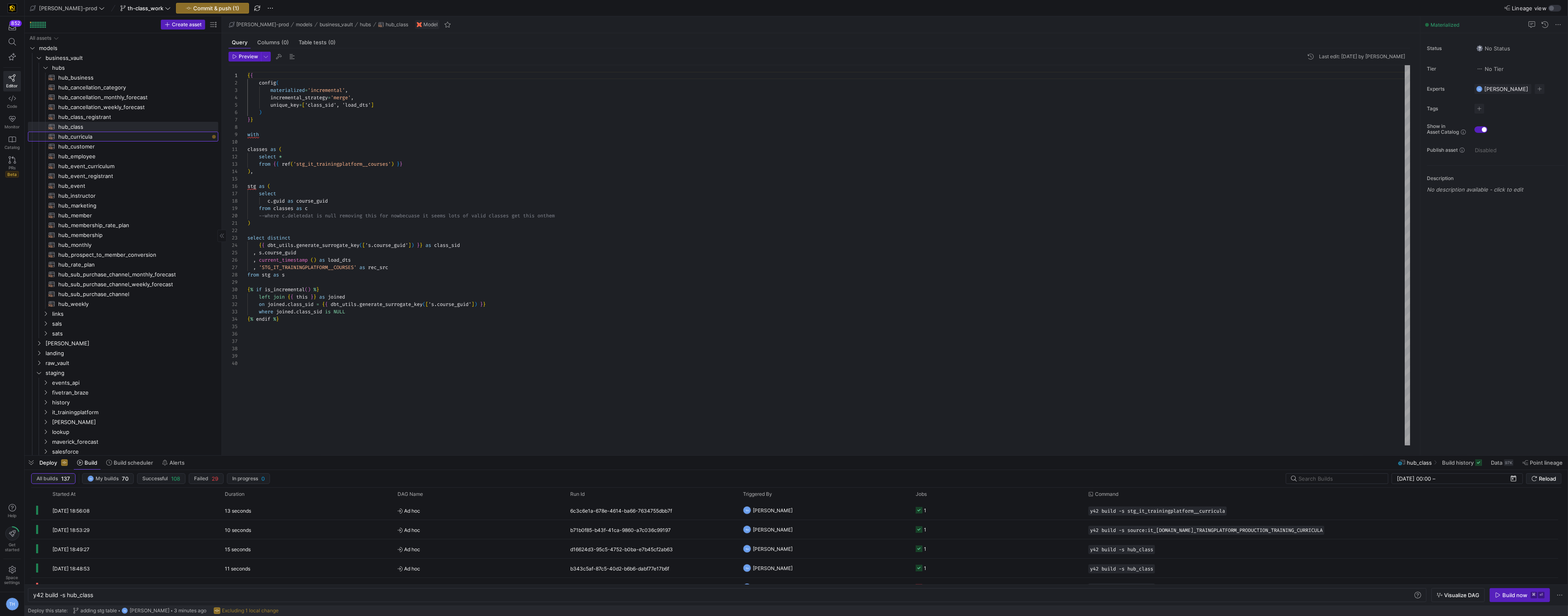
click at [162, 134] on span "hub_curricula​​​​​​​​​​" at bounding box center [133, 137] width 150 height 10
type textarea "y42 build -s hub_curricula"
click at [281, 172] on div "{ { config ( materialized = 'incremental' , incremental_strategy = 'merge' , un…" at bounding box center [828, 255] width 1163 height 380
click at [116, 117] on span "hub_class_registrant​​​​​​​​​​" at bounding box center [133, 117] width 150 height 10
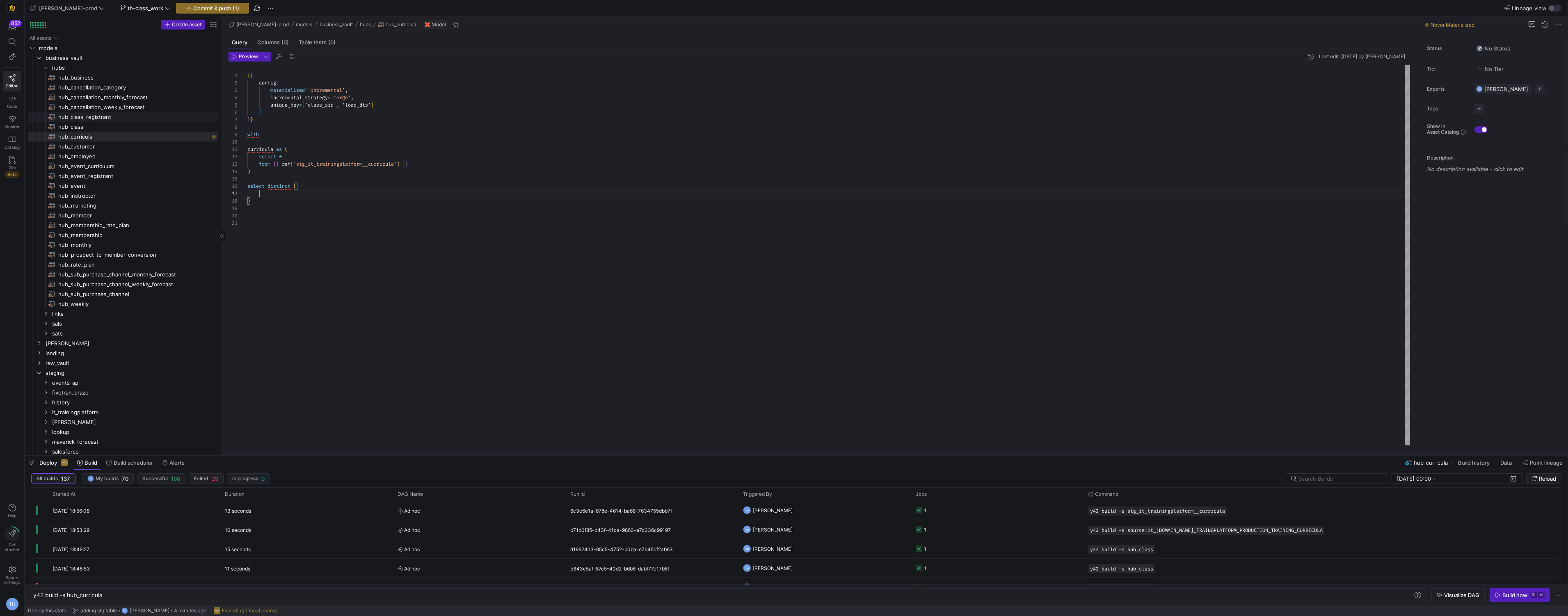
type textarea "{{ config( materialized='incremental', incremental_strategy='merge', unique_key…"
type textarea "y42 build -s hub_class_registrant"
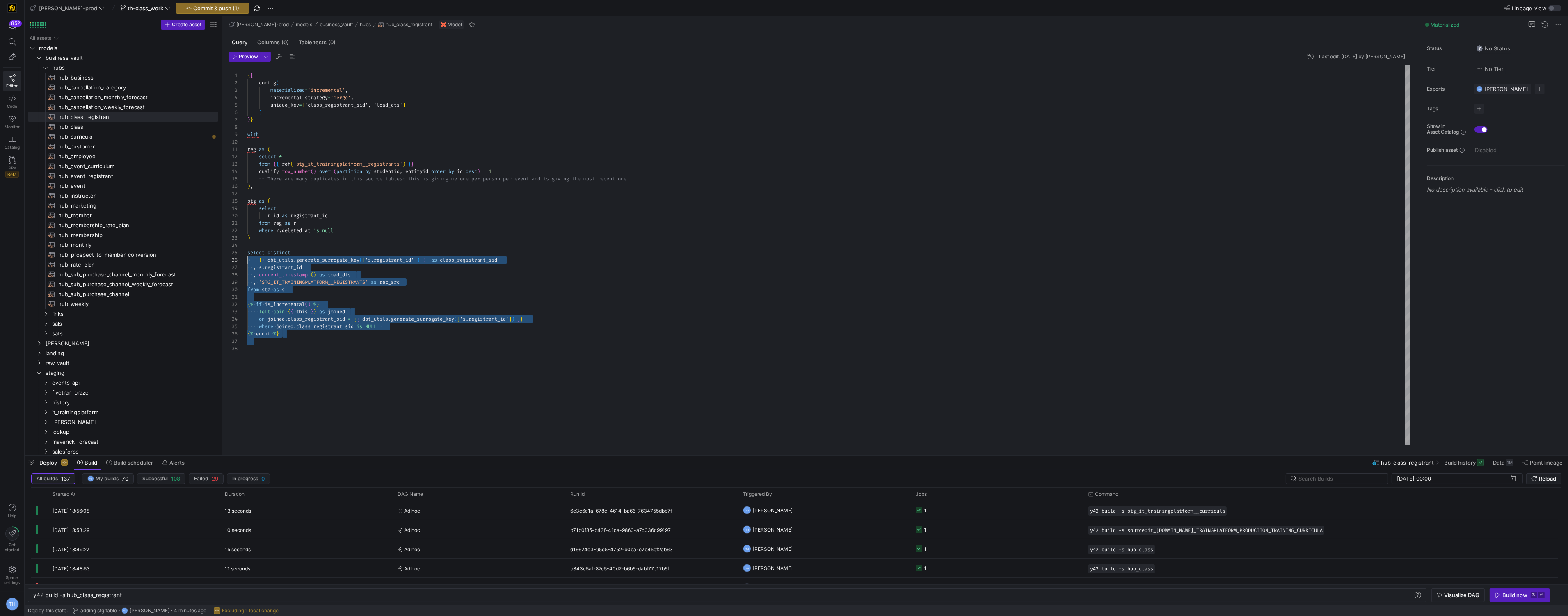
scroll to position [30, 0]
drag, startPoint x: 291, startPoint y: 347, endPoint x: 229, endPoint y: 251, distance: 114.3
click at [229, 251] on div "1 2 3 4 5 6 7 8 9 10 11 12 13 14 15 16 17 18 19 20 21 22 23 24 25 26 27 28 29 3…" at bounding box center [819, 255] width 1182 height 380
click at [117, 139] on span "hub_curricula​​​​​​​​​​" at bounding box center [133, 137] width 150 height 10
type textarea "{{ config( materialized='incremental', incremental_strategy='merge', unique_key…"
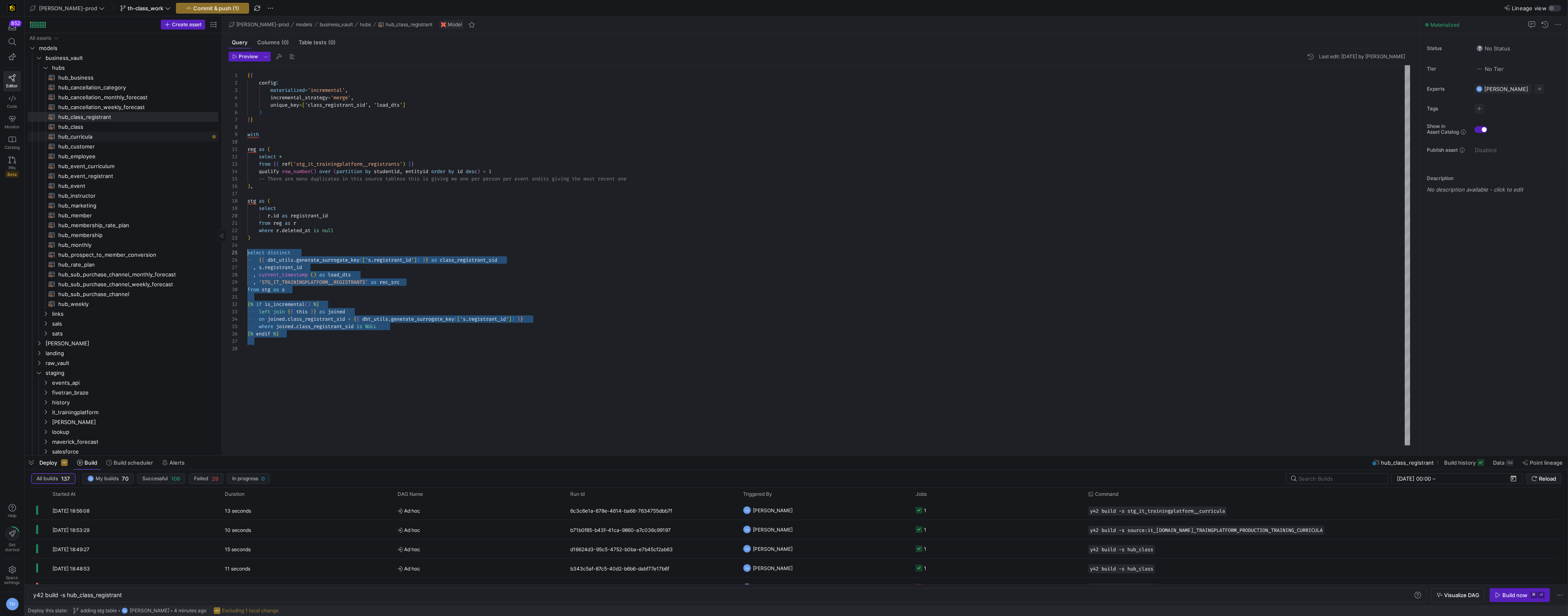
type textarea "y42 build -s hub_curricula"
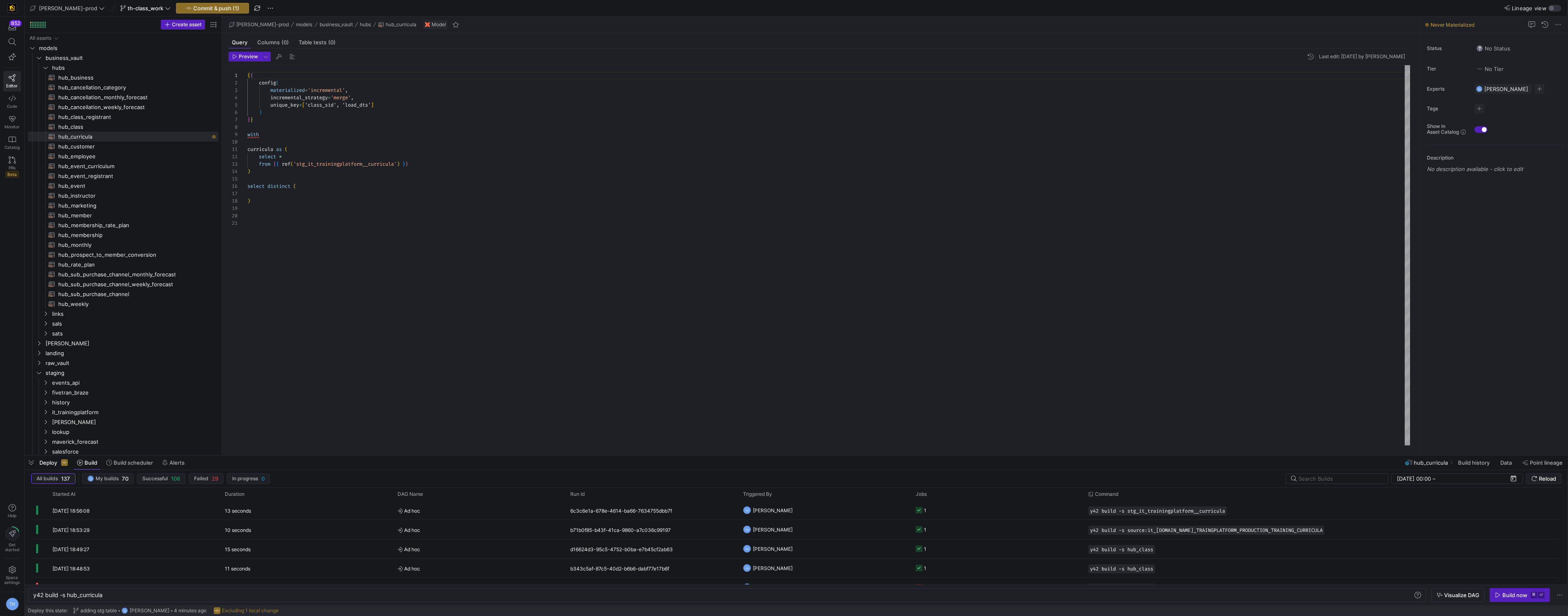
click at [318, 208] on div "{ { config ( materialized = 'incremental' , incremental_strategy = 'merge' , un…" at bounding box center [828, 255] width 1163 height 380
drag, startPoint x: 310, startPoint y: 212, endPoint x: 220, endPoint y: 188, distance: 93.1
click at [247, 188] on div "{ { config ( materialized = 'incremental' , incremental_strategy = 'merge' , un…" at bounding box center [828, 255] width 1163 height 380
click at [331, 266] on div "{ { config ( materialized = 'incremental' , incremental_strategy = 'merge' , un…" at bounding box center [828, 255] width 1163 height 380
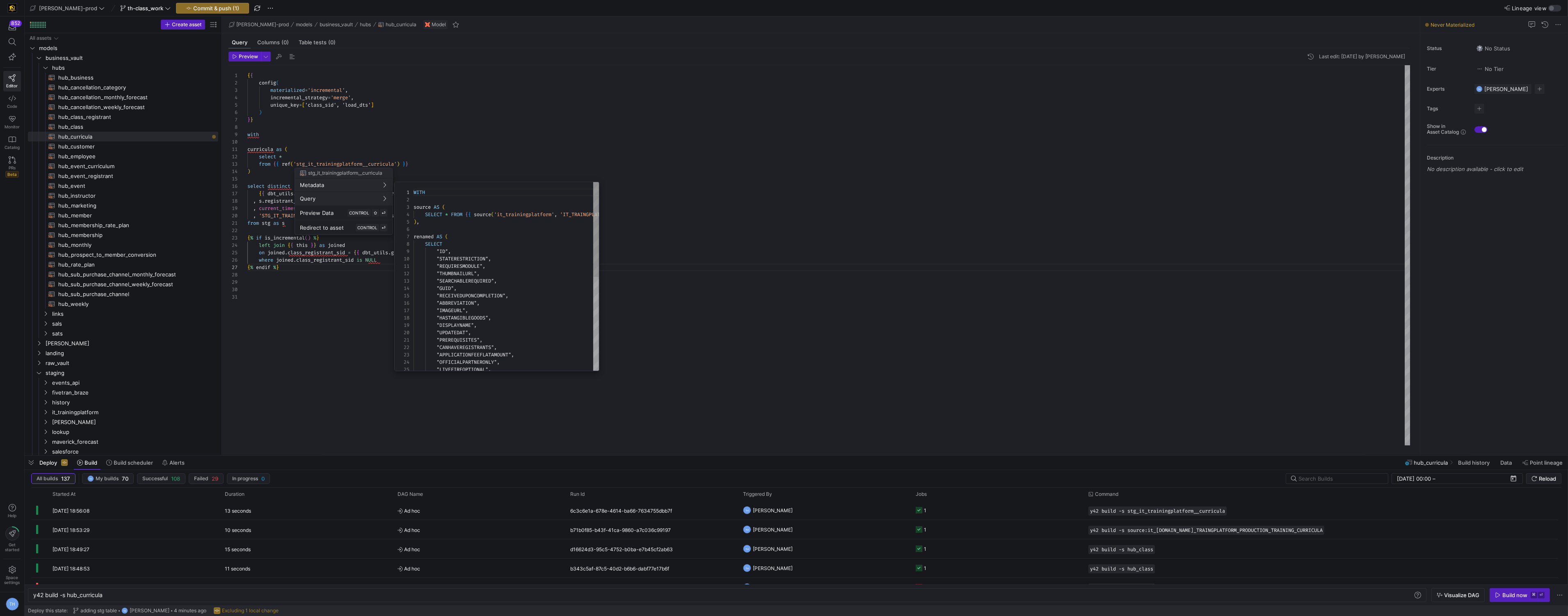
scroll to position [74, 0]
click at [475, 156] on div at bounding box center [784, 308] width 1568 height 616
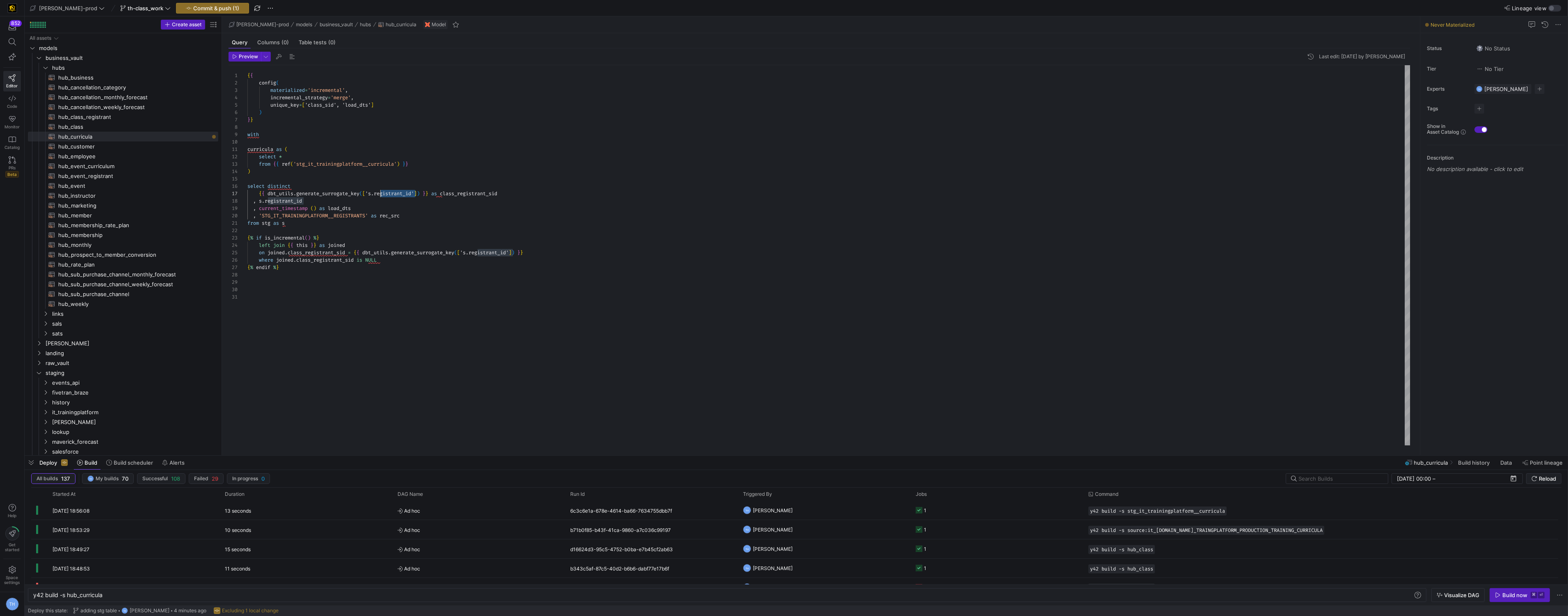
scroll to position [44, 129]
drag, startPoint x: 415, startPoint y: 195, endPoint x: 377, endPoint y: 194, distance: 38.0
click at [377, 194] on div "{ { config ( materialized = 'incremental' , incremental_strategy = 'merge' , un…" at bounding box center [828, 255] width 1163 height 380
drag, startPoint x: 418, startPoint y: 196, endPoint x: 492, endPoint y: 193, distance: 74.1
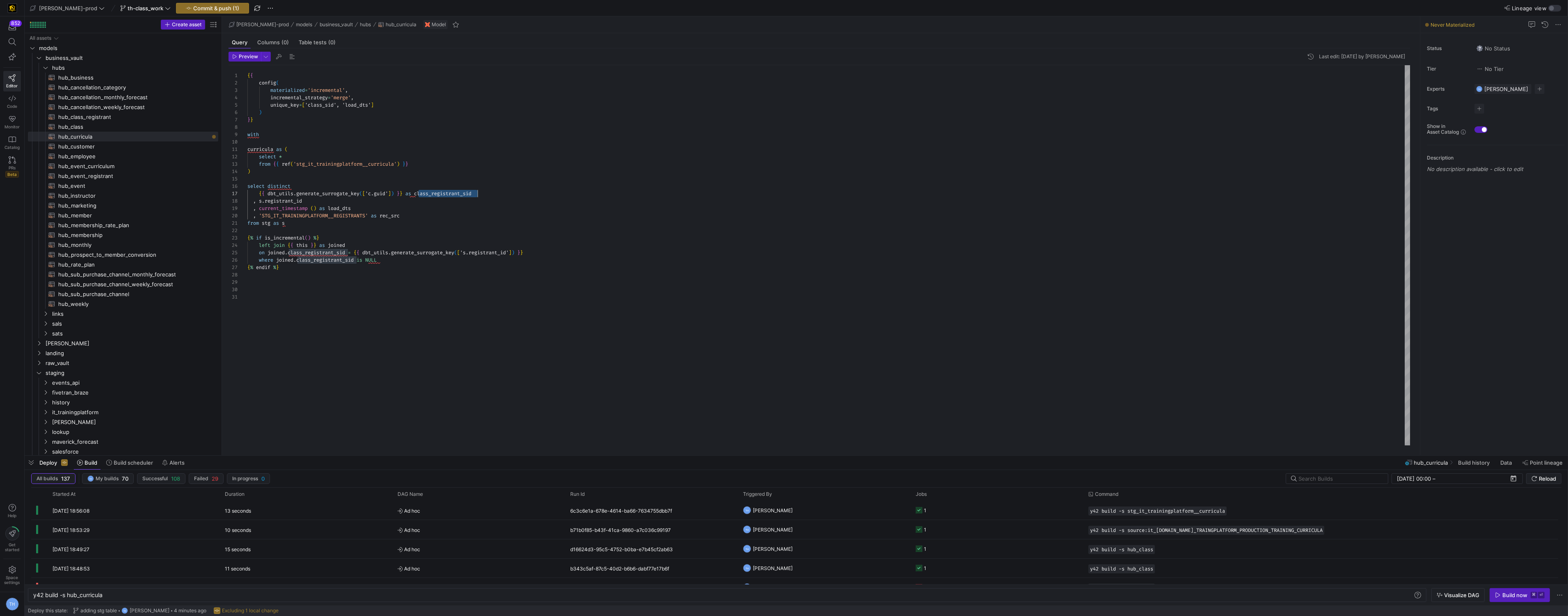
click at [492, 193] on div "{ { dbt_utils . generate_surrogate_key ( [ 'c.guid' ] ) } } as class_registrant…" at bounding box center [828, 194] width 1163 height 7
click at [308, 201] on div "{ { config ( materialized = 'incremental' , incremental_strategy = 'merge' , un…" at bounding box center [828, 255] width 1163 height 380
drag, startPoint x: 307, startPoint y: 201, endPoint x: 259, endPoint y: 201, distance: 48.0
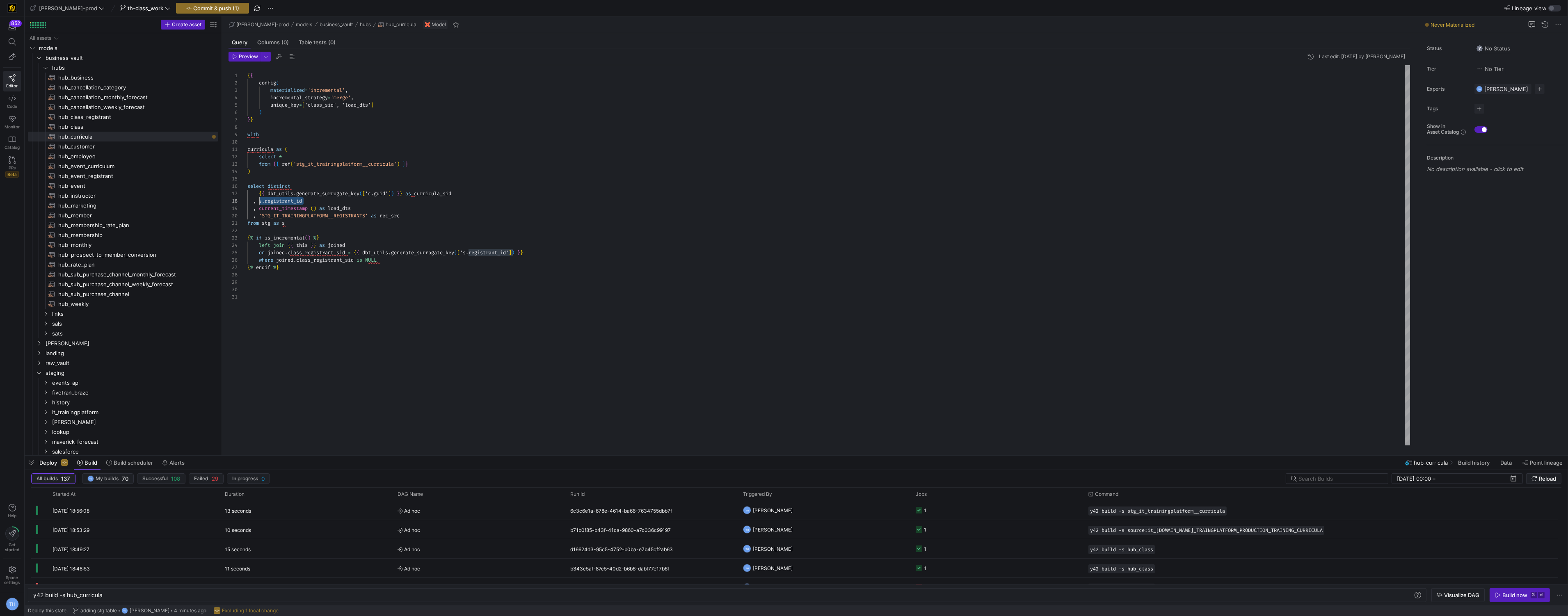
click at [259, 201] on div "{ { config ( materialized = 'incremental' , incremental_strategy = 'merge' , un…" at bounding box center [828, 255] width 1163 height 380
click at [329, 203] on div "{ { config ( materialized = 'incremental' , incremental_strategy = 'merge' , un…" at bounding box center [828, 255] width 1163 height 380
drag, startPoint x: 366, startPoint y: 215, endPoint x: 335, endPoint y: 219, distance: 31.3
click at [335, 219] on div "{ { config ( materialized = 'incremental' , incremental_strategy = 'merge' , un…" at bounding box center [828, 255] width 1163 height 380
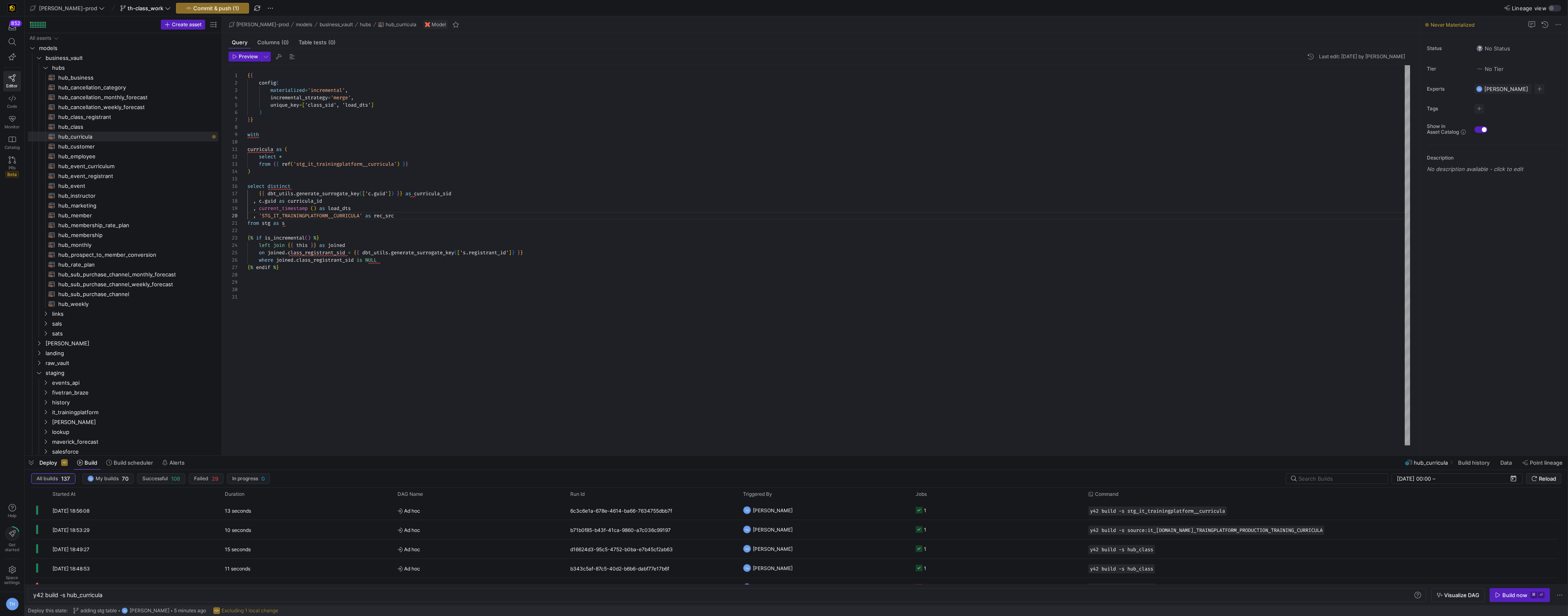
click at [417, 206] on div "{ { config ( materialized = 'incremental' , incremental_strategy = 'merge' , un…" at bounding box center [828, 255] width 1163 height 380
click at [270, 223] on div "{ { config ( materialized = 'incremental' , incremental_strategy = 'merge' , un…" at bounding box center [828, 255] width 1163 height 380
click at [317, 209] on div "{ { config ( materialized = 'incremental' , incremental_strategy = 'merge' , un…" at bounding box center [828, 255] width 1163 height 380
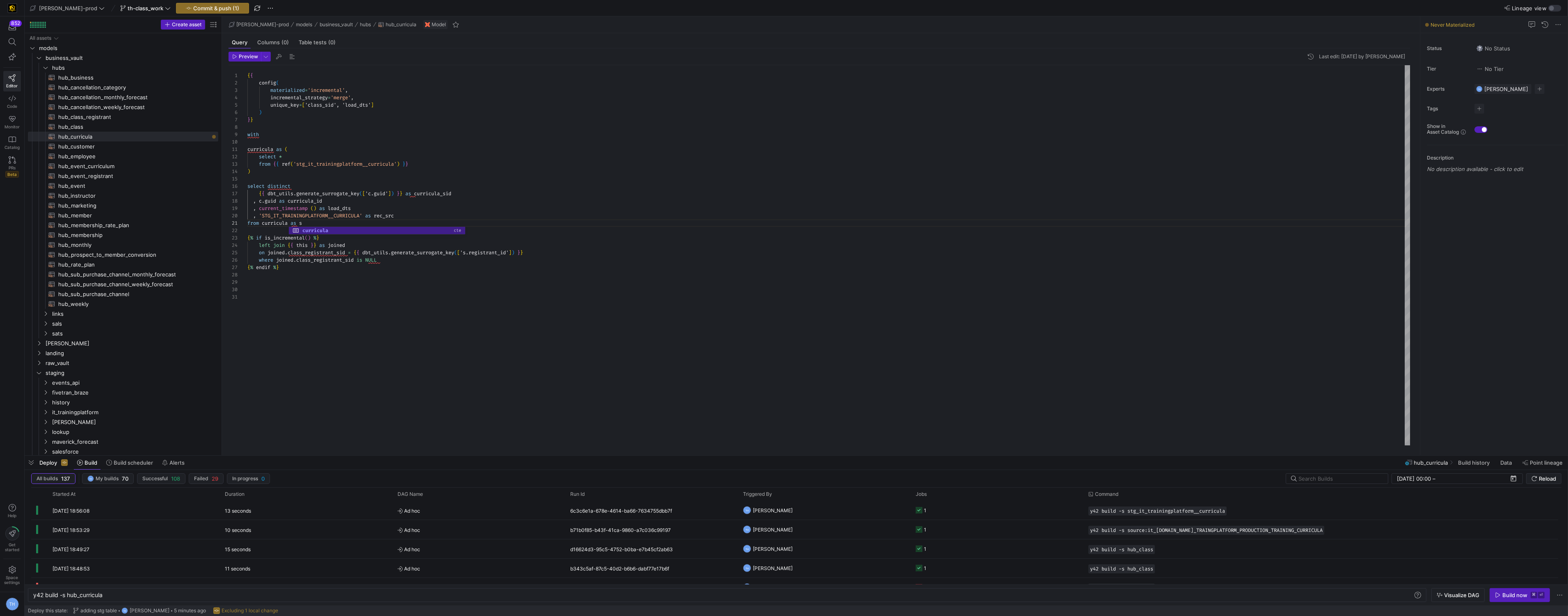
scroll to position [59, 71]
click at [314, 224] on div "{ { config ( materialized = 'incremental' , incremental_strategy = 'merge' , un…" at bounding box center [828, 255] width 1163 height 380
click at [330, 219] on div "{ { config ( materialized = 'incremental' , incremental_strategy = 'merge' , un…" at bounding box center [828, 255] width 1163 height 380
click at [446, 167] on div "{ { config ( materialized = 'incremental' , incremental_strategy = 'merge' , un…" at bounding box center [828, 255] width 1163 height 380
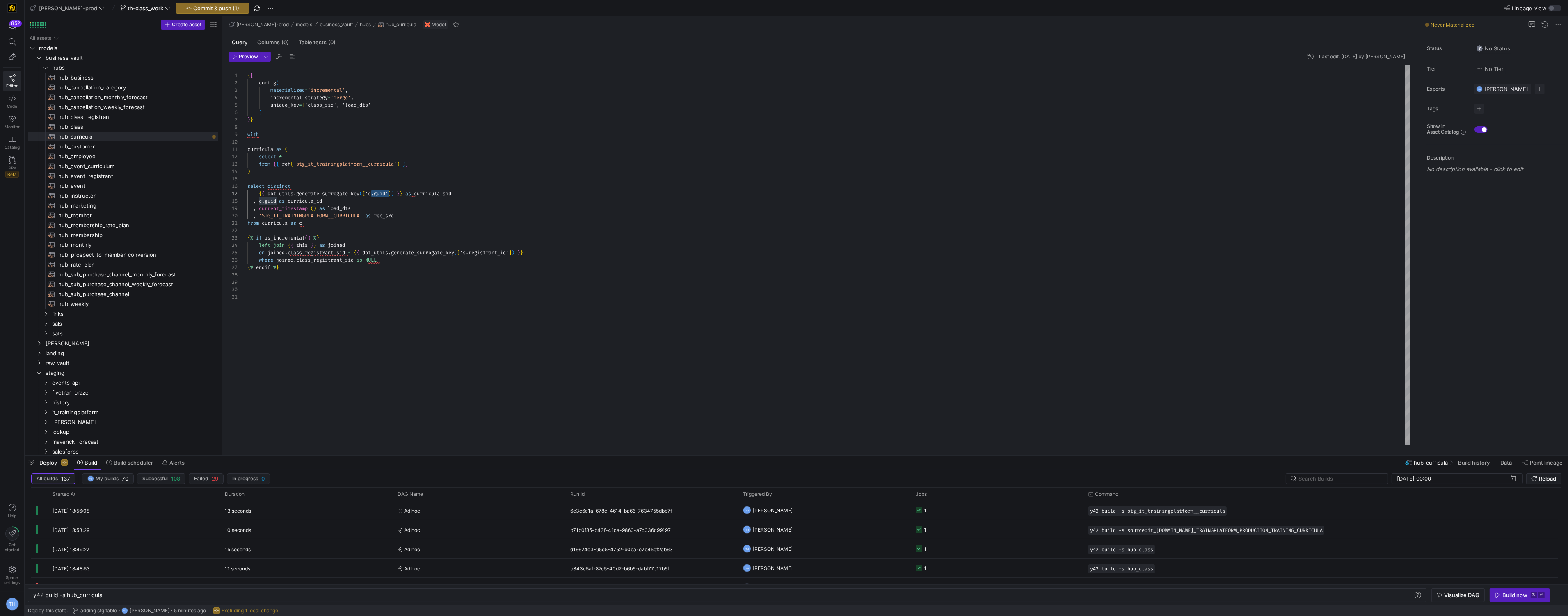
scroll to position [44, 142]
drag, startPoint x: 371, startPoint y: 195, endPoint x: 389, endPoint y: 195, distance: 18.0
click at [389, 195] on div "{ { config ( materialized = 'incremental' , incremental_strategy = 'merge' , un…" at bounding box center [828, 255] width 1163 height 380
drag, startPoint x: 468, startPoint y: 253, endPoint x: 514, endPoint y: 253, distance: 46.0
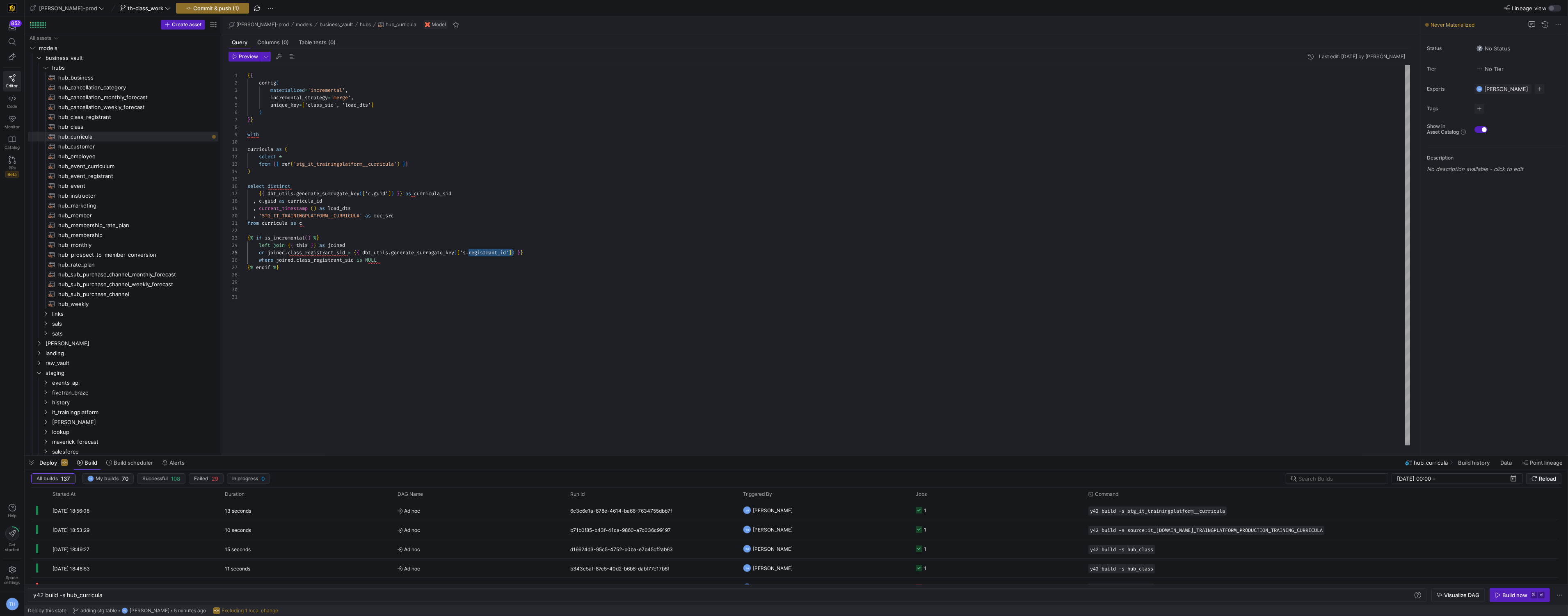
click at [514, 253] on div "{ { config ( materialized = 'incremental' , incremental_strategy = 'merge' , un…" at bounding box center [828, 255] width 1163 height 380
click at [418, 293] on div "{ { config ( materialized = 'incremental' , incremental_strategy = 'merge' , un…" at bounding box center [828, 255] width 1163 height 380
click at [365, 204] on div "{ { config ( materialized = 'incremental' , incremental_strategy = 'merge' , un…" at bounding box center [828, 255] width 1163 height 380
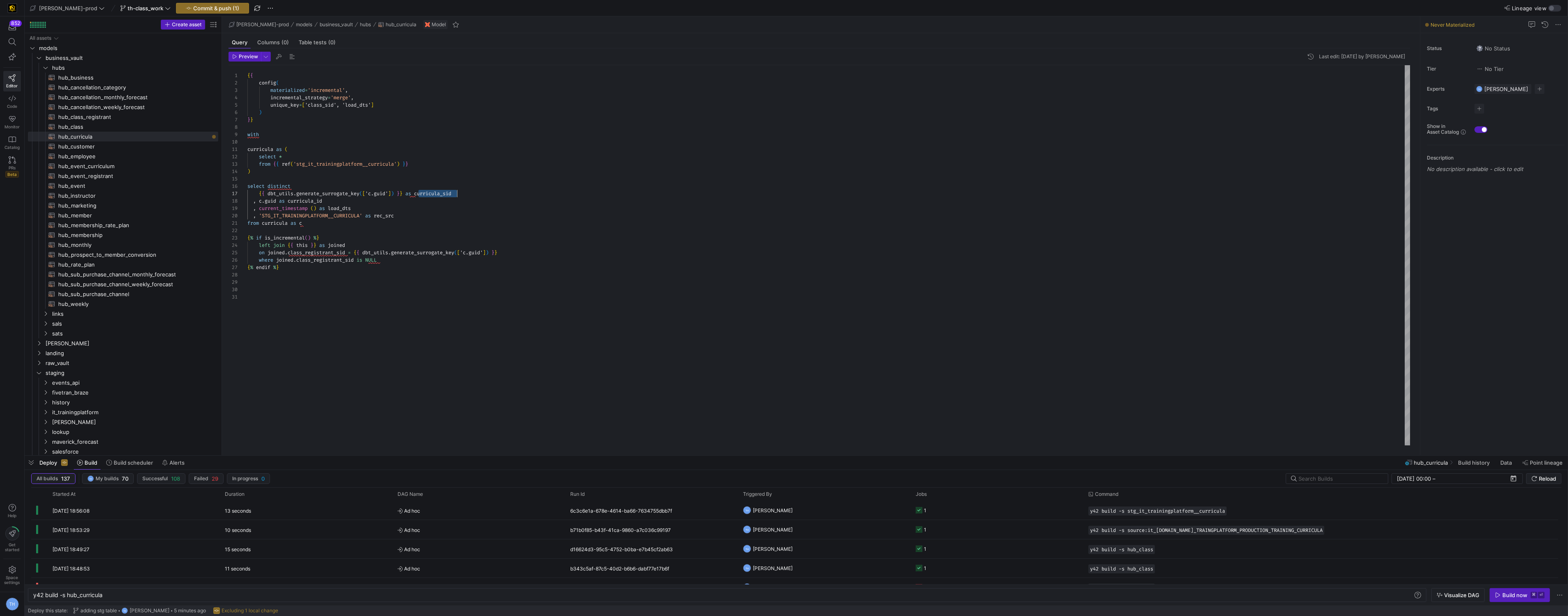
scroll to position [44, 76]
drag, startPoint x: 418, startPoint y: 195, endPoint x: 498, endPoint y: 197, distance: 80.0
click at [498, 197] on div "{ { config ( materialized = 'incremental' , incremental_strategy = 'merge' , un…" at bounding box center [828, 255] width 1163 height 380
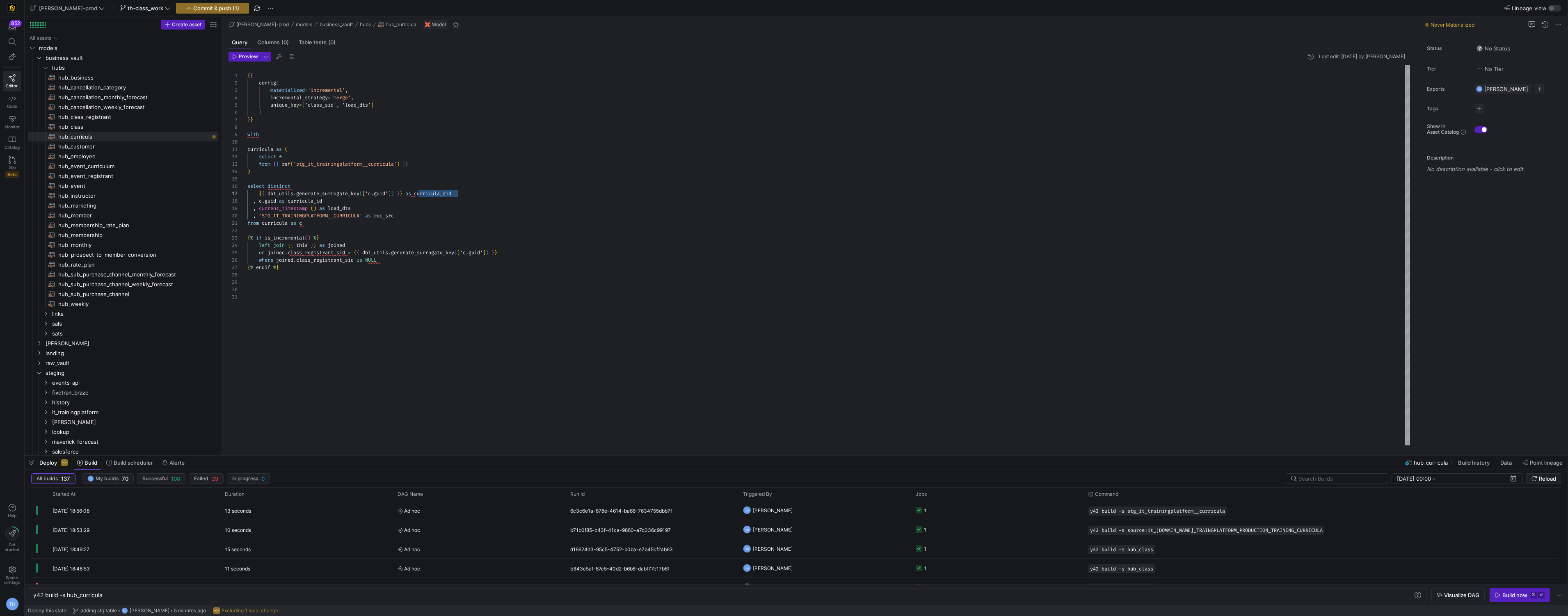
drag, startPoint x: 418, startPoint y: 194, endPoint x: 475, endPoint y: 194, distance: 57.0
click at [475, 194] on div "{ { dbt_utils . generate_surrogate_key ( [ 'c.guid' ] ) } } as curricula_sid" at bounding box center [828, 194] width 1163 height 7
drag, startPoint x: 289, startPoint y: 253, endPoint x: 346, endPoint y: 250, distance: 57.1
click at [346, 250] on div "{ { config ( materialized = 'incremental' , incremental_strategy = 'merge' , un…" at bounding box center [828, 255] width 1163 height 380
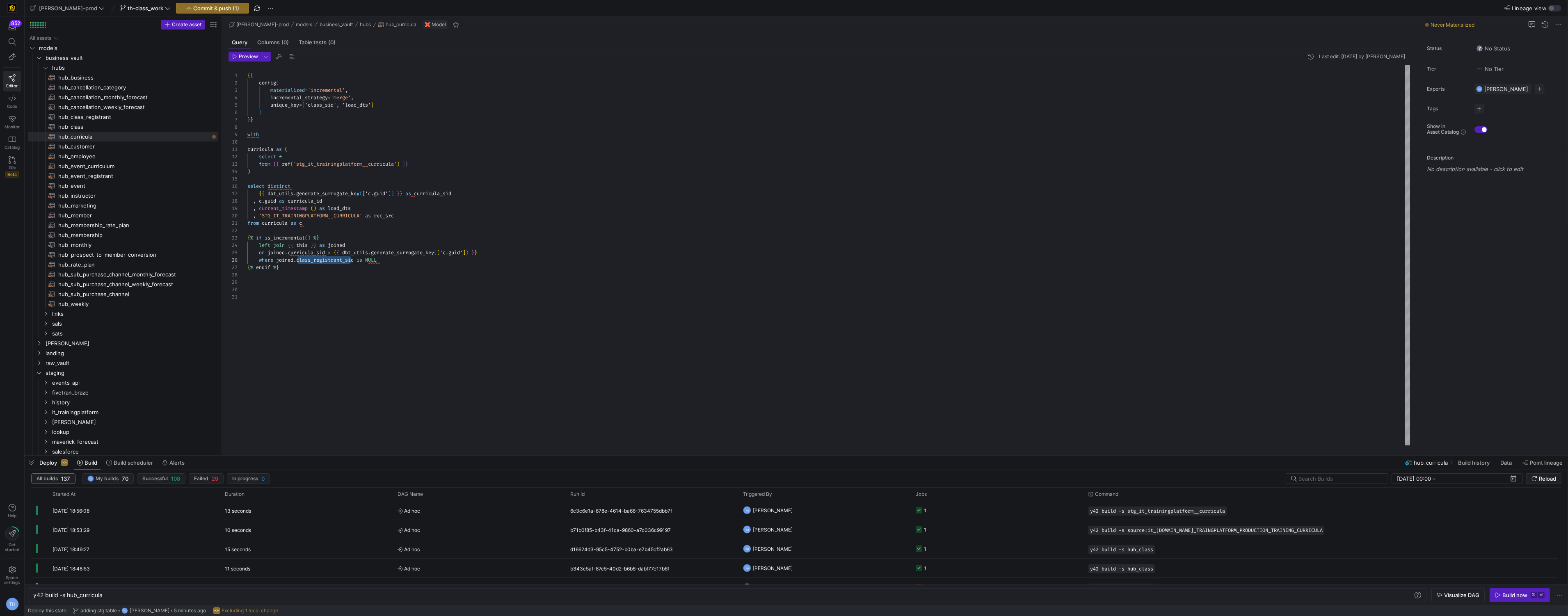
scroll to position [37, 109]
drag, startPoint x: 298, startPoint y: 257, endPoint x: 356, endPoint y: 262, distance: 58.2
click at [356, 262] on div "{ { config ( materialized = 'incremental' , incremental_strategy = 'merge' , un…" at bounding box center [828, 255] width 1163 height 380
type textarea "from curricula as c {% if is_incremental() %} left join {{ this }} as joined on…"
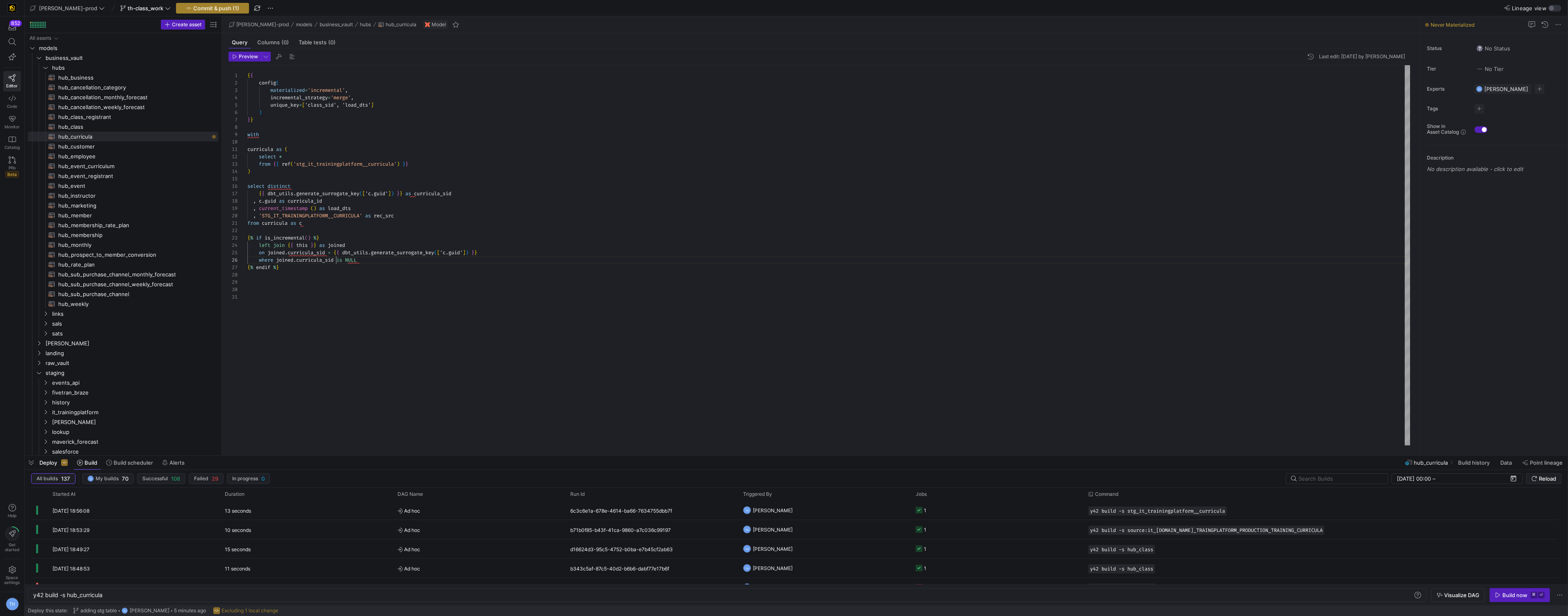
click at [205, 8] on span "Commit & push (1)" at bounding box center [215, 8] width 46 height 7
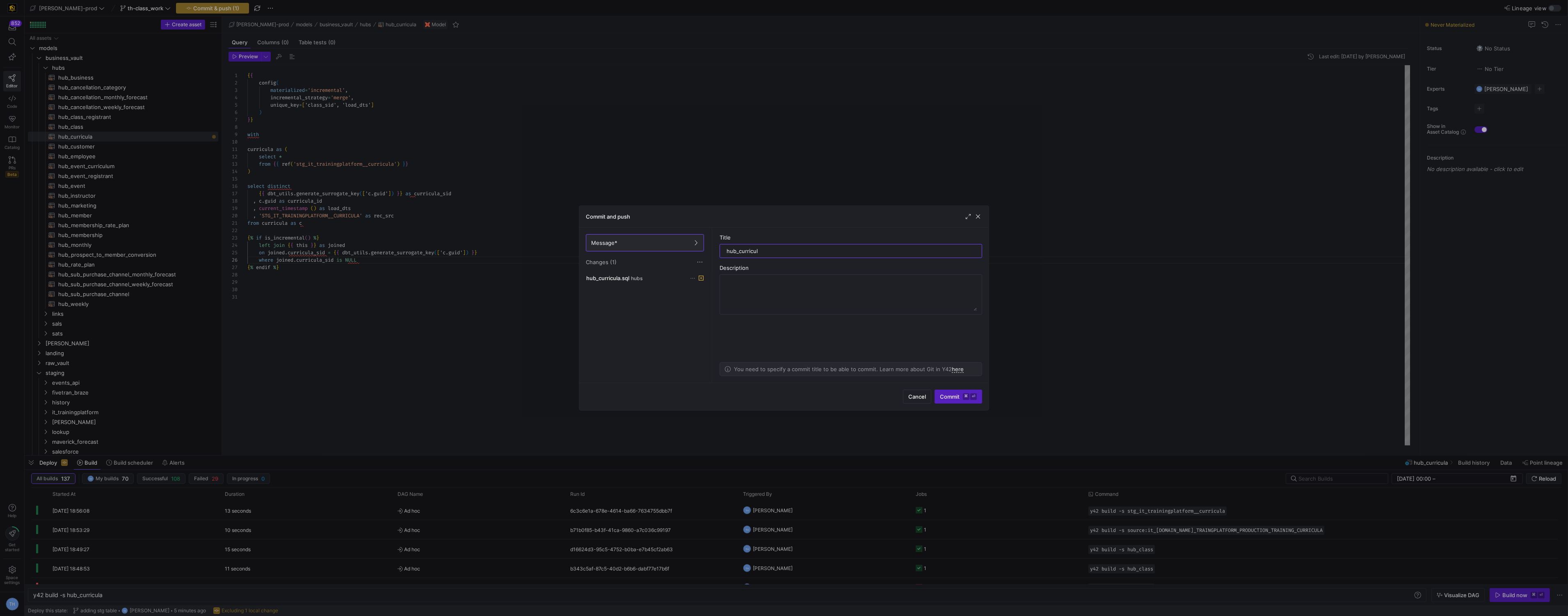
type input "hub_curricula"
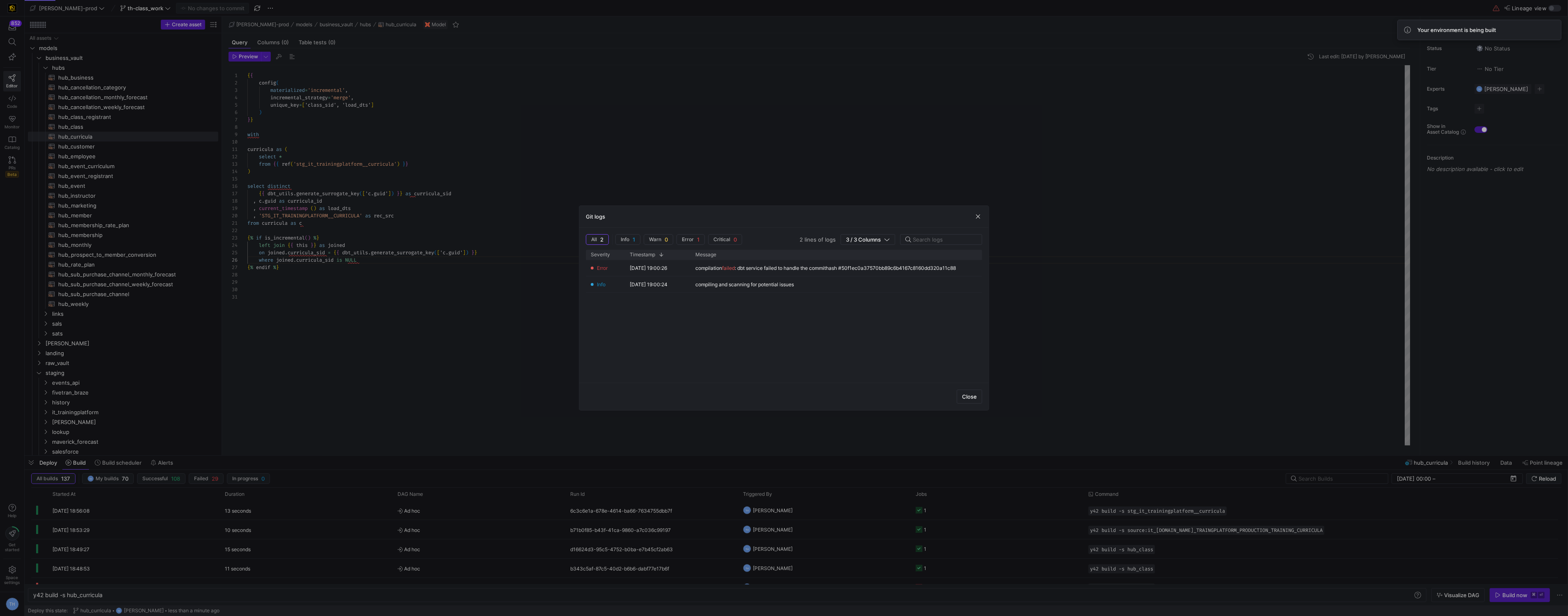
click at [682, 157] on div at bounding box center [784, 308] width 1568 height 616
type textarea "curricula as ( select * from {{ ref('stg_it_trainingplatform__curricula') }} ) …"
click at [682, 157] on div "{ { config ( materialized = 'incremental' , incremental_strategy = 'merge' , un…" at bounding box center [828, 255] width 1163 height 380
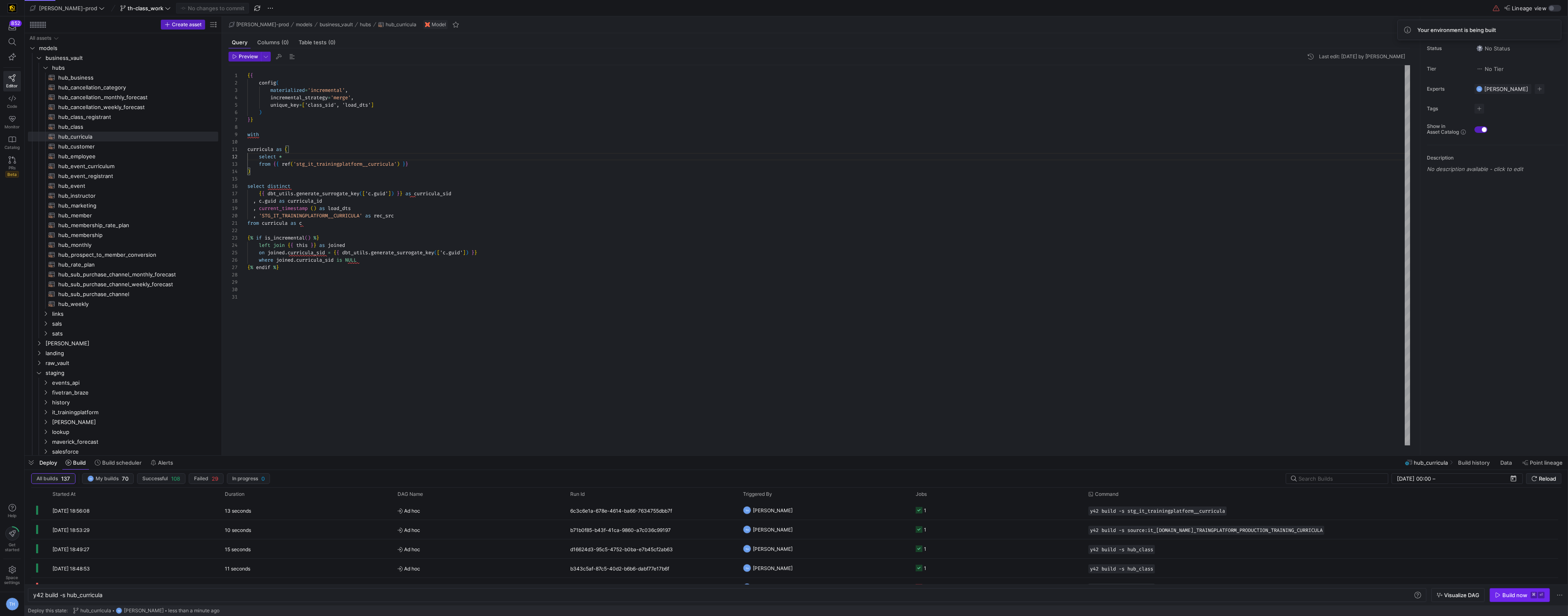
click at [1503, 597] on div "Build now" at bounding box center [1514, 595] width 25 height 7
click at [459, 313] on div "{ { config ( materialized = 'incremental' , incremental_strategy = 'merge' , un…" at bounding box center [828, 255] width 1163 height 380
type textarea "from curricula as c {% if is_incremental() %} left join {{ this }} as joined on…"
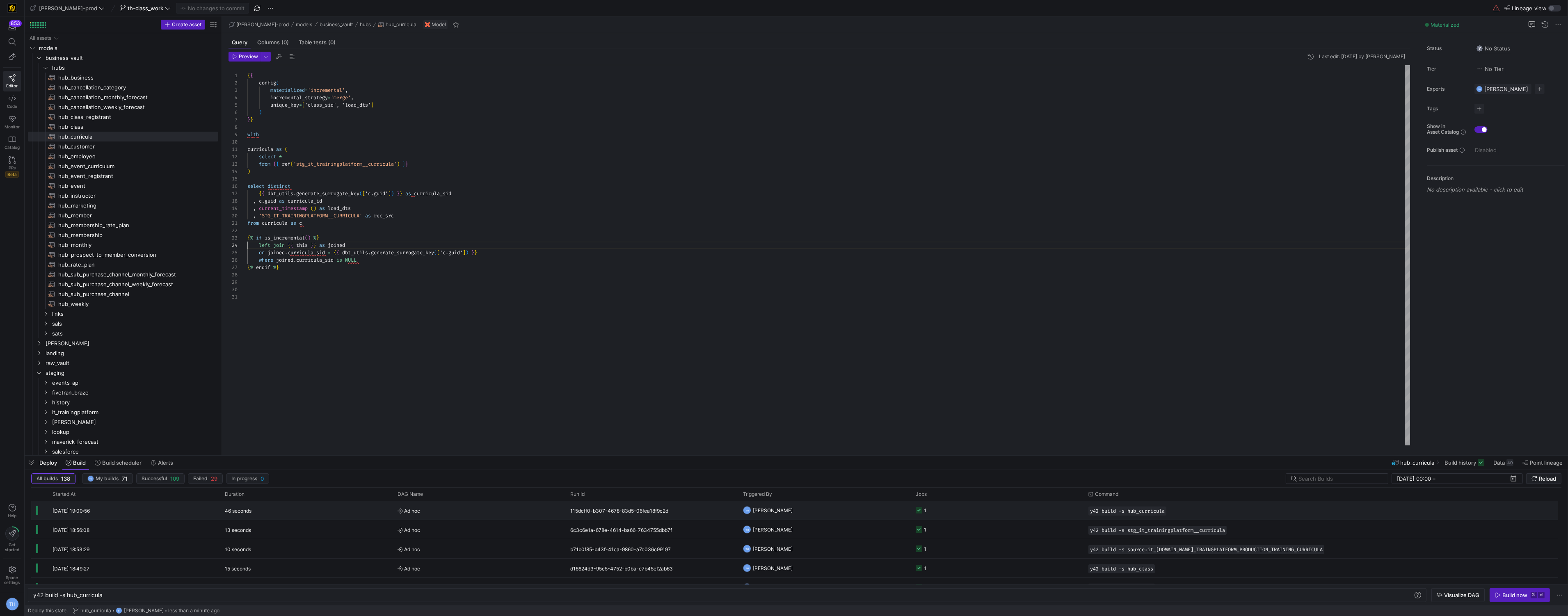
click at [867, 506] on y42-orchestration-triggered-by "TH [PERSON_NAME]" at bounding box center [825, 511] width 163 height 18
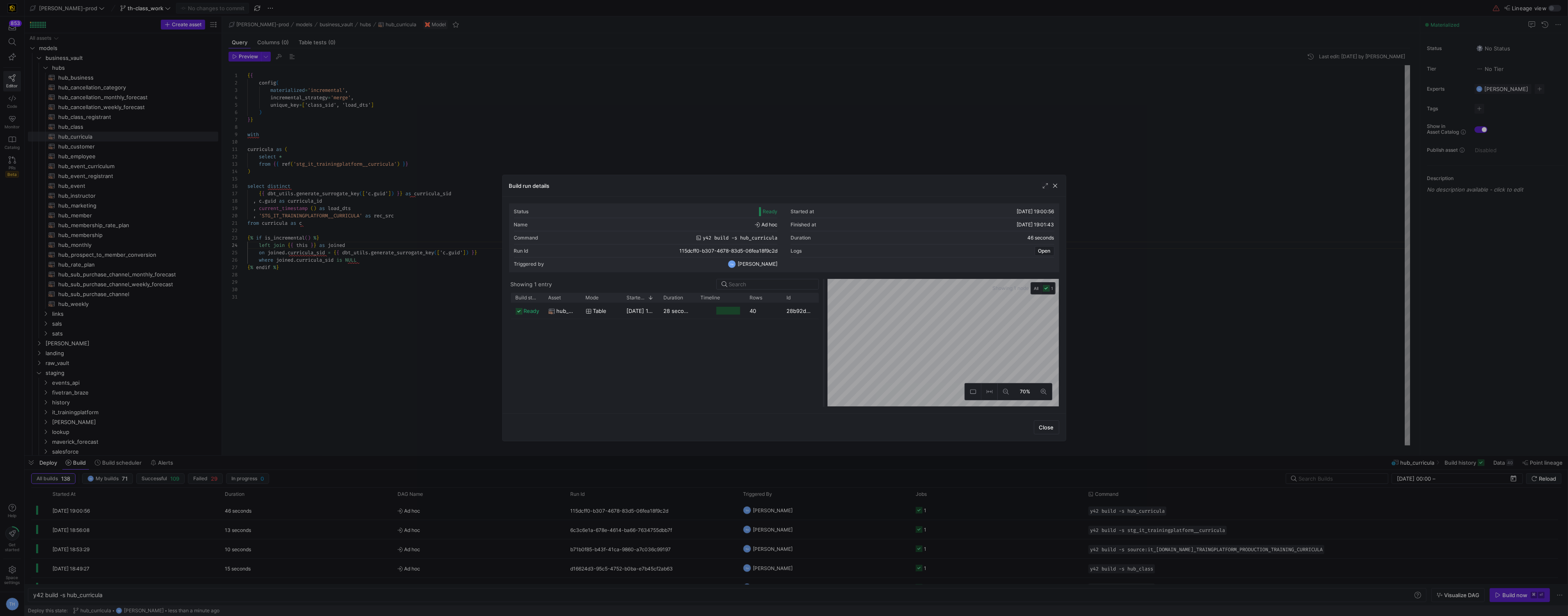
drag, startPoint x: 783, startPoint y: 315, endPoint x: 827, endPoint y: 314, distance: 44.0
click at [825, 314] on div at bounding box center [824, 343] width 3 height 128
click at [796, 105] on div at bounding box center [784, 308] width 1568 height 616
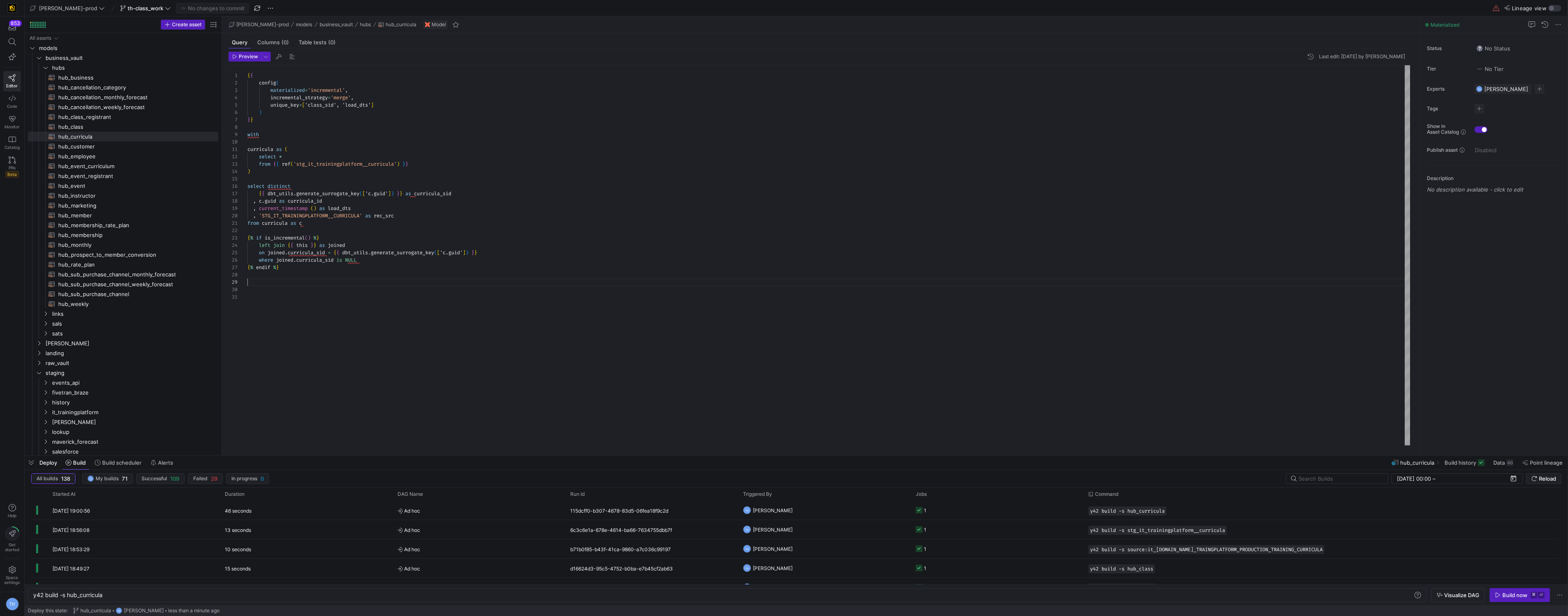
click at [349, 283] on div "{ { config ( materialized = 'incremental' , incremental_strategy = 'merge' , un…" at bounding box center [828, 255] width 1163 height 380
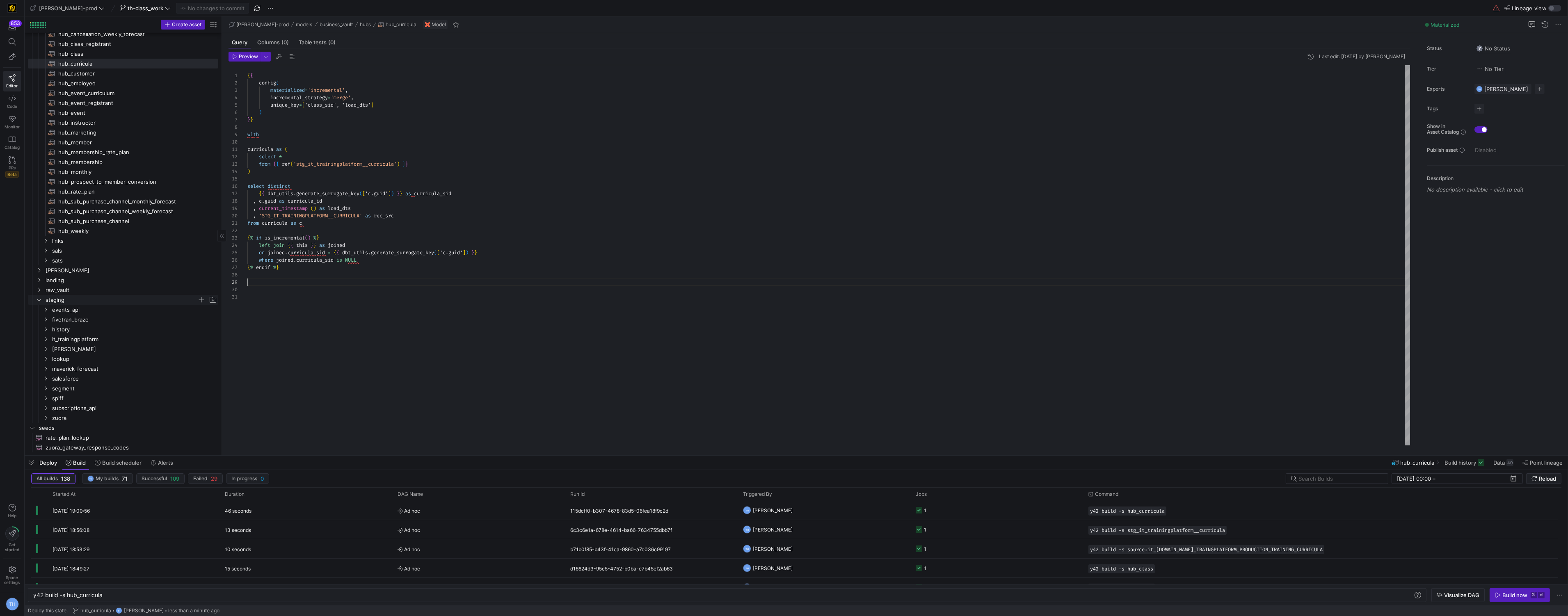
click at [37, 299] on icon "Press SPACE to select this row." at bounding box center [38, 300] width 5 height 5
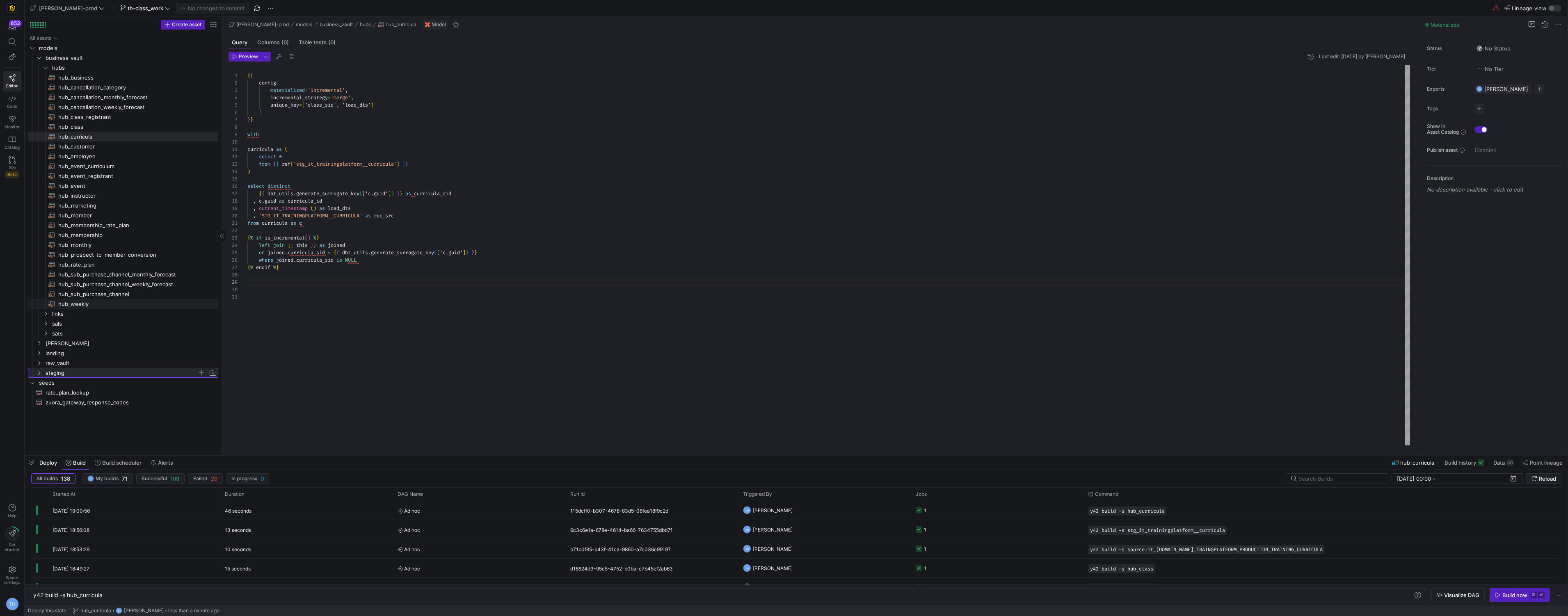
scroll to position [0, 0]
click at [40, 352] on icon "Press SPACE to select this row." at bounding box center [39, 353] width 2 height 4
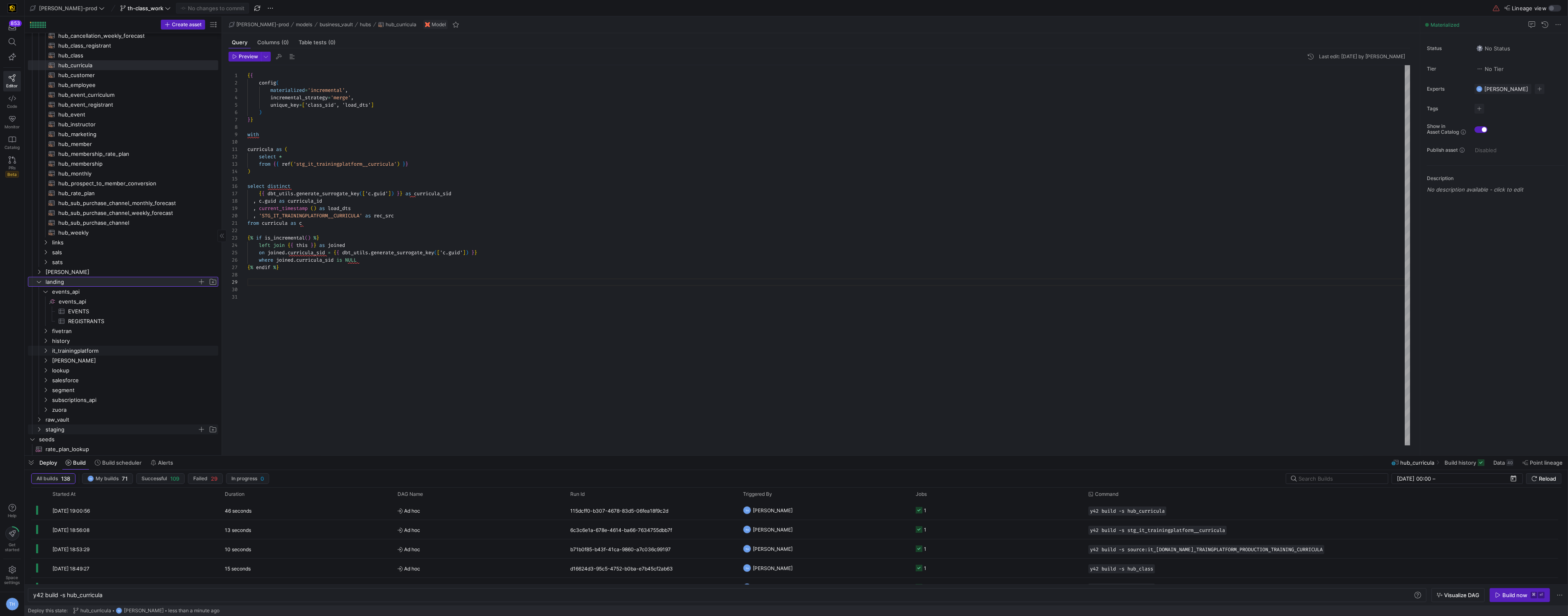
scroll to position [72, 0]
click at [44, 290] on icon "Press SPACE to select this row." at bounding box center [45, 290] width 5 height 5
click at [46, 338] on icon "Press SPACE to select this row." at bounding box center [45, 338] width 2 height 4
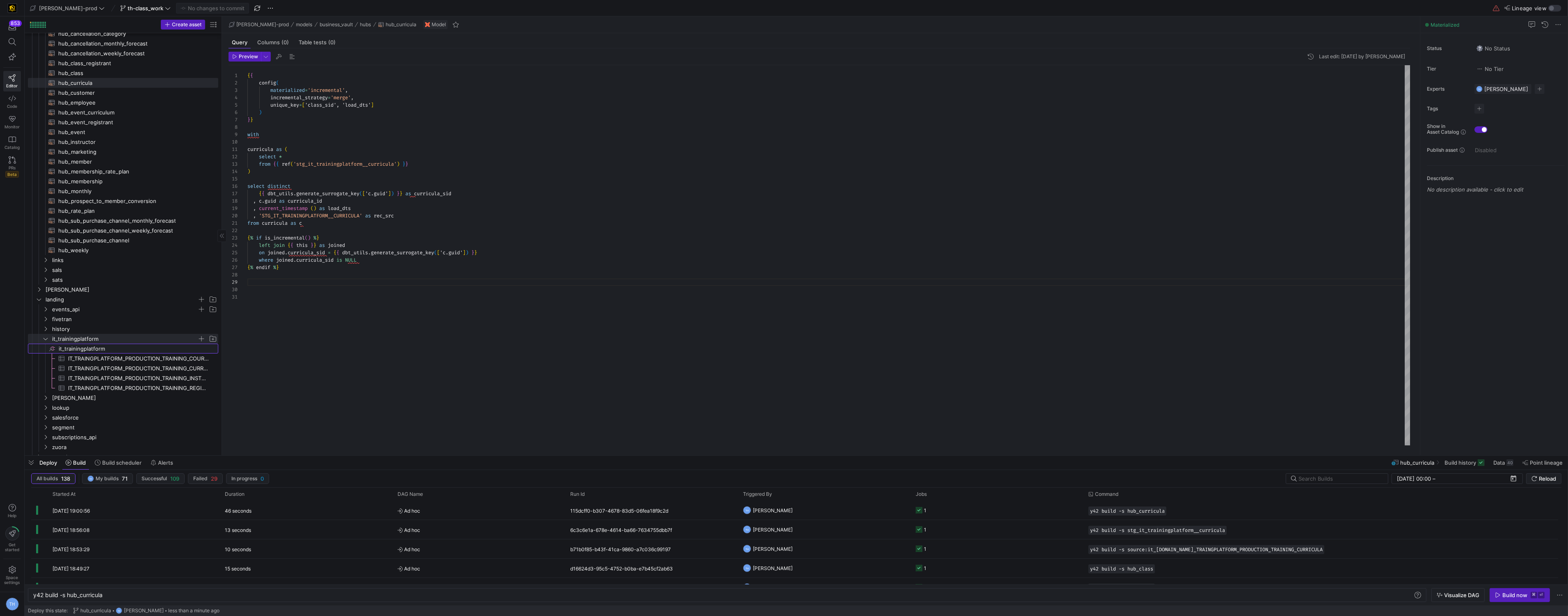
click at [66, 347] on span "it_trainingplatform​​​​​​​​" at bounding box center [138, 349] width 158 height 10
type textarea "y42 build"
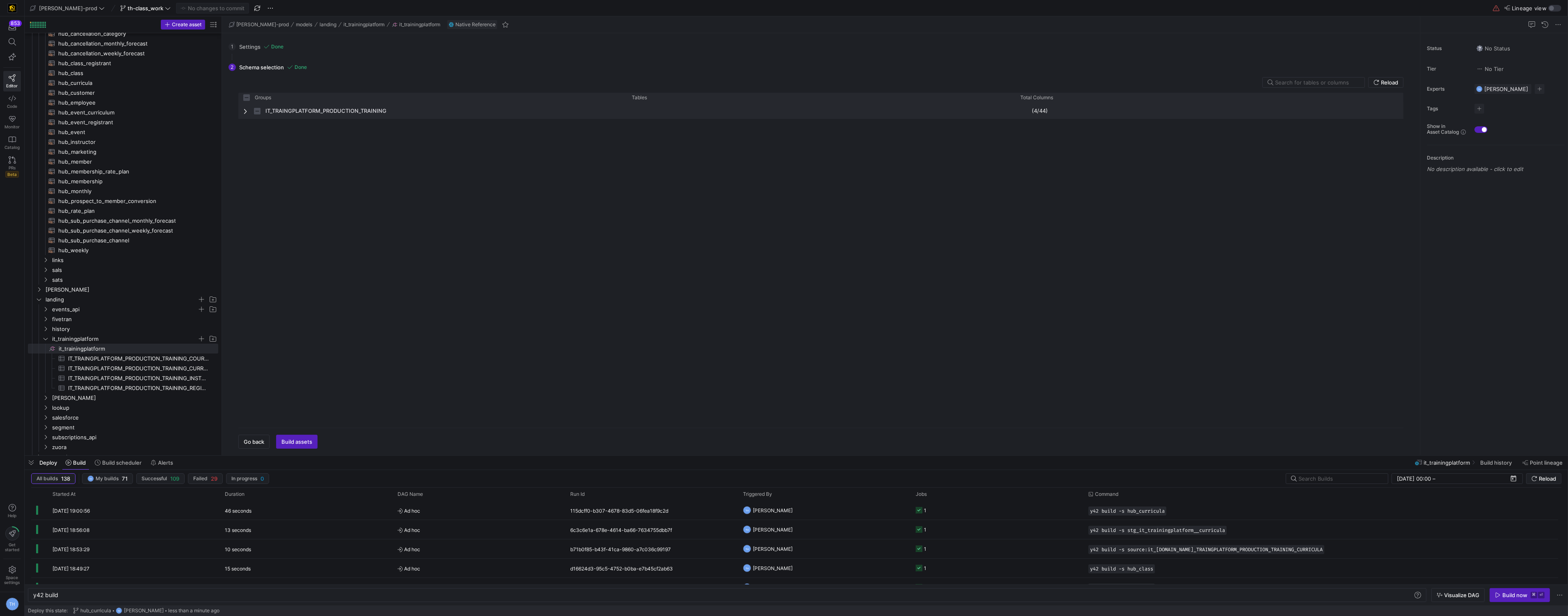
click at [368, 113] on span "IT_TRAINGPLATFORM_PRODUCTION_TRAINING" at bounding box center [326, 111] width 121 height 16
checkbox input "false"
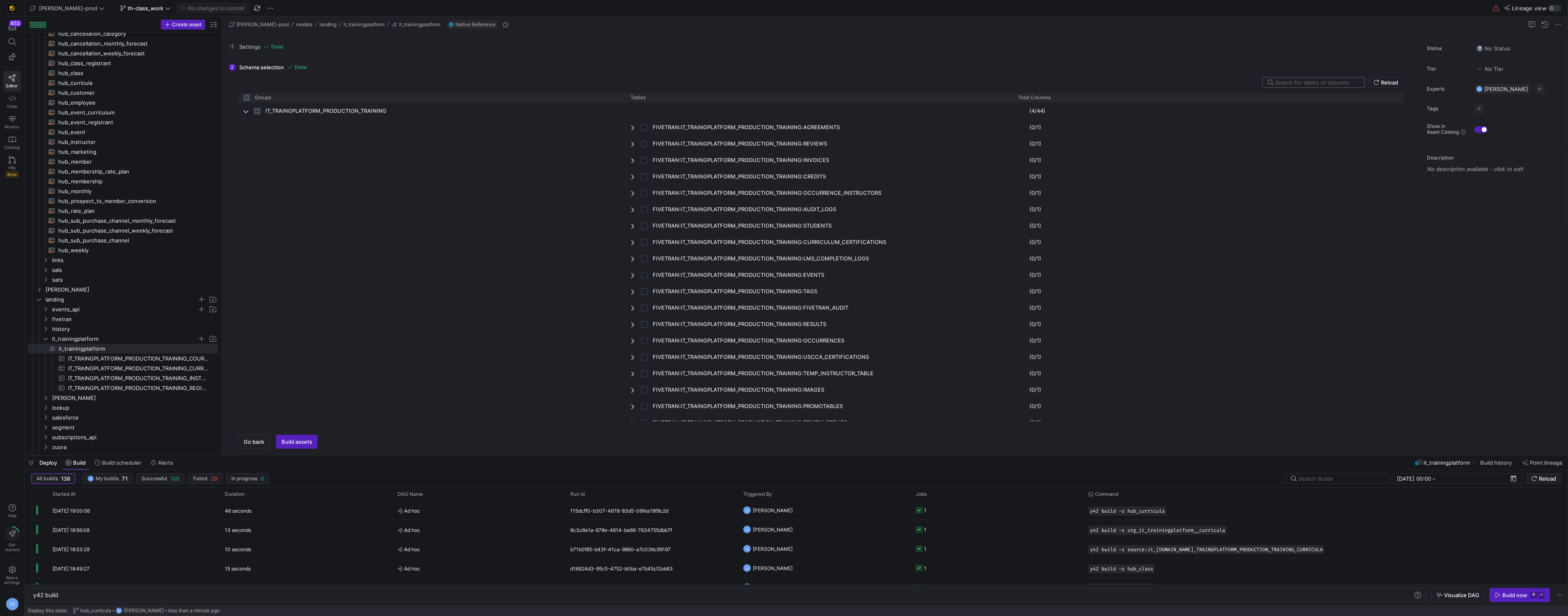
click at [1321, 83] on input "text" at bounding box center [1317, 82] width 83 height 7
type input "o"
checkbox input "false"
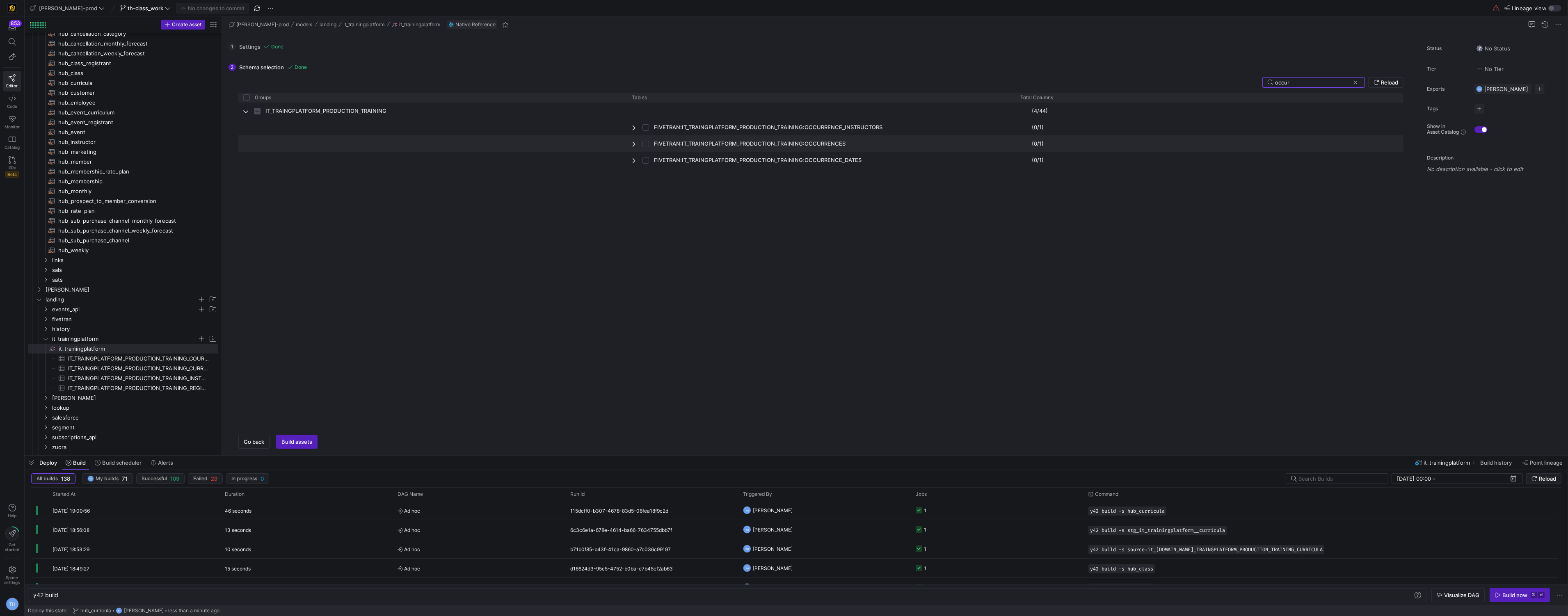
type input "occur"
click at [646, 144] on input "Press Space to toggle row selection (unchecked)" at bounding box center [645, 144] width 7 height 7
checkbox input "true"
checkbox input "false"
checkbox input "true"
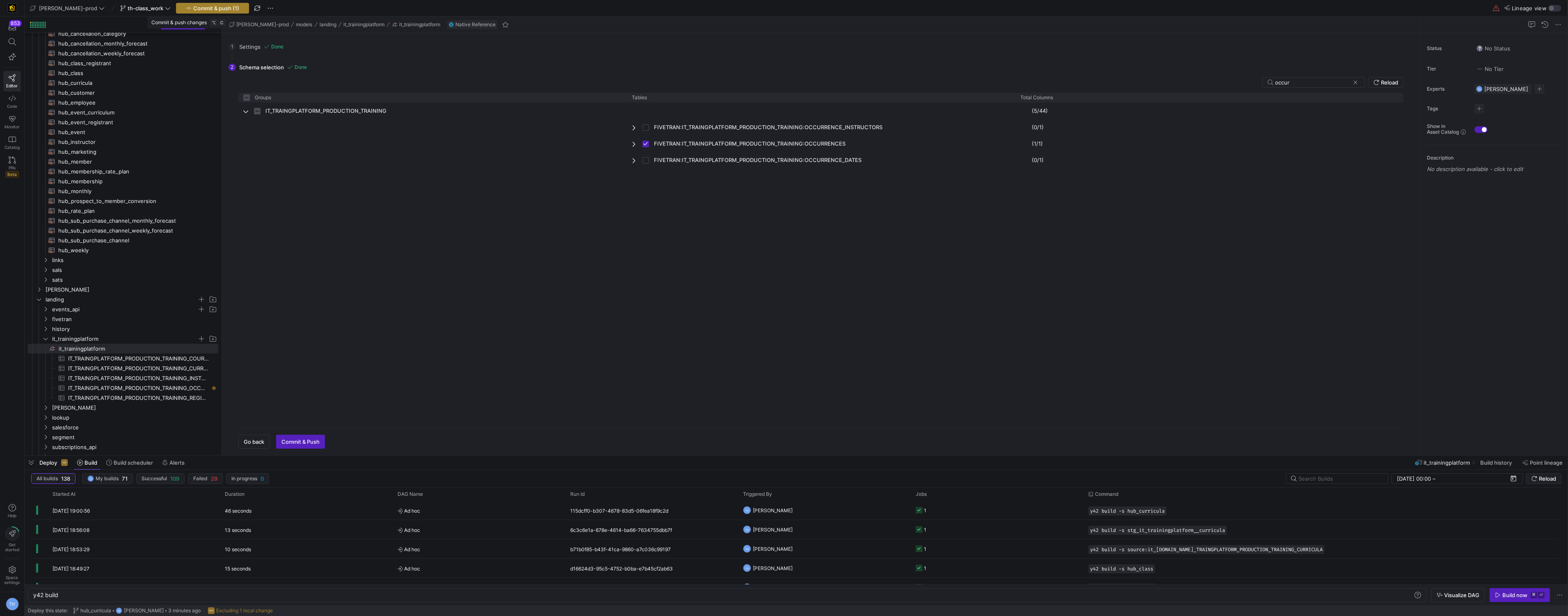
click at [207, 5] on span "Commit & push (1)" at bounding box center [215, 8] width 46 height 7
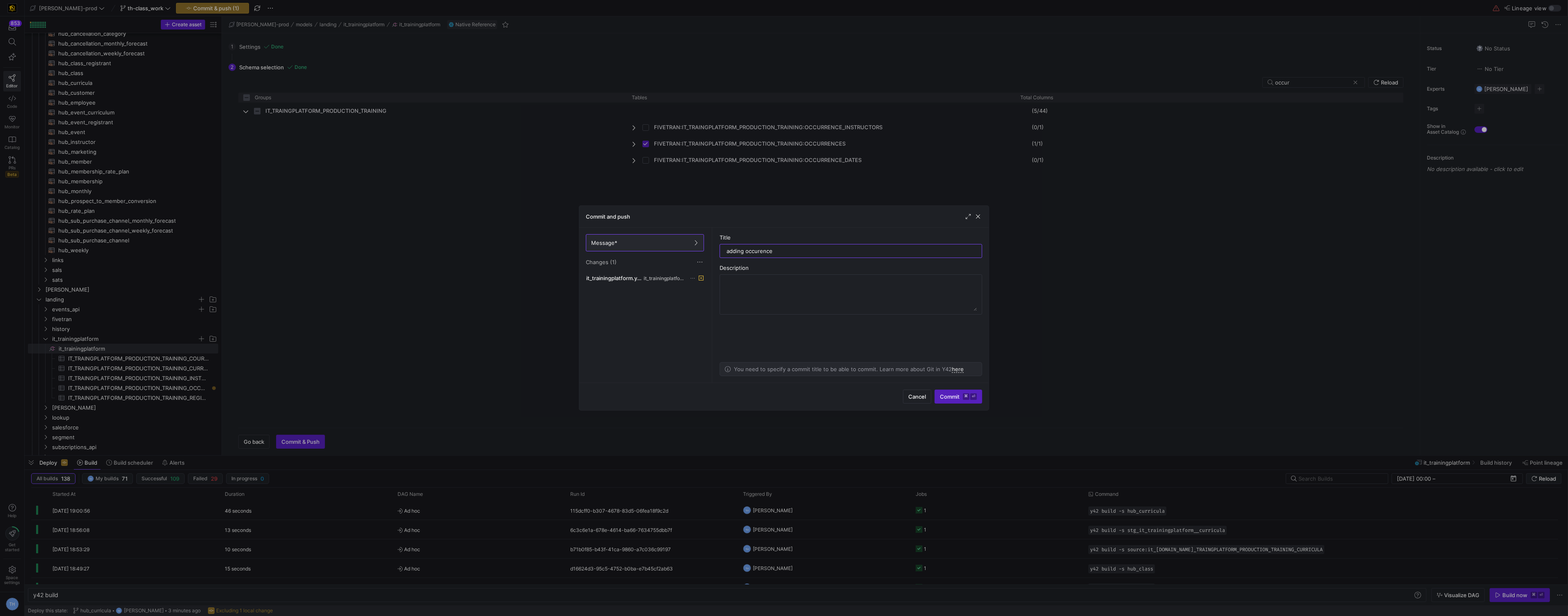
type input "adding occurences"
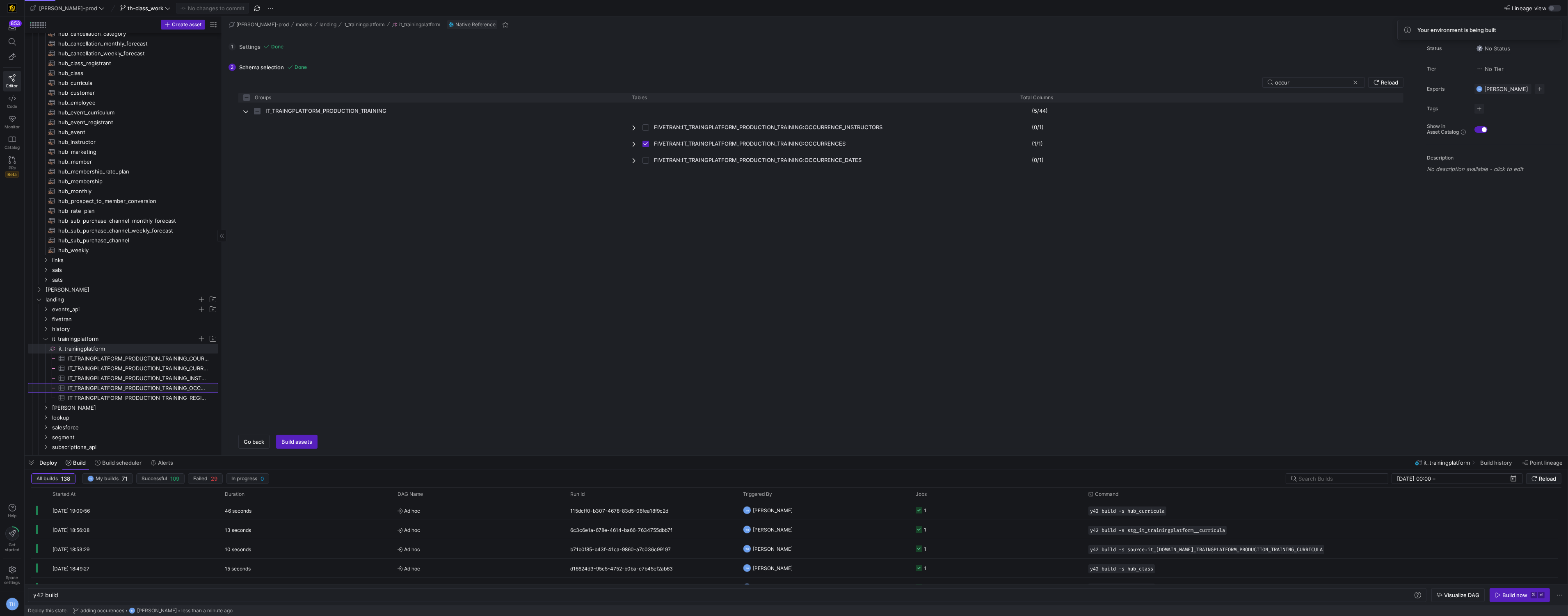
click at [135, 391] on span "IT_TRAINGPLATFORM_PRODUCTION_TRAINING_OCCURRENCES​​​​​​​​​" at bounding box center [138, 388] width 141 height 10
type textarea "y42 build -s source:it_trainingplatform.IT_TRAINGPLATFORM_PRODUCTION_TRAINING_O…"
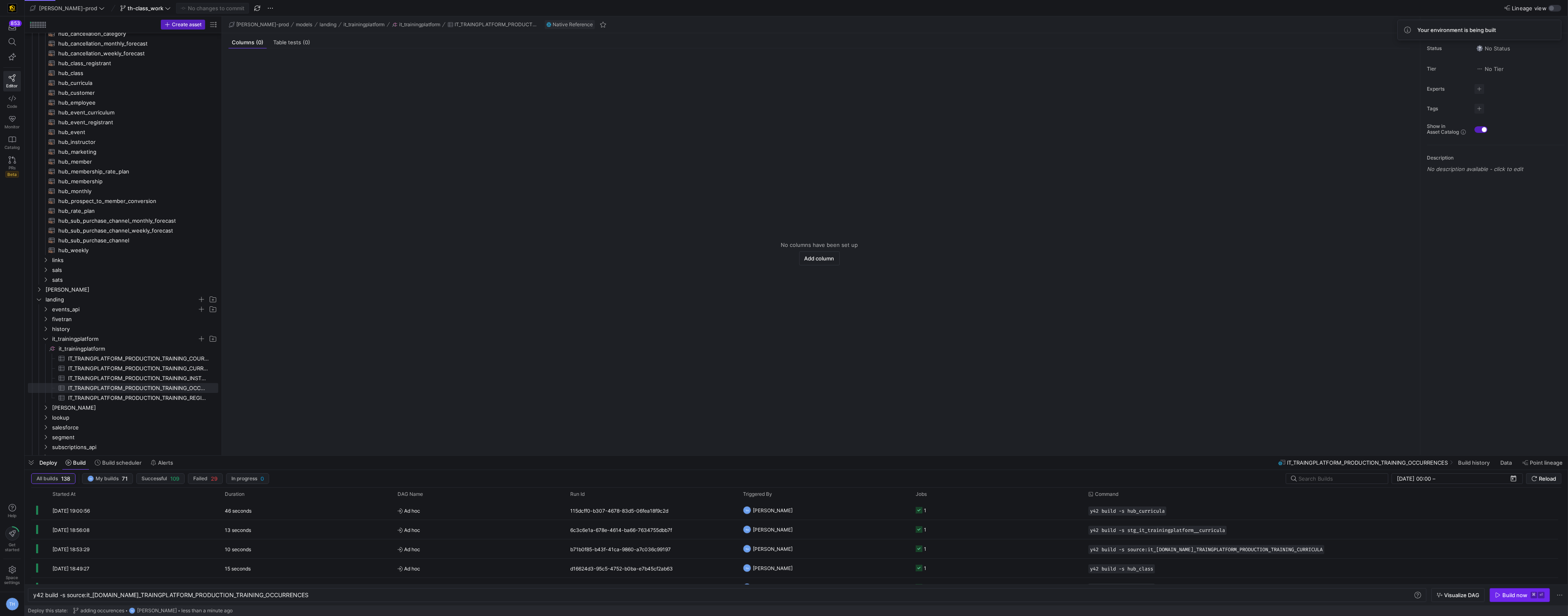
click at [1522, 593] on div "Build now" at bounding box center [1514, 595] width 25 height 7
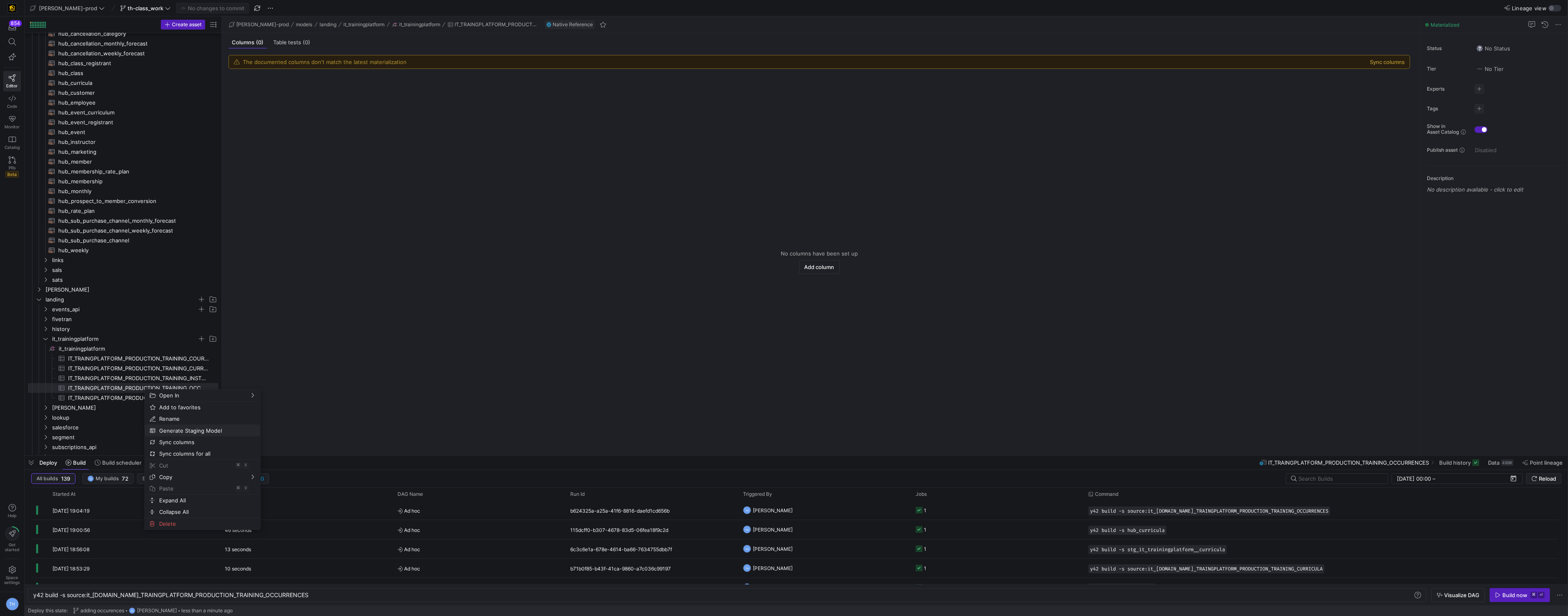
click at [183, 430] on span "Generate Staging Model" at bounding box center [195, 430] width 79 height 12
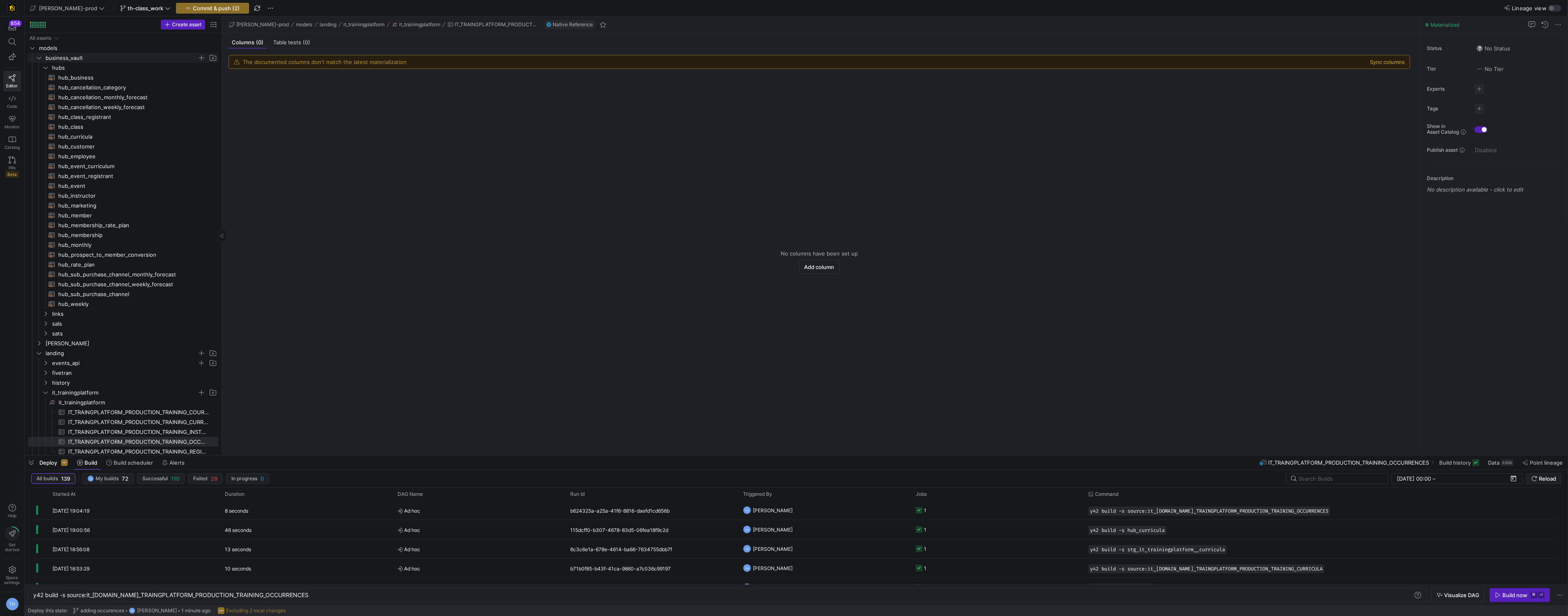
click at [38, 57] on icon "Press SPACE to select this row." at bounding box center [38, 58] width 5 height 5
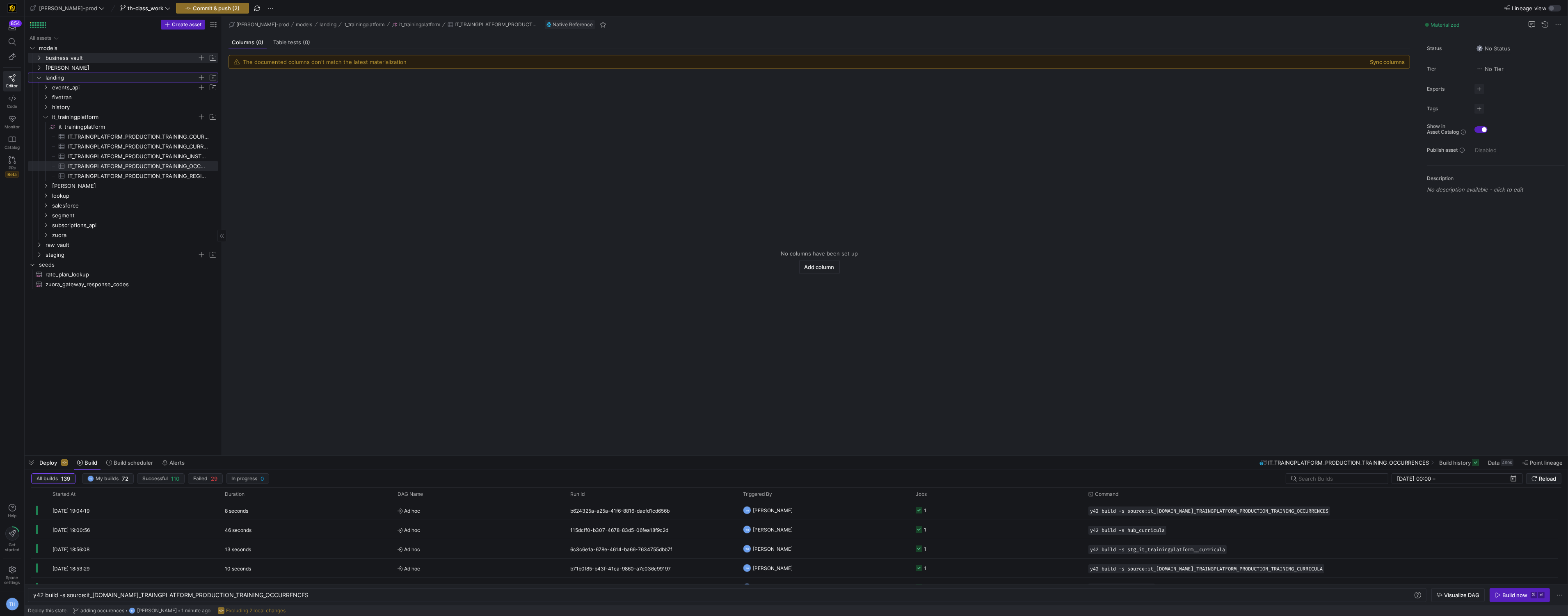
click at [38, 78] on icon "Press SPACE to select this row." at bounding box center [39, 77] width 4 height 2
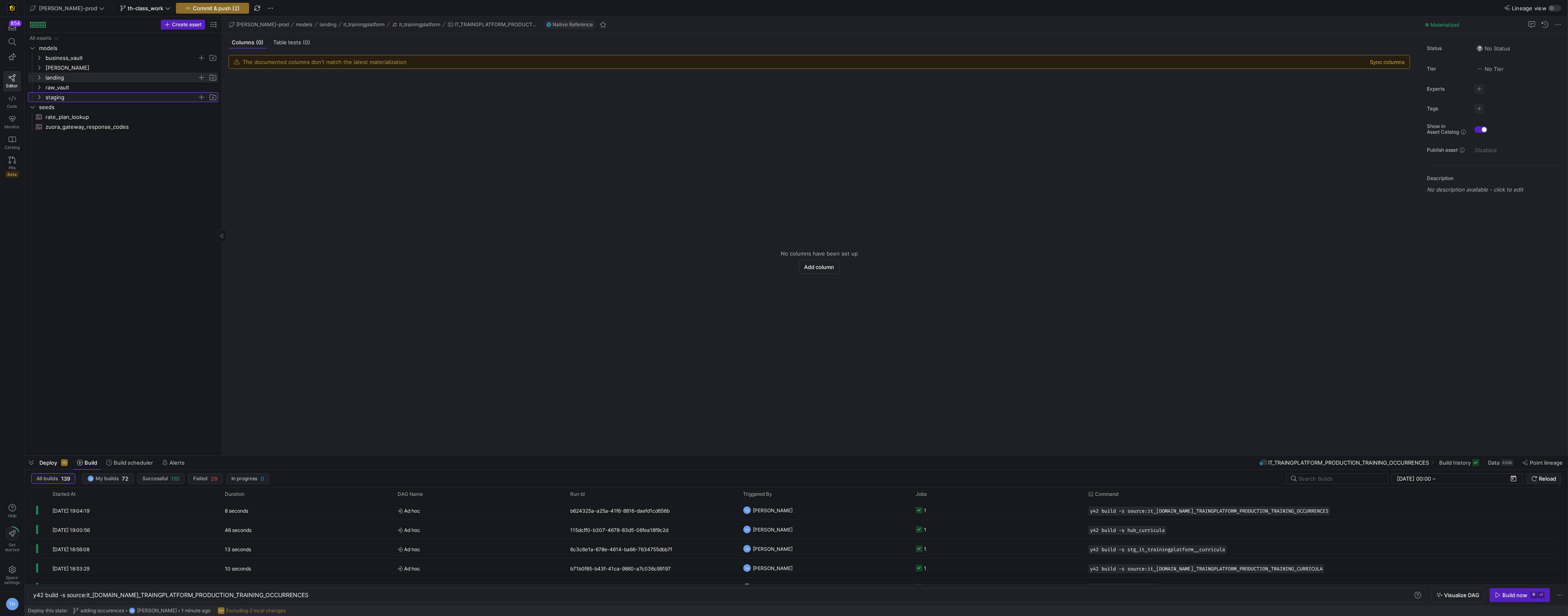
click at [40, 96] on icon "Press SPACE to select this row." at bounding box center [38, 97] width 5 height 5
click at [45, 135] on icon "Press SPACE to select this row." at bounding box center [45, 136] width 2 height 4
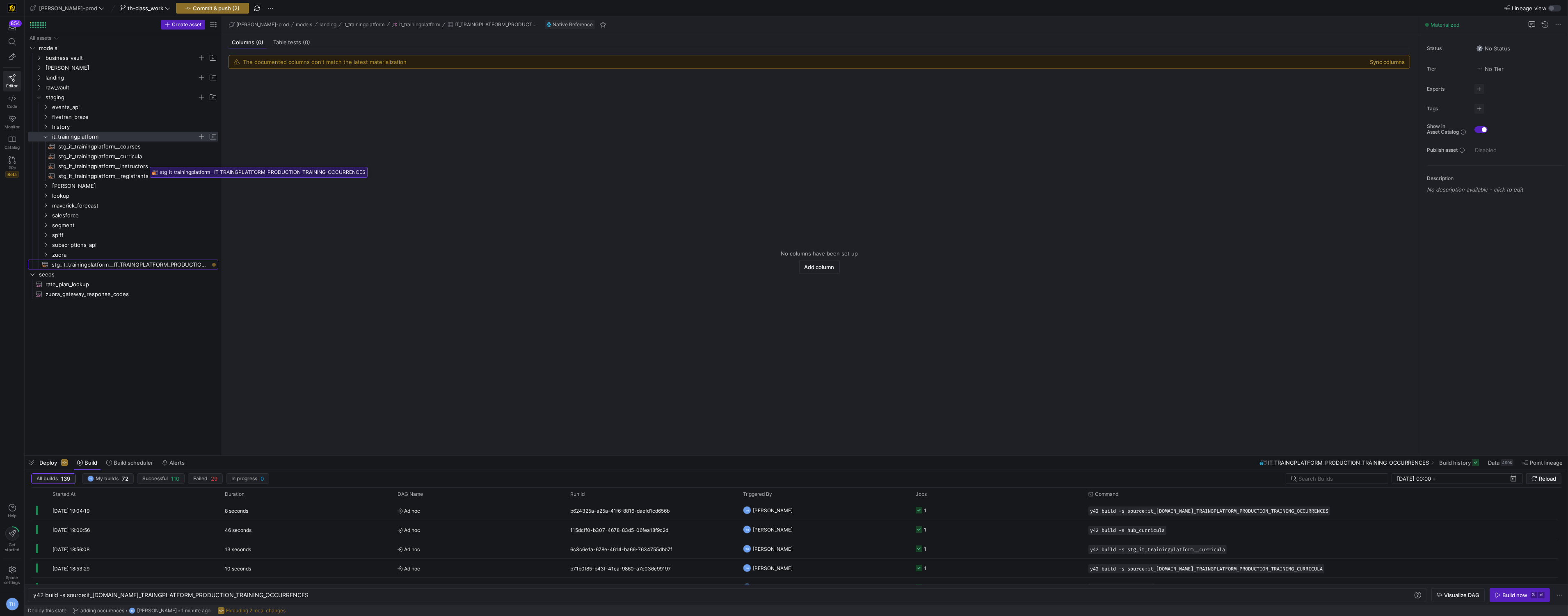
drag, startPoint x: 149, startPoint y: 265, endPoint x: 143, endPoint y: 159, distance: 106.2
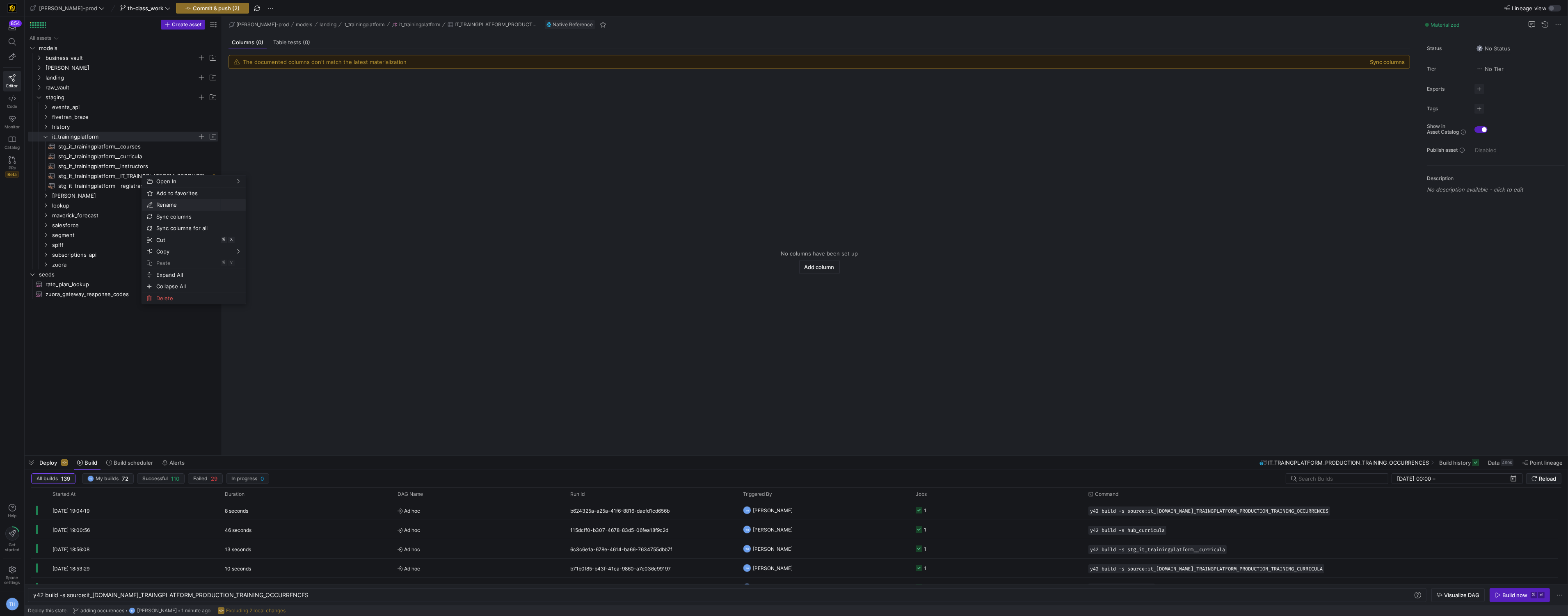
click at [173, 205] on span "Rename" at bounding box center [186, 205] width 68 height 12
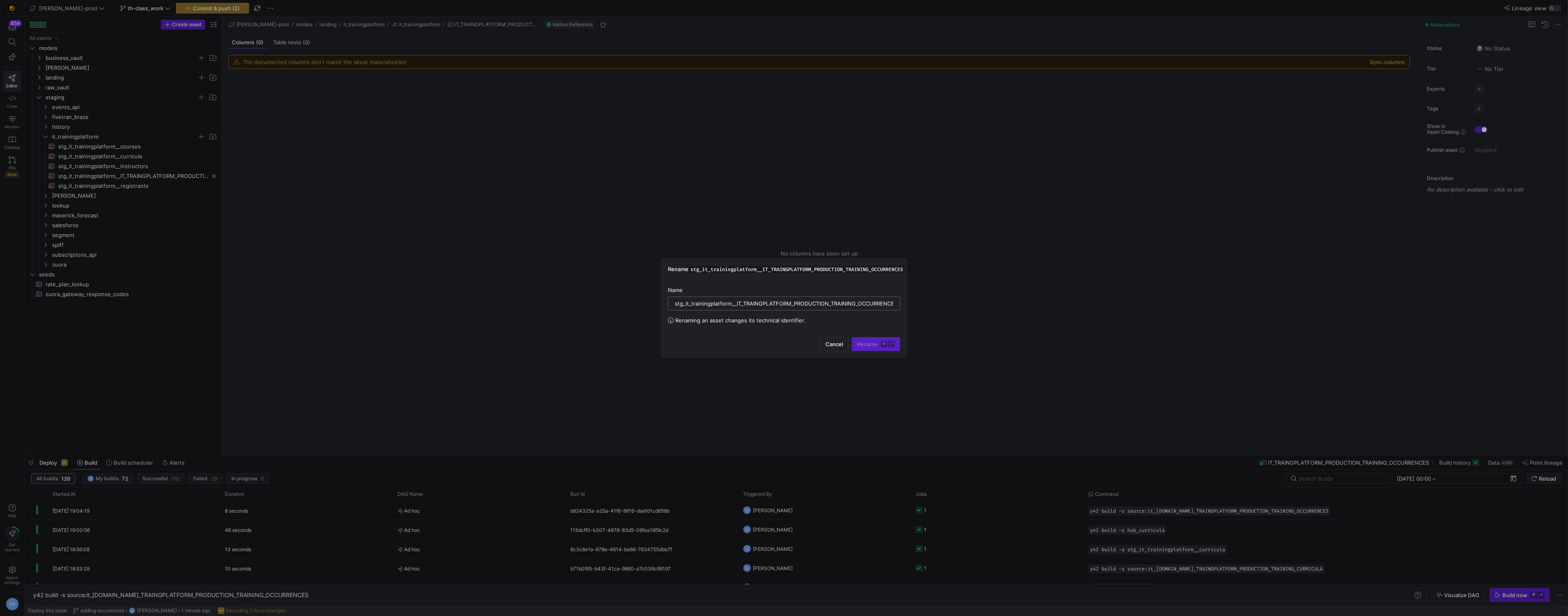
scroll to position [0, 6]
drag, startPoint x: 729, startPoint y: 306, endPoint x: 936, endPoint y: 305, distance: 207.0
click at [936, 305] on div "Rename stg_it_trainingplatform__IT_TRAINGPLATFORM_PRODUCTION_TRAINING_OCCURRENC…" at bounding box center [784, 308] width 1568 height 616
type input "stg_it_trainingplatform__occurences"
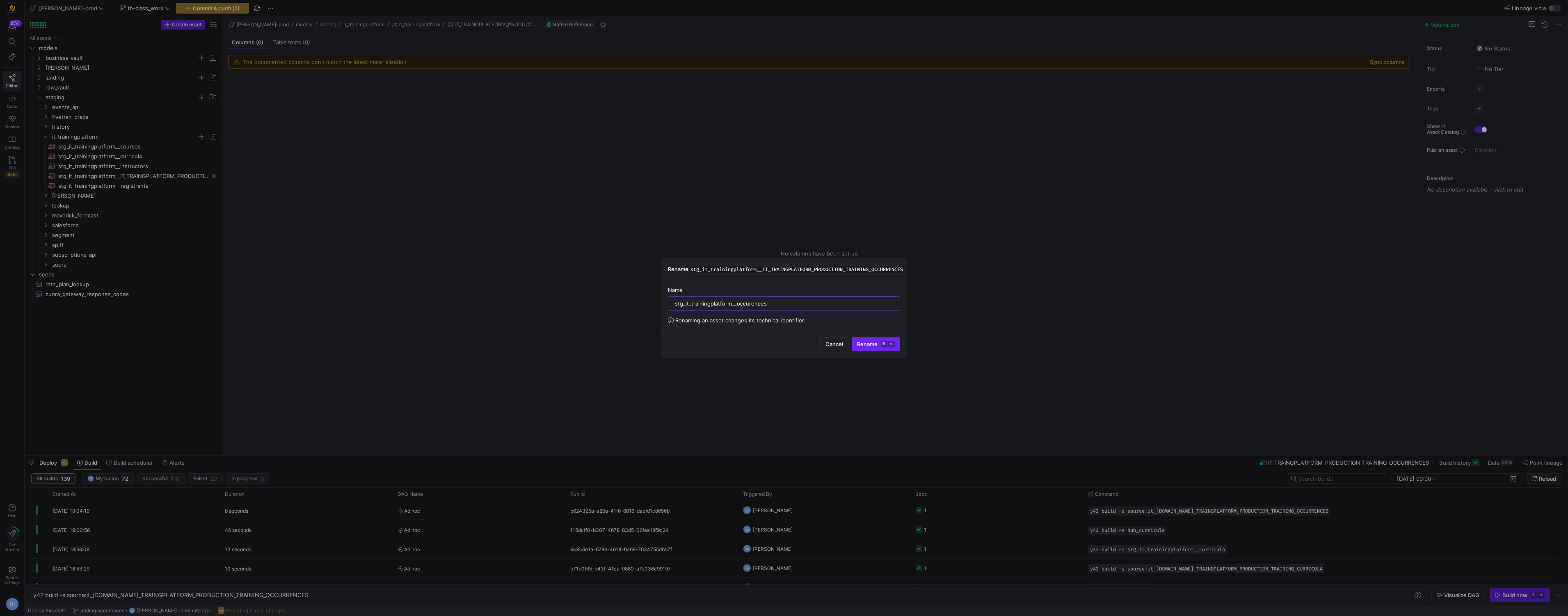
click at [882, 343] on span "submit" at bounding box center [876, 345] width 47 height 13
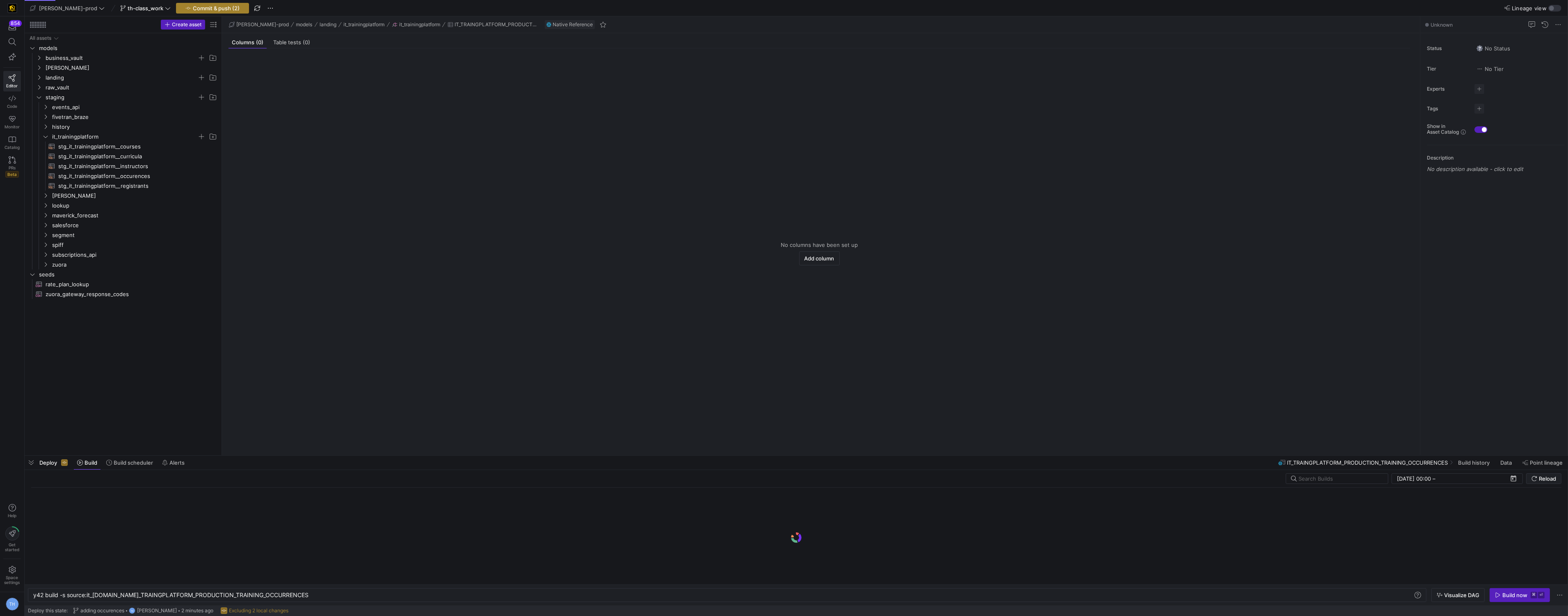
click at [194, 5] on span "Commit & push (2)" at bounding box center [216, 8] width 47 height 7
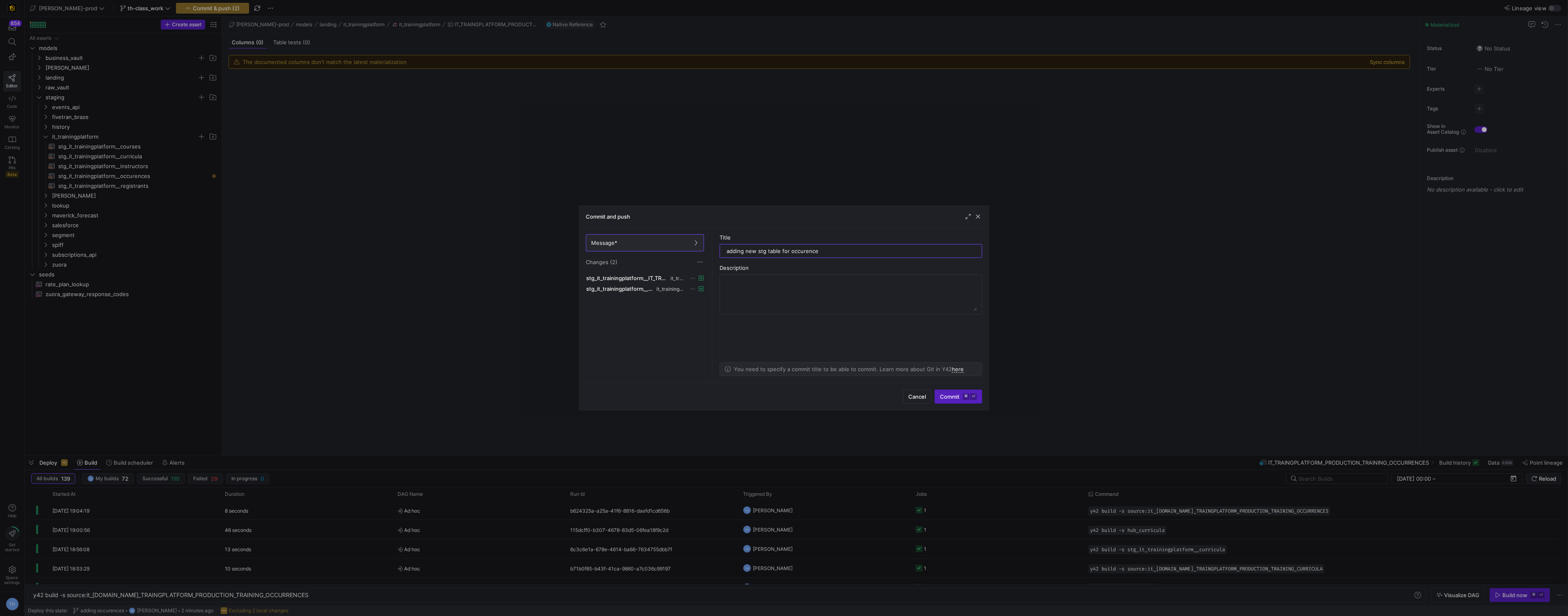
type input "adding new stg table for occurences"
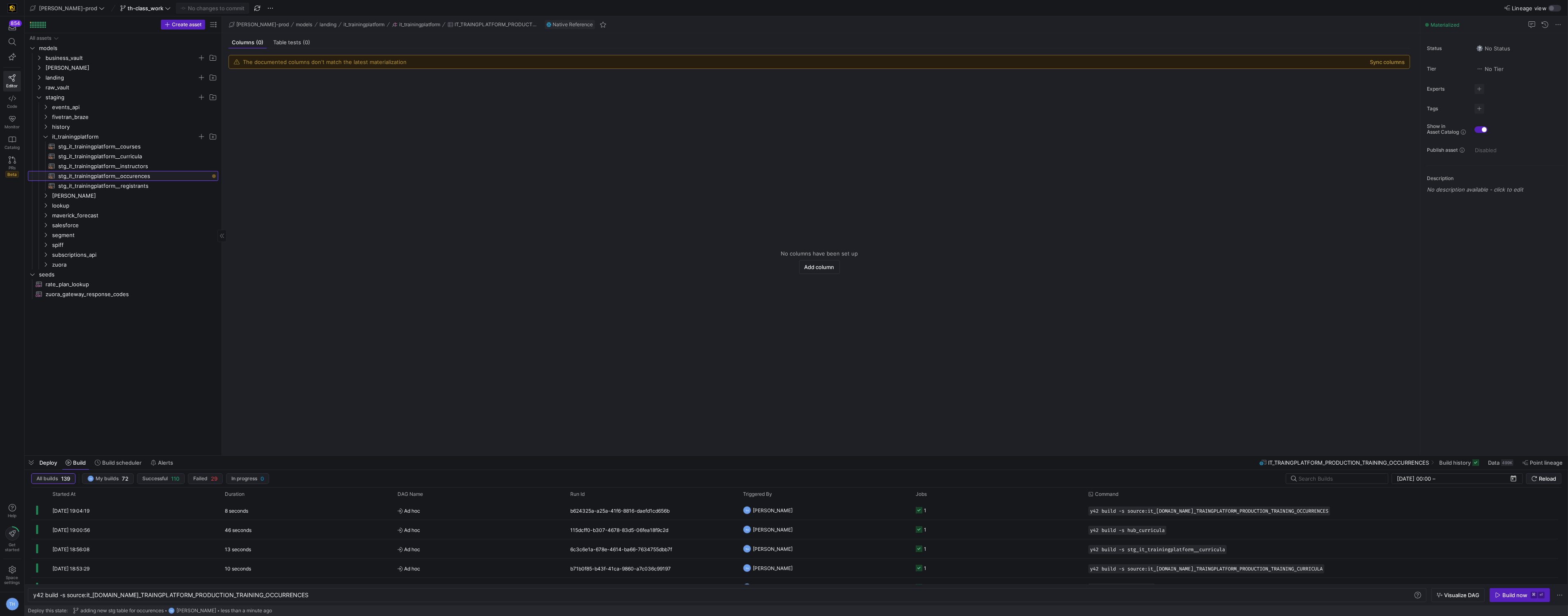
click at [136, 180] on span "stg_it_trainingplatform__occurences​​​​​​​​​​" at bounding box center [133, 177] width 150 height 10
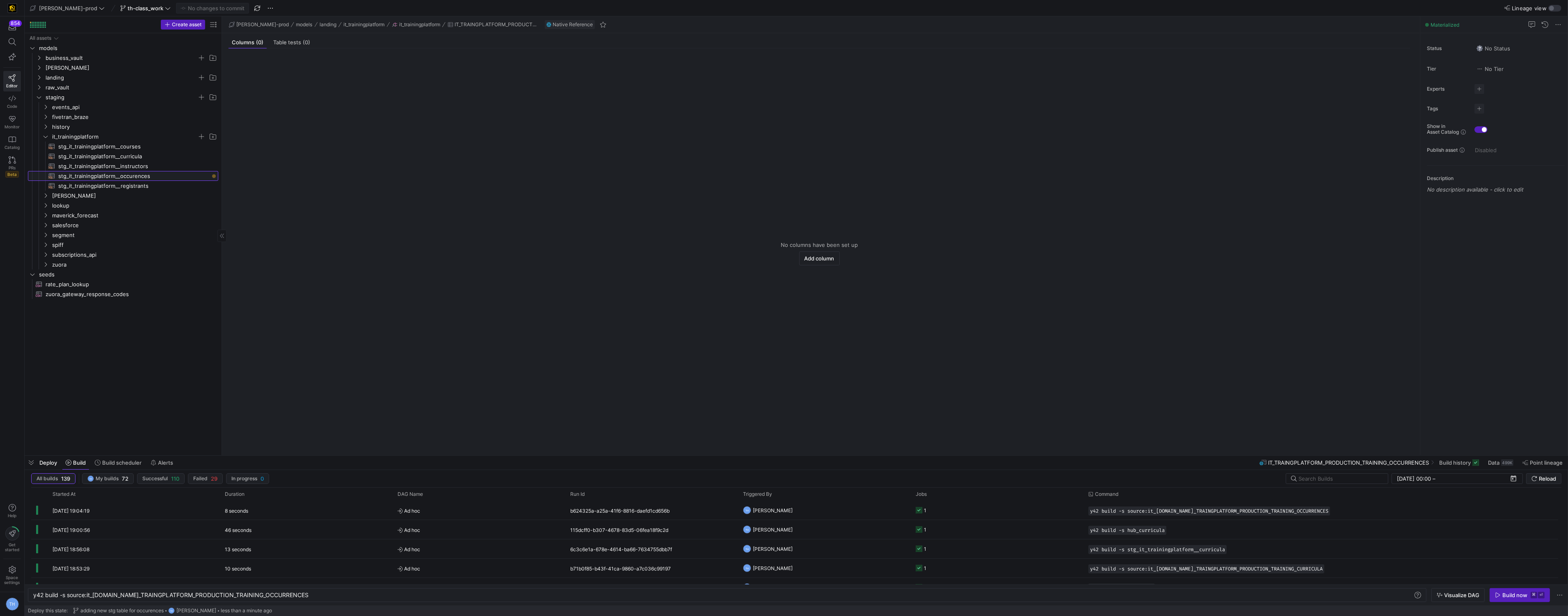
type textarea "y42 build -s stg_it_trainingplatform__occurences"
click at [1503, 590] on span "button" at bounding box center [1520, 595] width 60 height 13
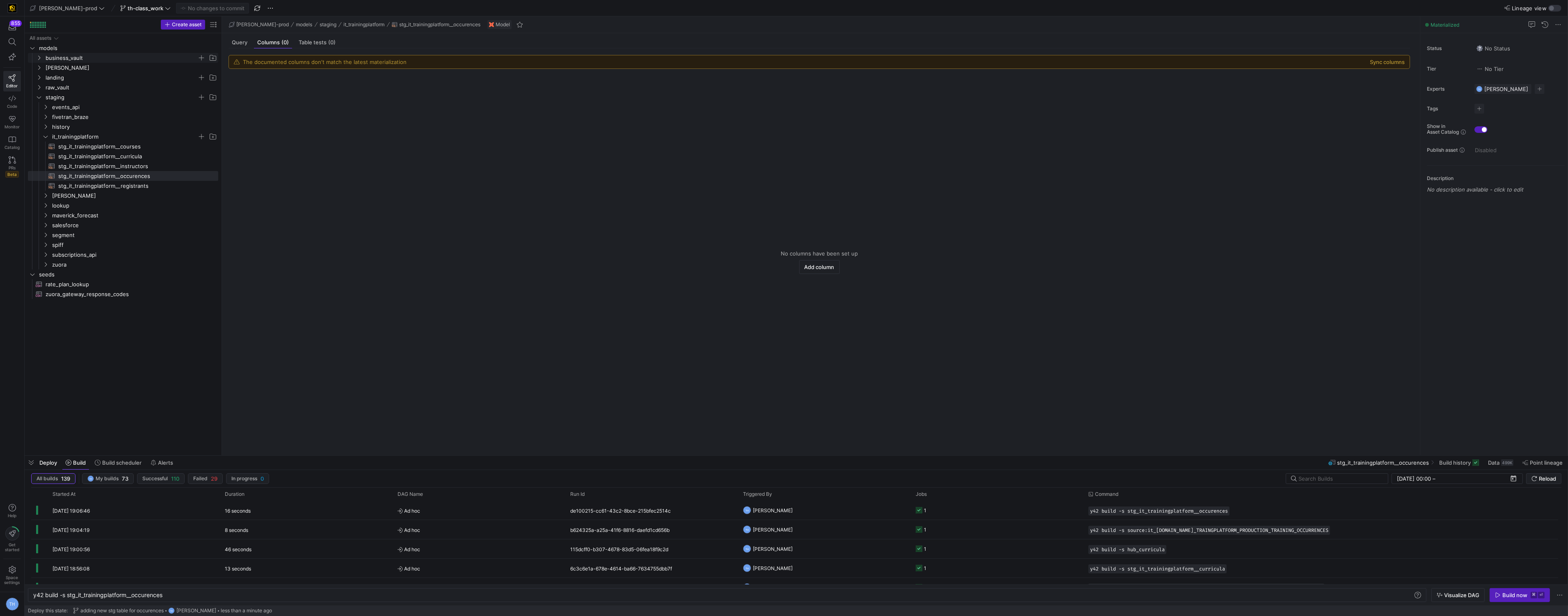
click at [85, 58] on span "business_vault" at bounding box center [121, 58] width 152 height 10
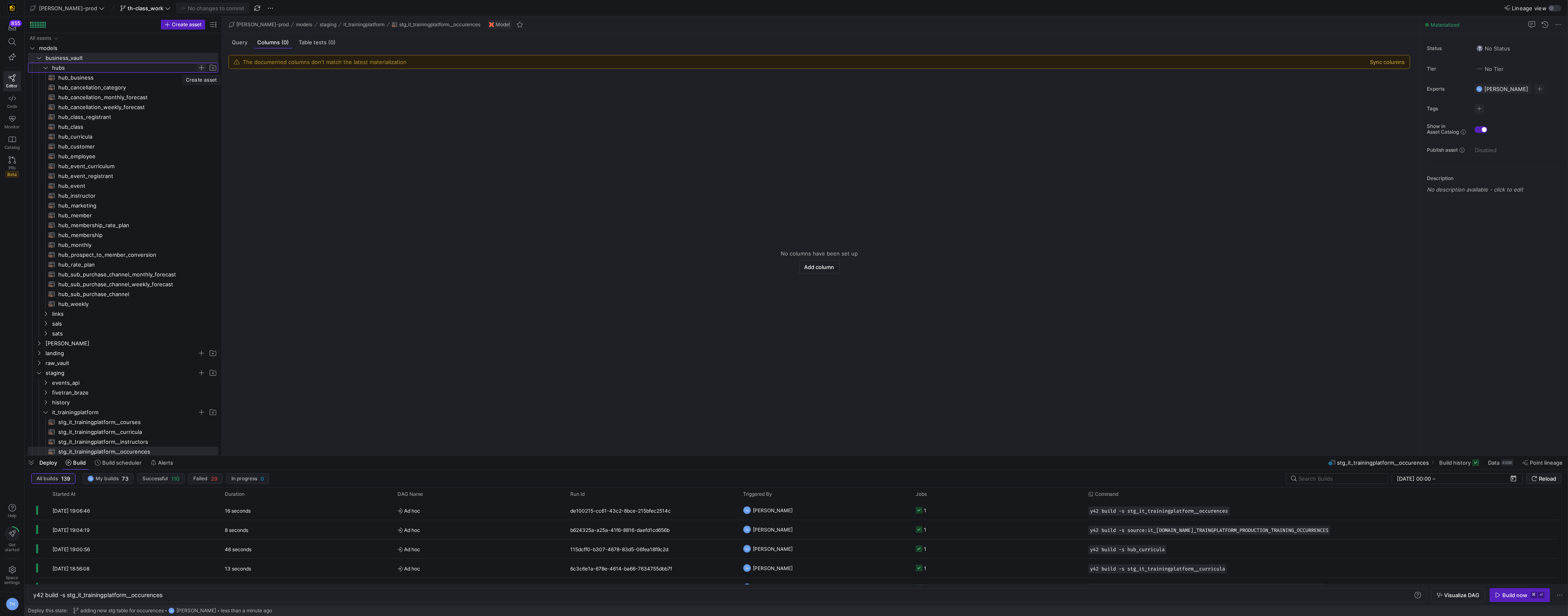
click at [200, 68] on span "Press SPACE to select this row." at bounding box center [201, 67] width 8 height 8
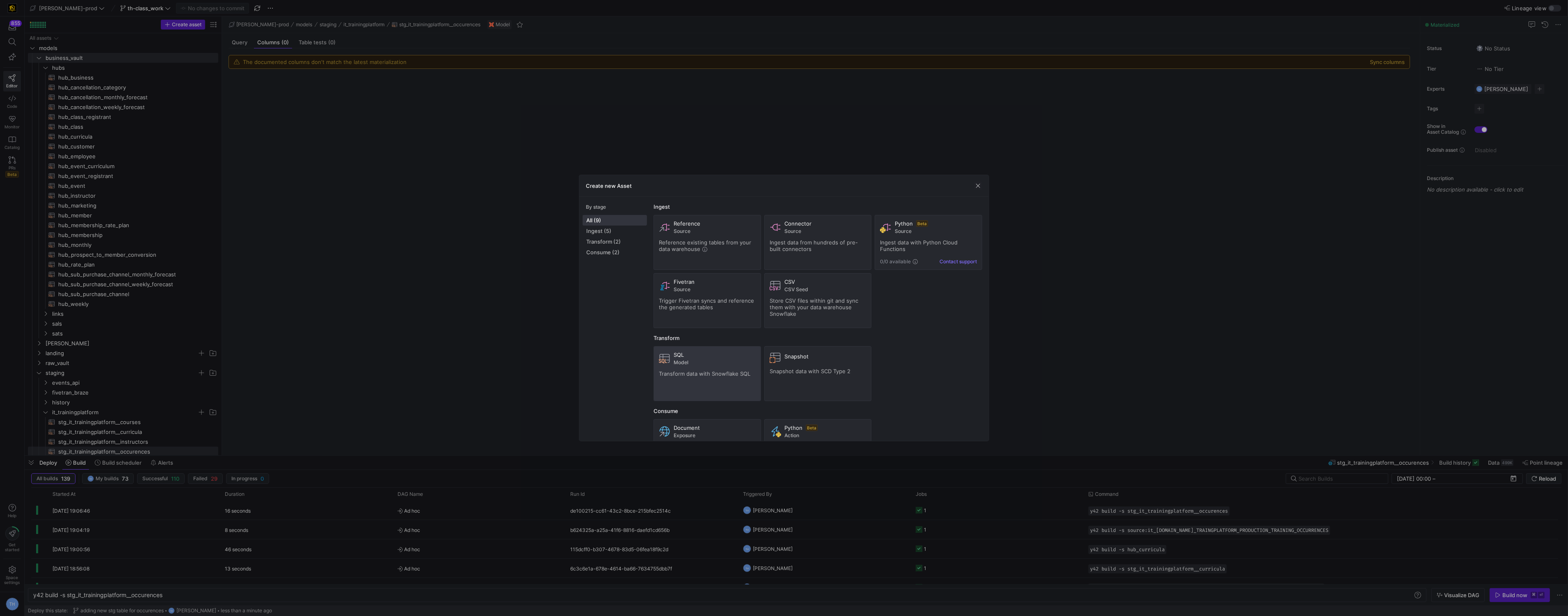
click at [729, 378] on div "SQL Model Transform data with Snowflake SQL" at bounding box center [707, 374] width 97 height 44
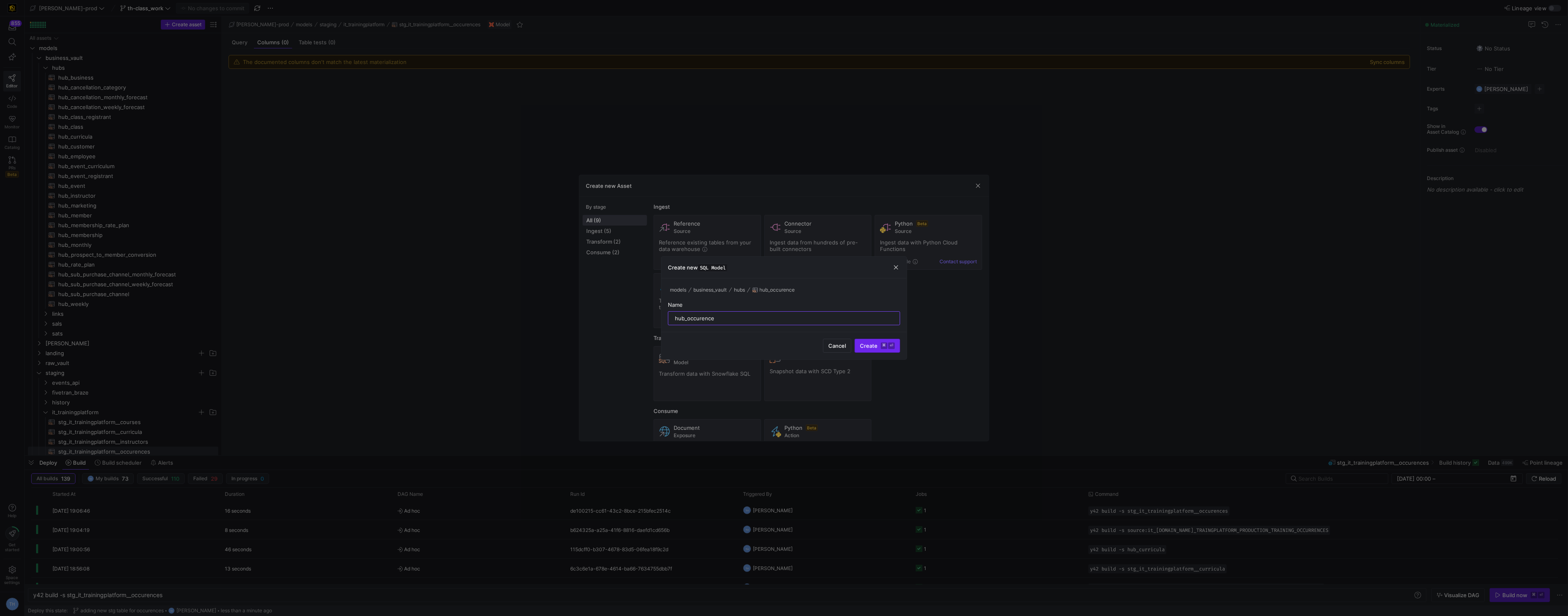
type input "hub_occurence"
click at [875, 348] on span "Create ⌘ ⏎" at bounding box center [877, 346] width 35 height 7
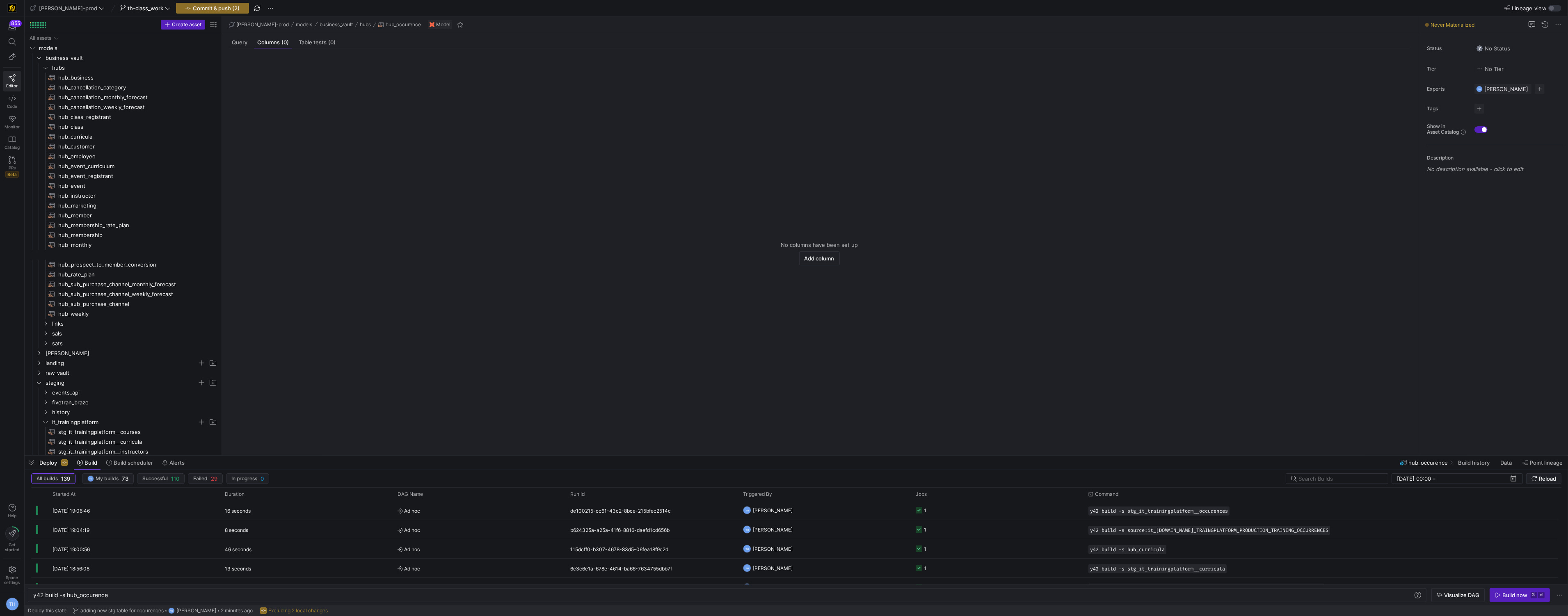
type textarea "y42 build -s hub_occurence"
click at [197, 8] on span "Commit & push (2)" at bounding box center [216, 8] width 47 height 7
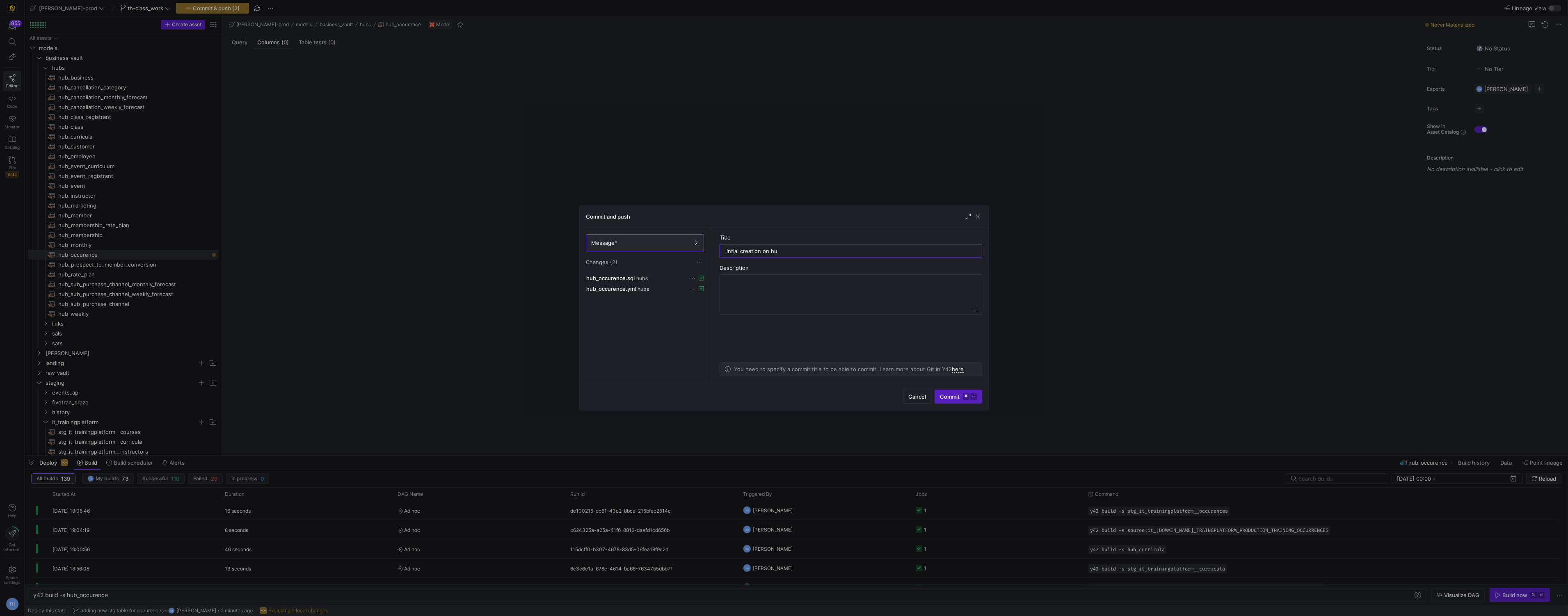
type input "intial creation on hub"
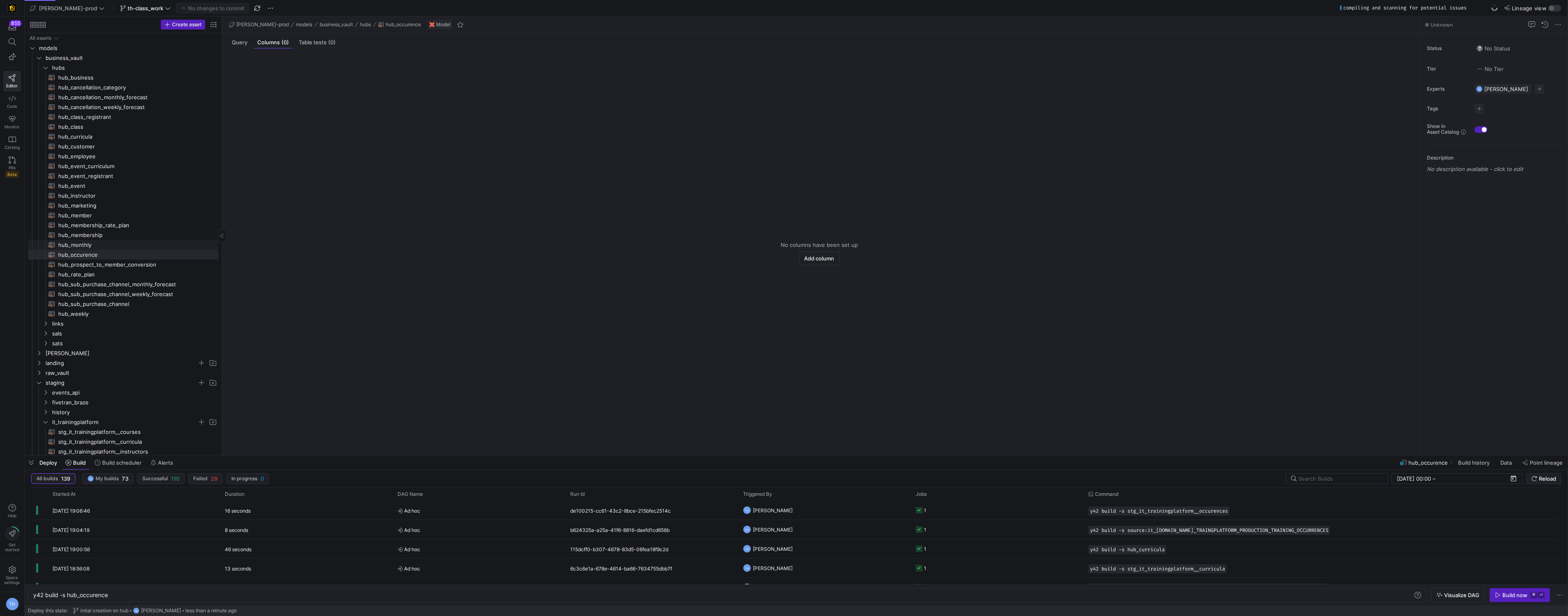
click at [136, 243] on span "hub_monthly​​​​​​​​​​" at bounding box center [133, 245] width 150 height 10
click at [135, 261] on span "hub_prospect_to_member_conversion​​​​​​​​​​" at bounding box center [133, 265] width 150 height 10
click at [136, 256] on span "hub_occurence​​​​​​​​​​" at bounding box center [133, 255] width 150 height 10
type textarea "y42 build -s hub_occurence"
click at [242, 43] on span "Query" at bounding box center [240, 42] width 16 height 5
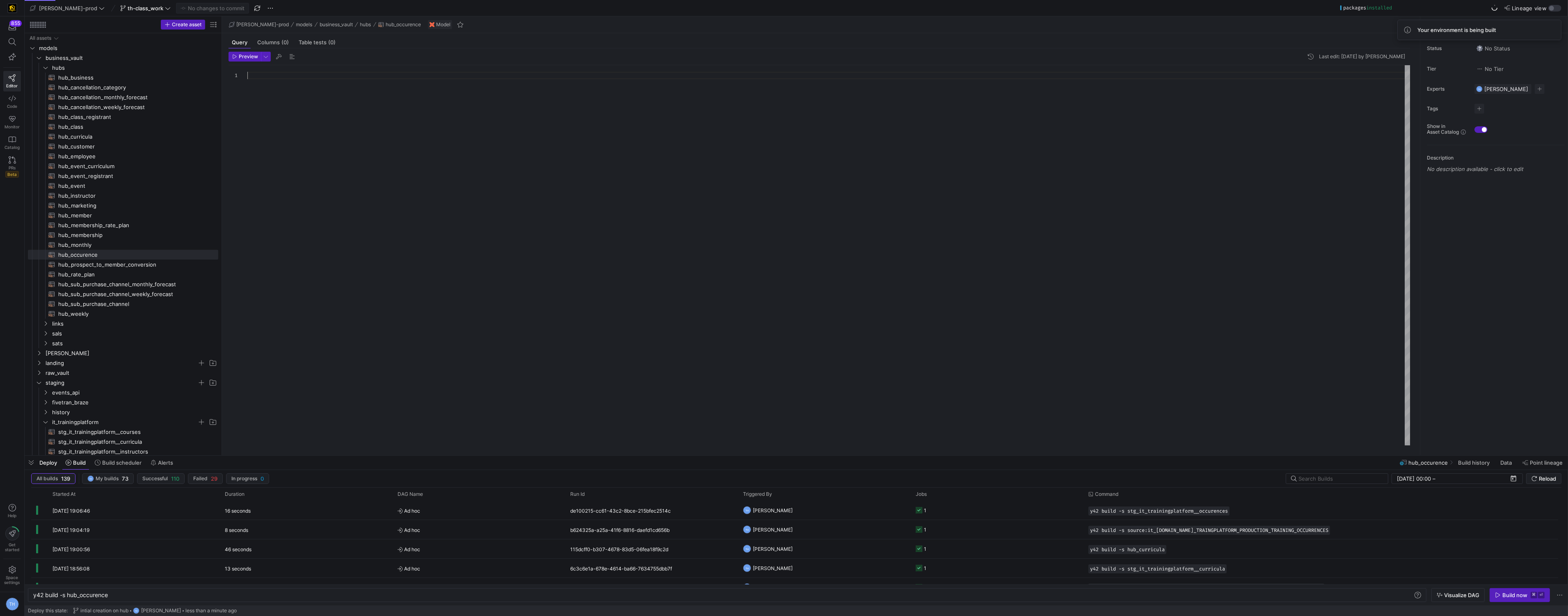
click at [259, 86] on div at bounding box center [828, 255] width 1163 height 380
type textarea "a"
click at [113, 136] on span "hub_curricula​​​​​​​​​​" at bounding box center [133, 137] width 150 height 10
type textarea "y42 build -s hub_curricula"
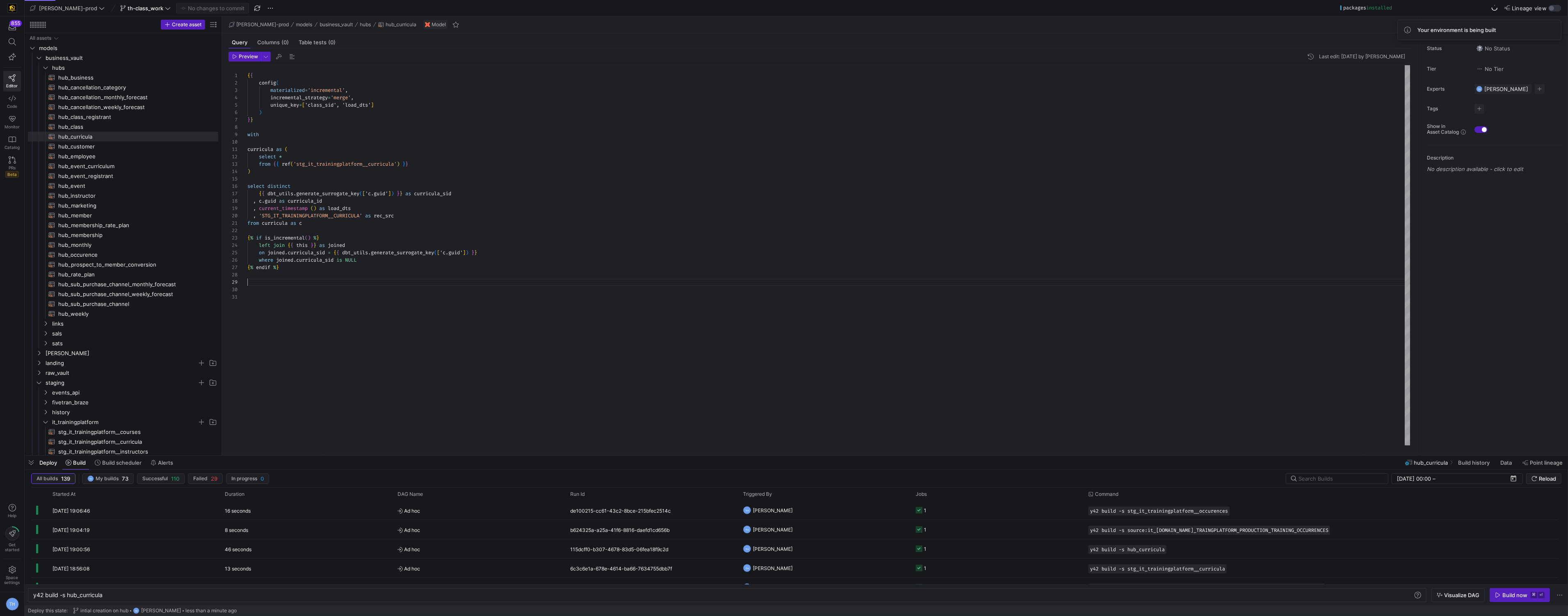
type textarea "{{ config( materialized='incremental', incremental_strategy='merge', unique_key…"
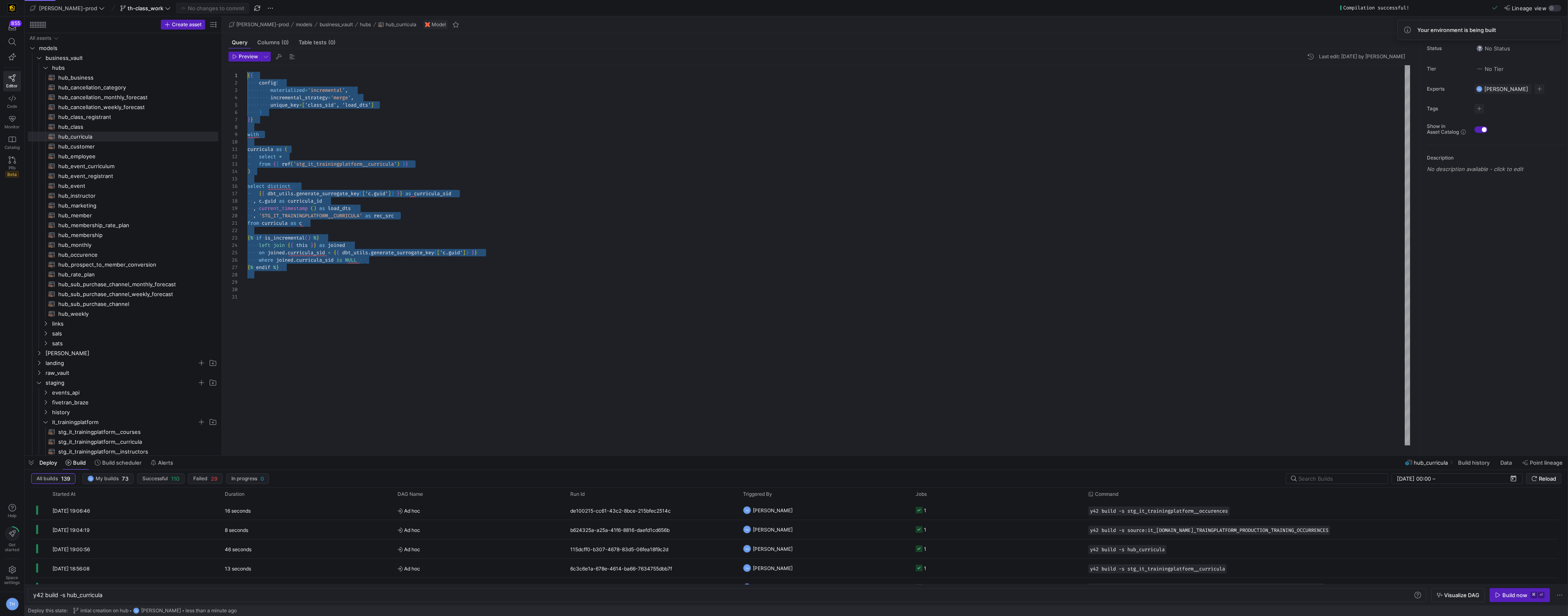
drag, startPoint x: 351, startPoint y: 281, endPoint x: 161, endPoint y: -40, distance: 373.0
click at [161, 0] on html "855 Editor Code Monitor Catalog PRs Beta Help Get started Space settings TH edw…" at bounding box center [784, 308] width 1568 height 616
click at [102, 255] on span "hub_occurence​​​​​​​​​​" at bounding box center [133, 255] width 150 height 10
type textarea "y42 build -s hub_occurence"
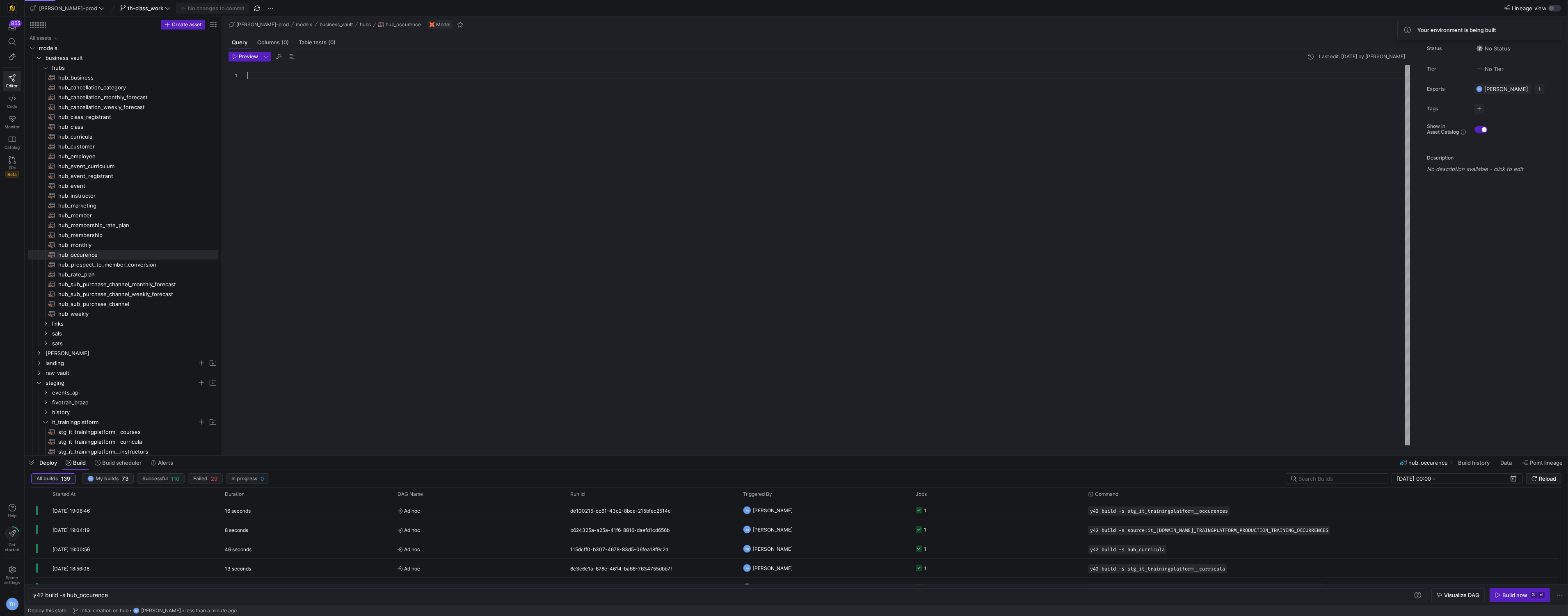
click at [307, 129] on div at bounding box center [828, 255] width 1163 height 380
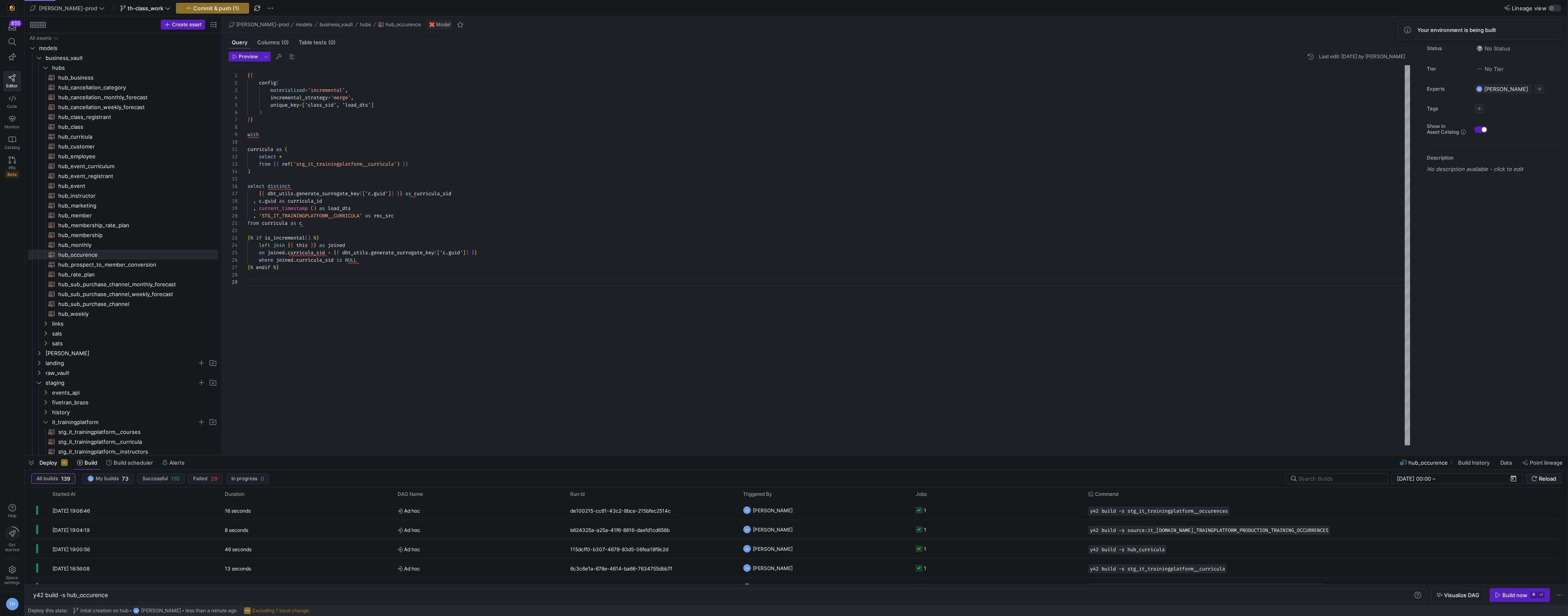
scroll to position [44, 32]
click at [326, 270] on div "{ { config ( materialized = 'incremental' , incremental_strategy = 'merge' , un…" at bounding box center [828, 255] width 1163 height 380
click at [397, 167] on div "{ { config ( materialized = 'incremental' , incremental_strategy = 'merge' , un…" at bounding box center [828, 255] width 1163 height 380
type textarea "curricula as ( select * from {{ ref('stg_it_trainingplatform__occurences') }} )…"
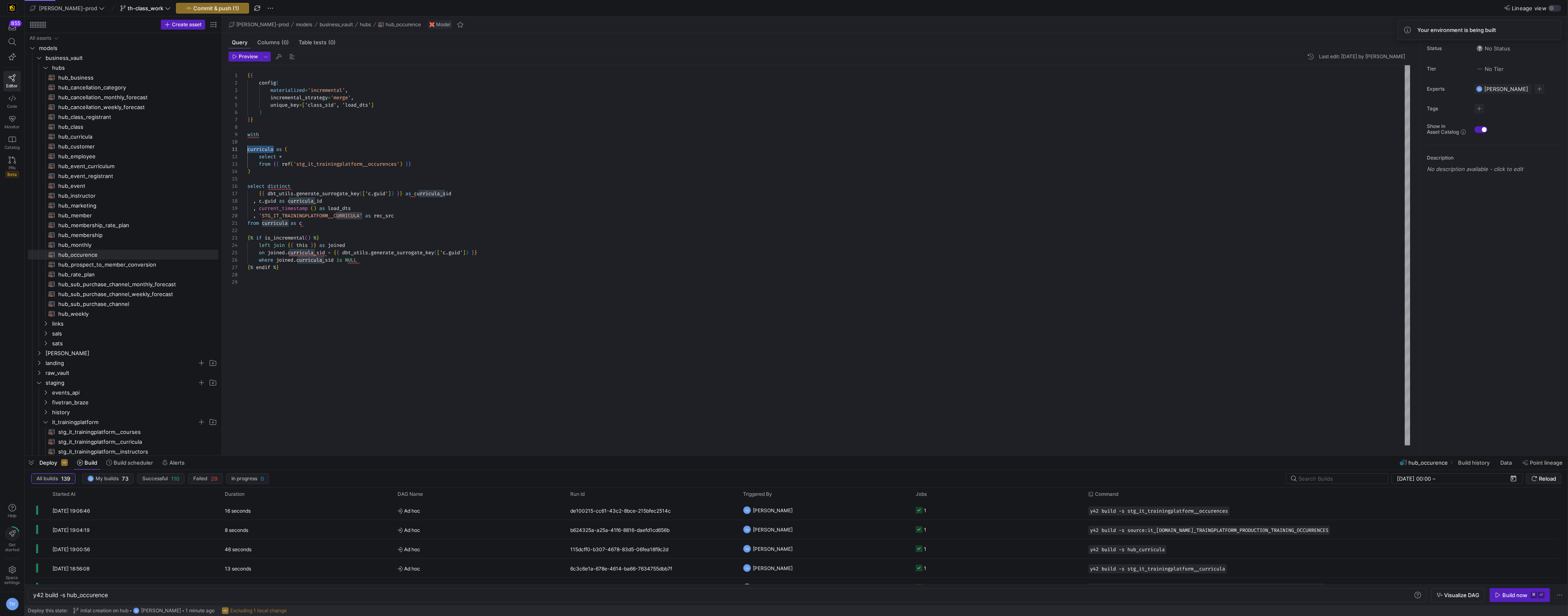
drag, startPoint x: 275, startPoint y: 150, endPoint x: 233, endPoint y: 150, distance: 42.0
click at [247, 150] on div "{ { config ( materialized = 'incremental' , incremental_strategy = 'merge' , un…" at bounding box center [828, 255] width 1163 height 380
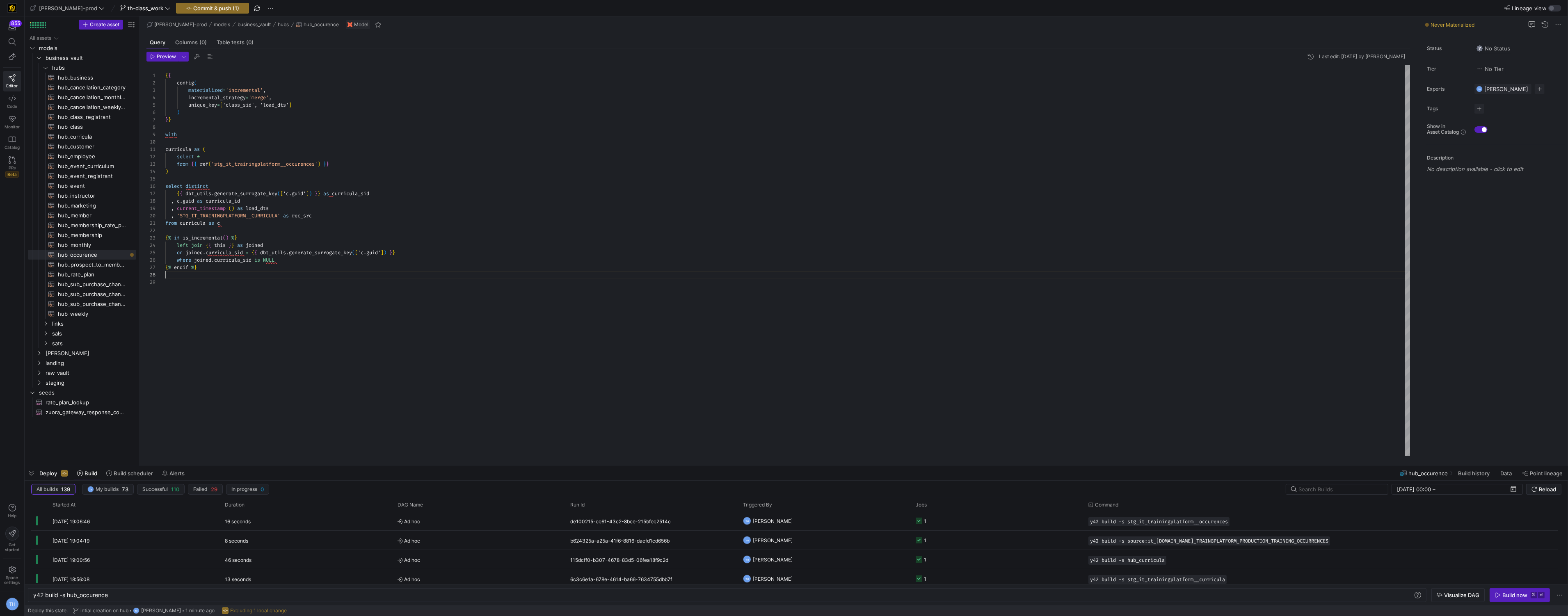
scroll to position [51, 0]
click at [284, 277] on div "{ { config ( materialized = 'incremental' , incremental_strategy = 'merge' , un…" at bounding box center [788, 261] width 1245 height 391
click at [235, 216] on div "{ { config ( materialized = 'incremental' , incremental_strategy = 'merge' , un…" at bounding box center [788, 261] width 1245 height 391
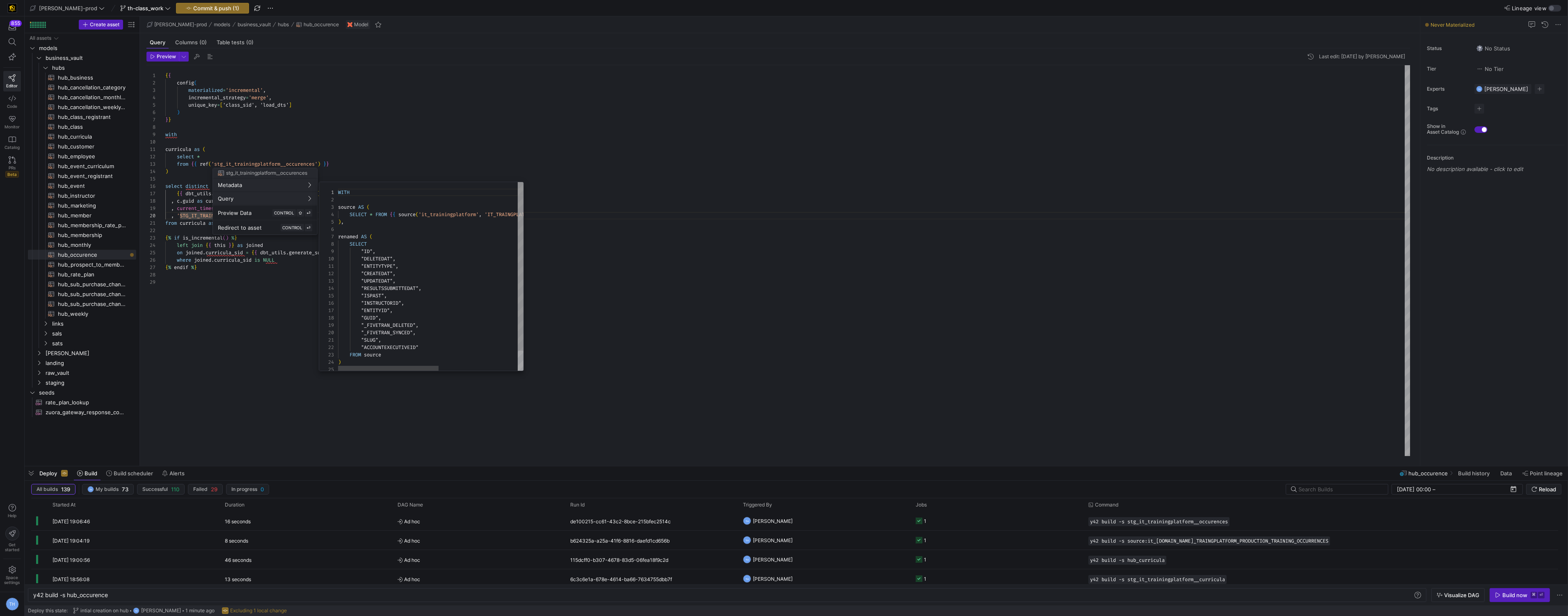
scroll to position [74, 0]
click at [367, 151] on div at bounding box center [784, 308] width 1568 height 616
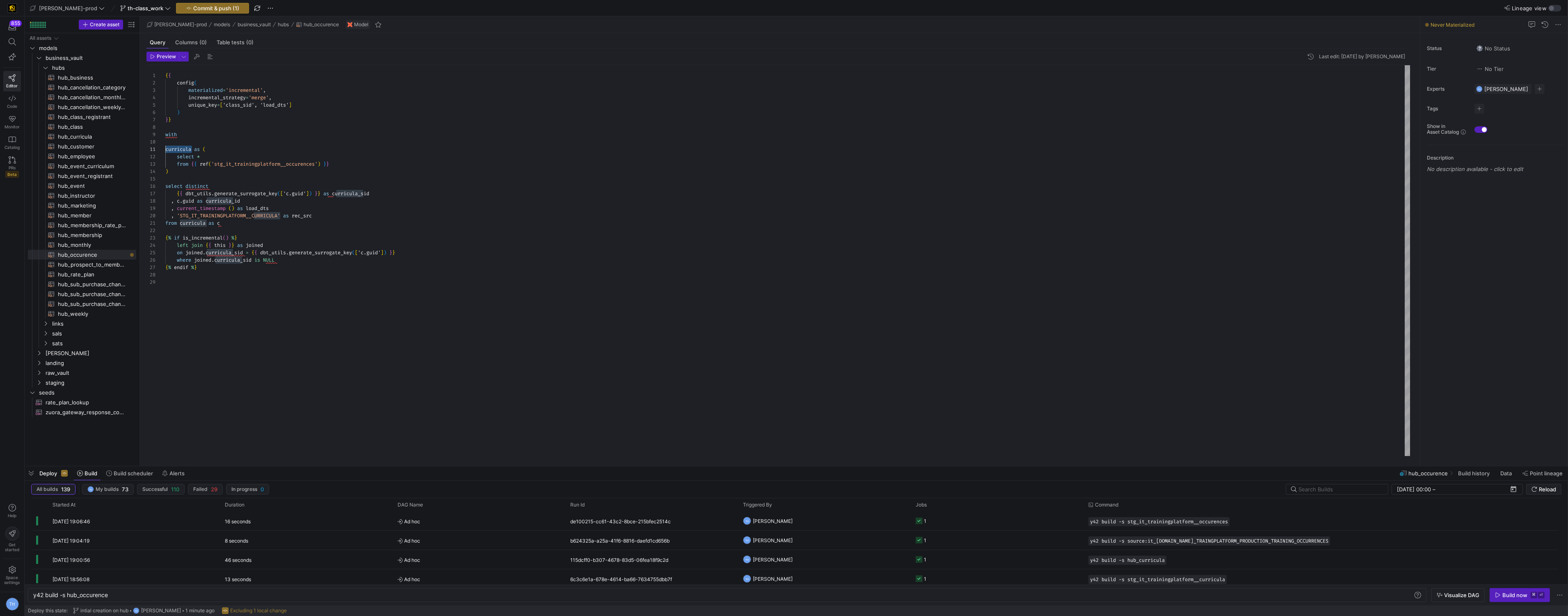
scroll to position [0, 0]
drag, startPoint x: 192, startPoint y: 150, endPoint x: 139, endPoint y: 150, distance: 53.0
click at [166, 150] on div "{ { config ( materialized = 'incremental' , incremental_strategy = 'merge' , un…" at bounding box center [788, 261] width 1245 height 391
click at [229, 152] on div "{ { config ( materialized = 'incremental' , incremental_strategy = 'merge' , un…" at bounding box center [788, 261] width 1245 height 391
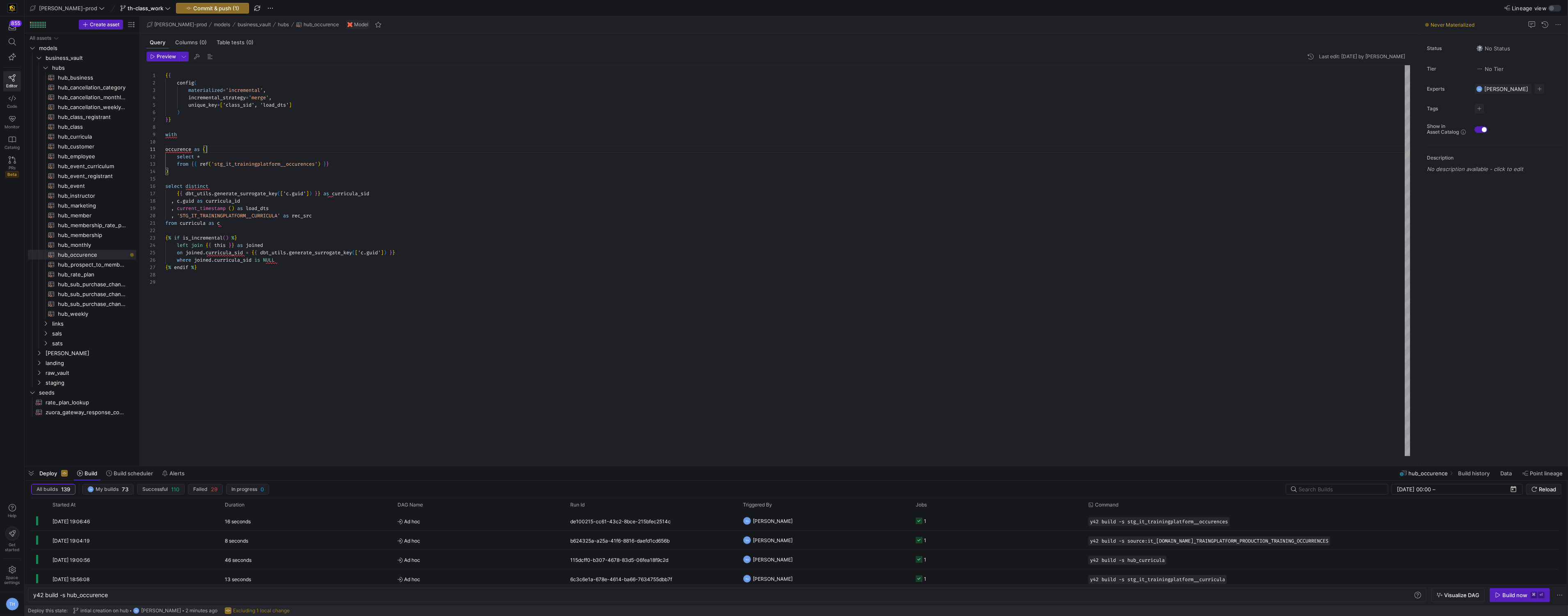
scroll to position [0, 41]
click at [218, 147] on div at bounding box center [784, 308] width 1568 height 616
click at [227, 224] on div "{ { config ( materialized = 'incremental' , incremental_strategy = 'merge' , un…" at bounding box center [788, 261] width 1245 height 391
drag, startPoint x: 208, startPoint y: 224, endPoint x: 181, endPoint y: 224, distance: 27.0
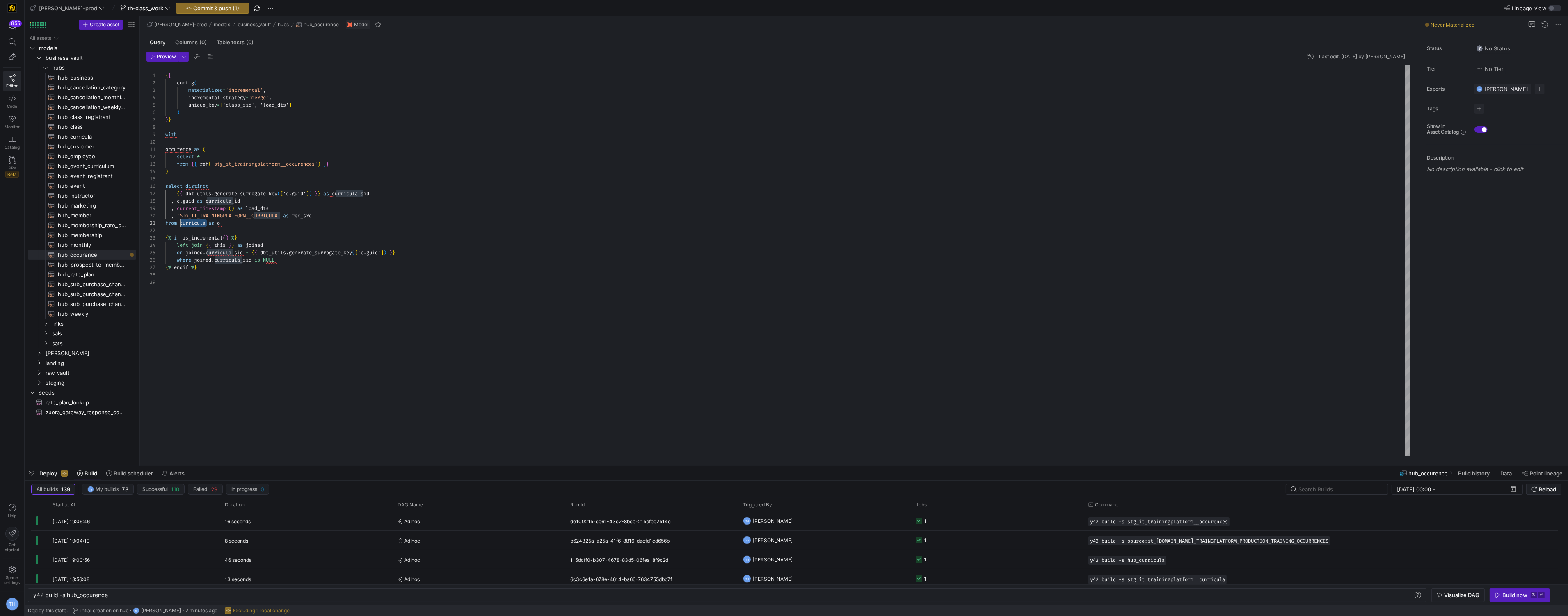
click at [181, 224] on div "{ { config ( materialized = 'incremental' , incremental_strategy = 'merge' , un…" at bounding box center [788, 261] width 1245 height 391
click at [209, 191] on div "{ { config ( materialized = 'incremental' , incremental_strategy = 'merge' , un…" at bounding box center [788, 261] width 1245 height 391
click at [290, 195] on div "{ { config ( materialized = 'incremental' , incremental_strategy = 'merge' , un…" at bounding box center [788, 261] width 1245 height 391
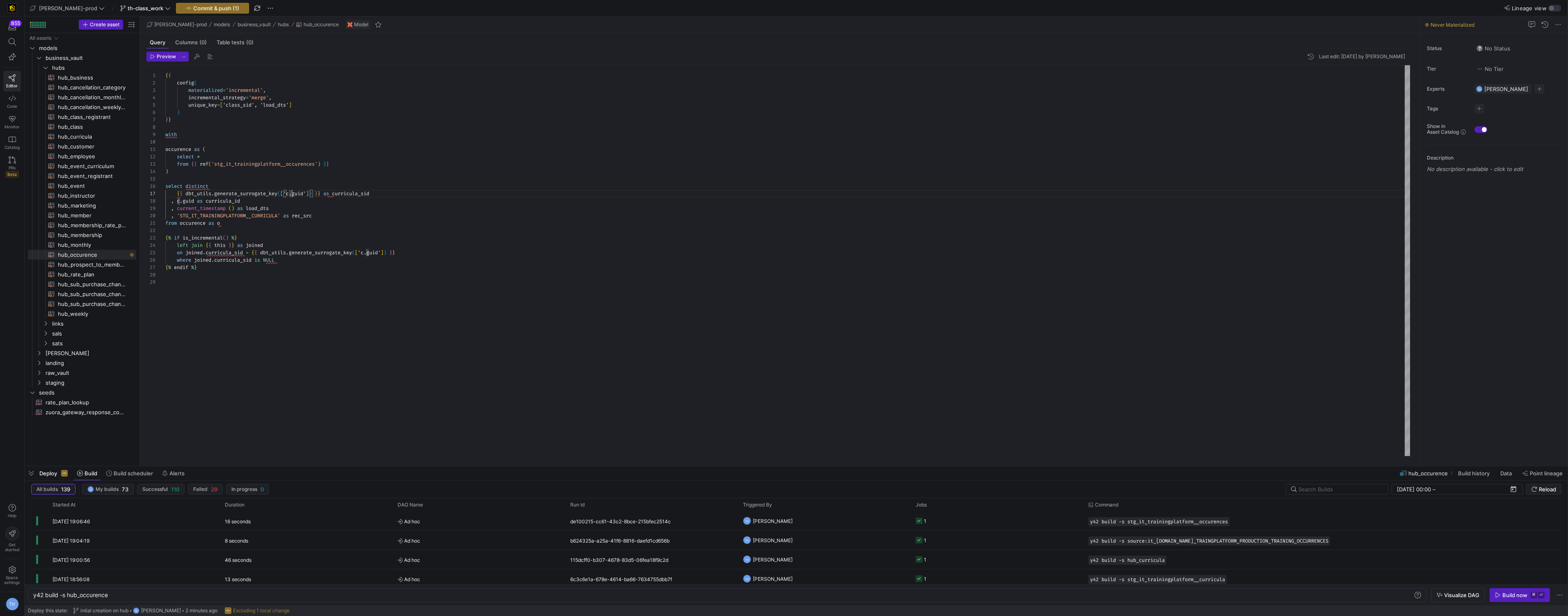
click at [292, 195] on div "{ { config ( materialized = 'incremental' , incremental_strategy = 'merge' , un…" at bounding box center [788, 261] width 1245 height 391
click at [178, 202] on div "{ { config ( materialized = 'incremental' , incremental_strategy = 'merge' , un…" at bounding box center [788, 261] width 1245 height 391
click at [362, 193] on div "{ { config ( materialized = 'incremental' , incremental_strategy = 'merge' , un…" at bounding box center [788, 261] width 1245 height 391
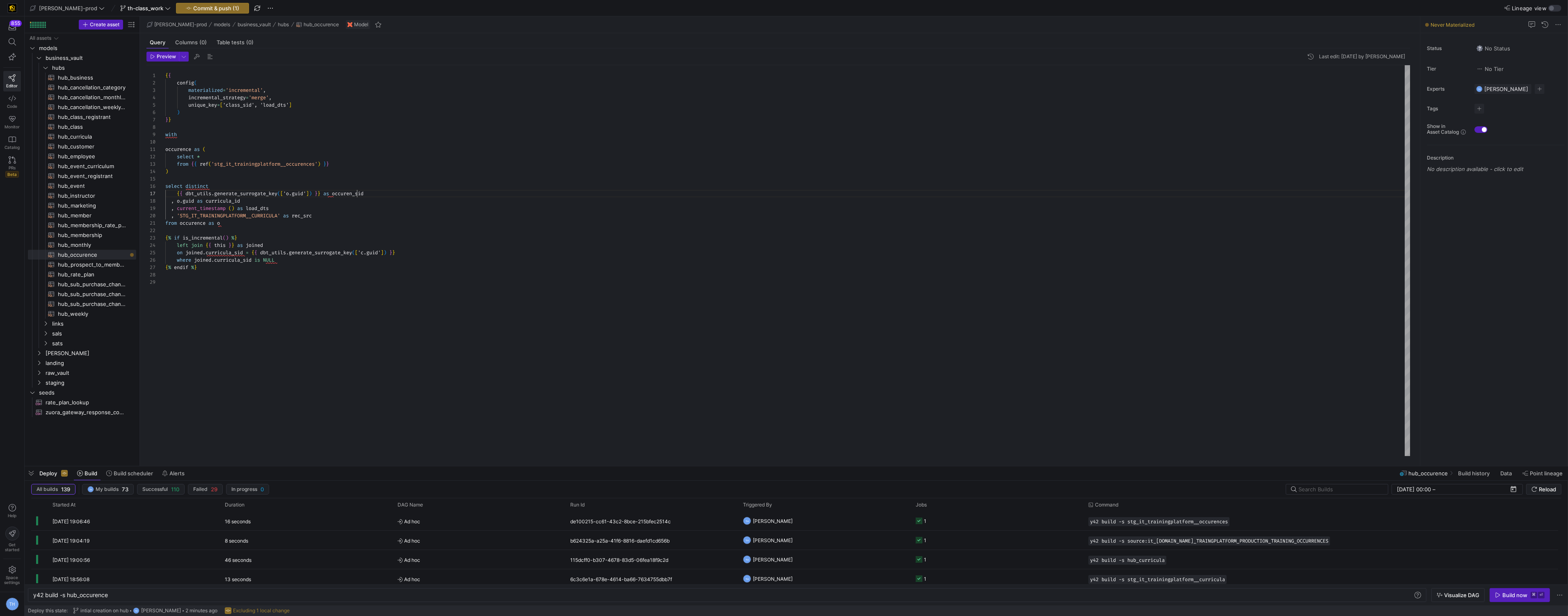
scroll to position [44, 198]
click at [355, 200] on div "{ { config ( materialized = 'incremental' , incremental_strategy = 'merge' , un…" at bounding box center [788, 261] width 1245 height 391
click at [233, 202] on div "{ { config ( materialized = 'incremental' , incremental_strategy = 'merge' , un…" at bounding box center [788, 261] width 1245 height 391
click at [296, 194] on div "{ { config ( materialized = 'incremental' , incremental_strategy = 'merge' , un…" at bounding box center [788, 261] width 1245 height 391
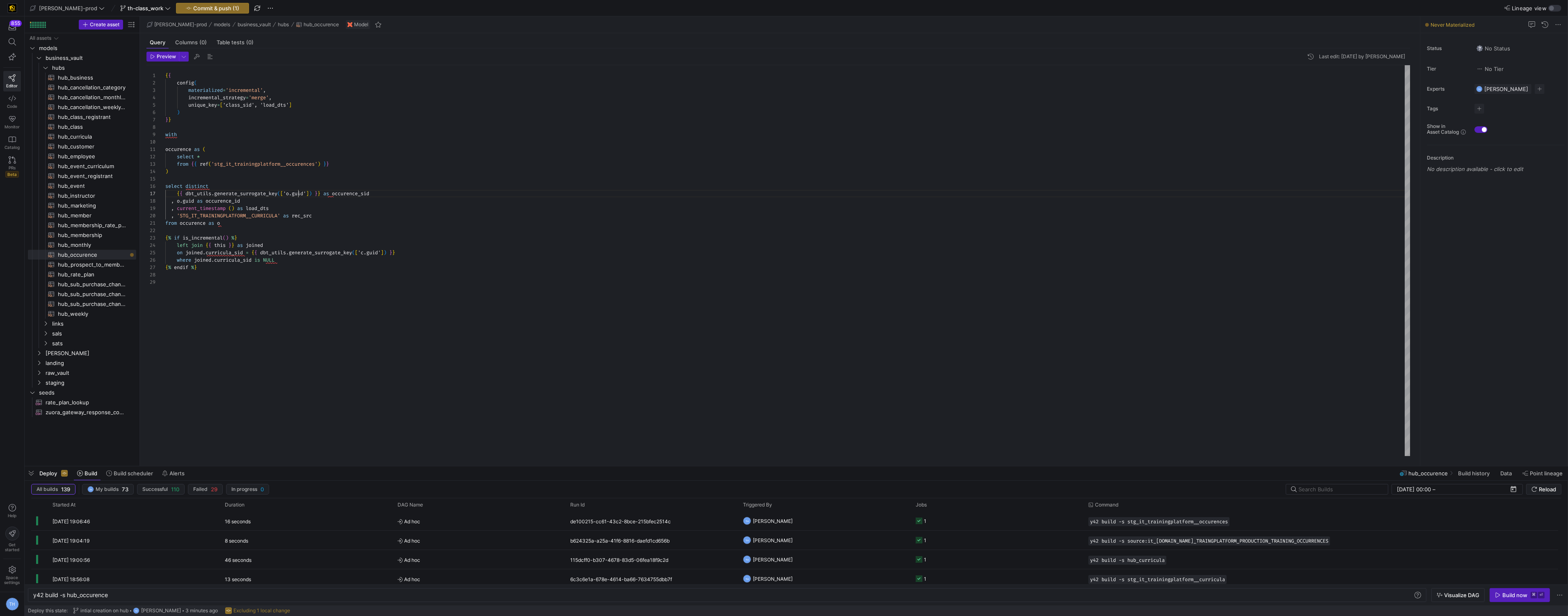
scroll to position [44, 133]
click at [239, 225] on div "{ { config ( materialized = 'incremental' , incremental_strategy = 'merge' , un…" at bounding box center [788, 261] width 1245 height 391
click at [369, 254] on div "{ { config ( materialized = 'incremental' , incremental_strategy = 'merge' , un…" at bounding box center [788, 261] width 1245 height 391
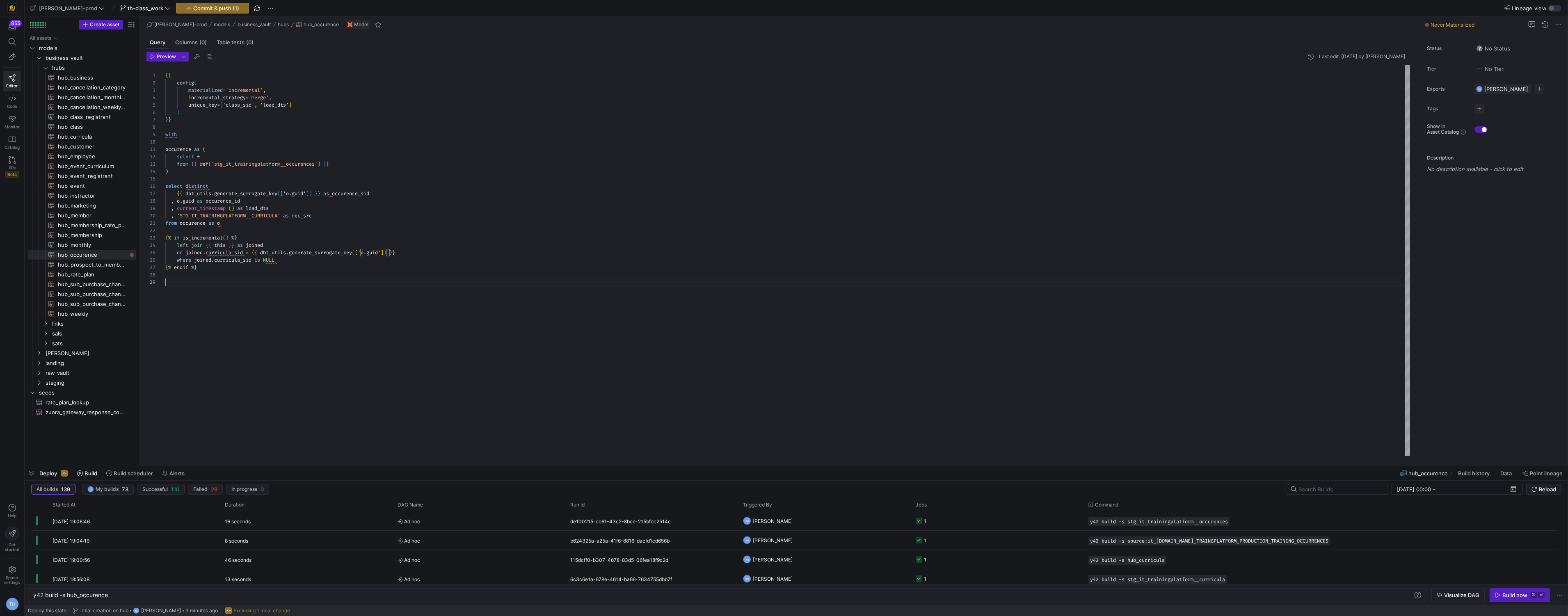
click at [234, 280] on div "{ { config ( materialized = 'incremental' , incremental_strategy = 'merge' , un…" at bounding box center [788, 261] width 1245 height 391
drag, startPoint x: 337, startPoint y: 196, endPoint x: 426, endPoint y: 196, distance: 89.0
click at [426, 196] on div "{ { config ( materialized = 'incremental' , incremental_strategy = 'merge' , un…" at bounding box center [788, 261] width 1245 height 391
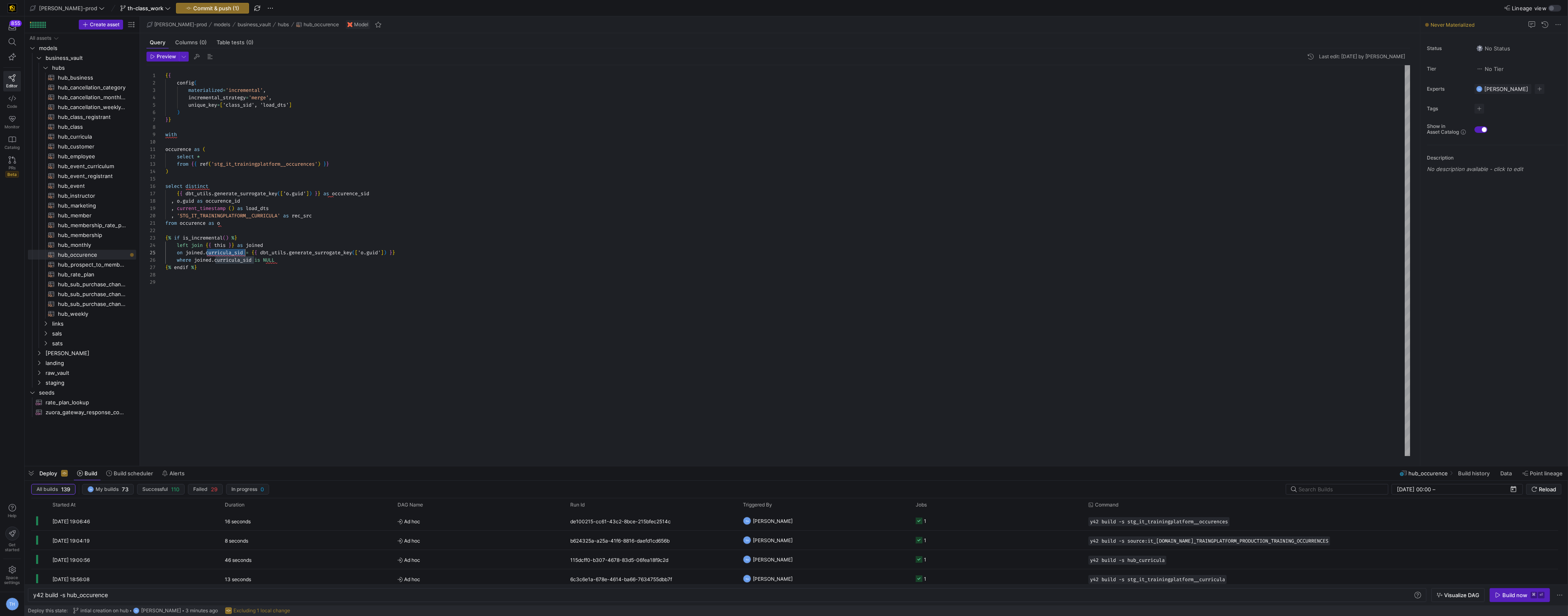
drag, startPoint x: 206, startPoint y: 254, endPoint x: 243, endPoint y: 254, distance: 37.0
click at [243, 254] on span "on joined . curricula_sid = { { dbt_utils . generate_surrogate_key ( [ 'o.guid'…" at bounding box center [280, 253] width 229 height 7
drag, startPoint x: 216, startPoint y: 262, endPoint x: 254, endPoint y: 262, distance: 38.0
click at [254, 262] on div "{ { config ( materialized = 'incremental' , incremental_strategy = 'merge' , un…" at bounding box center [788, 261] width 1245 height 391
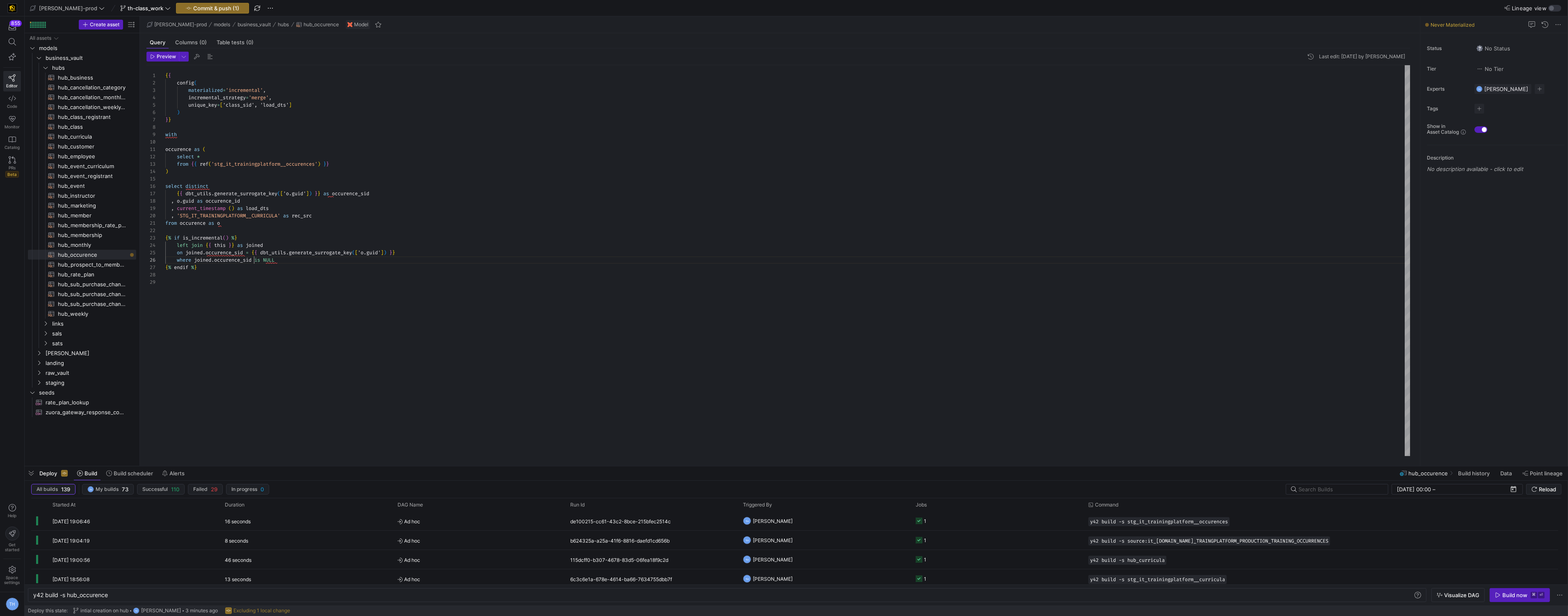
click at [251, 285] on div "{ { config ( materialized = 'incremental' , incremental_strategy = 'merge' , un…" at bounding box center [788, 261] width 1245 height 391
type textarea "from occurence as o {% if is_incremental() %} left join {{ this }} as joined on…"
click at [197, 9] on span "Commit & push (1)" at bounding box center [215, 8] width 46 height 7
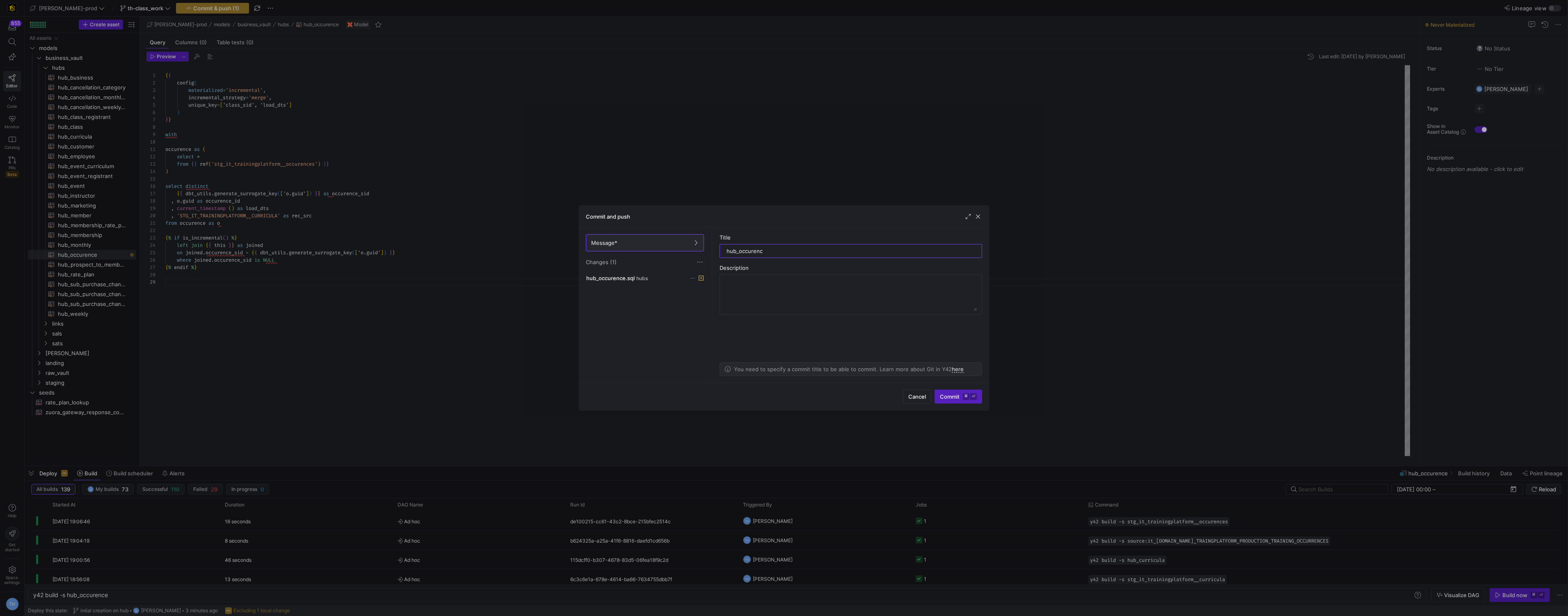
type input "hub_occurence"
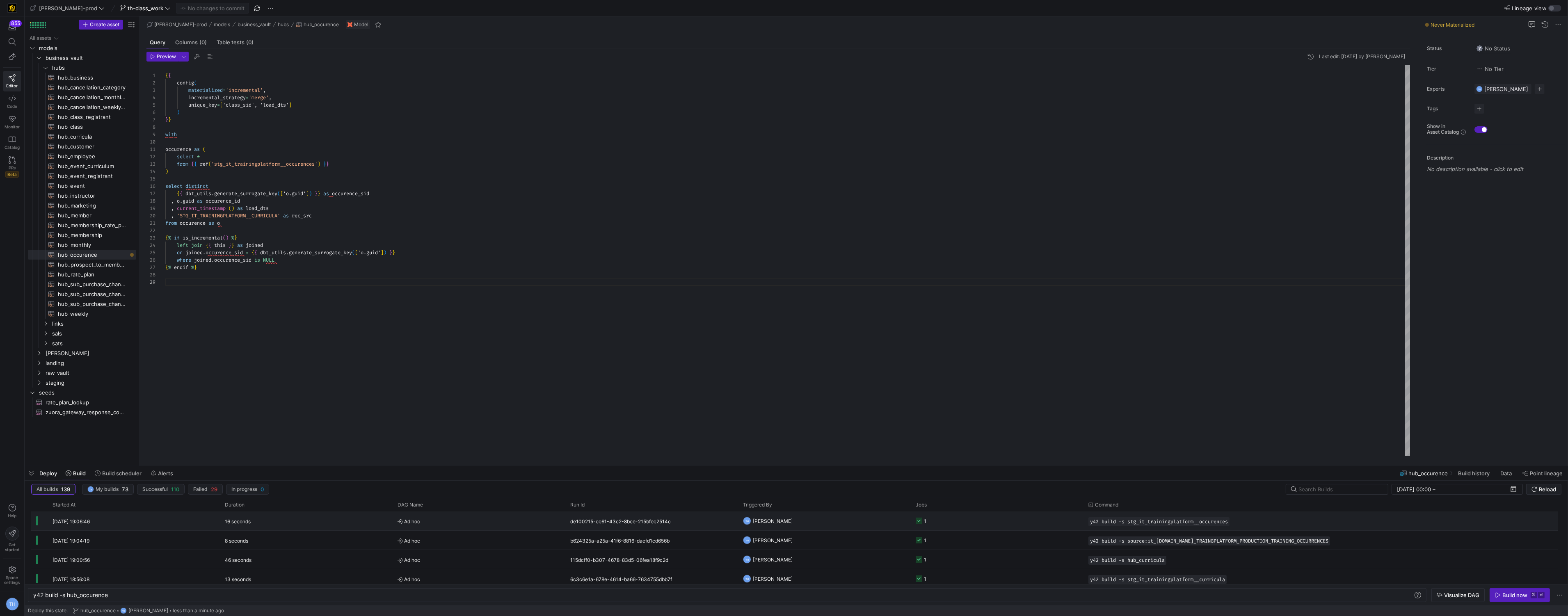
click at [987, 519] on y42-job-status-cell-renderer "1" at bounding box center [997, 521] width 163 height 18
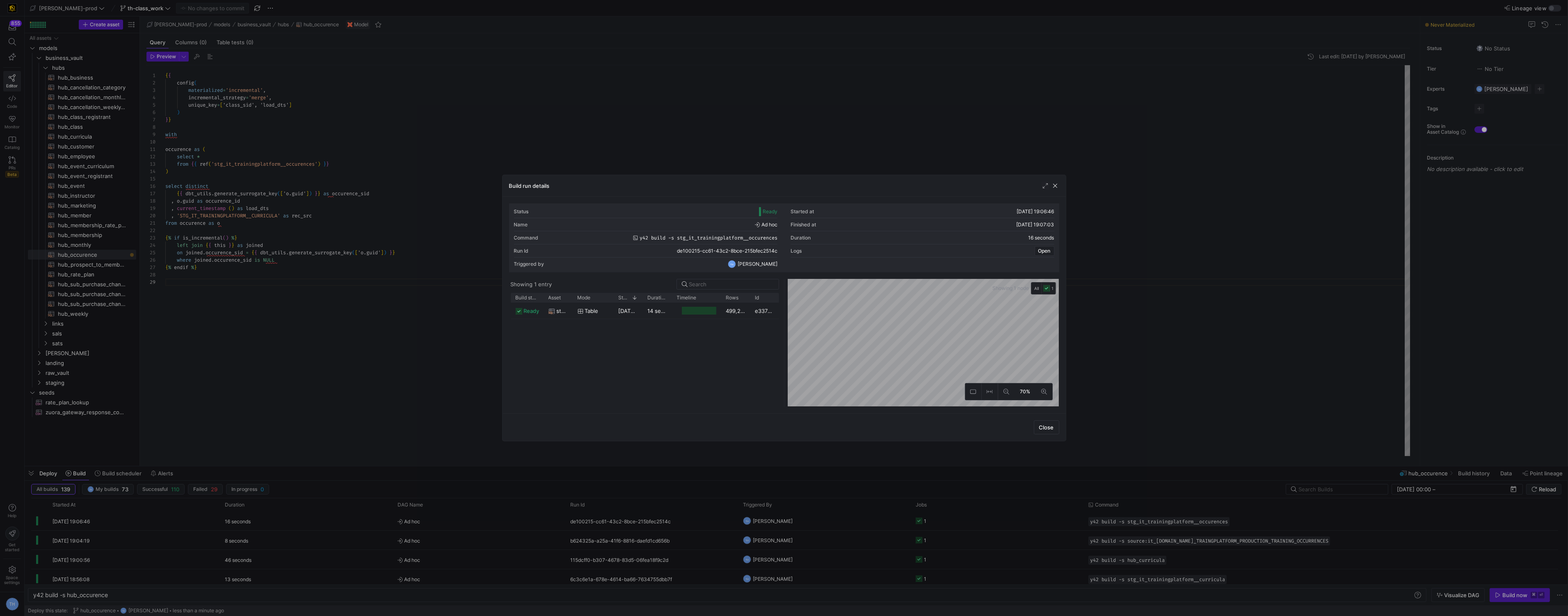
click at [878, 152] on div at bounding box center [784, 308] width 1568 height 616
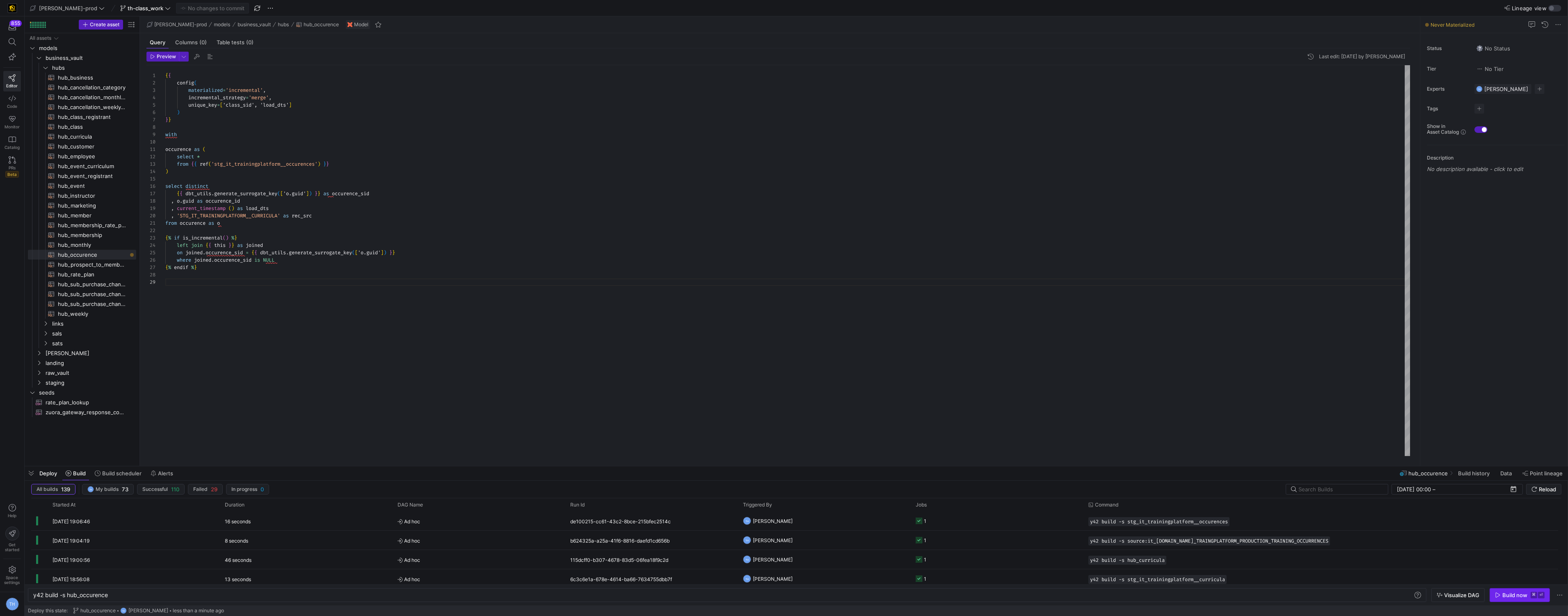
click at [1509, 591] on span "button" at bounding box center [1520, 595] width 60 height 13
click at [141, 284] on span "Rename" at bounding box center [152, 285] width 68 height 12
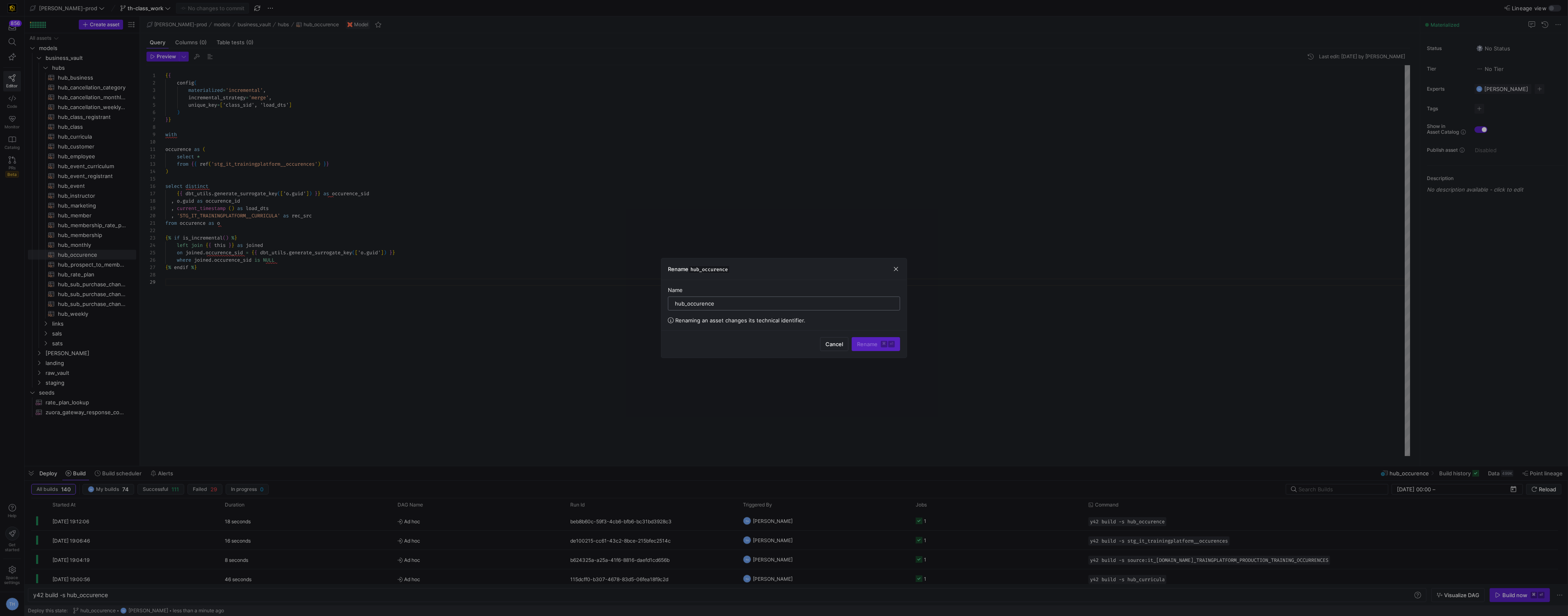
click at [702, 304] on input "hub_occurence" at bounding box center [784, 303] width 219 height 7
type input "hub_occurrence"
click at [869, 344] on span "Rename ⌘ ⏎" at bounding box center [876, 344] width 38 height 7
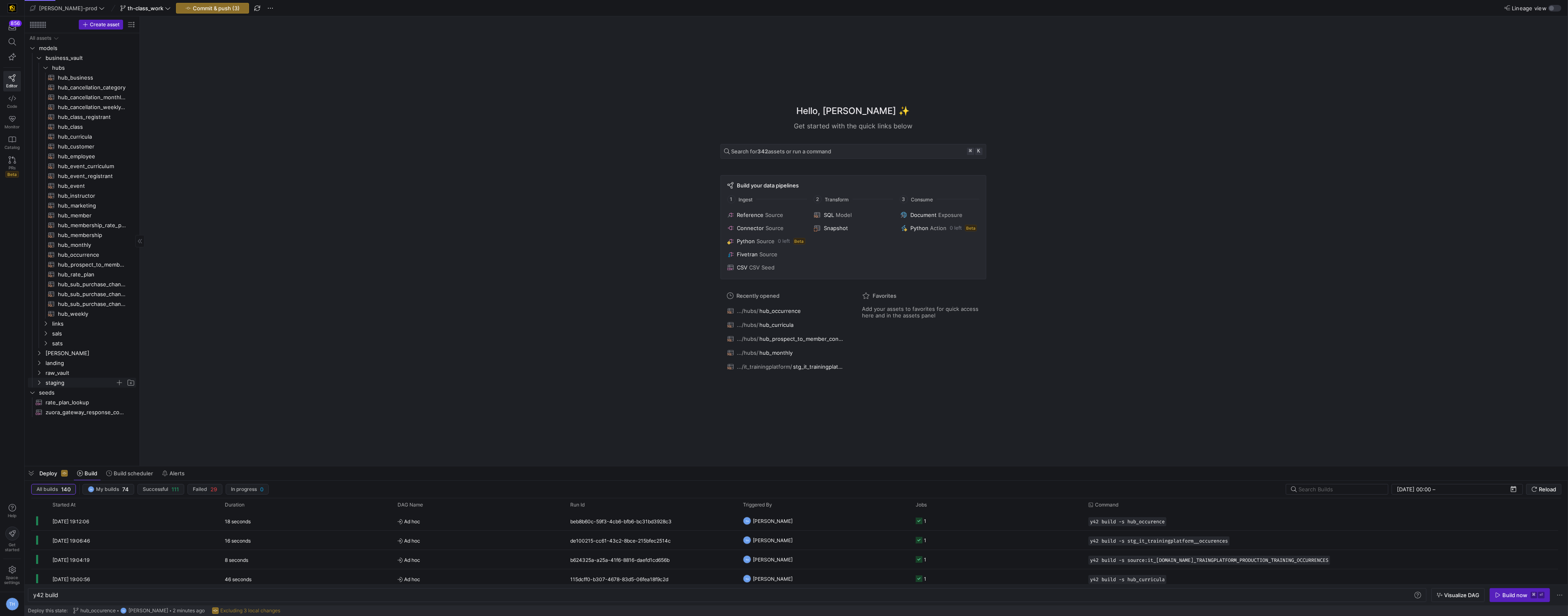
click at [82, 379] on span "staging" at bounding box center [80, 383] width 70 height 10
click at [92, 402] on span "it_trainingplatform" at bounding box center [84, 404] width 63 height 10
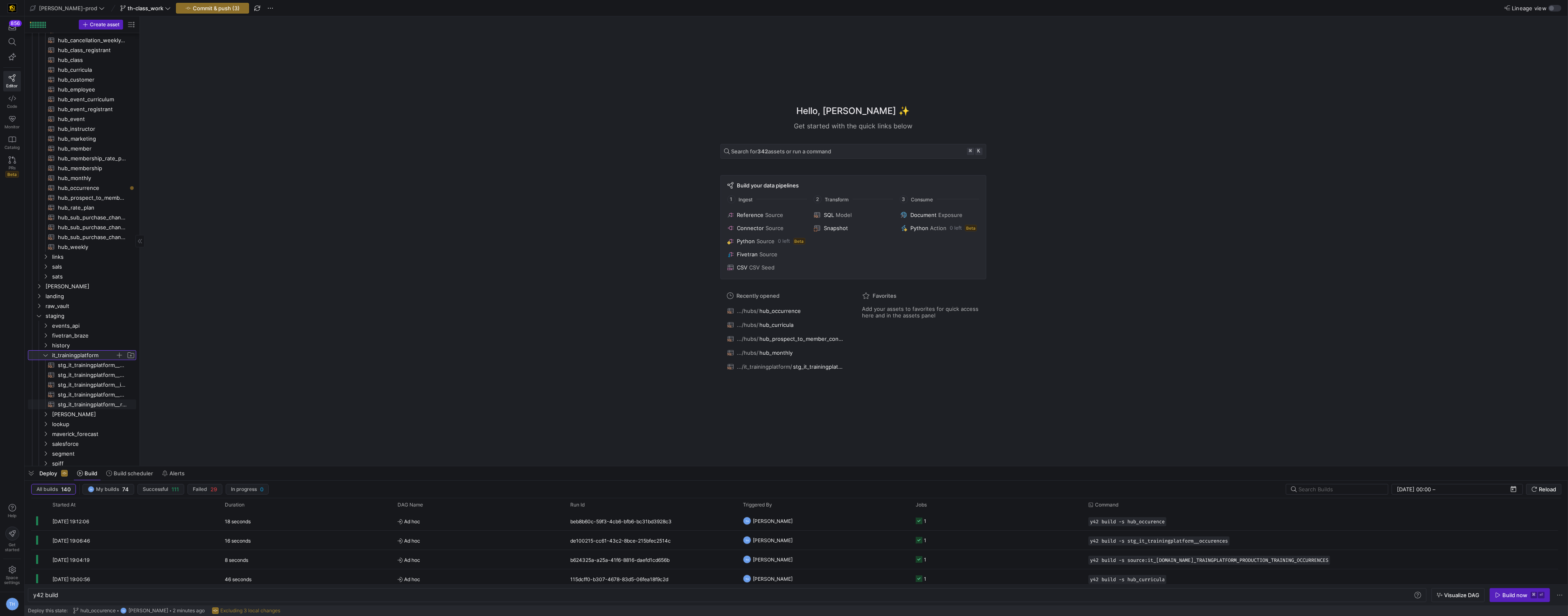
scroll to position [82, 0]
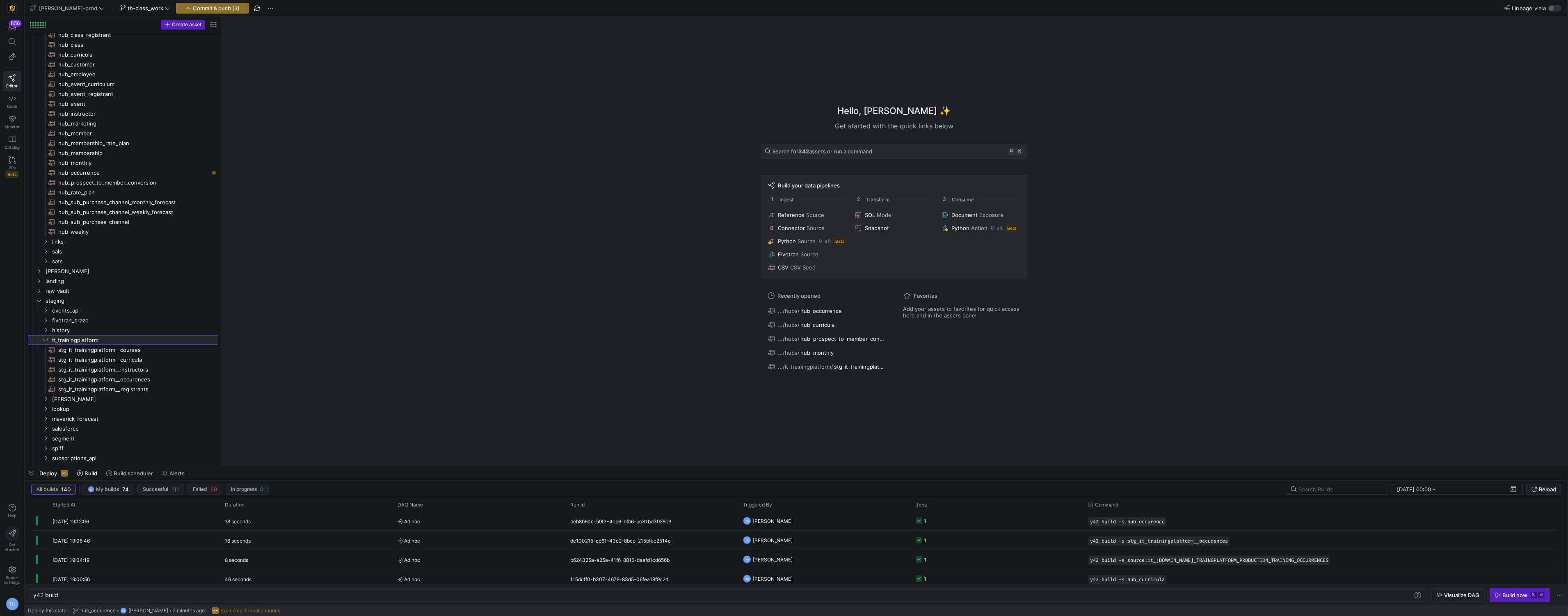
drag, startPoint x: 139, startPoint y: 359, endPoint x: 233, endPoint y: 357, distance: 94.0
click at [156, 378] on span "stg_it_trainingplatform__occurences​​​​​​​​​​" at bounding box center [133, 380] width 150 height 10
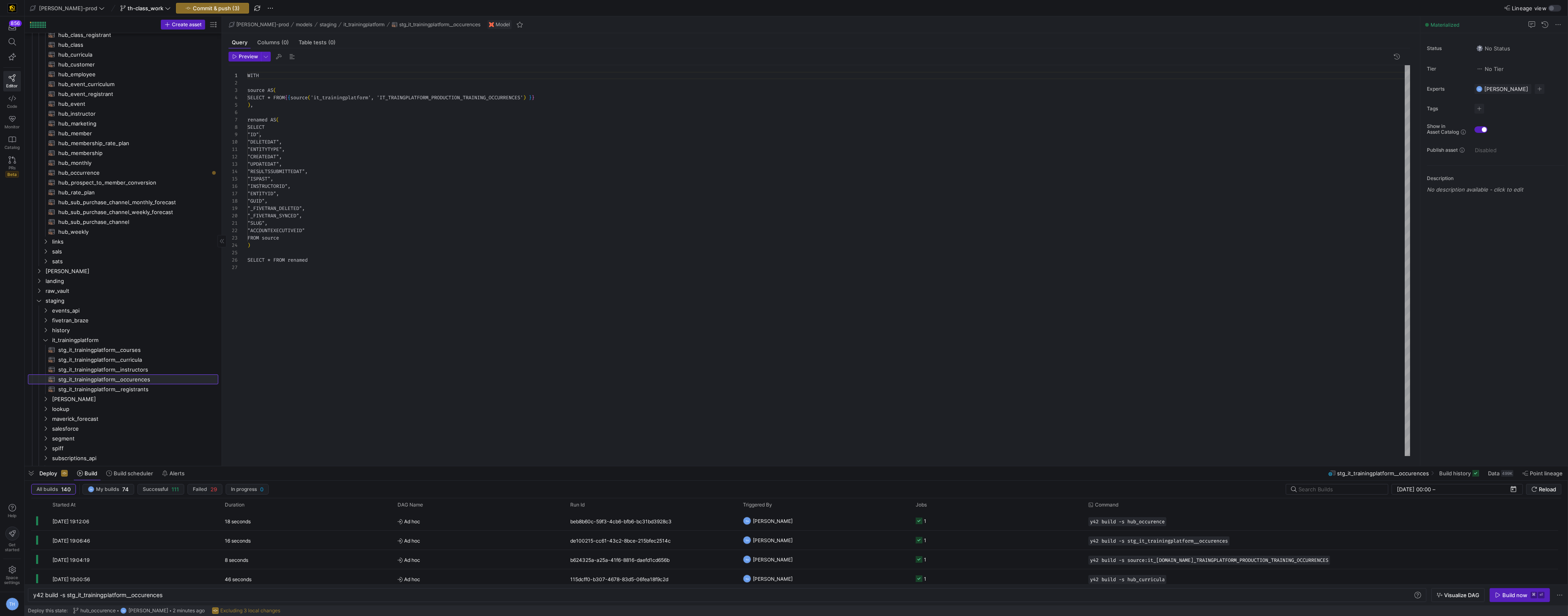
type textarea "y42 build -s stg_it_trainingplatform__occurences"
click at [191, 410] on span "Rename" at bounding box center [201, 408] width 68 height 12
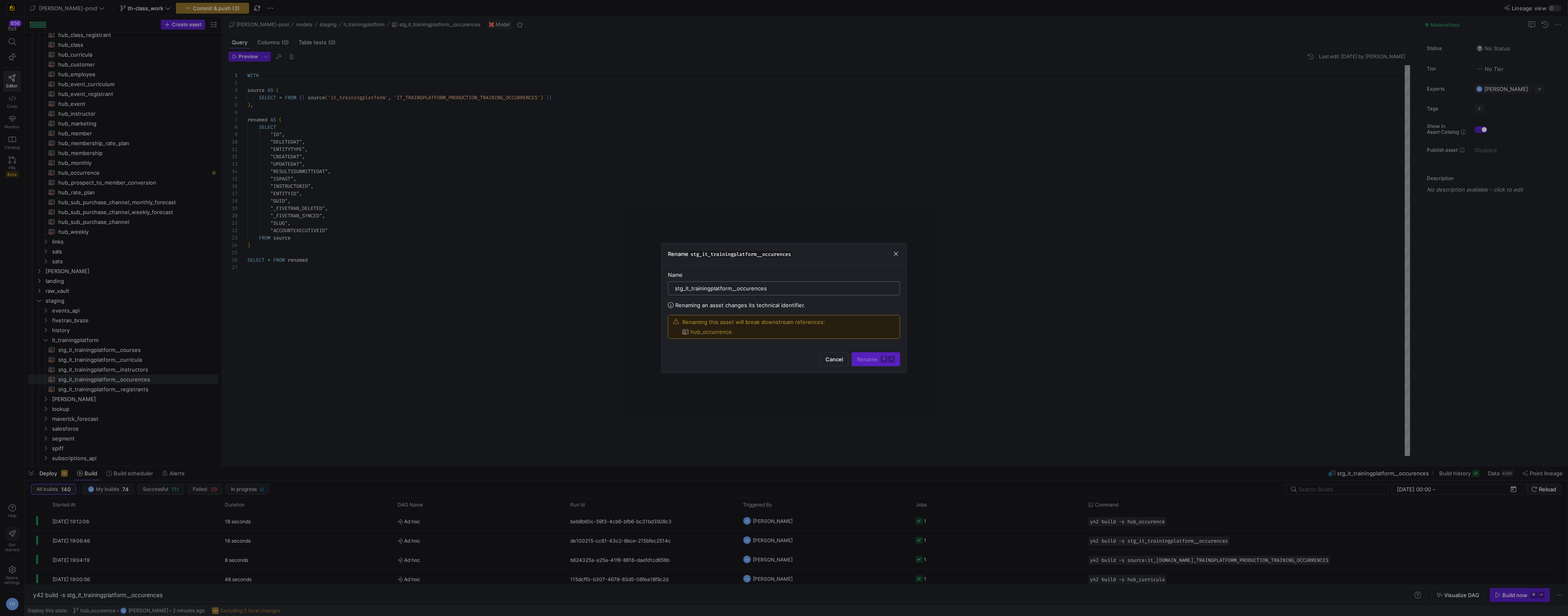
click at [751, 289] on input "stg_it_trainingplatform__occurences" at bounding box center [784, 288] width 219 height 7
type input "stg_it_trainingplatform__occurrences"
click at [867, 357] on span "Rename ⌘ ⏎" at bounding box center [876, 359] width 38 height 7
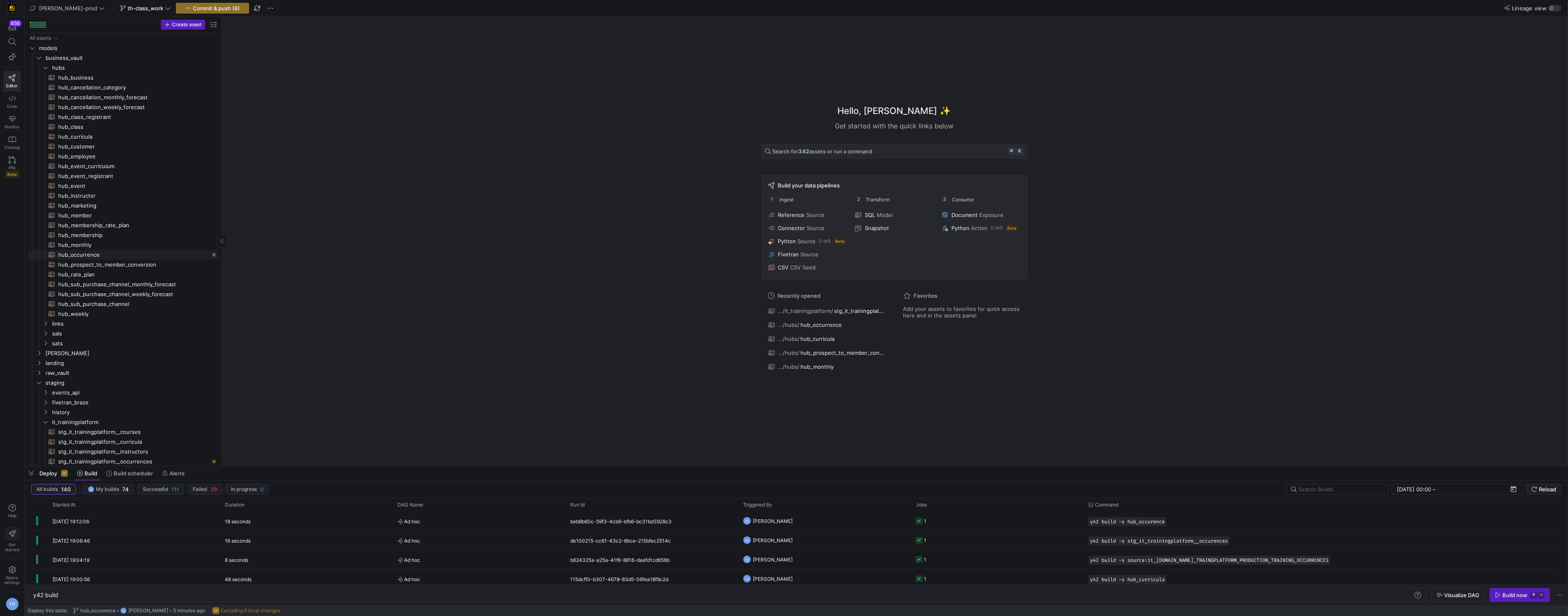
click at [111, 257] on span "hub_occurrence​​​​​​​​​​" at bounding box center [133, 255] width 150 height 10
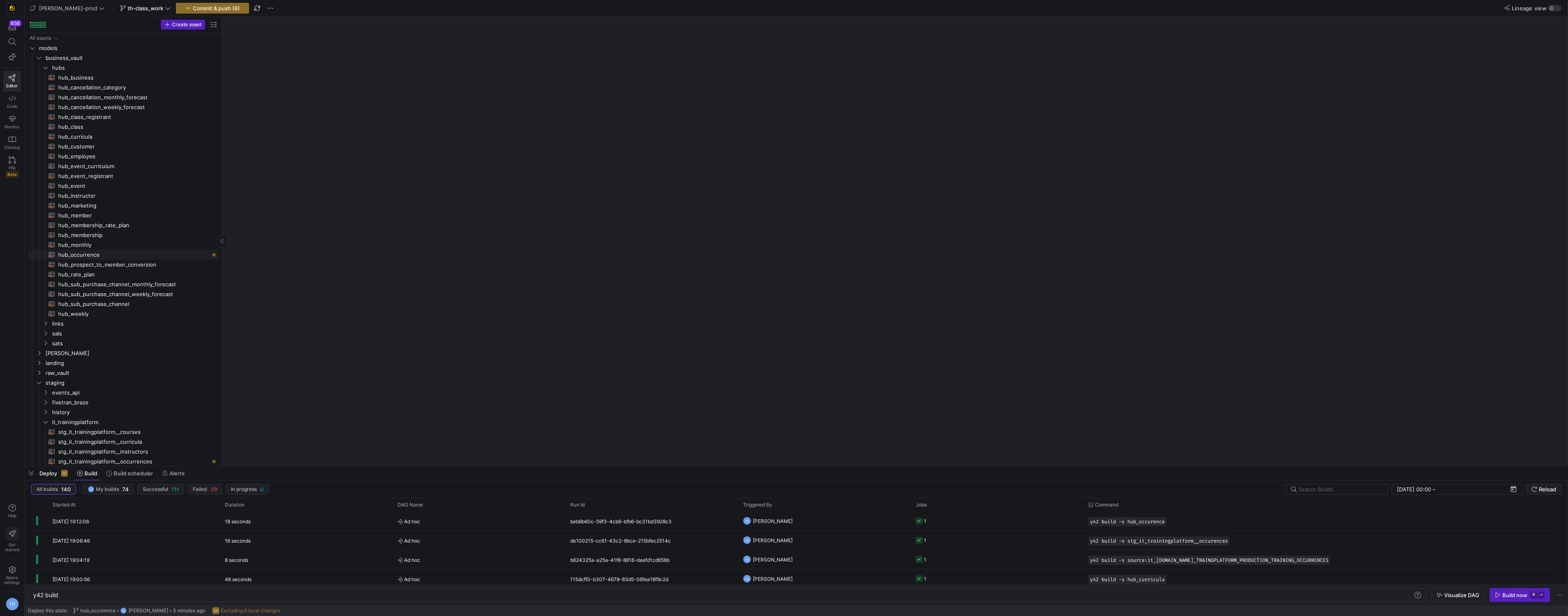
type textarea "y42 build -s hub_occurrence"
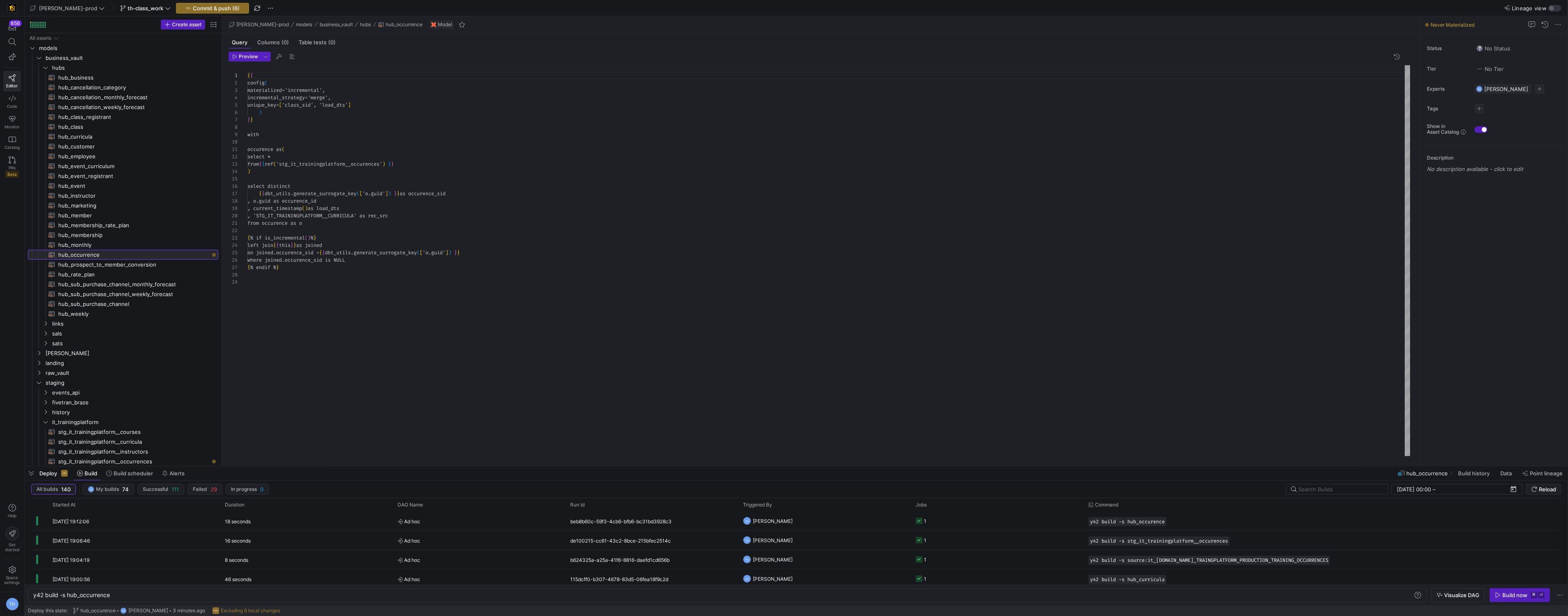
scroll to position [74, 0]
click at [387, 164] on div "{ { config ( materialized = 'incremental' , incremental_strategy = 'merge' , un…" at bounding box center [828, 261] width 1163 height 391
type textarea "occurence as ( select * from {{ ref('stg_it_trainingplatform__occurrences') }} …"
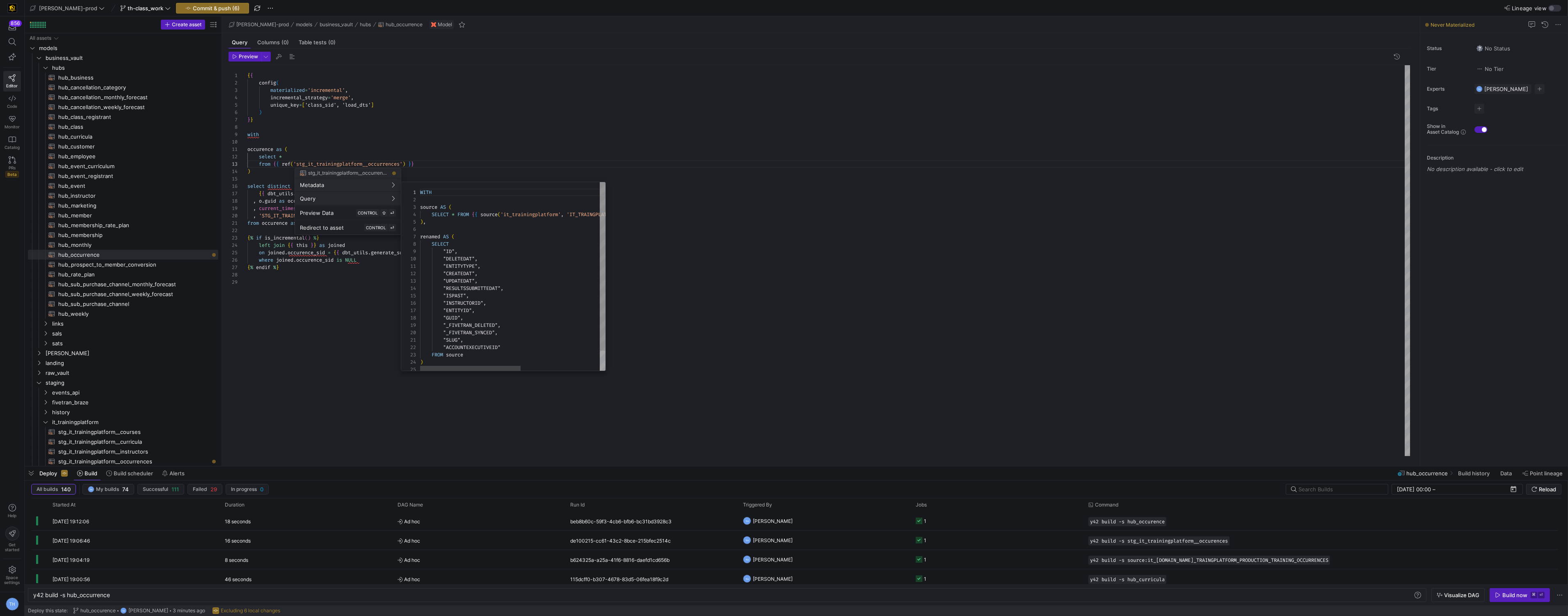
scroll to position [74, 0]
click at [424, 127] on div at bounding box center [784, 308] width 1568 height 616
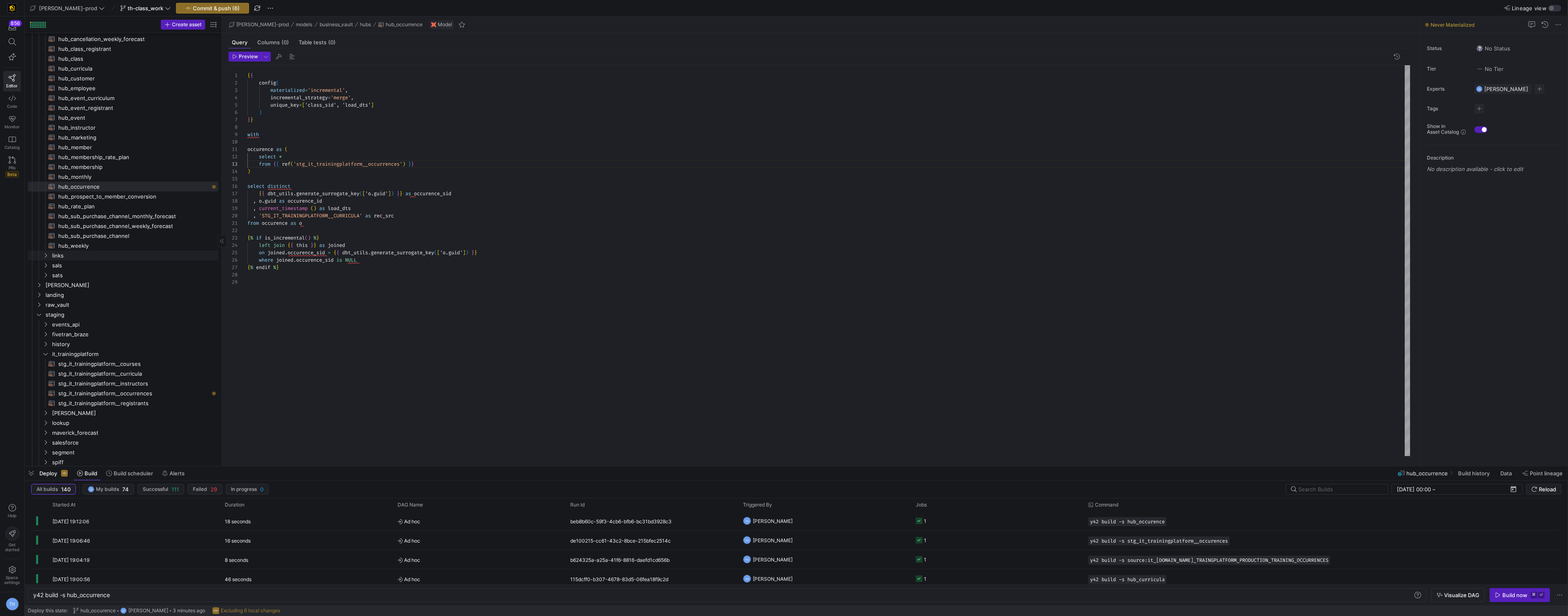
scroll to position [40, 0]
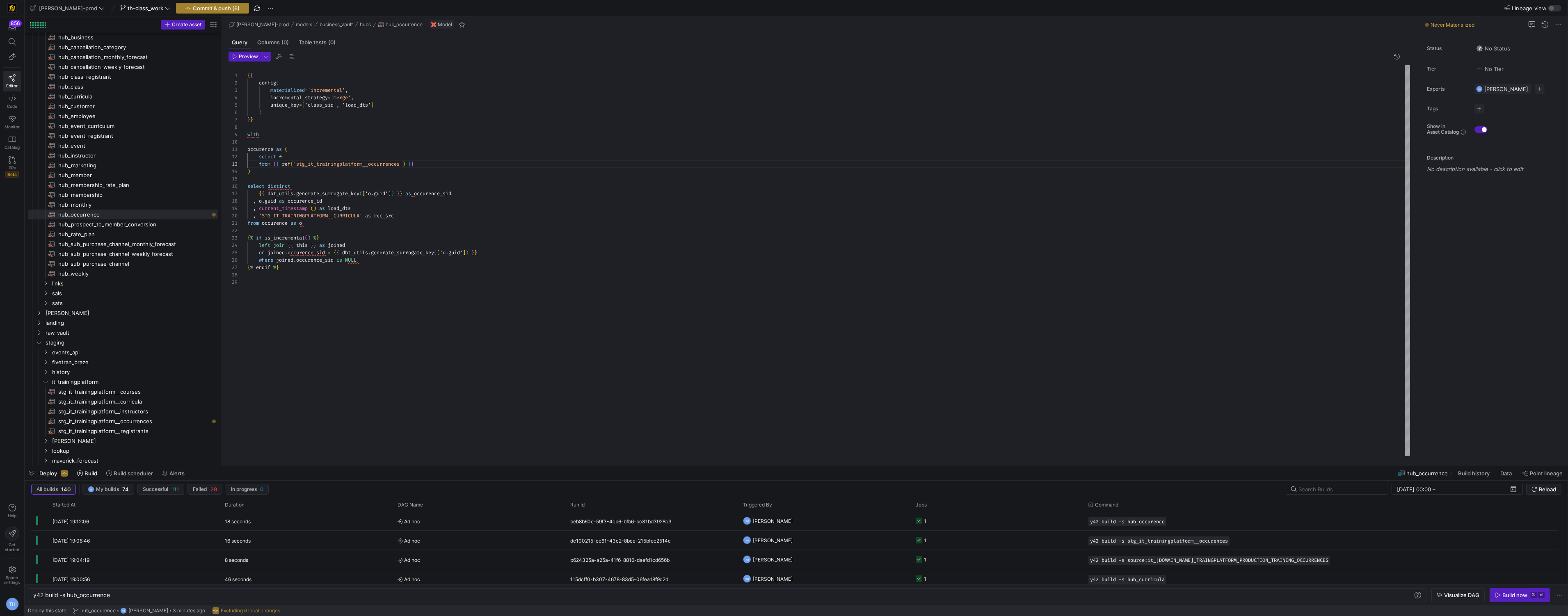
click at [198, 5] on span "Commit & push (6)" at bounding box center [216, 8] width 47 height 7
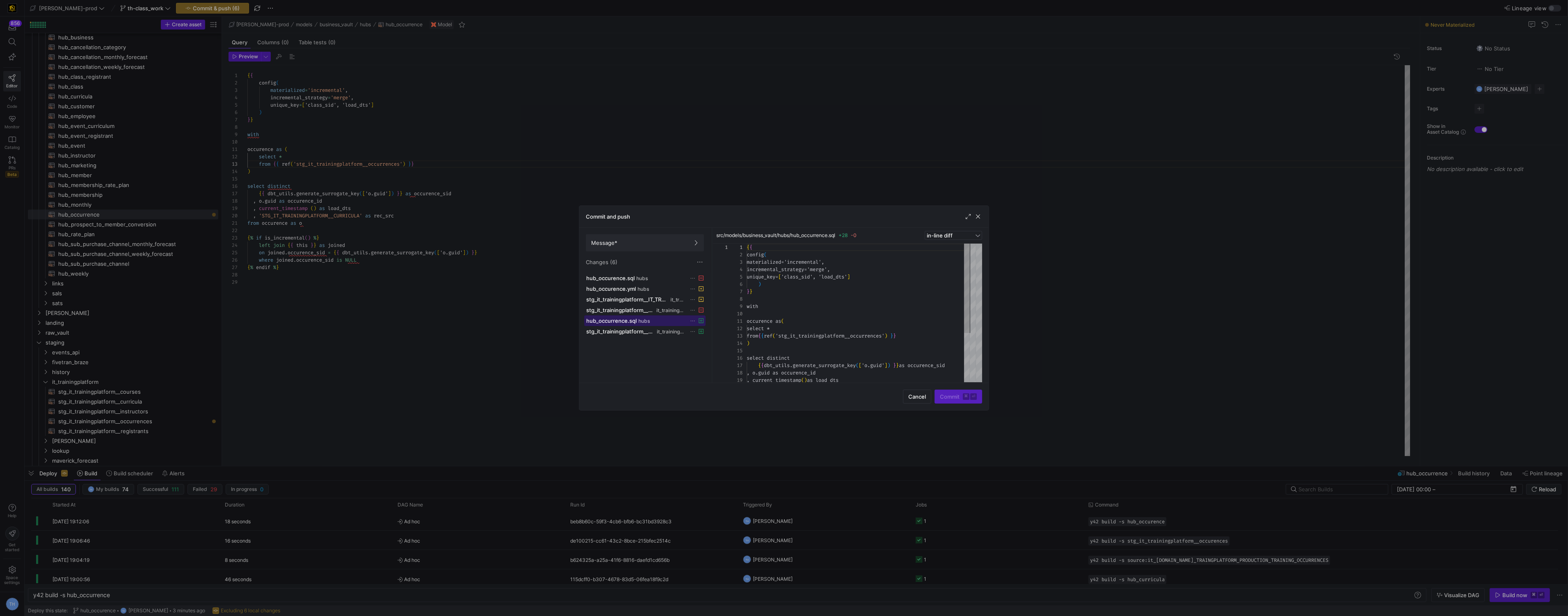
click at [622, 322] on span "hub_occurrence.sql" at bounding box center [611, 321] width 51 height 7
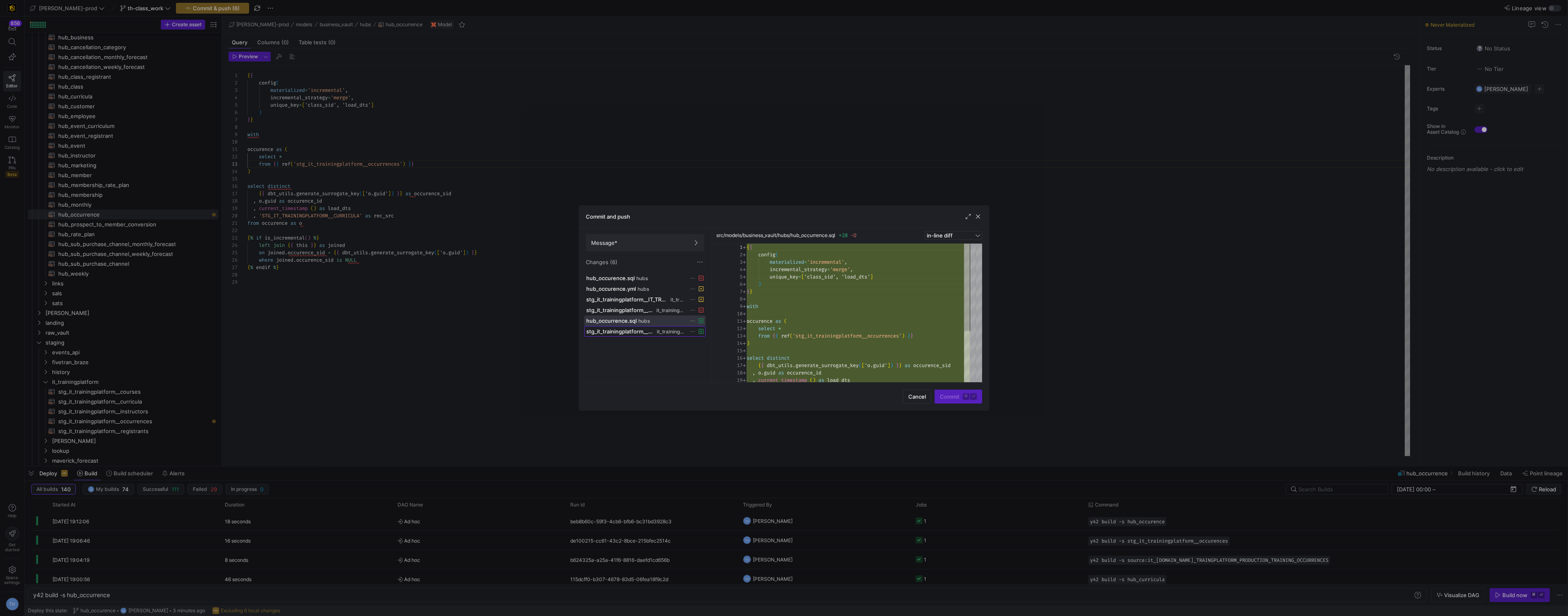
click at [623, 333] on span "stg_it_trainingplatform__occurrences.sql" at bounding box center [620, 331] width 69 height 7
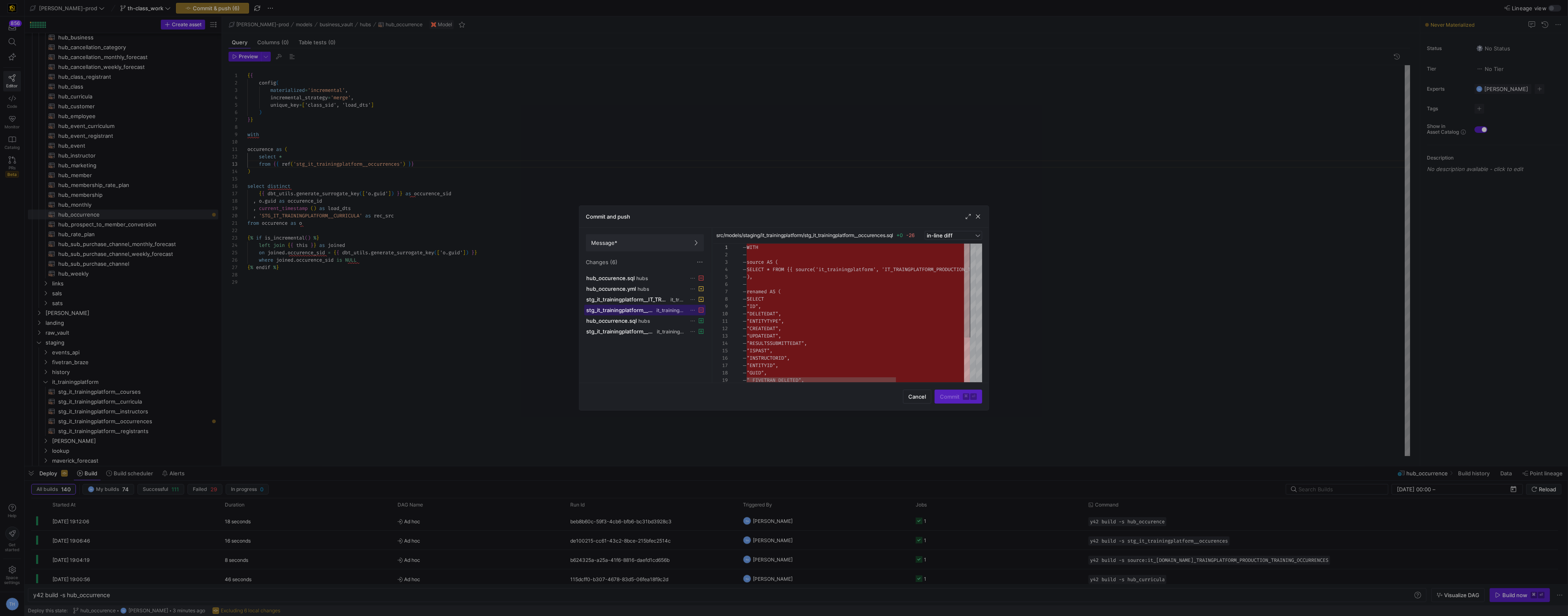
click at [625, 312] on span "stg_it_trainingplatform__occurences.sql" at bounding box center [620, 310] width 69 height 7
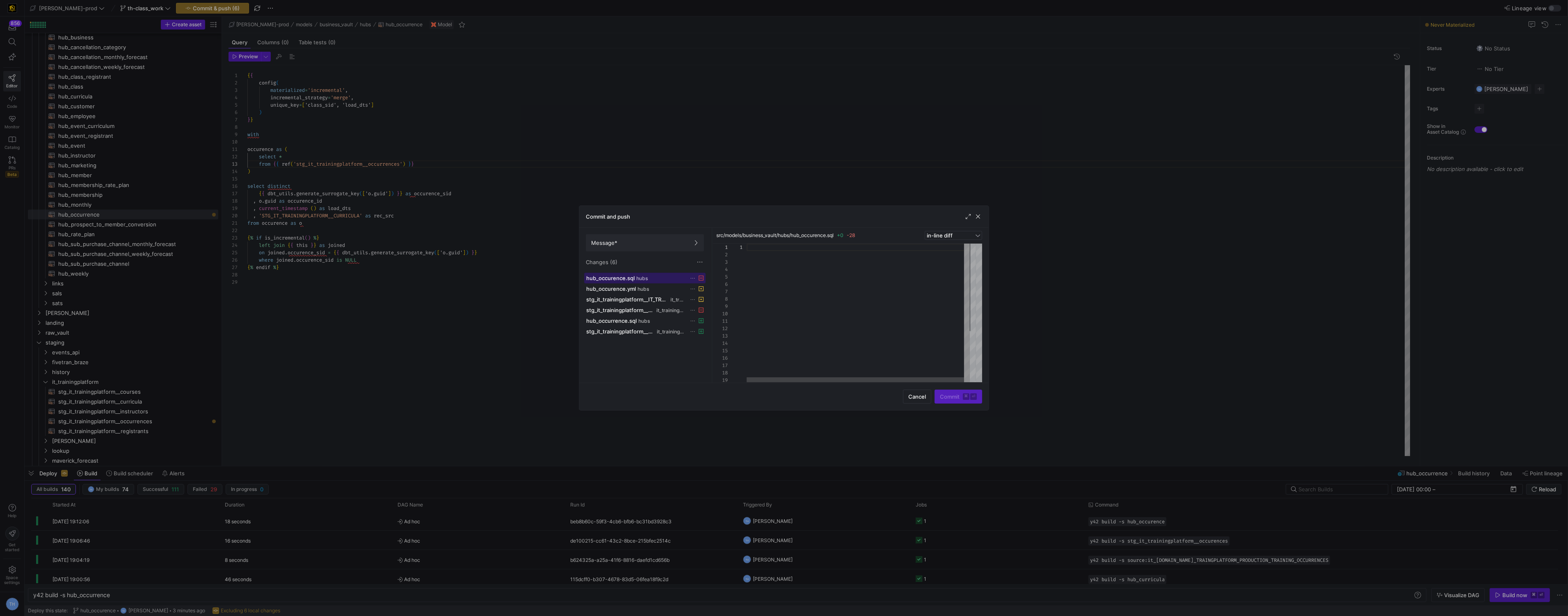
click at [624, 281] on span "hub_occurence.sql" at bounding box center [611, 278] width 49 height 7
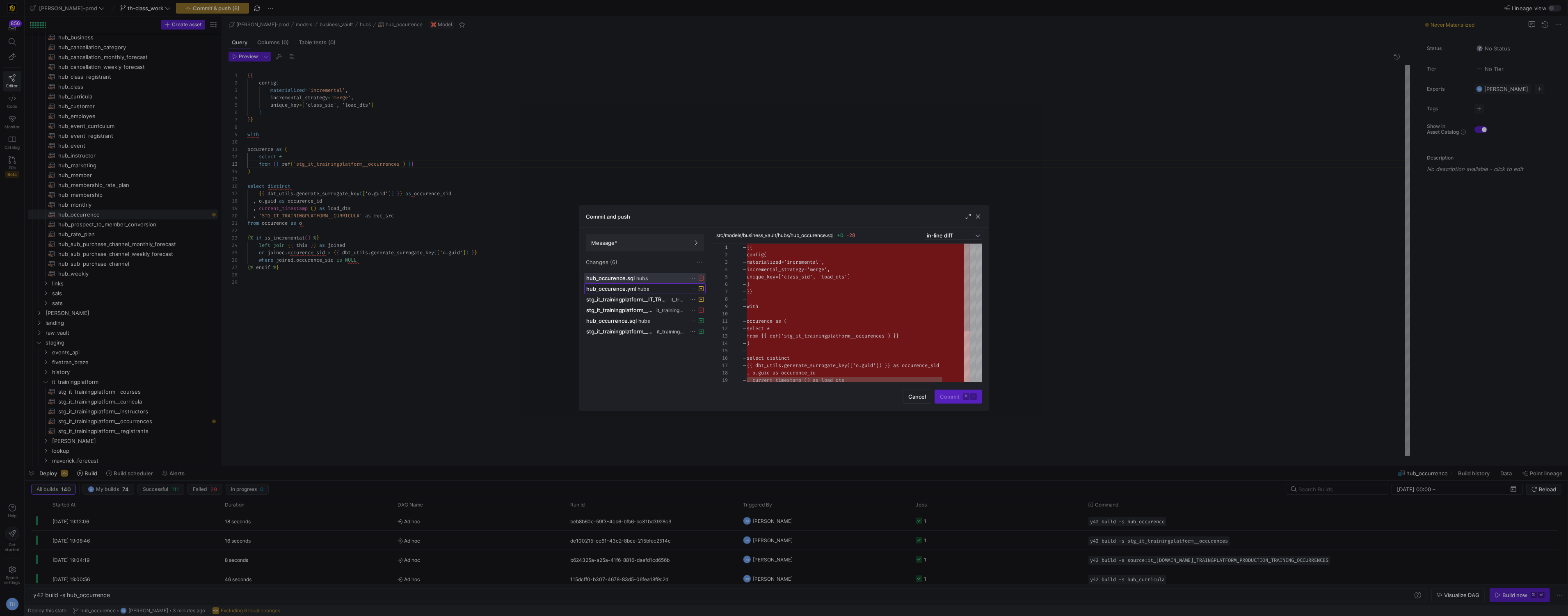
click at [624, 284] on span at bounding box center [645, 289] width 121 height 10
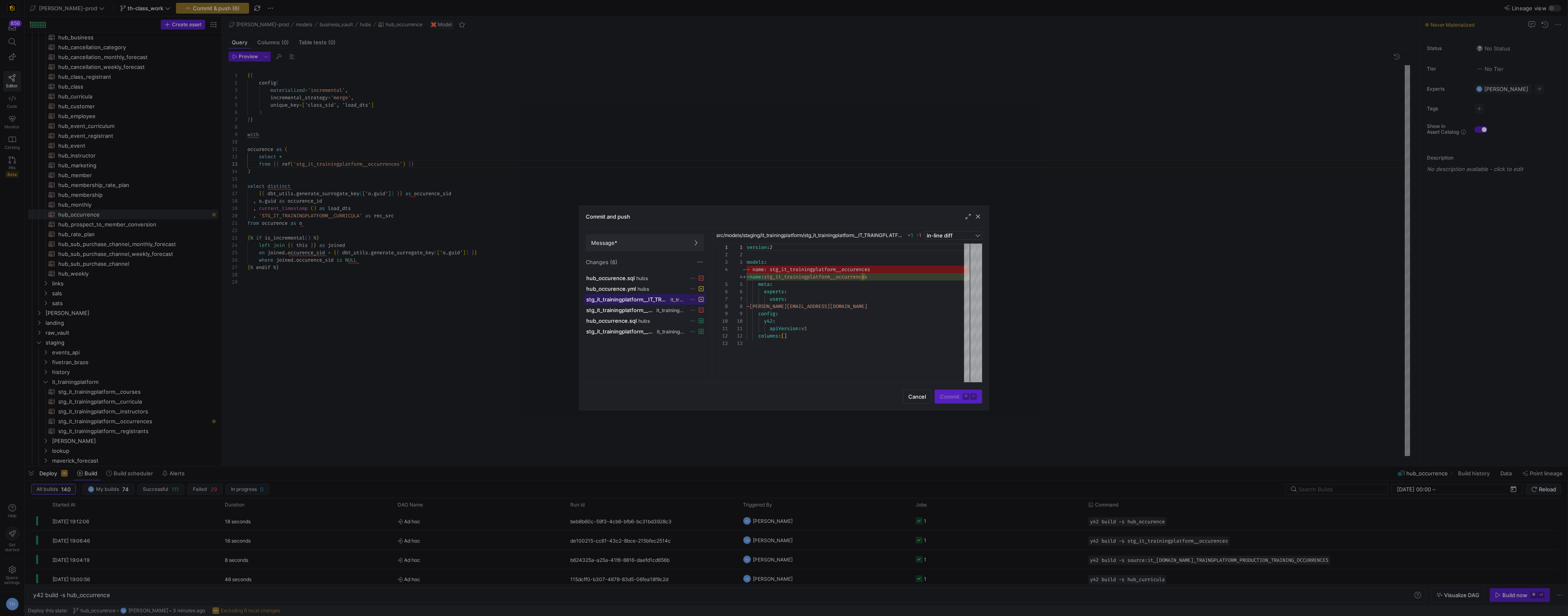
click at [624, 299] on span "stg_it_trainingplatform__IT_TRAINGPLATFORM_PRODUCTION_TRAINING_OCCURRENCES.yml" at bounding box center [628, 299] width 83 height 7
click at [624, 290] on span "hub_occurence.yml" at bounding box center [611, 289] width 50 height 7
click at [625, 298] on span "stg_it_trainingplatform__IT_TRAINGPLATFORM_PRODUCTION_TRAINING_OCCURRENCES.yml" at bounding box center [628, 299] width 83 height 7
click at [668, 367] on div "hub_occurence.sql hubs hub_occurence.yml hubs stg_it_trainingplatform__IT_TRAIN…" at bounding box center [645, 326] width 122 height 107
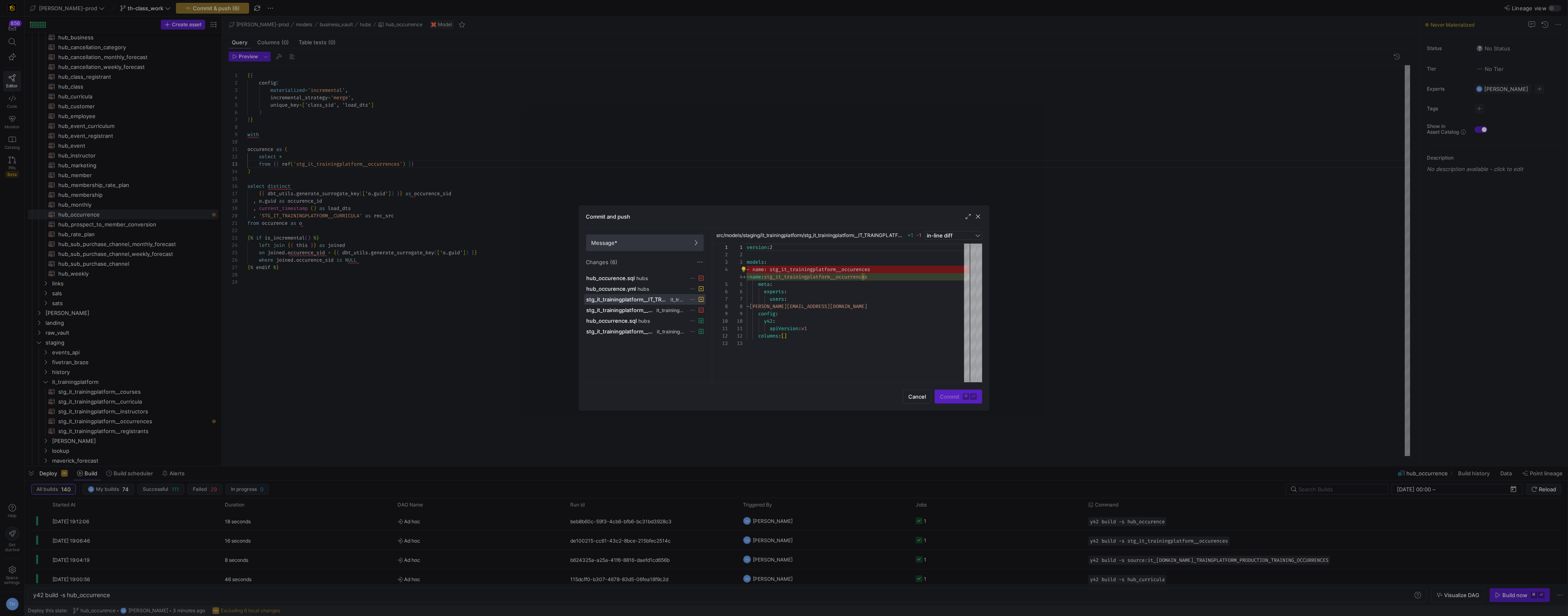
click at [643, 247] on span at bounding box center [645, 243] width 117 height 16
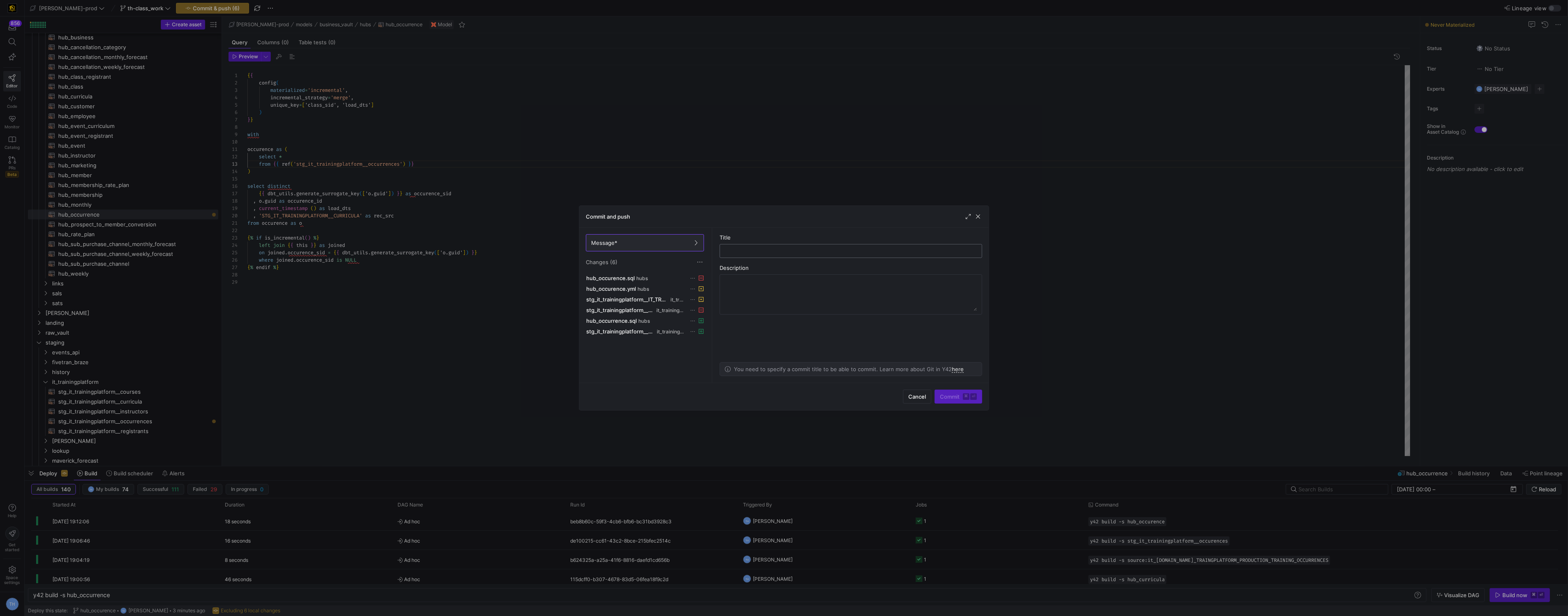
click at [763, 256] on div at bounding box center [851, 251] width 248 height 13
type input "I dont know how to spell"
click at [948, 396] on span "Commit ⌘ ⏎" at bounding box center [958, 396] width 37 height 7
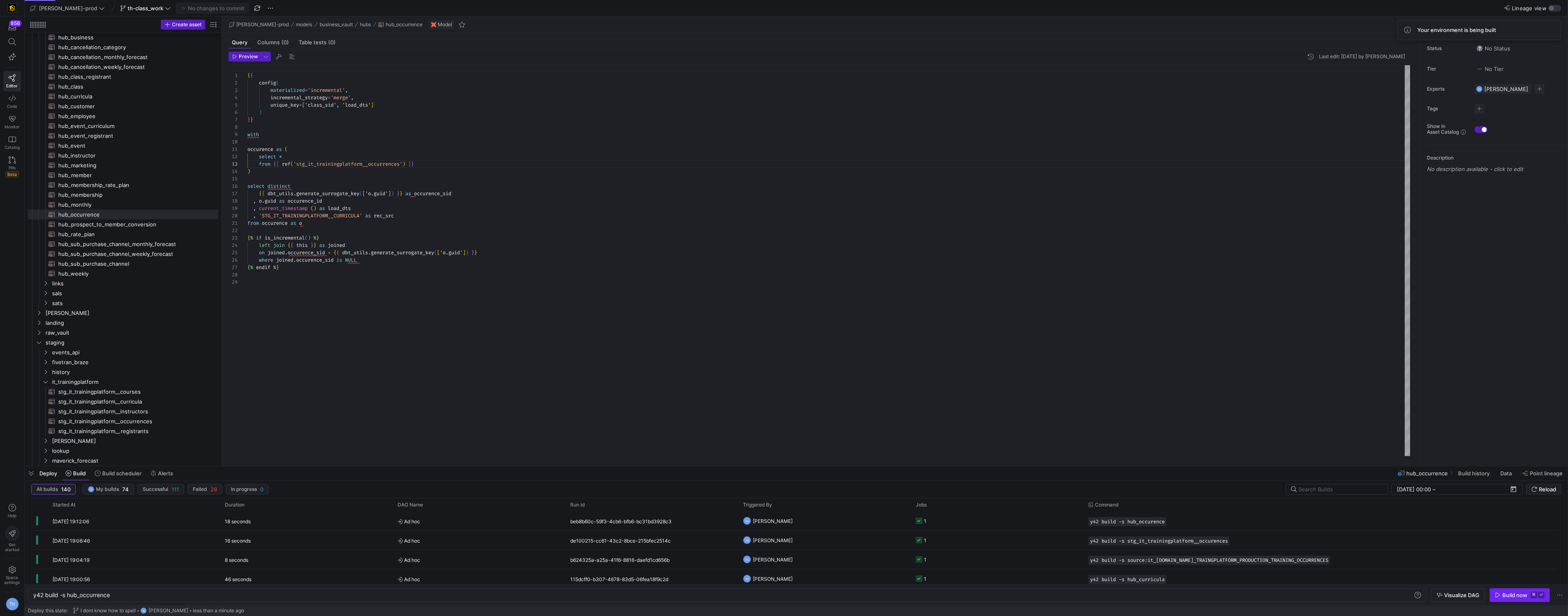
click at [1513, 592] on div "Build now" at bounding box center [1514, 595] width 25 height 7
click at [879, 520] on y42-orchestration-triggered-by "TH [PERSON_NAME]" at bounding box center [825, 521] width 163 height 18
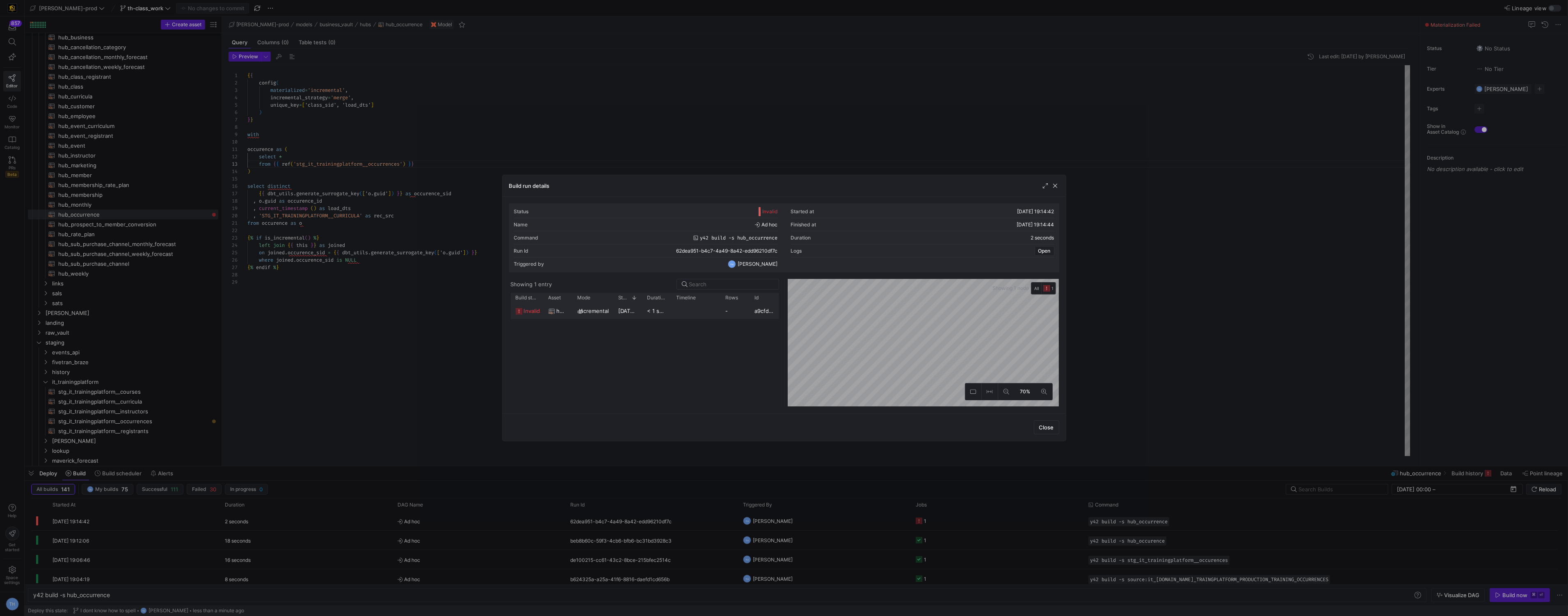
click at [673, 310] on div at bounding box center [696, 310] width 49 height 16
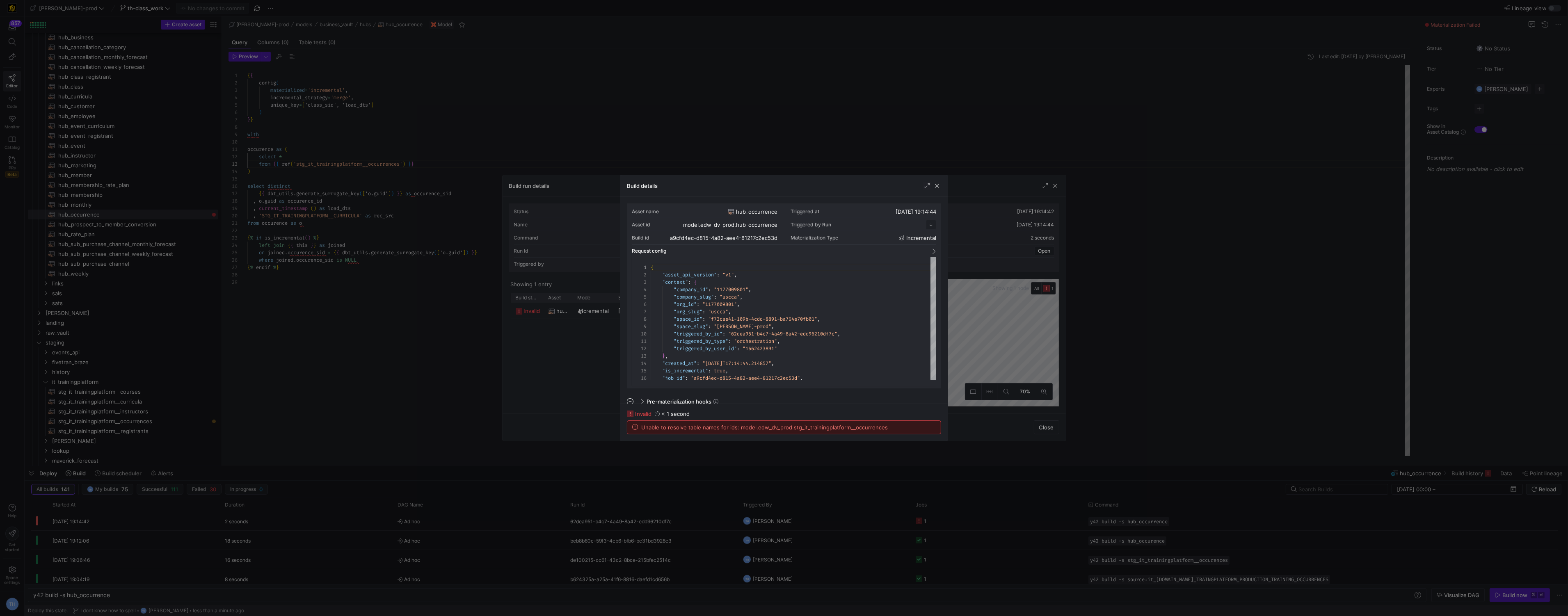
scroll to position [74, 0]
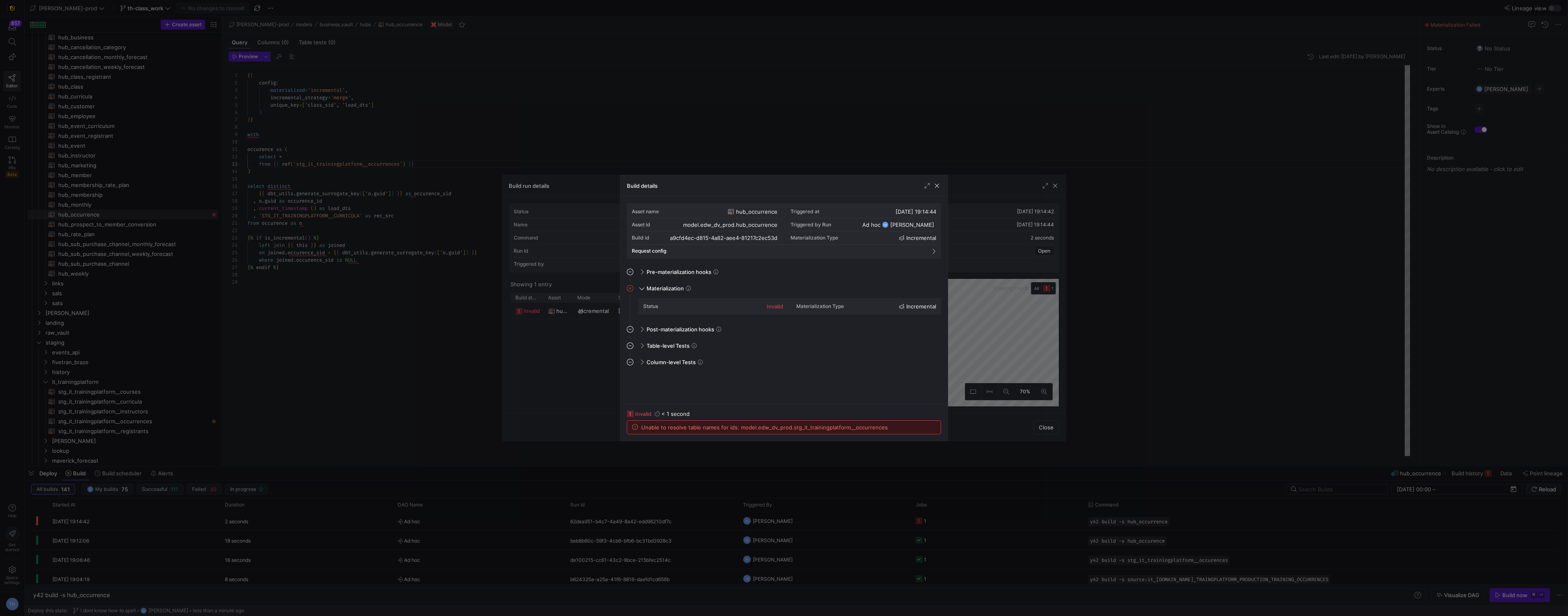
click at [690, 129] on div at bounding box center [784, 308] width 1568 height 616
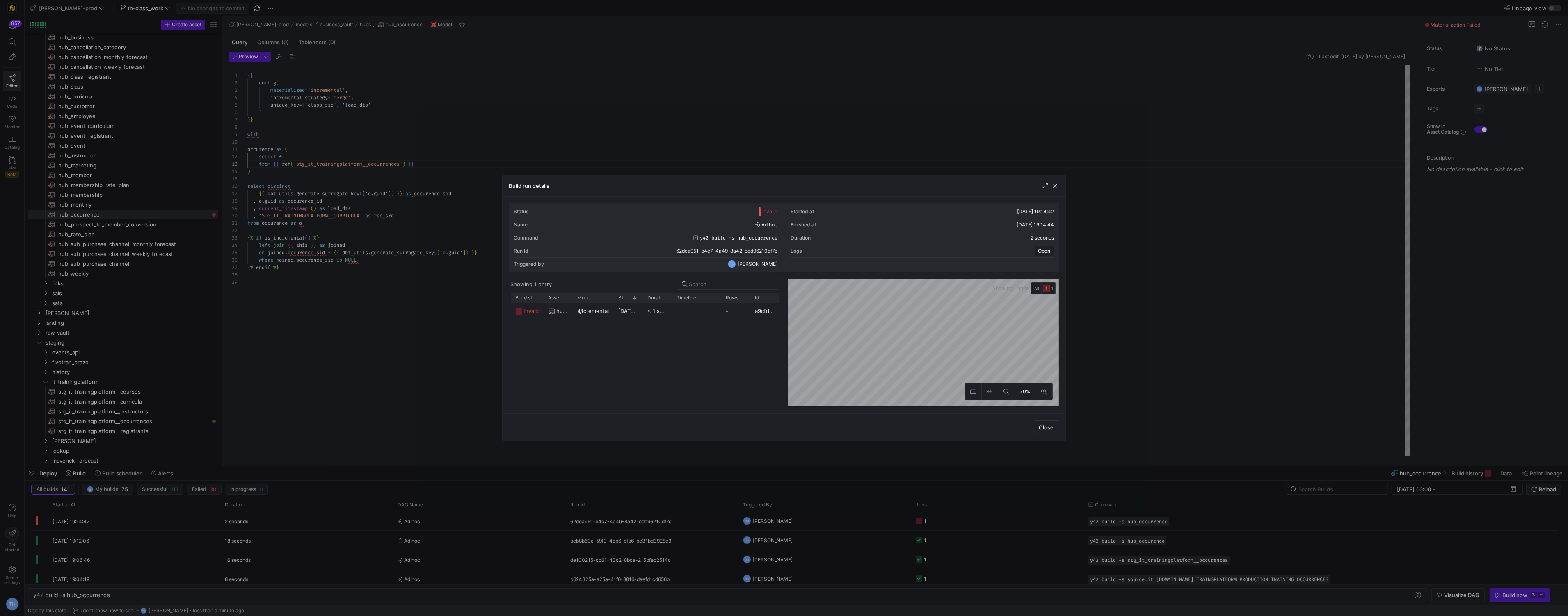
click at [690, 129] on div at bounding box center [784, 308] width 1568 height 616
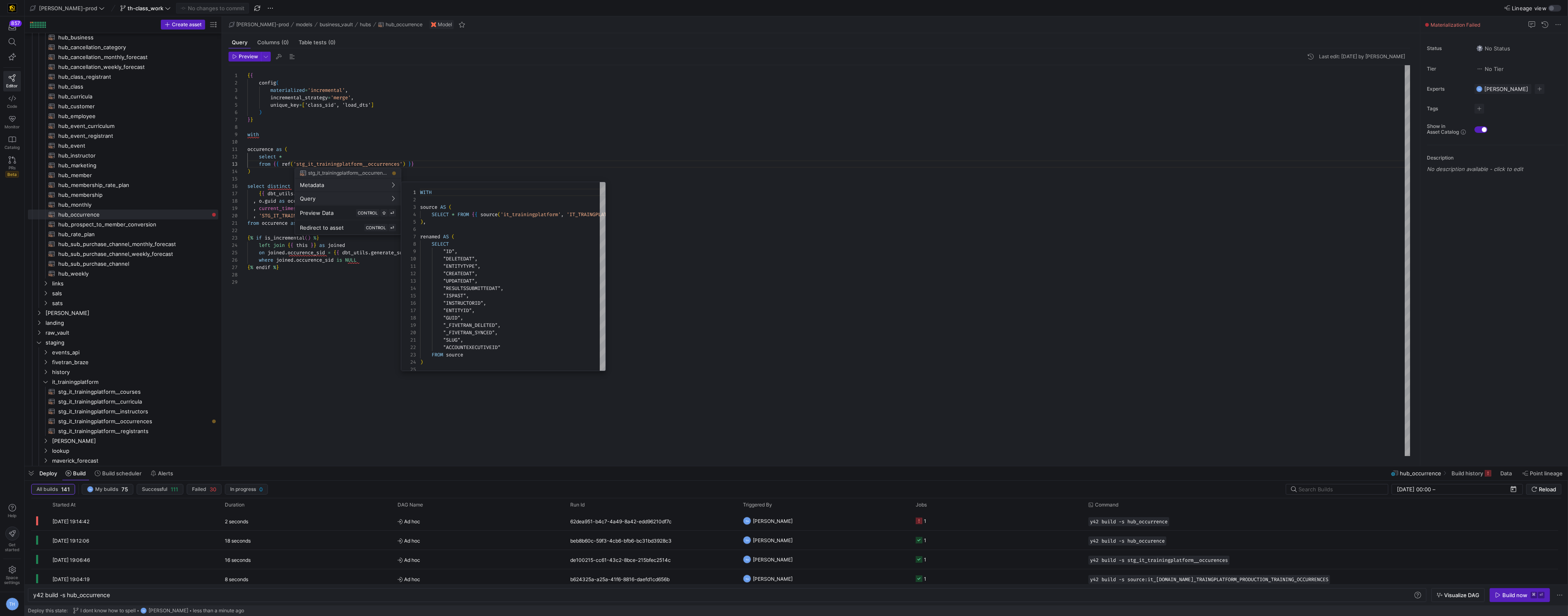
click at [148, 425] on div at bounding box center [784, 308] width 1568 height 616
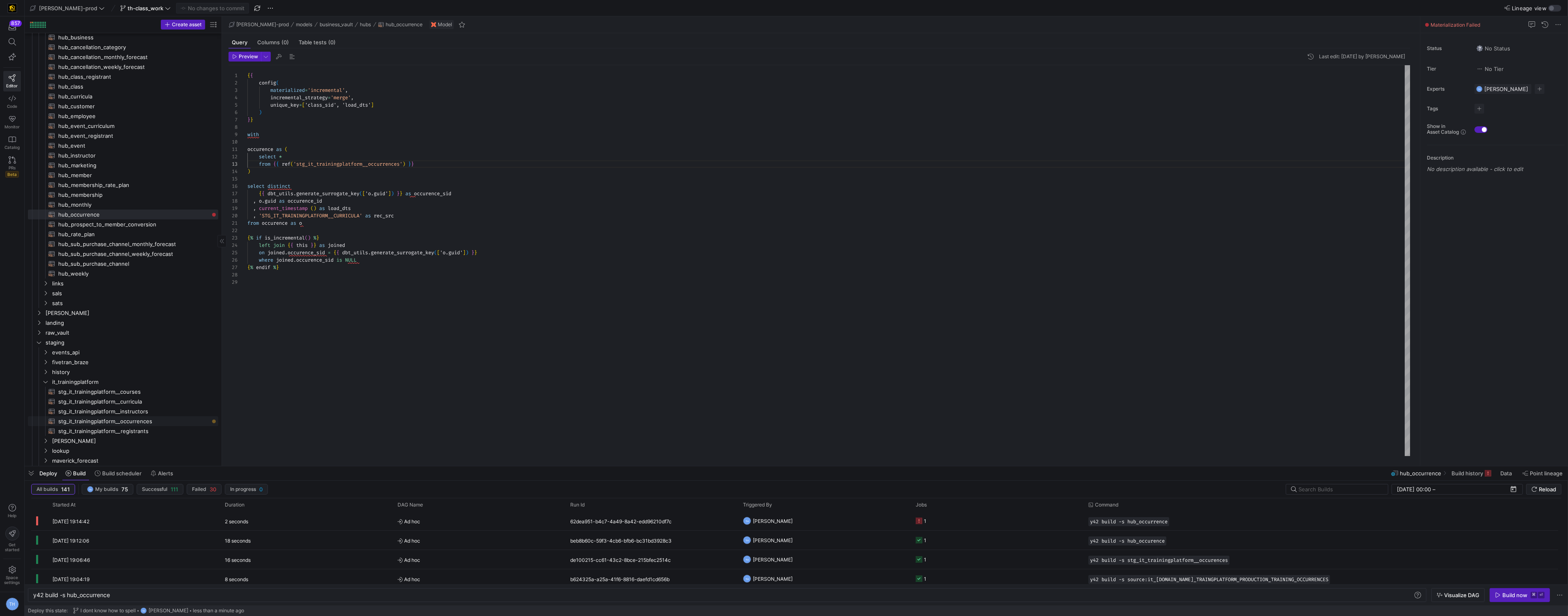
click at [161, 422] on span "stg_it_trainingplatform__occurrences​​​​​​​​​​" at bounding box center [133, 422] width 150 height 10
type textarea "y42 build -s stg_it_trainingplatform__occurrences"
type textarea "WITH source AS ( SELECT * FROM {{ source('it_trainingplatform', 'IT_TRAINGPLATF…"
click at [1511, 595] on div "Build now" at bounding box center [1514, 595] width 25 height 7
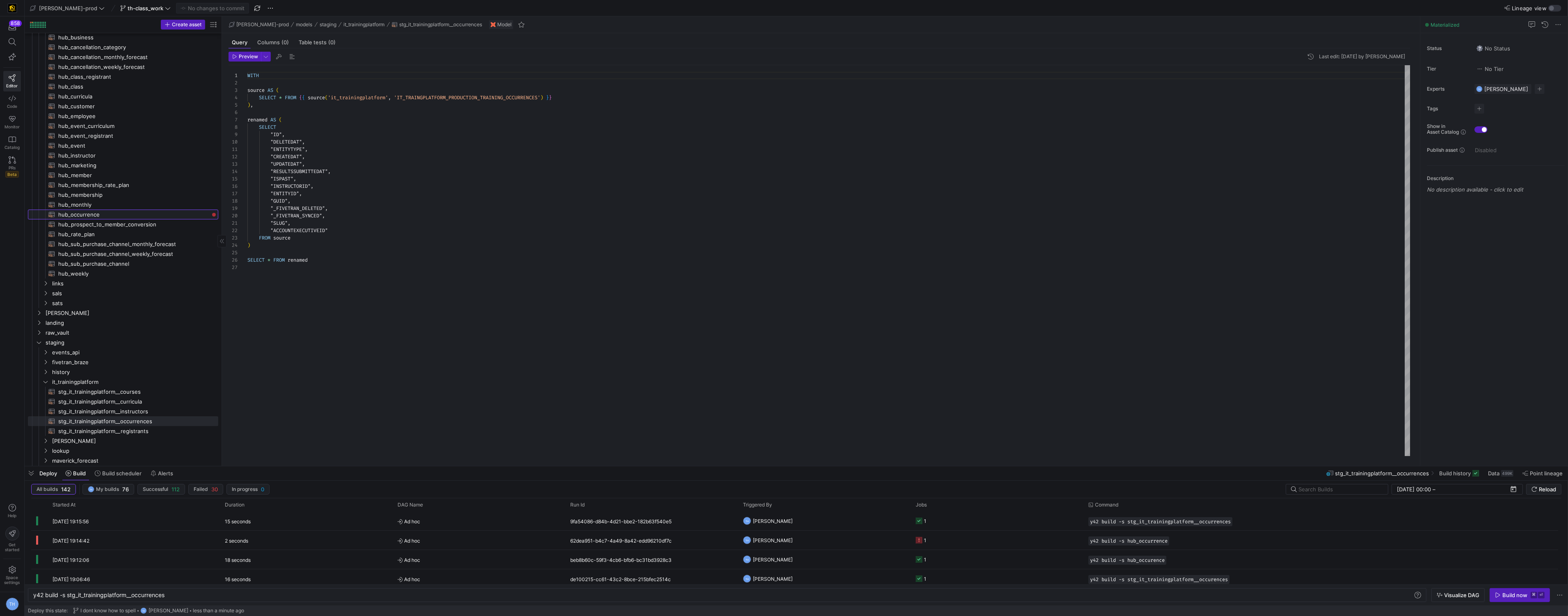
click at [163, 210] on span "hub_occurrence​​​​​​​​​​" at bounding box center [133, 215] width 150 height 10
type textarea "y42 build -s hub_occurrence"
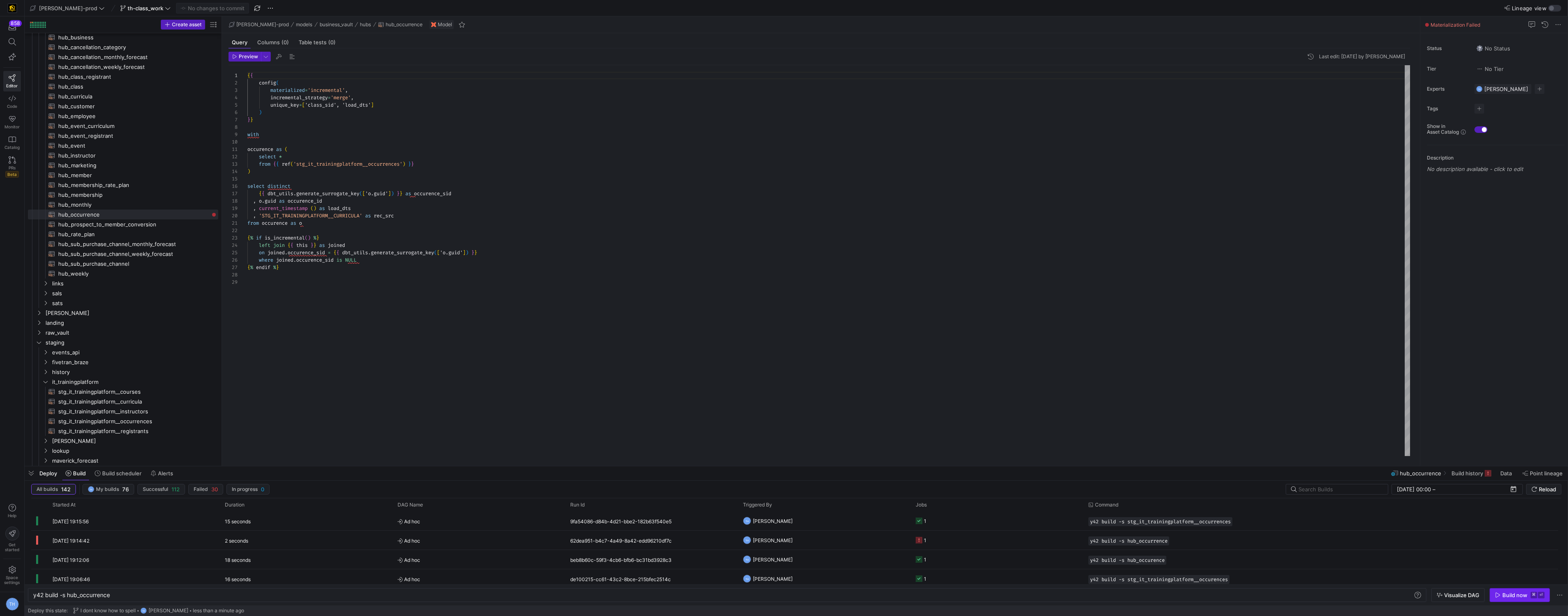
click at [1494, 592] on span "button" at bounding box center [1520, 595] width 60 height 13
click at [954, 525] on y42-job-status-cell-renderer "1" at bounding box center [997, 521] width 163 height 18
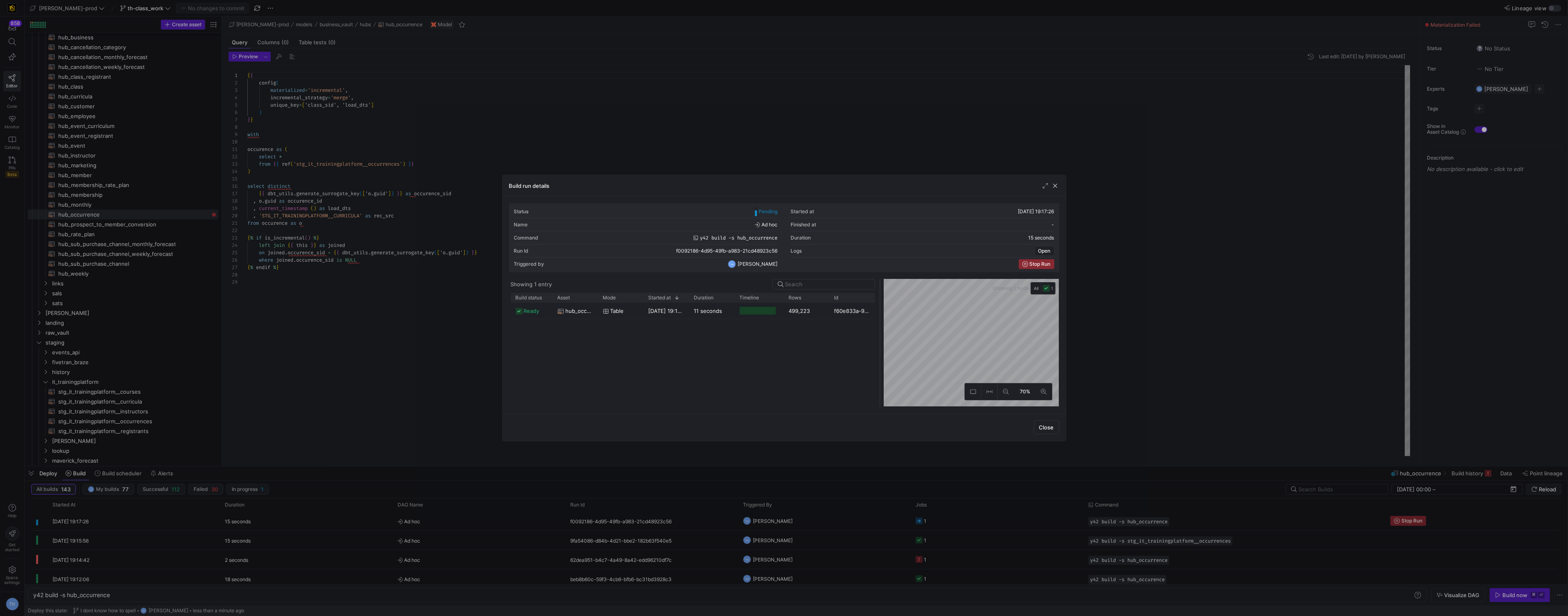
drag, startPoint x: 784, startPoint y: 319, endPoint x: 881, endPoint y: 316, distance: 97.0
click at [881, 316] on div at bounding box center [880, 343] width 3 height 128
click at [359, 382] on div at bounding box center [784, 308] width 1568 height 616
type textarea "from occurence as o {% if is_incremental() %} left join {{ this }} as joined on…"
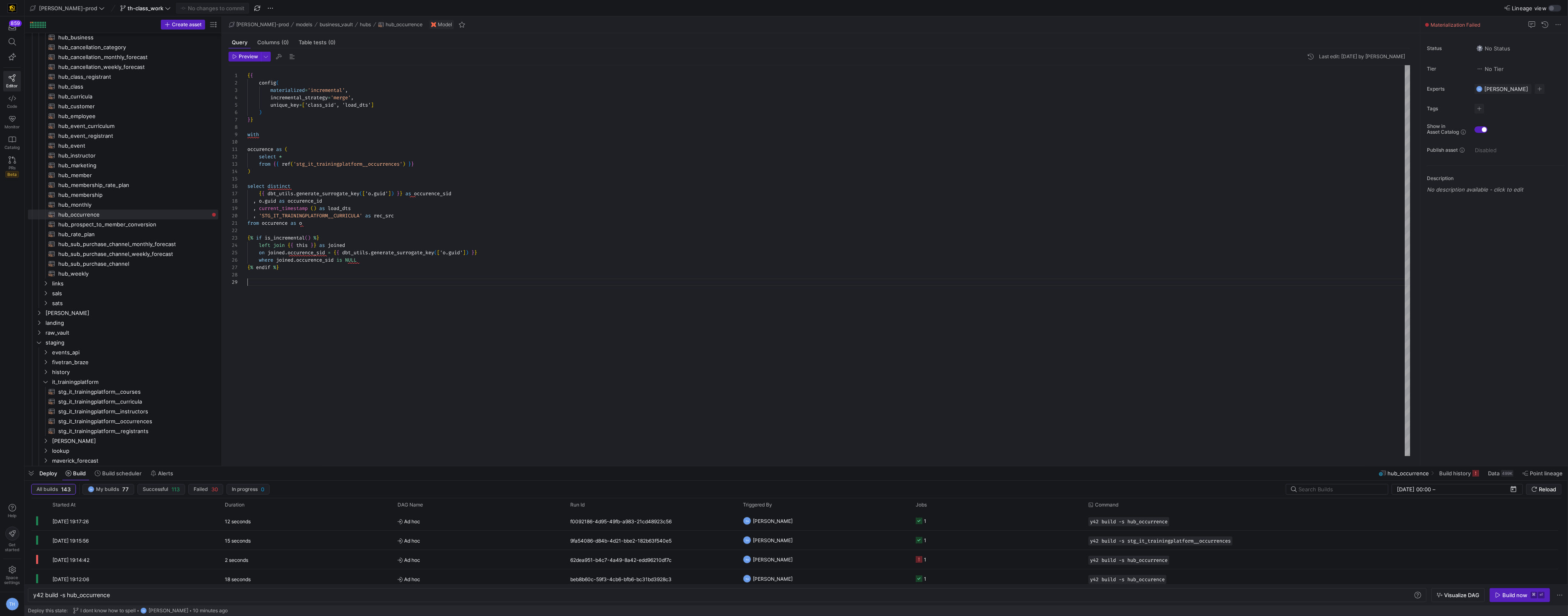
click at [359, 382] on div "{ { config ( materialized = 'incremental' , incremental_strategy = 'merge' , un…" at bounding box center [828, 261] width 1163 height 391
click at [337, 259] on div "{ { config ( materialized = 'incremental' , incremental_strategy = 'merge' , un…" at bounding box center [828, 261] width 1163 height 391
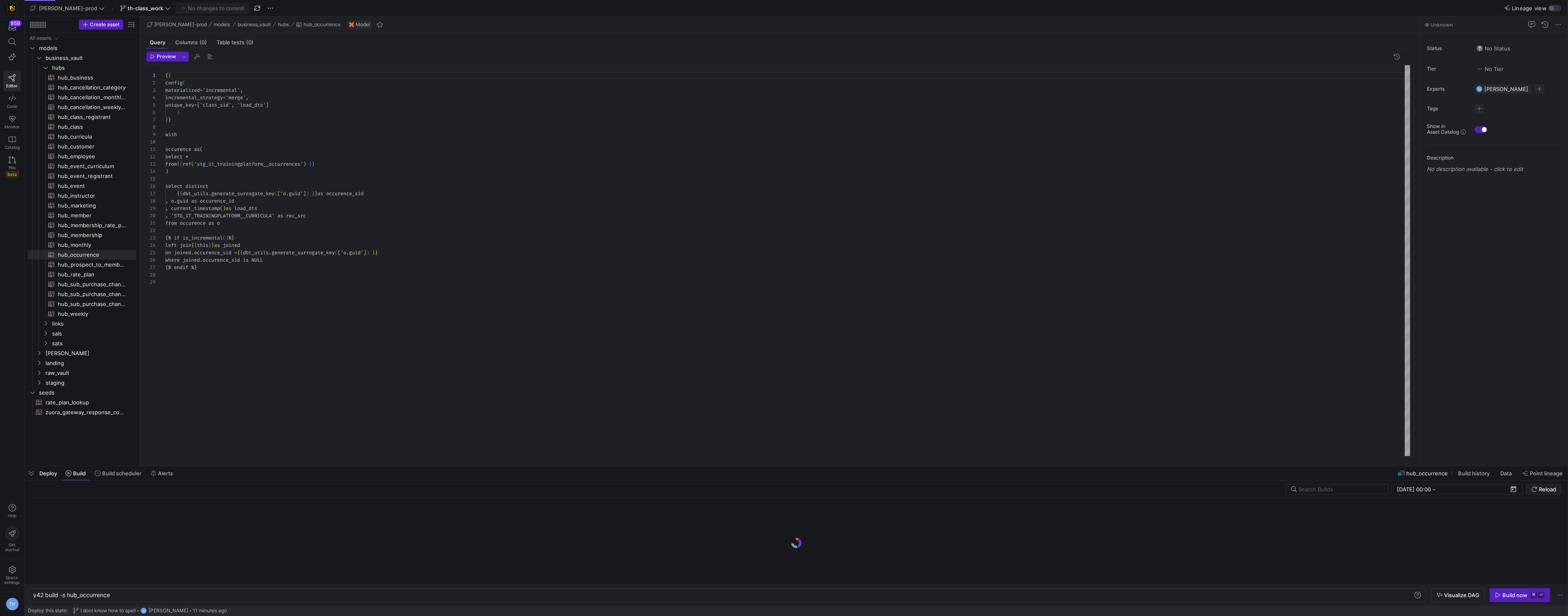
scroll to position [0, 77]
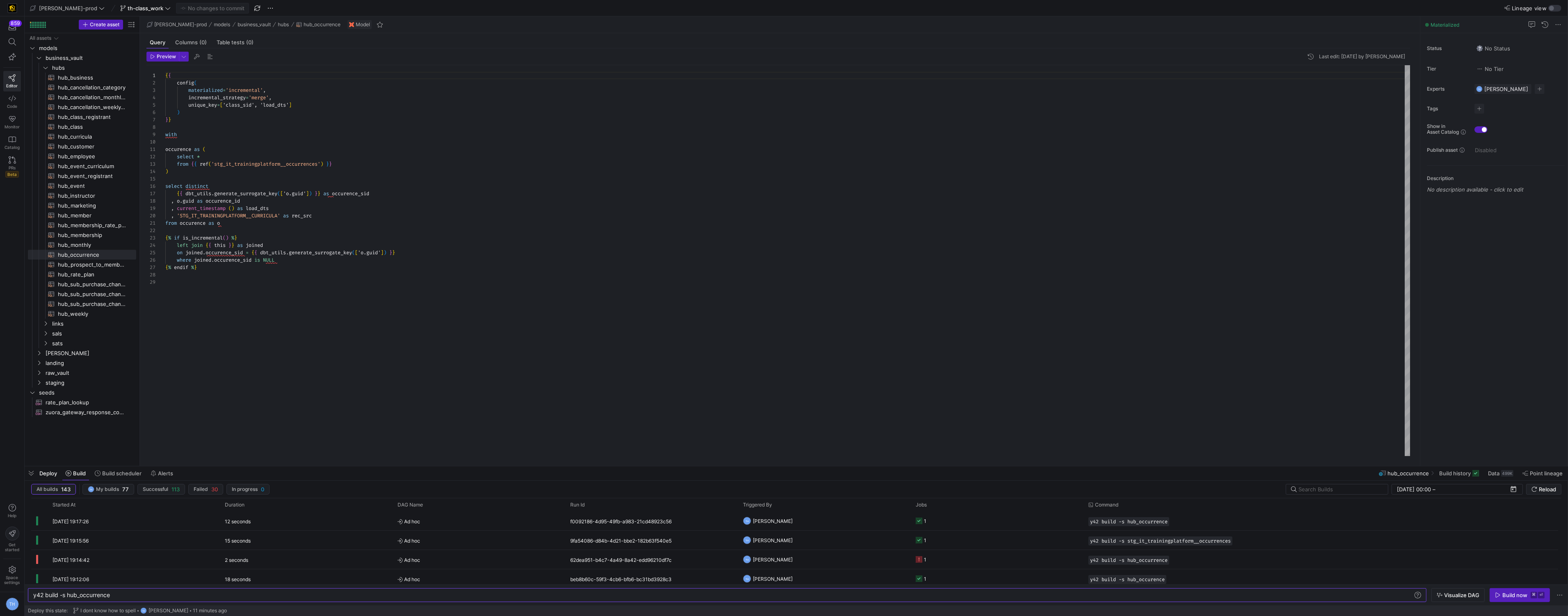
type textarea "from occurence as o {% if is_incremental() %} left join {{ this }} as joined on…"
click at [293, 286] on div "{ { config ( materialized = 'incremental' , incremental_strategy = 'merge' , un…" at bounding box center [788, 261] width 1245 height 391
click at [257, 286] on div "{ { config ( materialized = 'incremental' , incremental_strategy = 'merge' , un…" at bounding box center [788, 261] width 1245 height 391
click at [223, 287] on div "{ { config ( materialized = 'incremental' , incremental_strategy = 'merge' , un…" at bounding box center [788, 261] width 1245 height 391
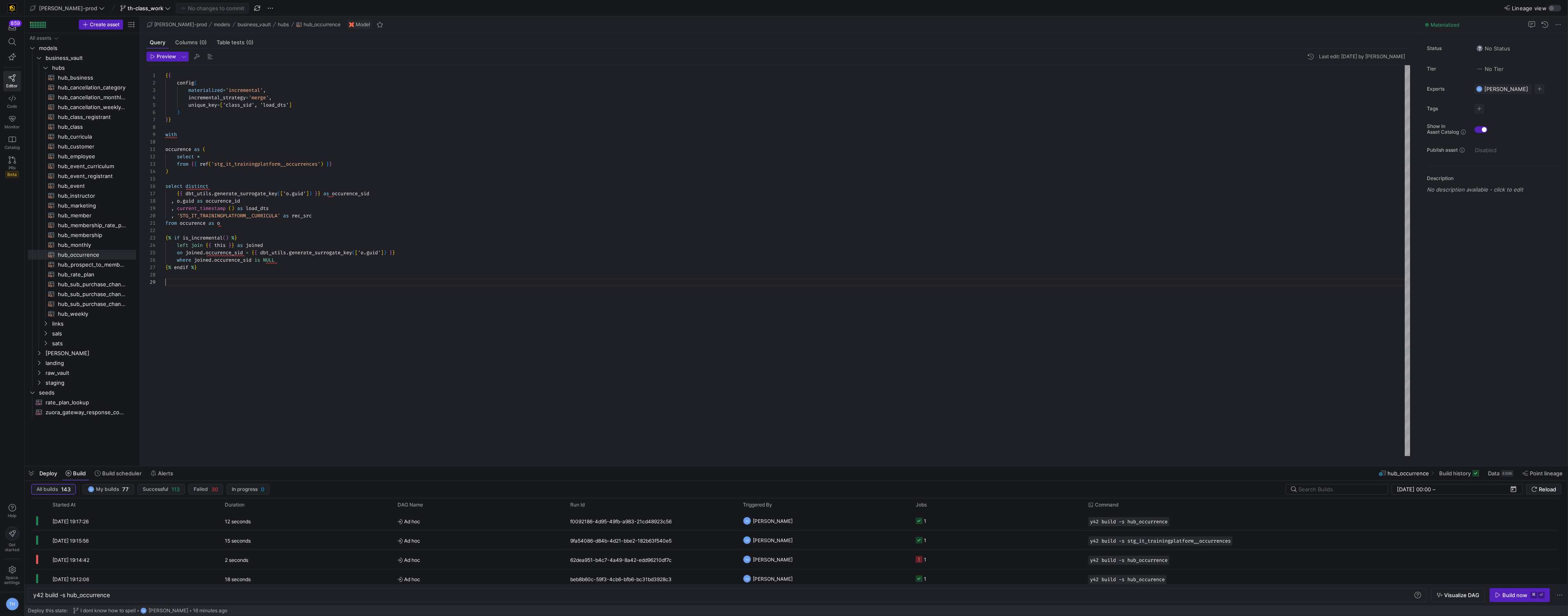
scroll to position [51, 0]
click at [208, 275] on div "{ { config ( materialized = 'incremental' , incremental_strategy = 'merge' , un…" at bounding box center [788, 261] width 1245 height 391
click at [182, 297] on div "{ { config ( materialized = 'incremental' , incremental_strategy = 'merge' , un…" at bounding box center [788, 261] width 1245 height 391
click at [91, 136] on span "hub_curricula​​​​​​​​​​" at bounding box center [92, 137] width 69 height 10
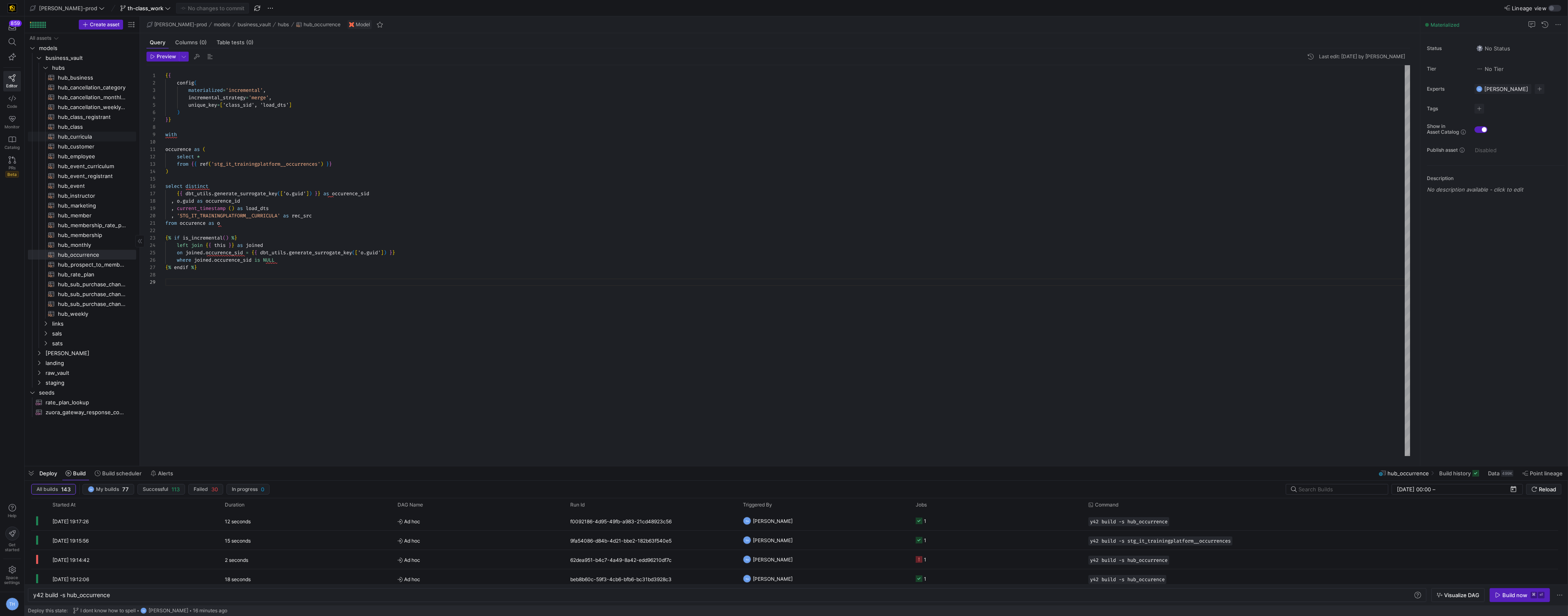
type textarea "y42 build -s hub_curricula"
type textarea "{{ config( materialized='incremental', incremental_strategy='merge', unique_key…"
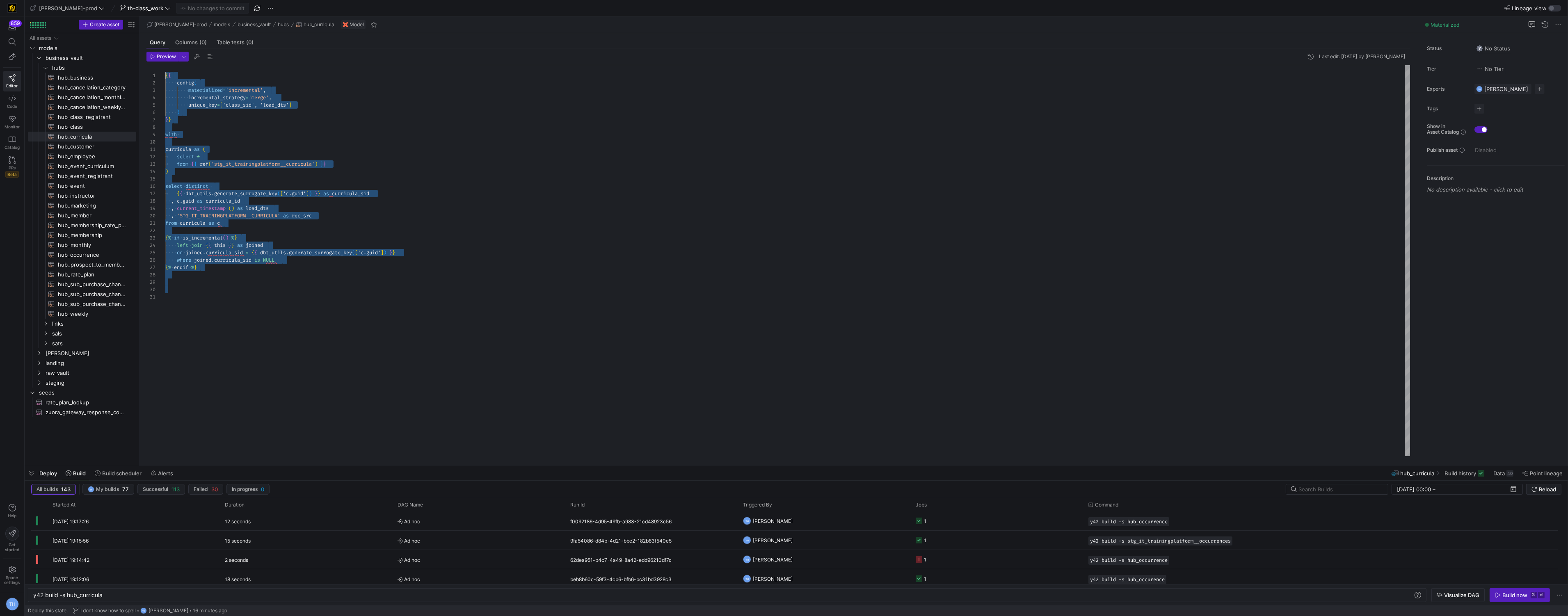
type textarea "from curricula as c {% if is_incremental() %} left join {{ this }} as joined on…"
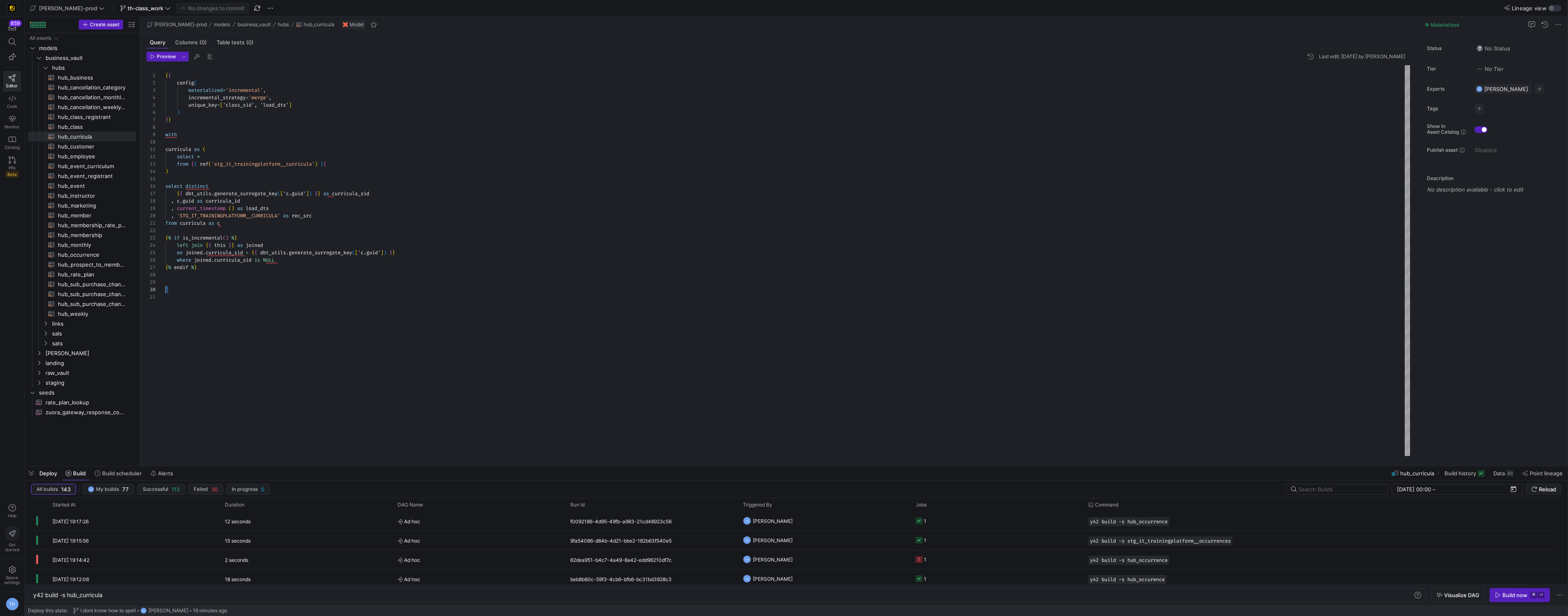
drag, startPoint x: 294, startPoint y: 313, endPoint x: 266, endPoint y: 294, distance: 33.8
click at [266, 294] on div "{ { config ( materialized = 'incremental' , incremental_strategy = 'merge' , un…" at bounding box center [788, 261] width 1245 height 391
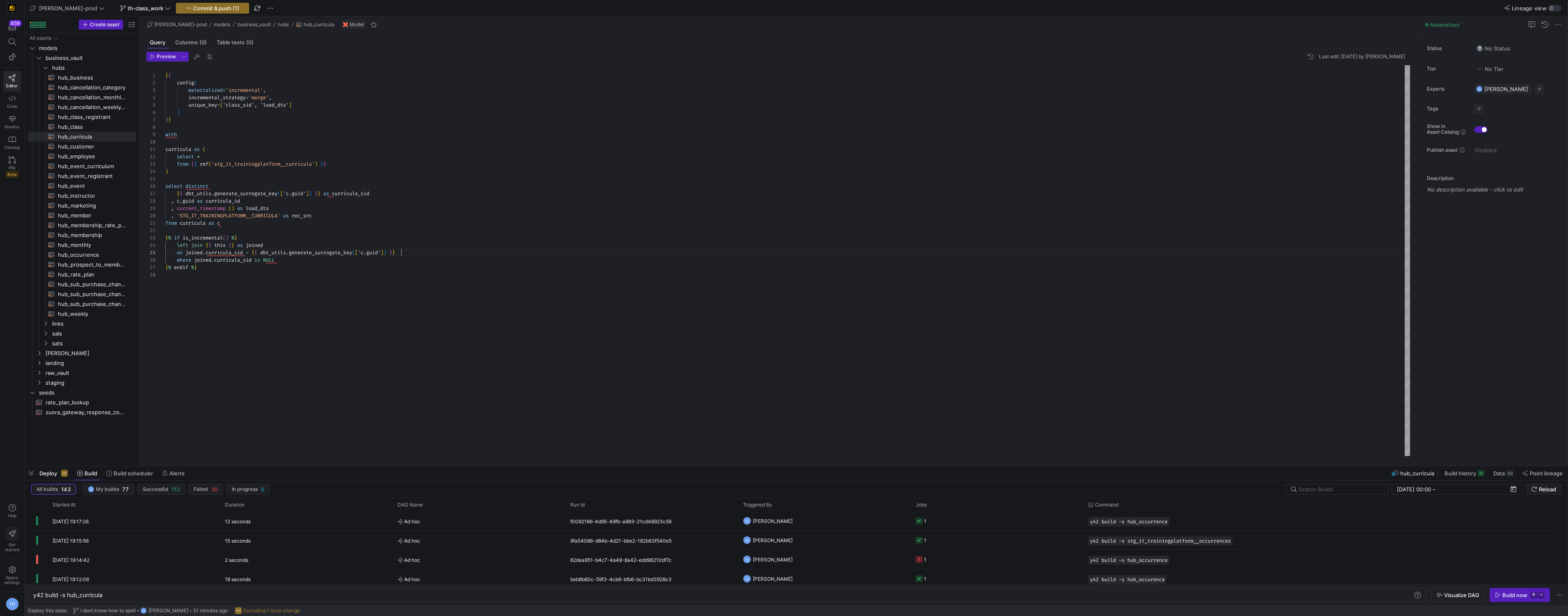
click at [453, 254] on div "{ { config ( materialized = 'incremental' , incremental_strategy = 'merge' , un…" at bounding box center [788, 261] width 1245 height 391
type textarea "{{ config( materialized='incremental', incremental_strategy='merge', unique_key…"
click at [214, 133] on div "{ { config ( materialized = 'incremental' , incremental_strategy = 'merge' , un…" at bounding box center [788, 261] width 1245 height 391
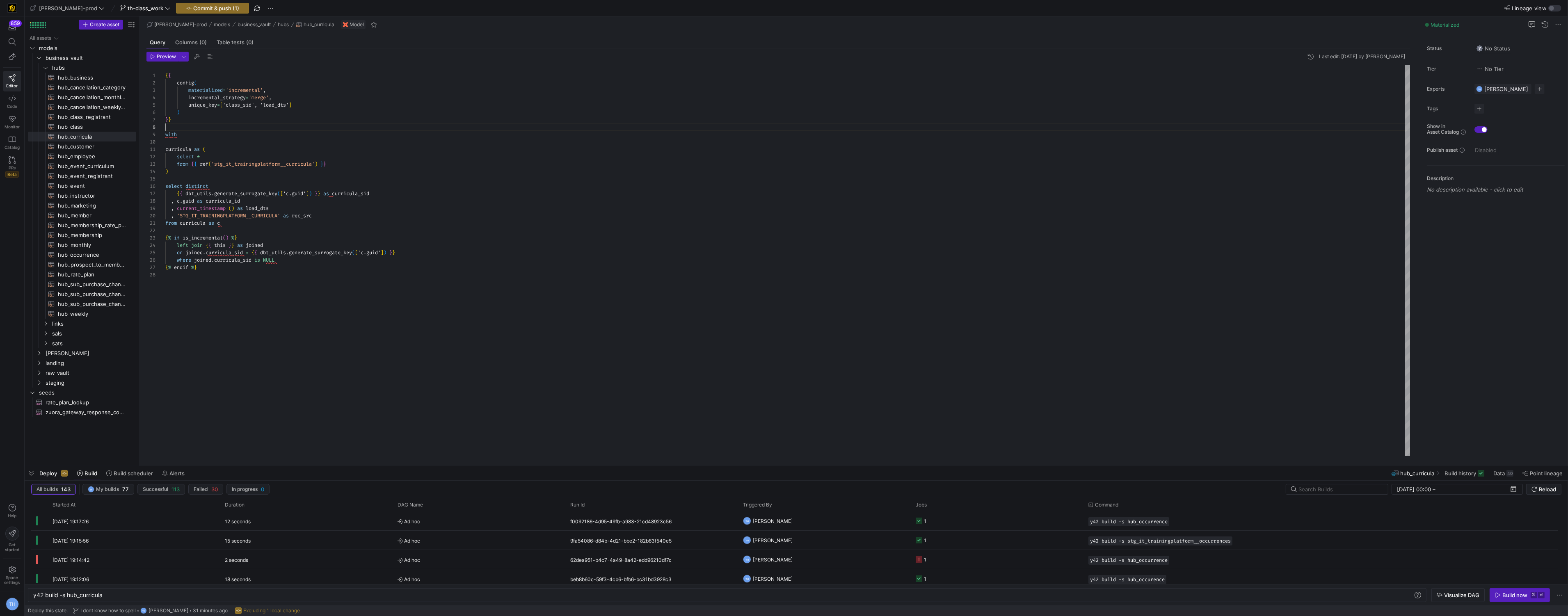
click at [209, 128] on div "{ { config ( materialized = 'incremental' , incremental_strategy = 'merge' , un…" at bounding box center [788, 261] width 1245 height 391
click at [805, 550] on y42-orchestration-triggered-by "TH [PERSON_NAME]" at bounding box center [825, 551] width 163 height 18
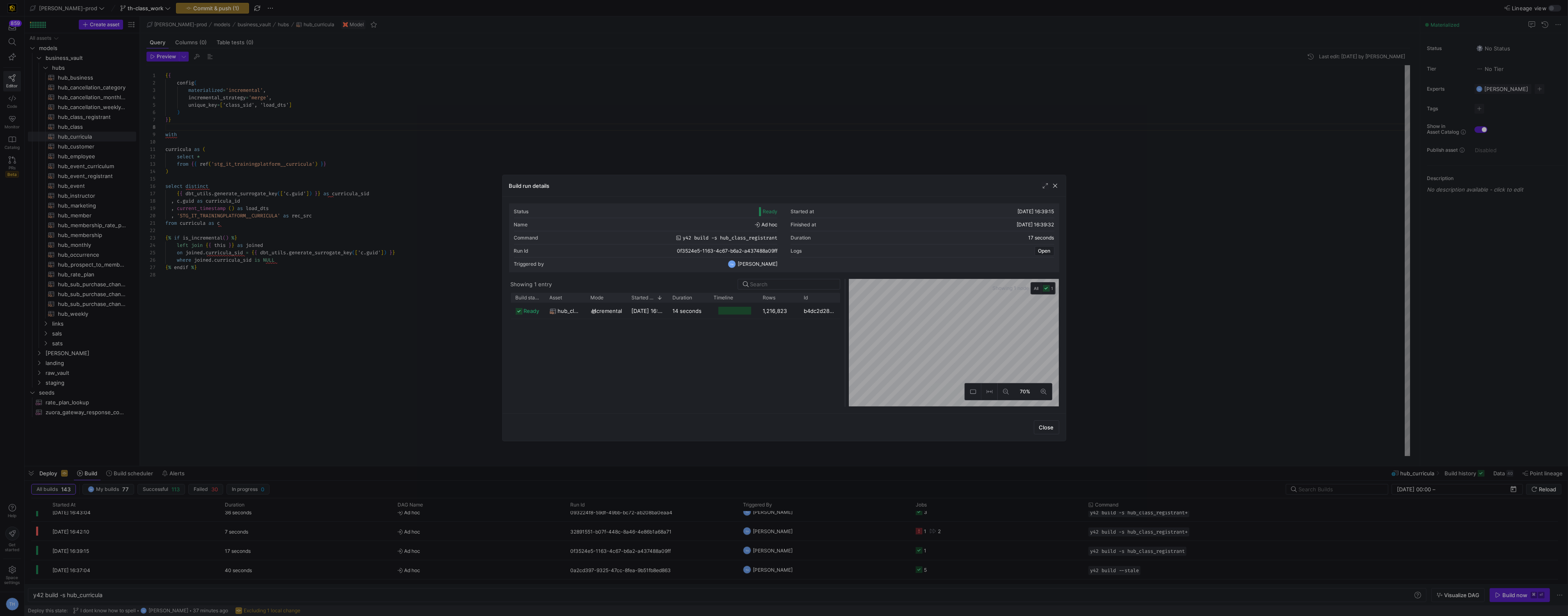
click at [846, 300] on div at bounding box center [845, 343] width 3 height 128
click at [787, 149] on div at bounding box center [784, 308] width 1568 height 616
